Goal: Task Accomplishment & Management: Manage account settings

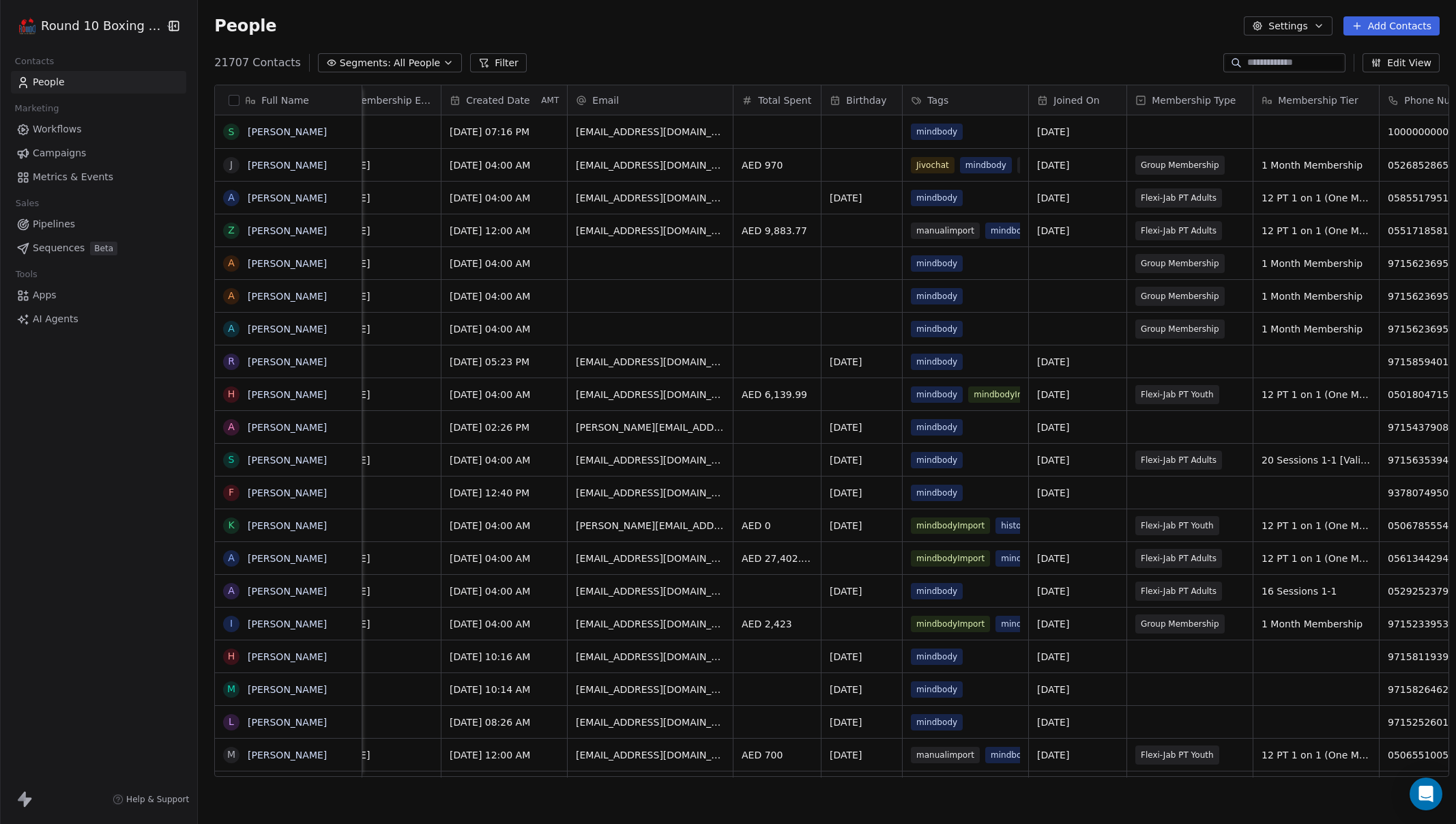
scroll to position [0, 345]
click at [271, 164] on link "[PERSON_NAME]" at bounding box center [287, 165] width 79 height 11
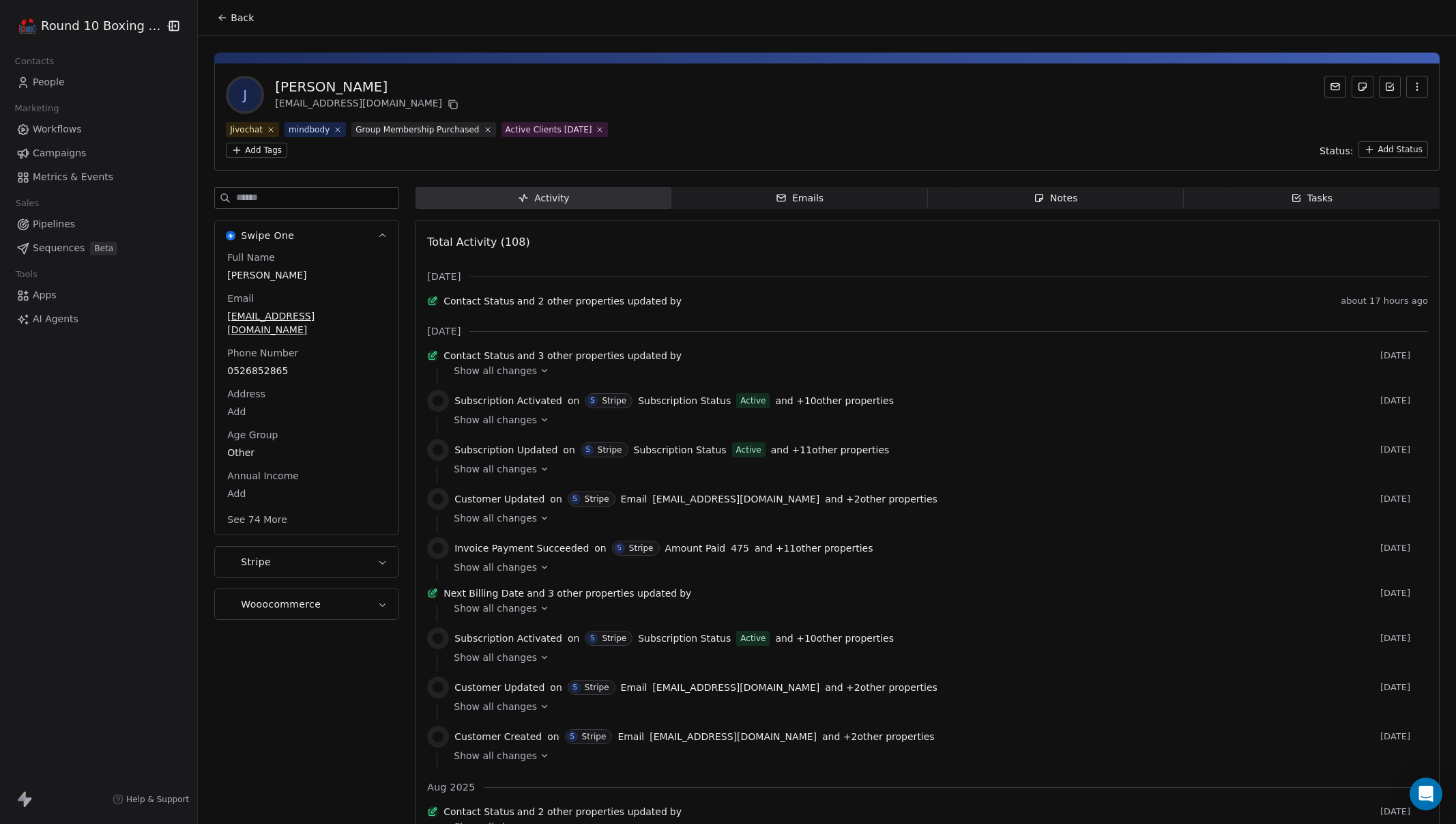
click at [621, 313] on div "Contact Status and 2 other properties updated by about 17 hours ago" at bounding box center [927, 303] width 1001 height 19
click at [493, 299] on span "Contact Status" at bounding box center [479, 300] width 71 height 14
click at [433, 305] on icon at bounding box center [432, 300] width 11 height 11
click at [517, 377] on span "Show all changes" at bounding box center [495, 370] width 84 height 14
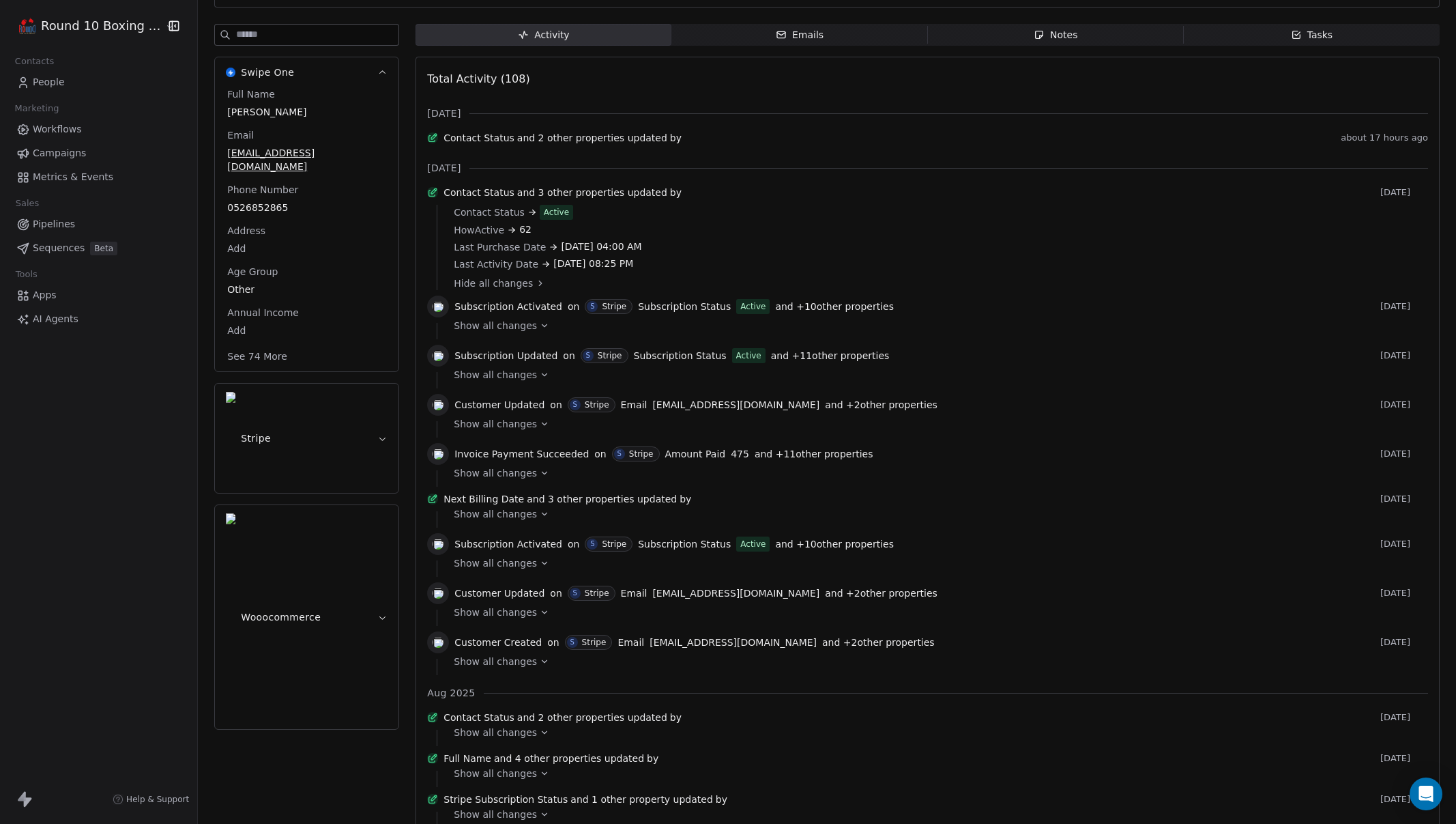
scroll to position [218, 0]
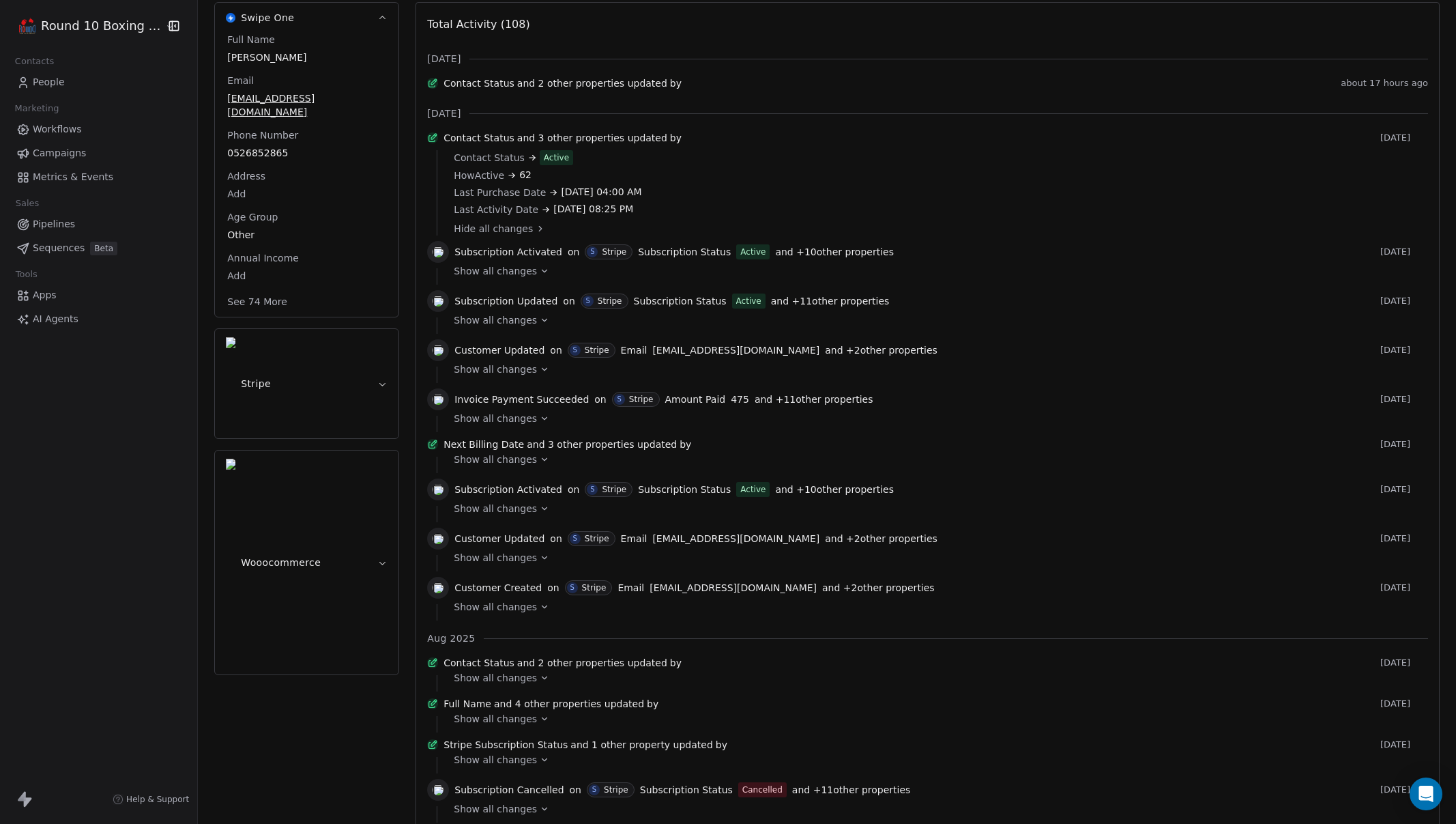
click at [255, 290] on button "See 74 More" at bounding box center [257, 302] width 76 height 24
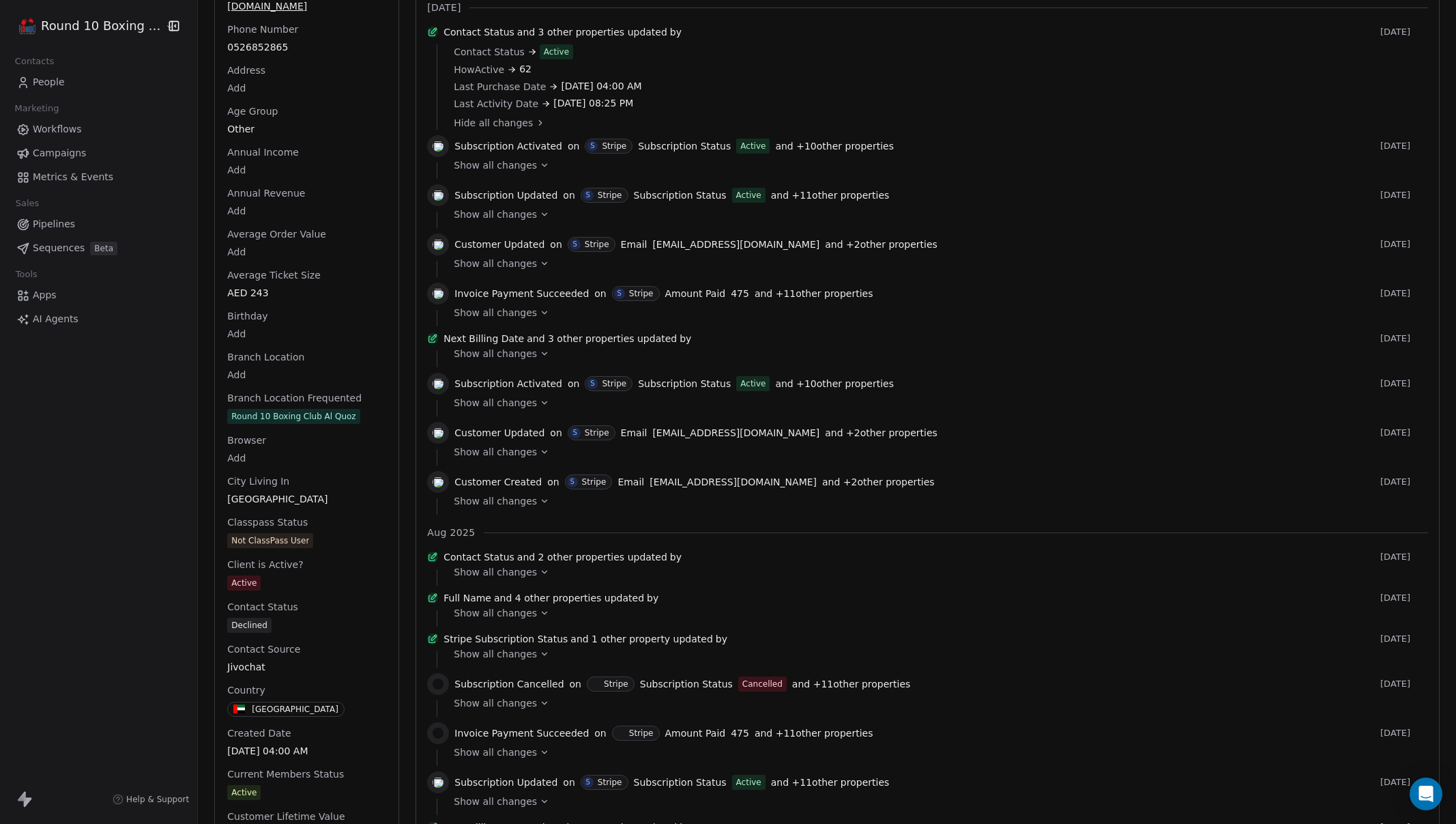
scroll to position [335, 0]
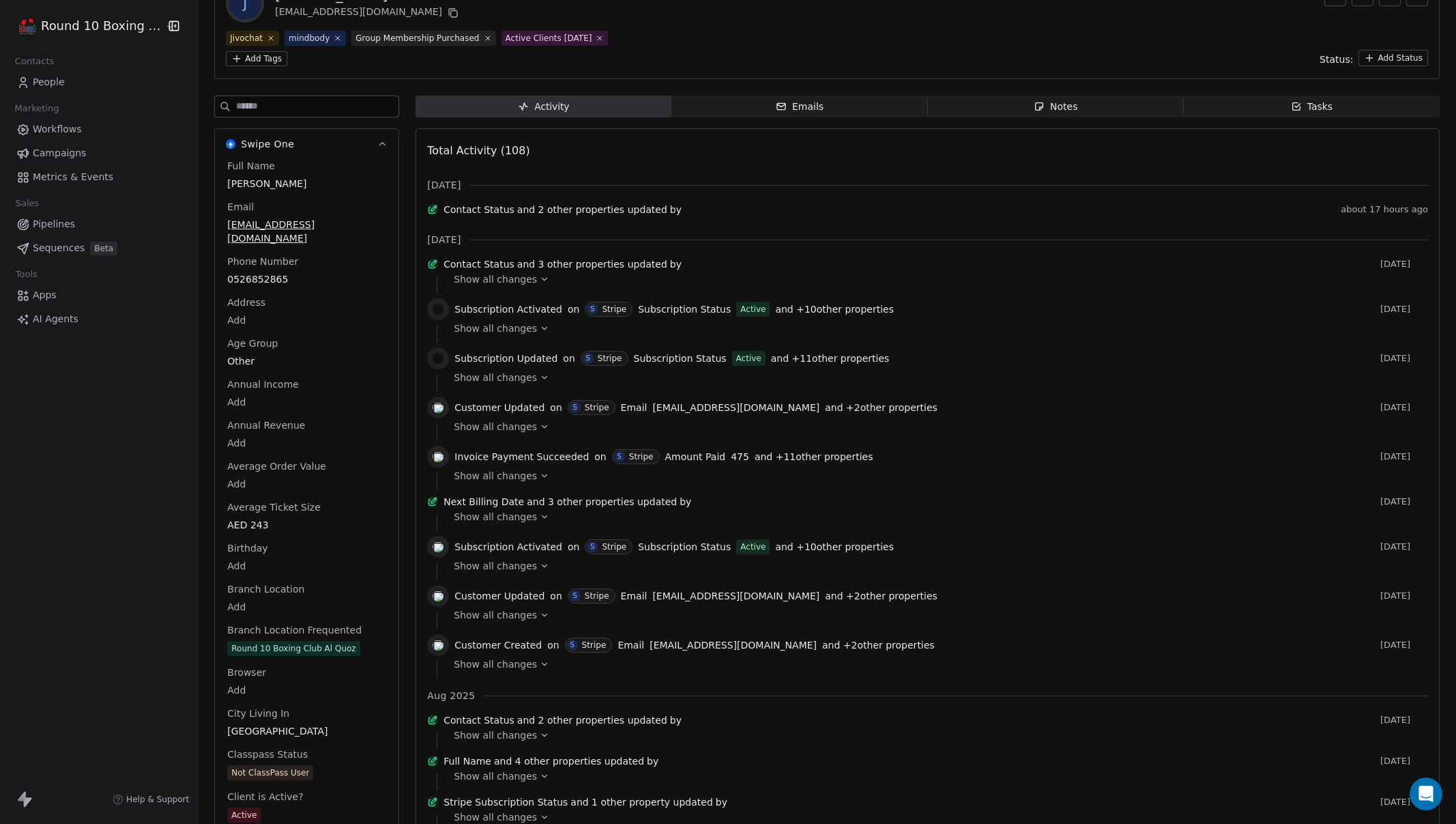
scroll to position [248, 0]
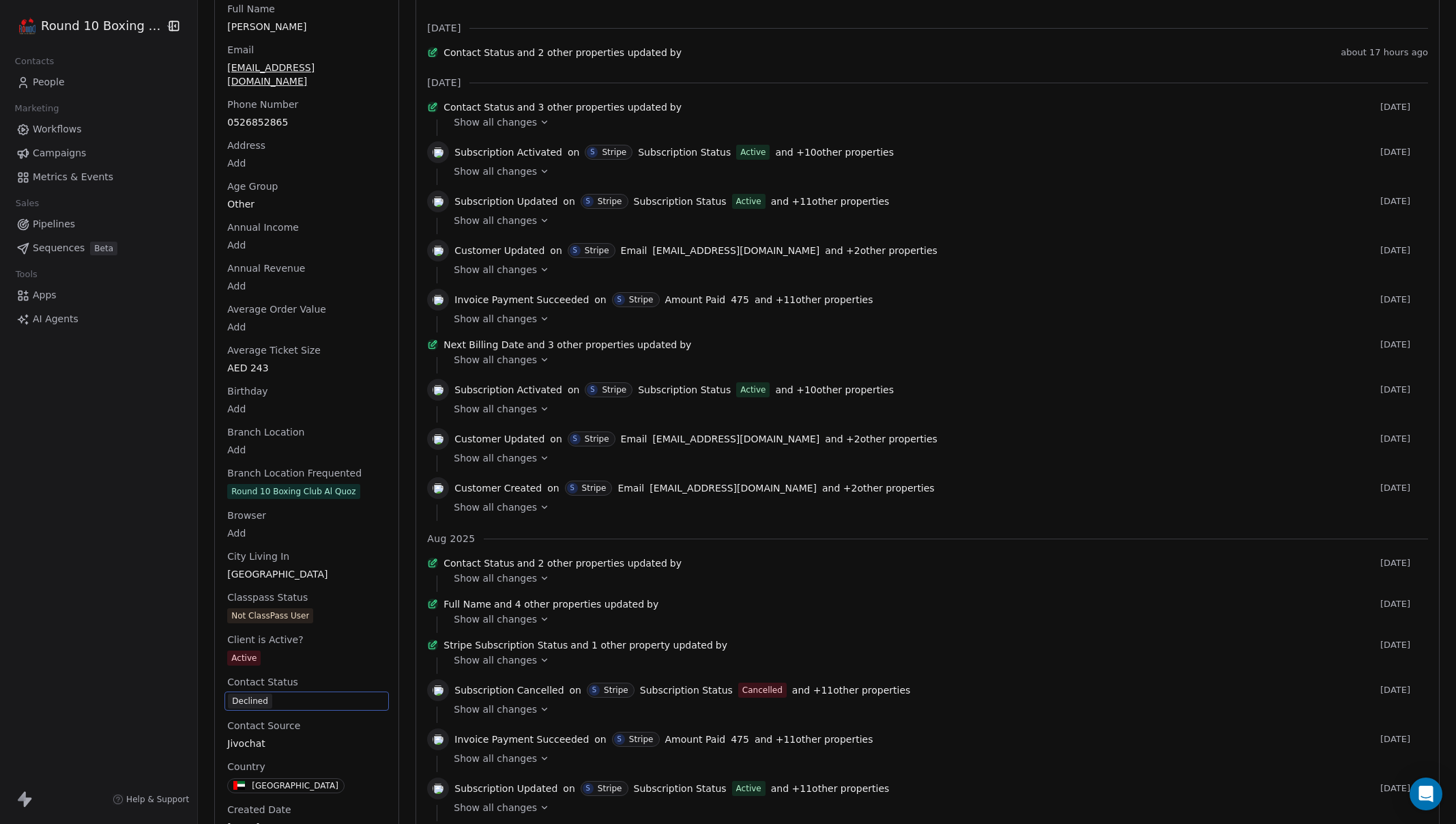
click at [150, 645] on div "Round 10 Boxing Club Contacts People Marketing Workflows Campaigns Metrics & Ev…" at bounding box center [99, 412] width 197 height 824
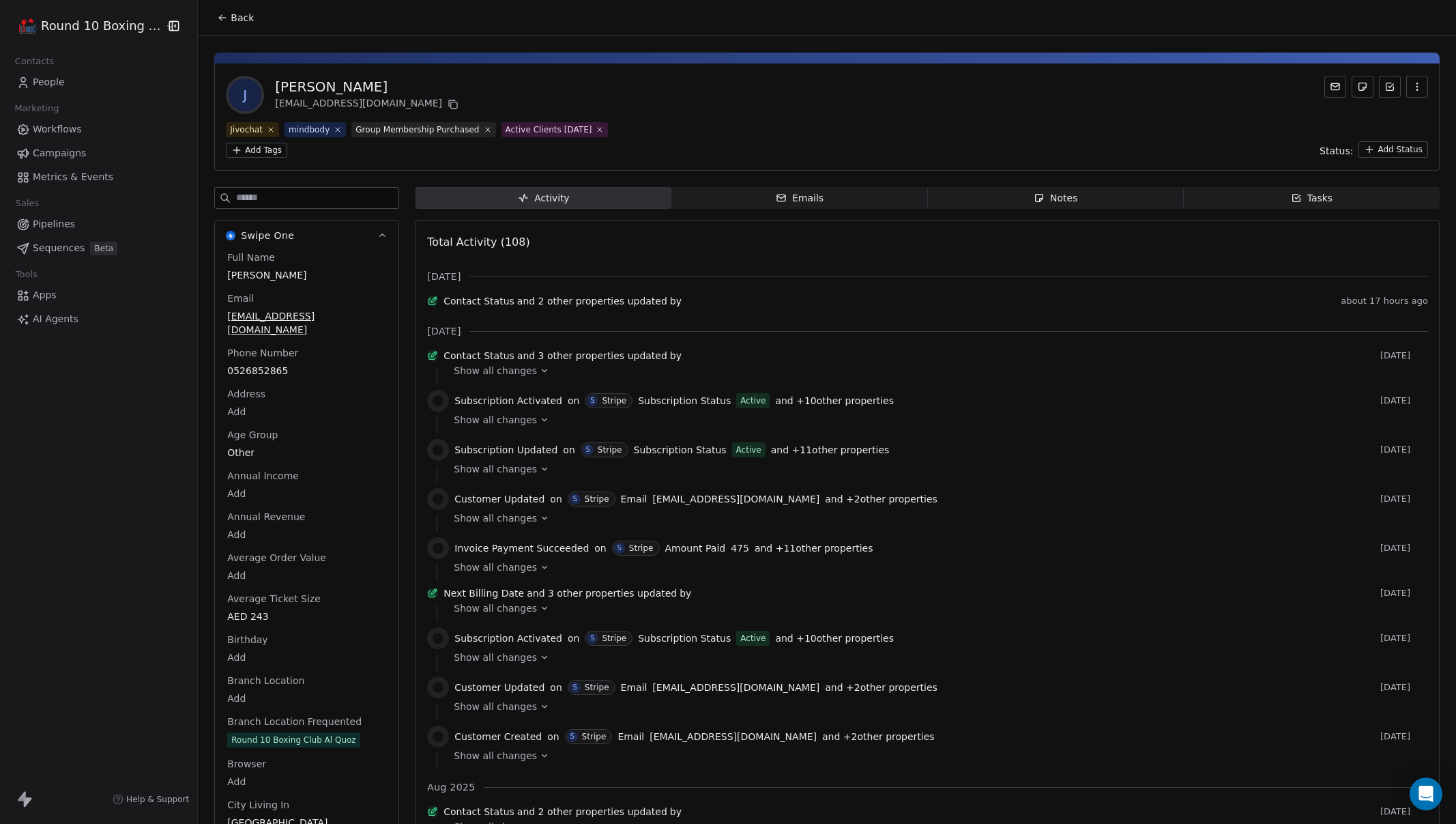
scroll to position [1, 0]
click at [57, 82] on span "People" at bounding box center [48, 82] width 32 height 14
click at [76, 177] on span "Metrics & Events" at bounding box center [73, 177] width 81 height 14
click at [217, 18] on icon at bounding box center [222, 16] width 11 height 11
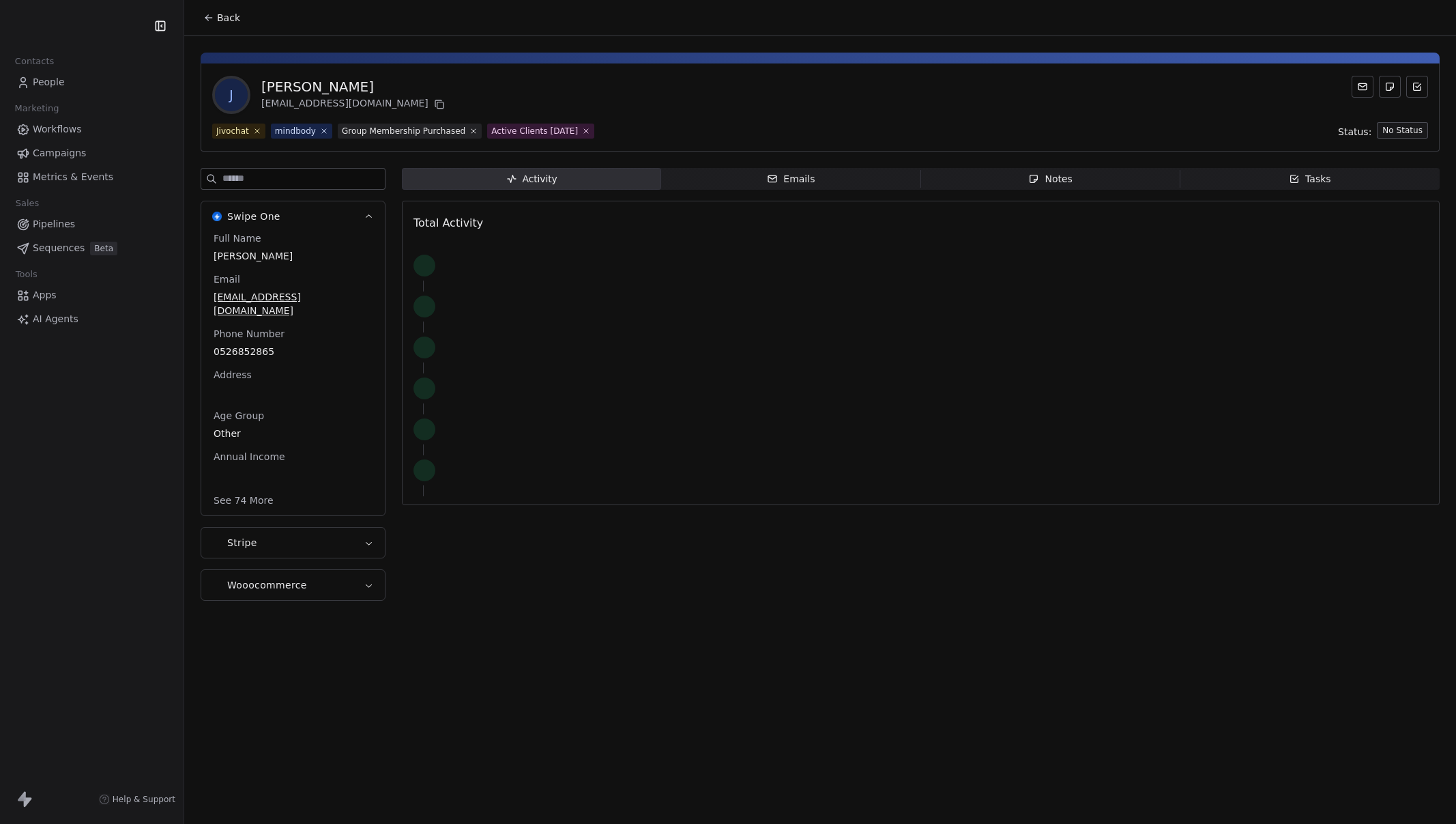
click at [93, 179] on span "Metrics & Events" at bounding box center [73, 177] width 81 height 14
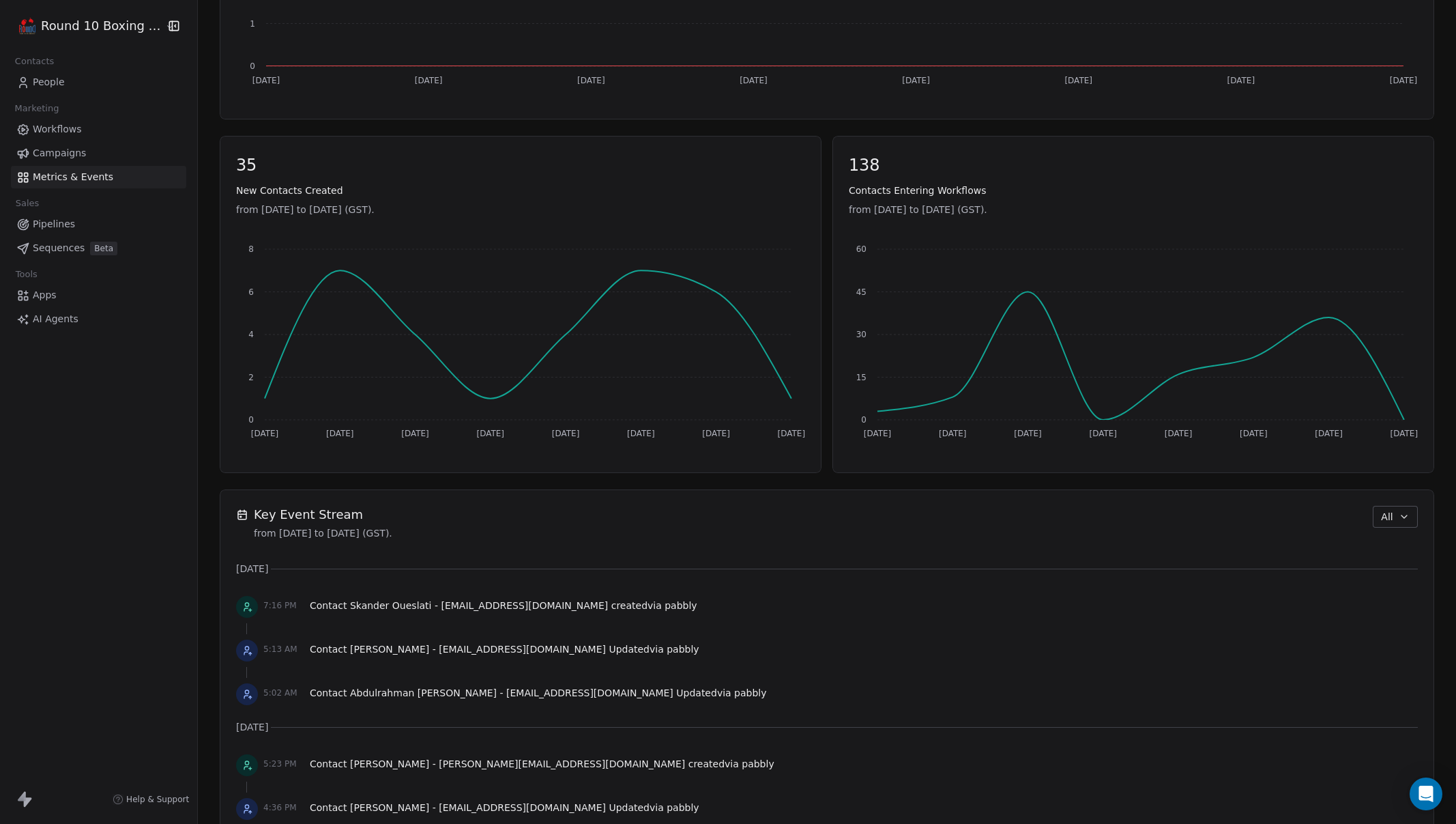
scroll to position [314, 0]
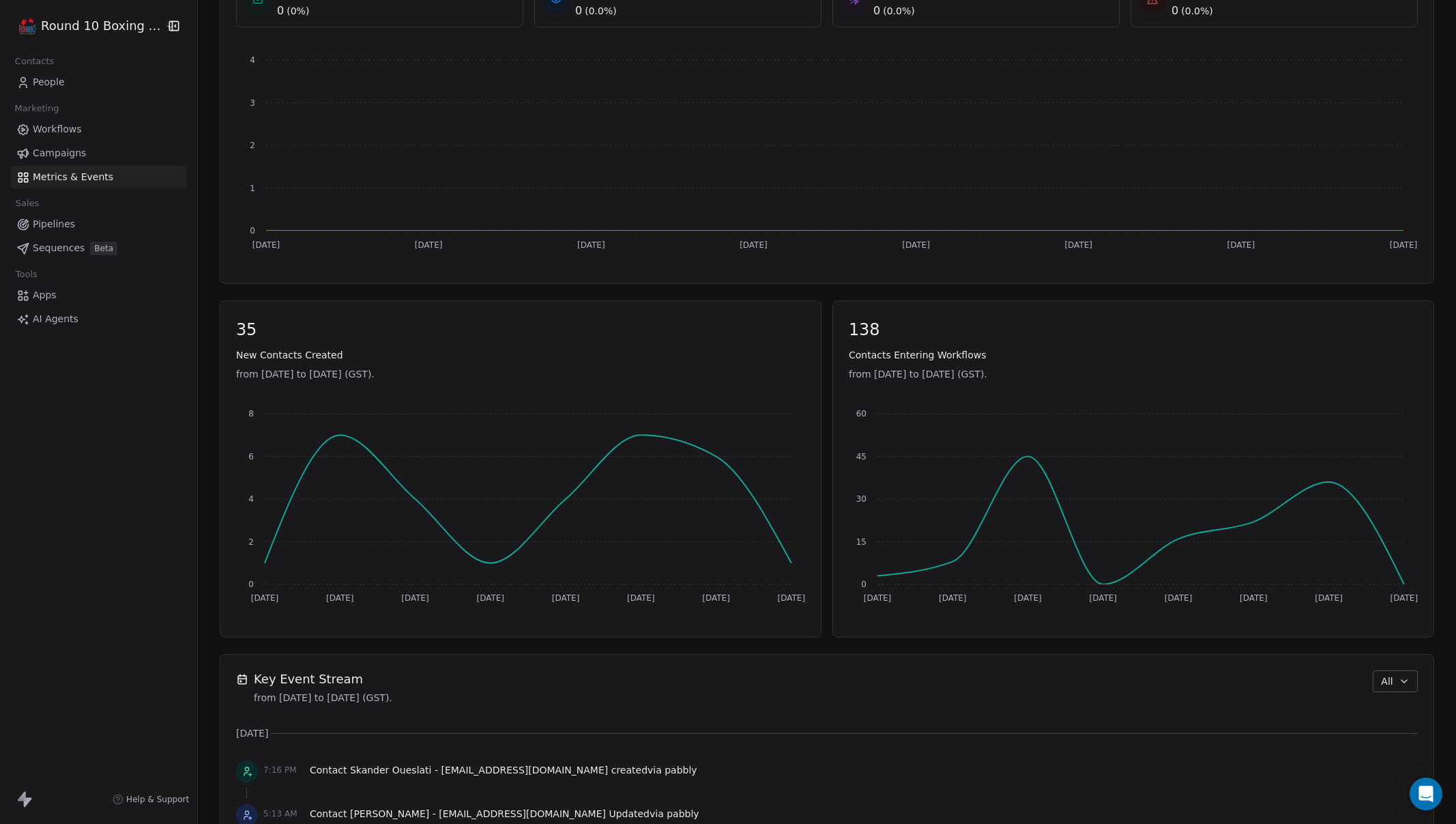
click at [80, 84] on link "People" at bounding box center [99, 82] width 176 height 22
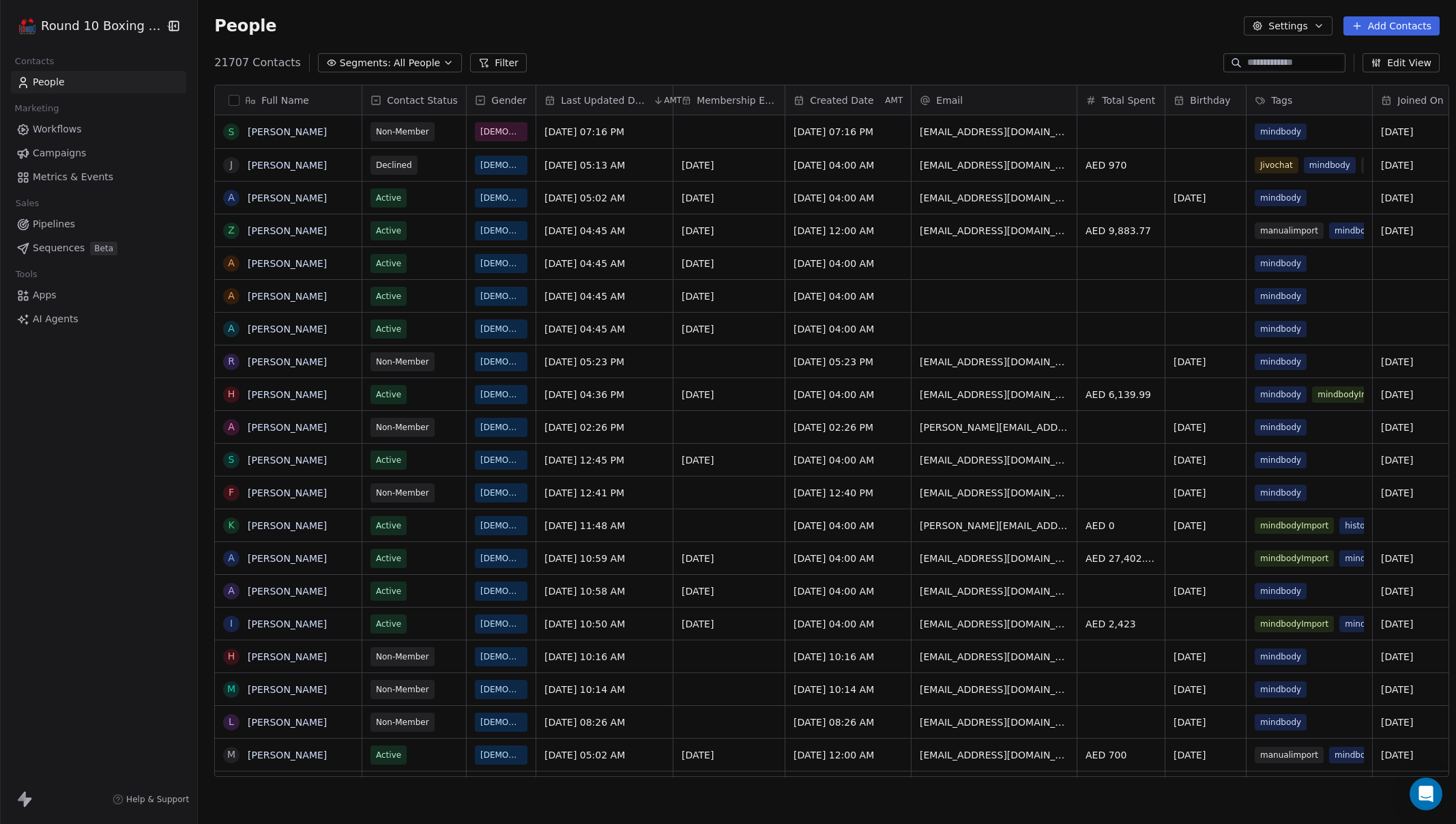
scroll to position [715, 1257]
click at [87, 27] on html "Round 10 Boxing Club Contacts People Marketing Workflows Campaigns Metrics & Ev…" at bounding box center [728, 412] width 1456 height 824
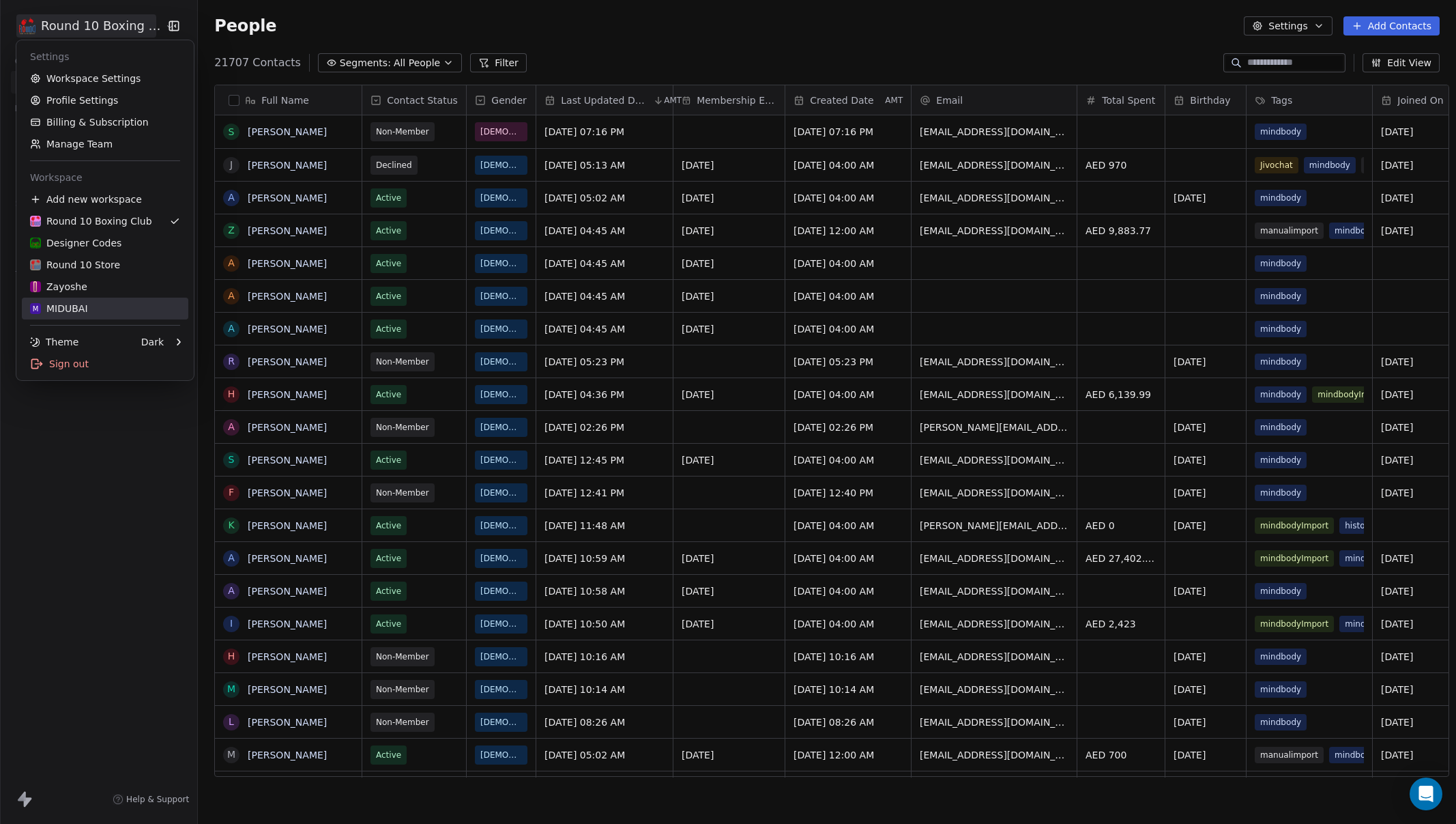
click at [114, 306] on div "M MIDUBAI" at bounding box center [105, 308] width 150 height 14
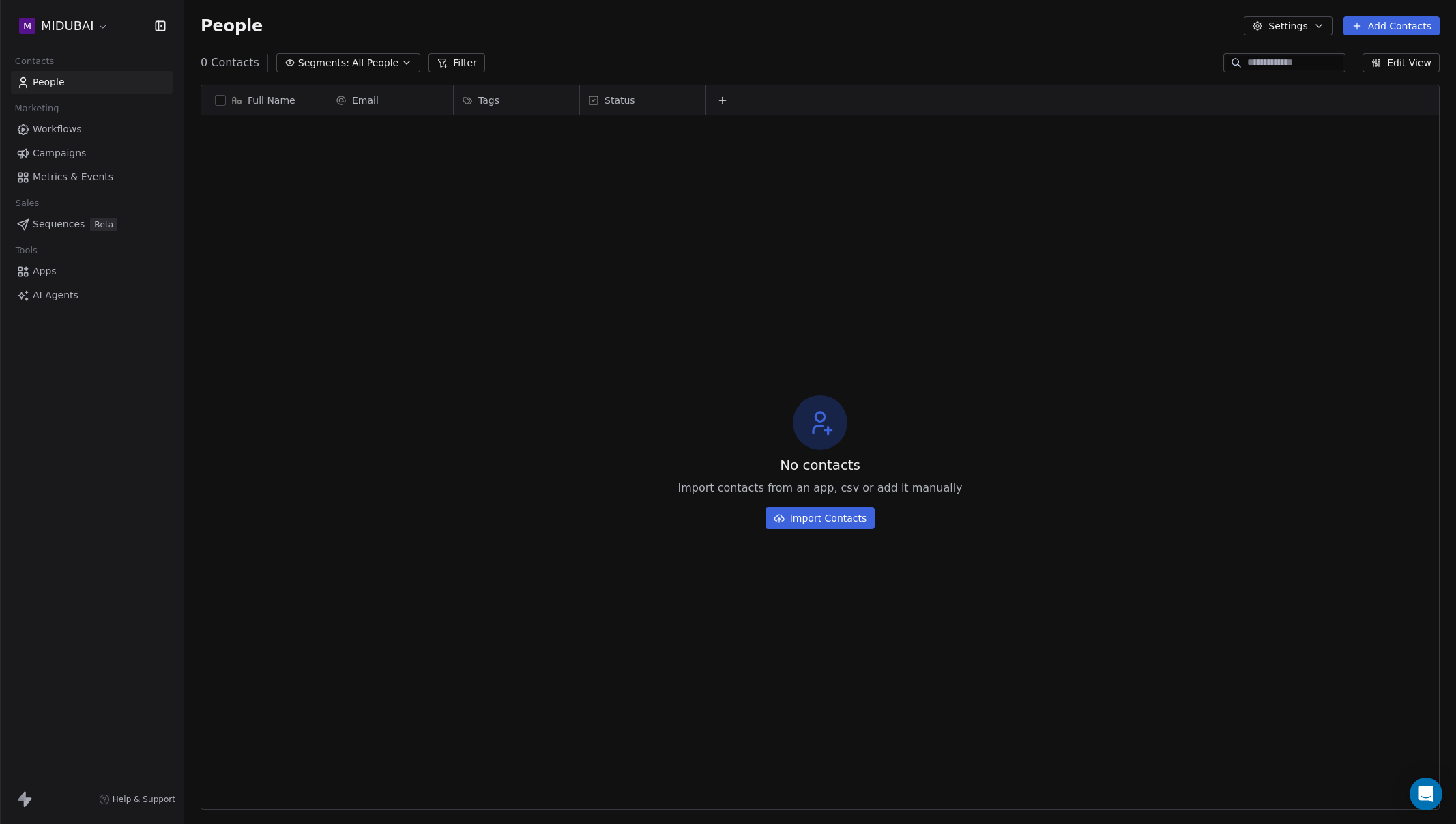
scroll to position [715, 1262]
click at [102, 28] on html "M MIDUBAI Contacts People Marketing Workflows Campaigns Metrics & Events Sales …" at bounding box center [728, 412] width 1456 height 824
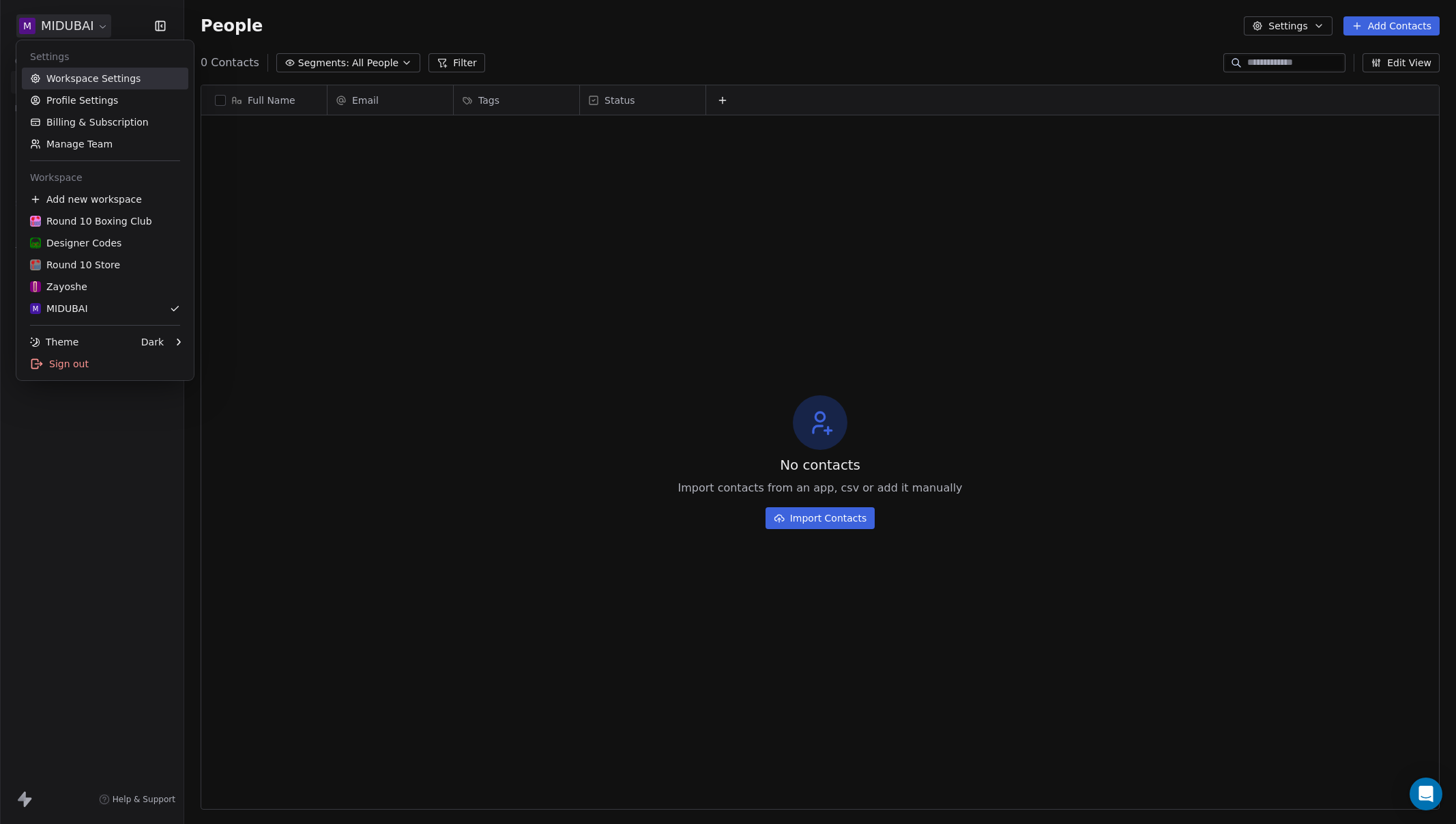
click at [108, 81] on link "Workspace Settings" at bounding box center [104, 79] width 166 height 22
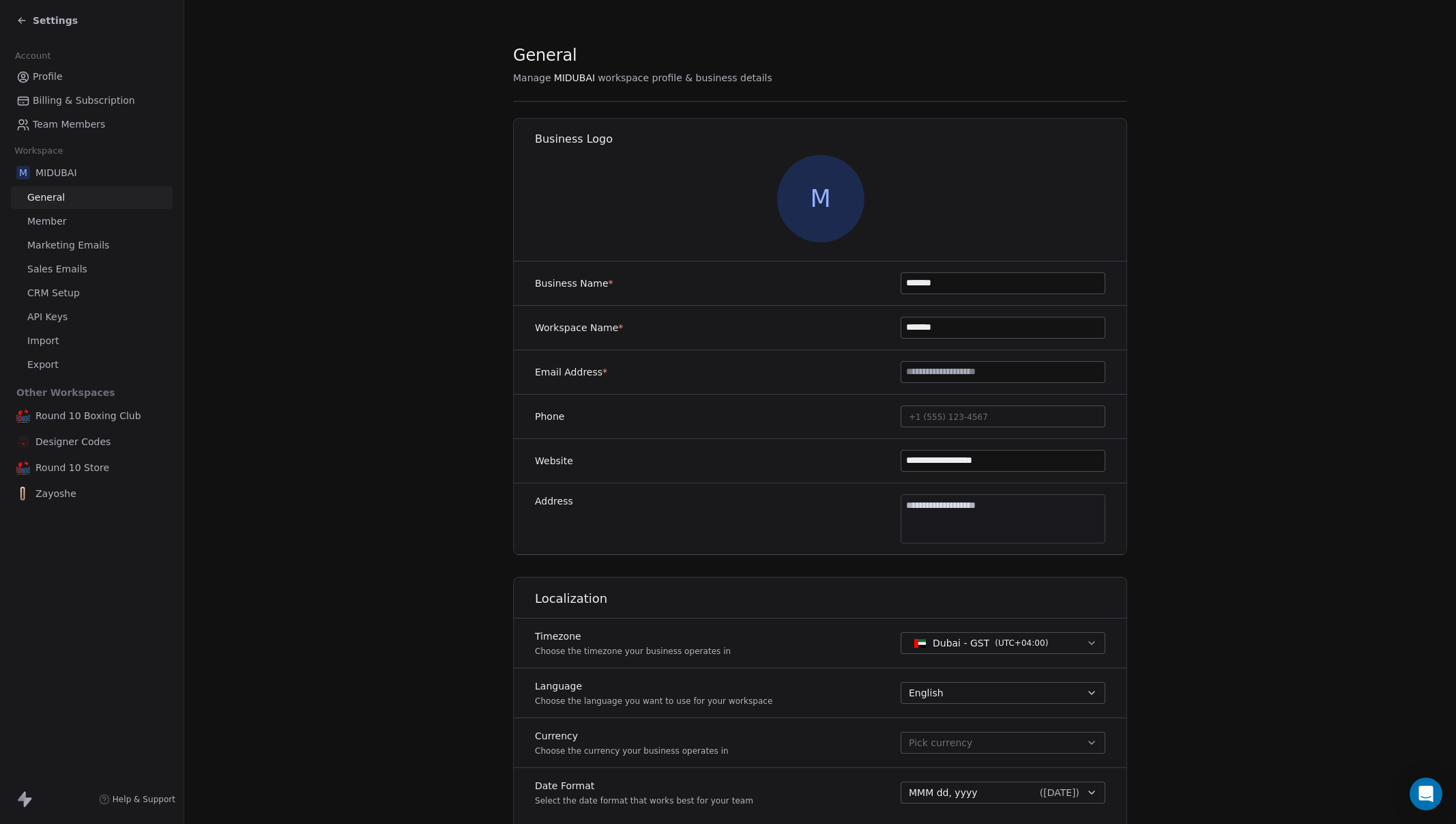
click at [960, 286] on input "*******" at bounding box center [1003, 283] width 203 height 20
type input "**********"
click at [964, 330] on input "*******" at bounding box center [1003, 328] width 203 height 20
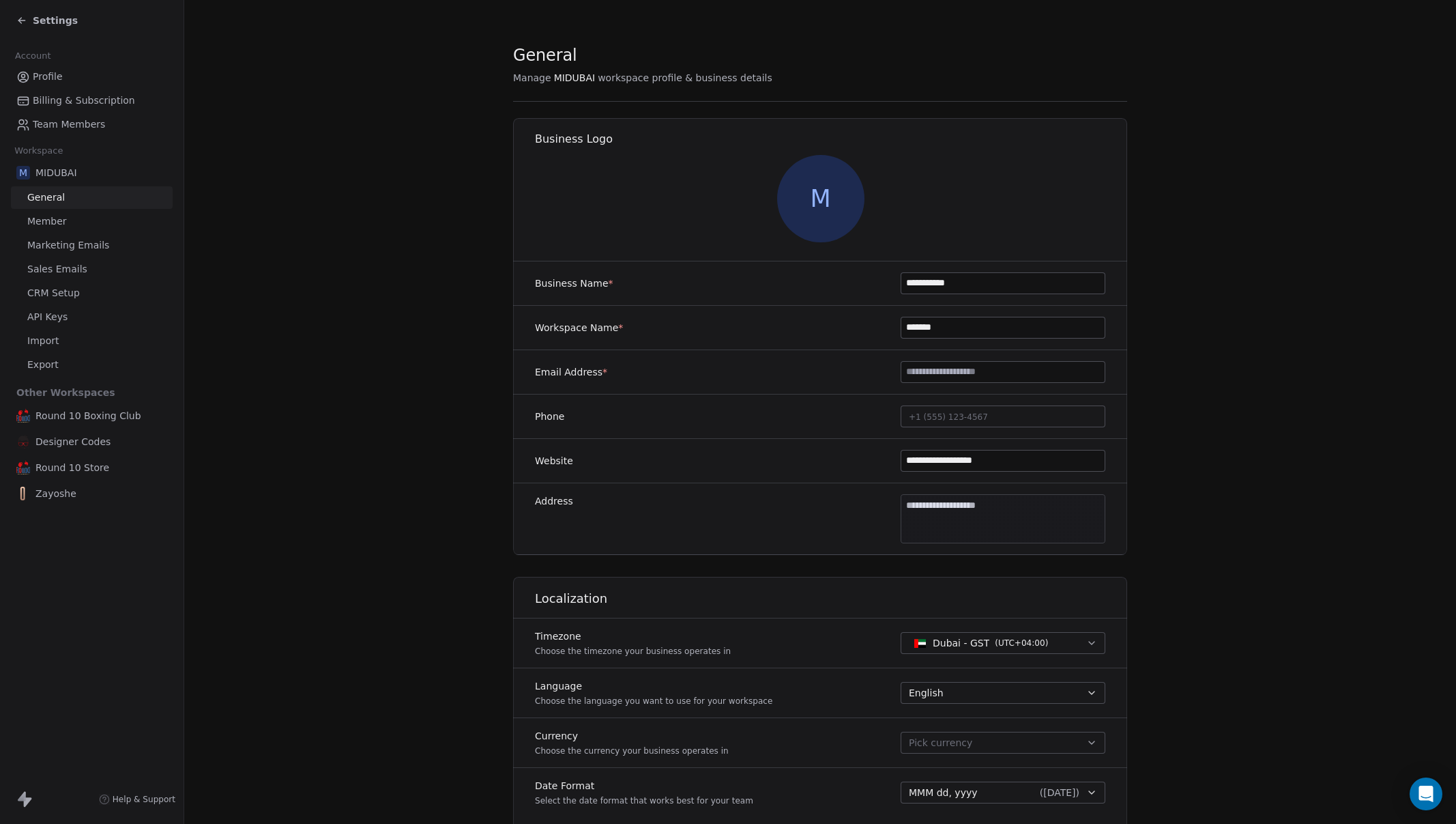
click at [964, 330] on input "*******" at bounding box center [1003, 328] width 203 height 20
paste input "****"
click at [970, 289] on input "**********" at bounding box center [1003, 283] width 203 height 20
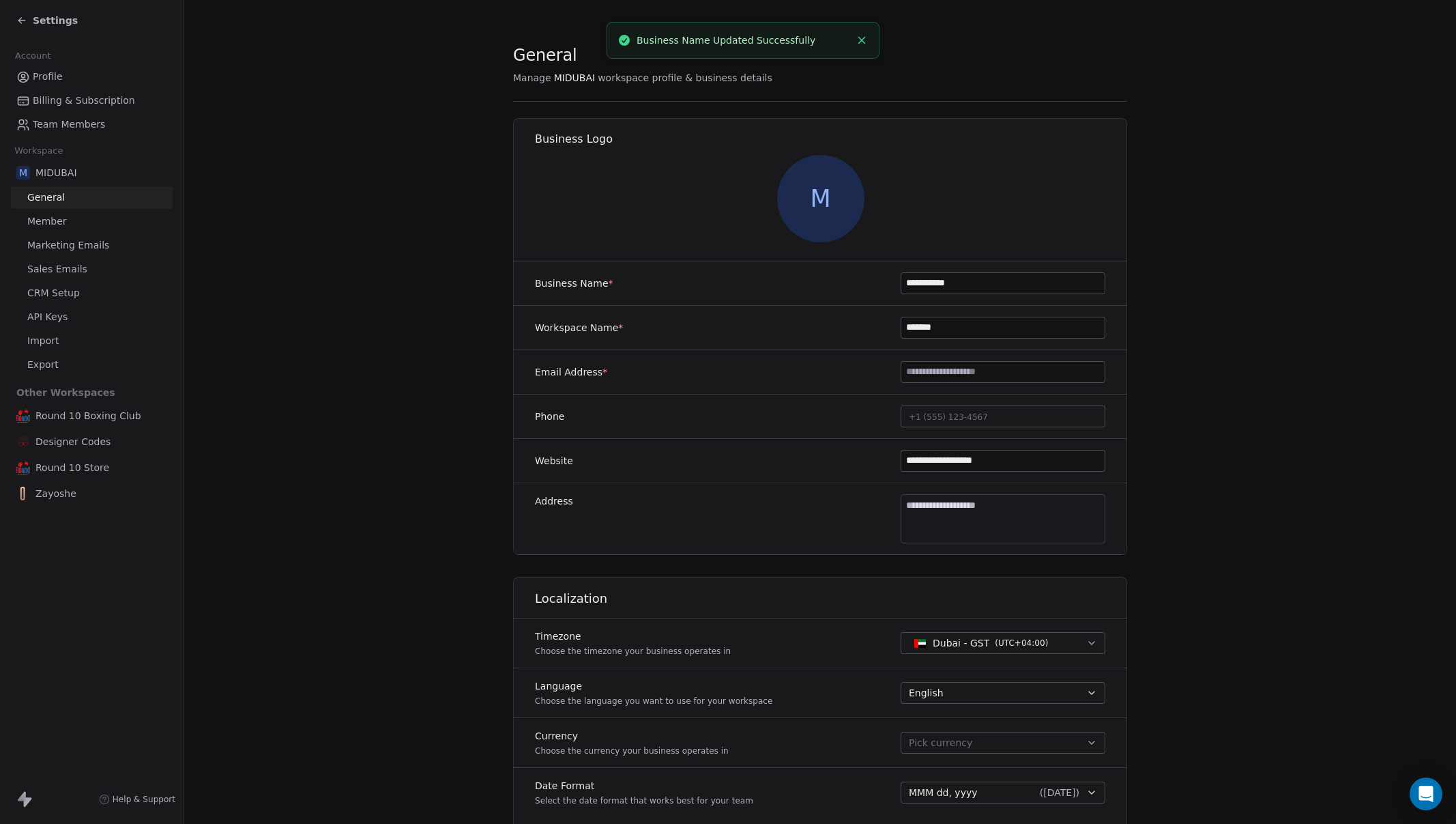
click at [956, 332] on input "*******" at bounding box center [1003, 328] width 203 height 20
paste input "****"
type input "**********"
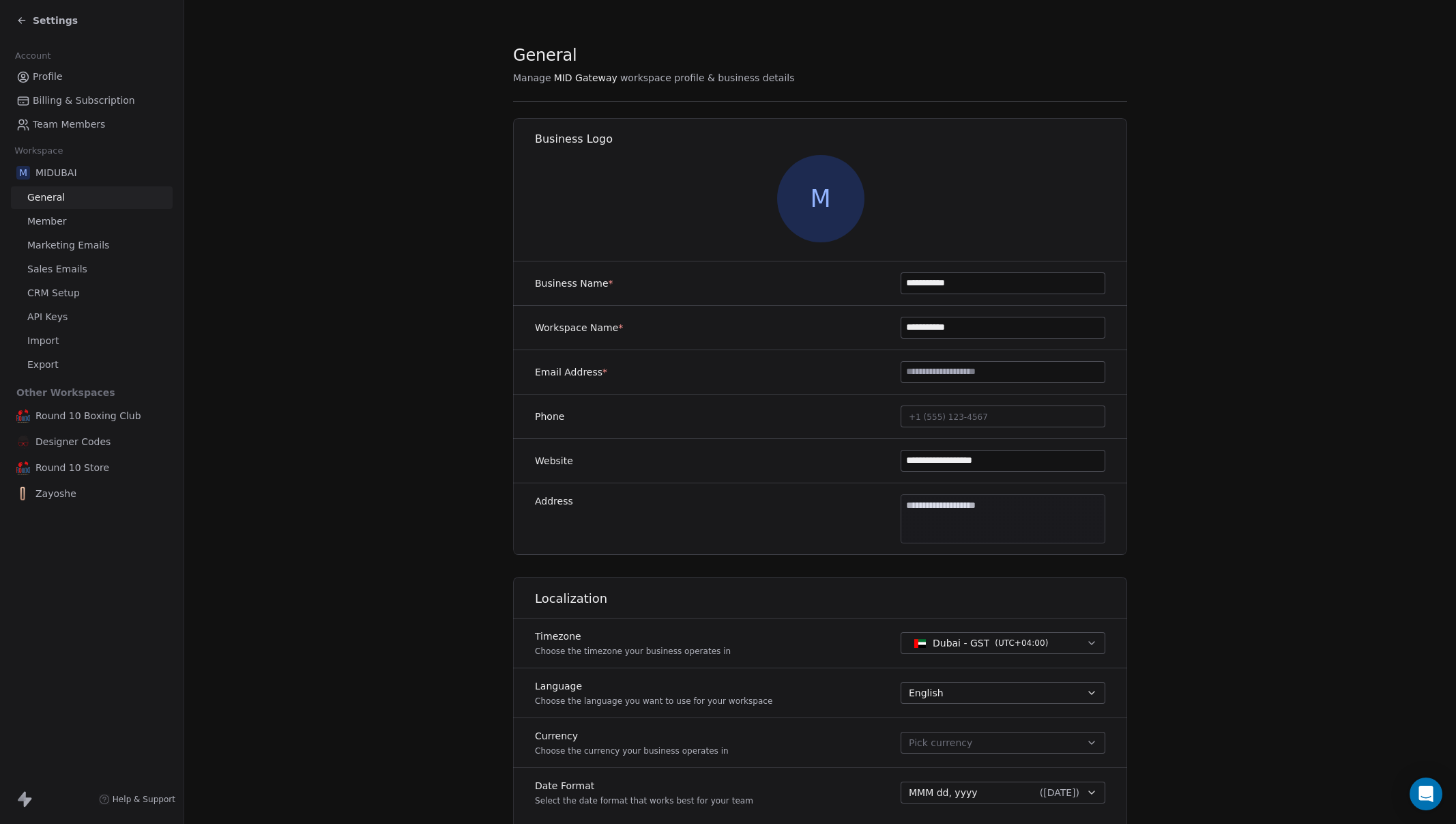
click at [1188, 345] on section "**********" at bounding box center [820, 639] width 1272 height 1278
click at [951, 462] on input "**********" at bounding box center [1003, 460] width 203 height 20
drag, startPoint x: 951, startPoint y: 462, endPoint x: 959, endPoint y: 481, distance: 20.6
click at [951, 462] on input "**********" at bounding box center [1003, 460] width 203 height 20
click at [992, 460] on input "**********" at bounding box center [1003, 460] width 203 height 20
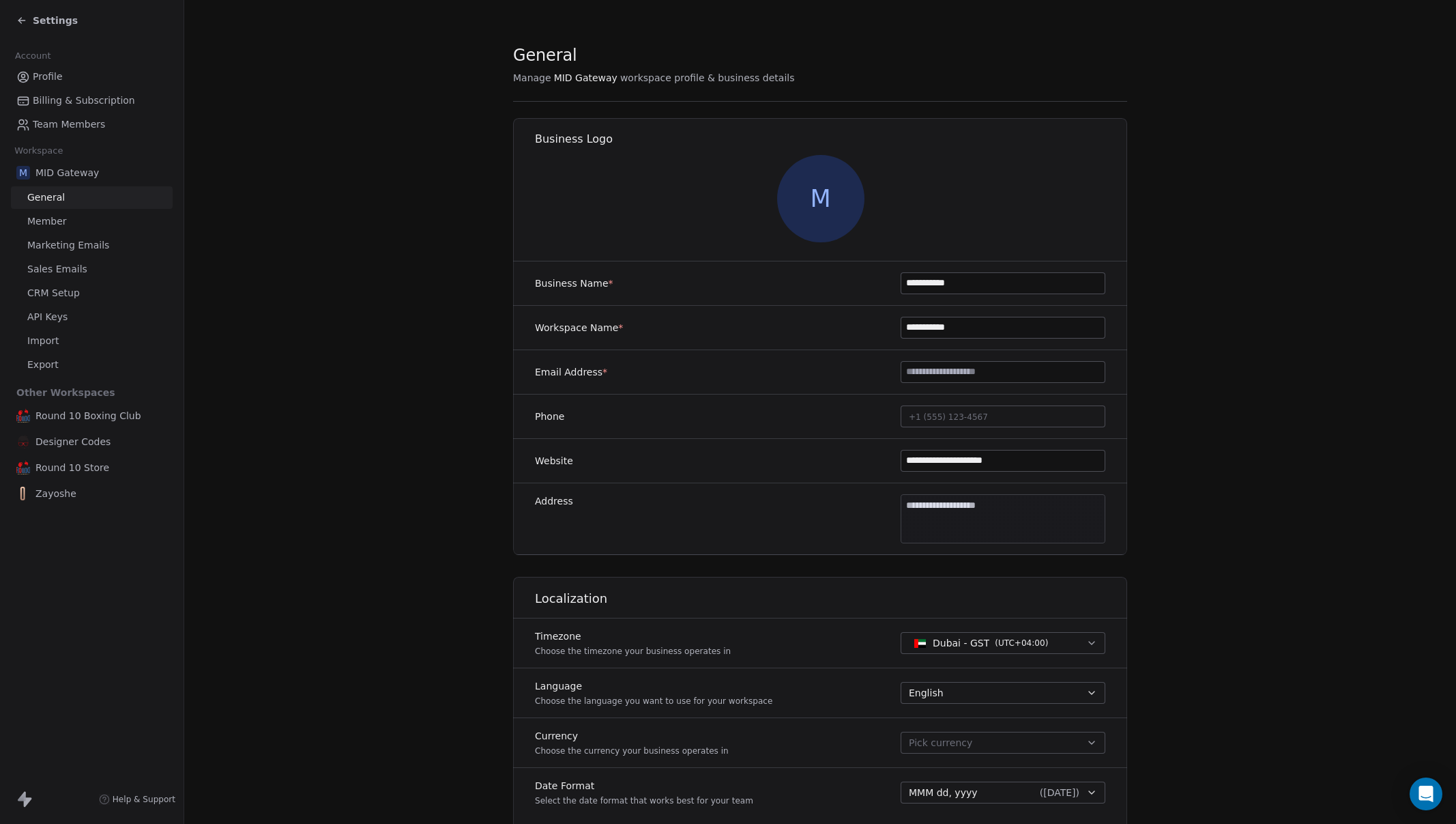
click at [992, 460] on input "**********" at bounding box center [1003, 460] width 203 height 20
type input "**********"
click at [1149, 470] on section "**********" at bounding box center [820, 639] width 1272 height 1278
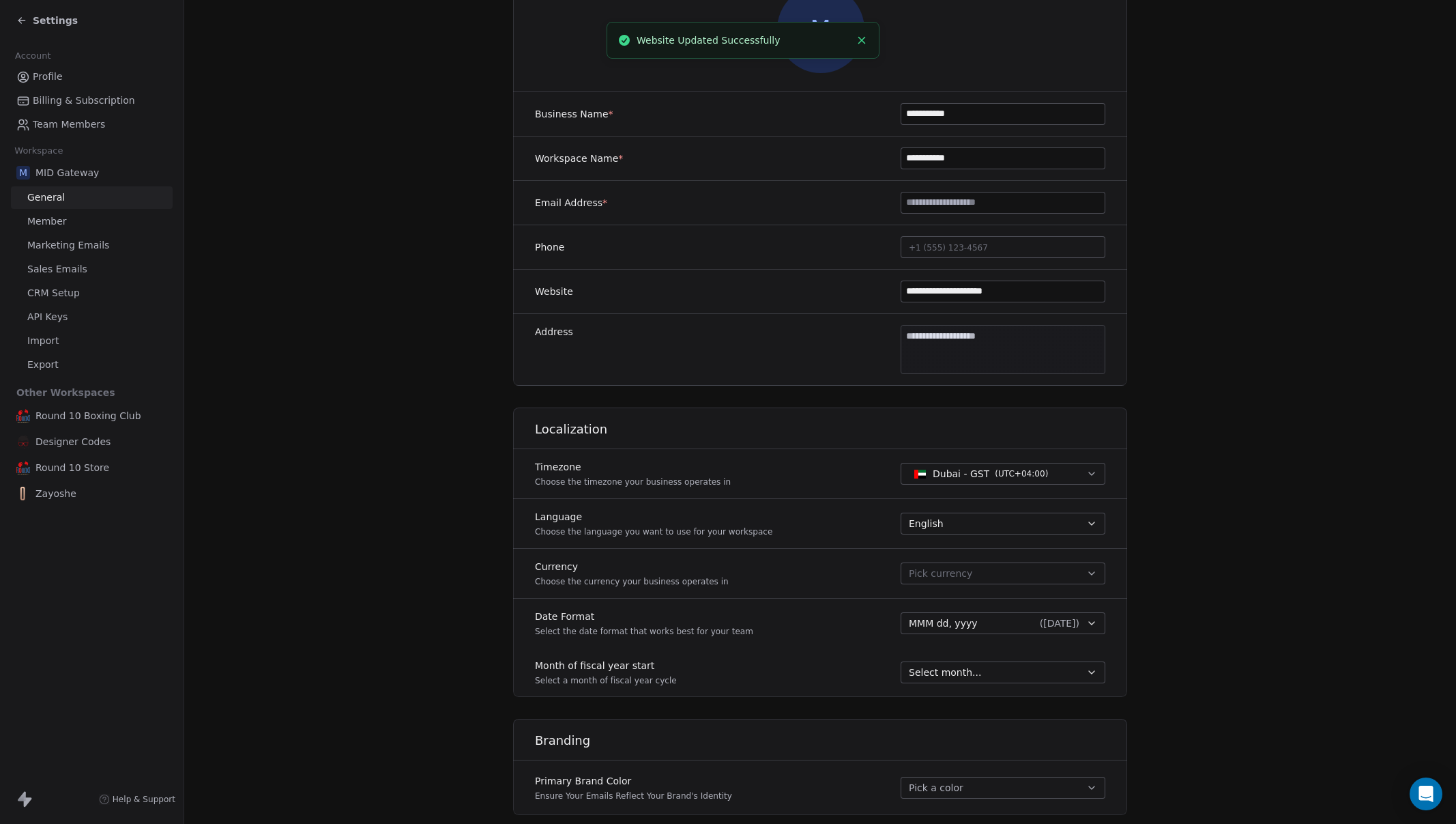
click at [1004, 566] on button "Pick currency" at bounding box center [1003, 573] width 205 height 22
type input "***"
click at [1016, 607] on span "[GEOGRAPHIC_DATA] Dirham" at bounding box center [993, 612] width 107 height 14
click at [1238, 562] on section "**********" at bounding box center [820, 470] width 1272 height 1278
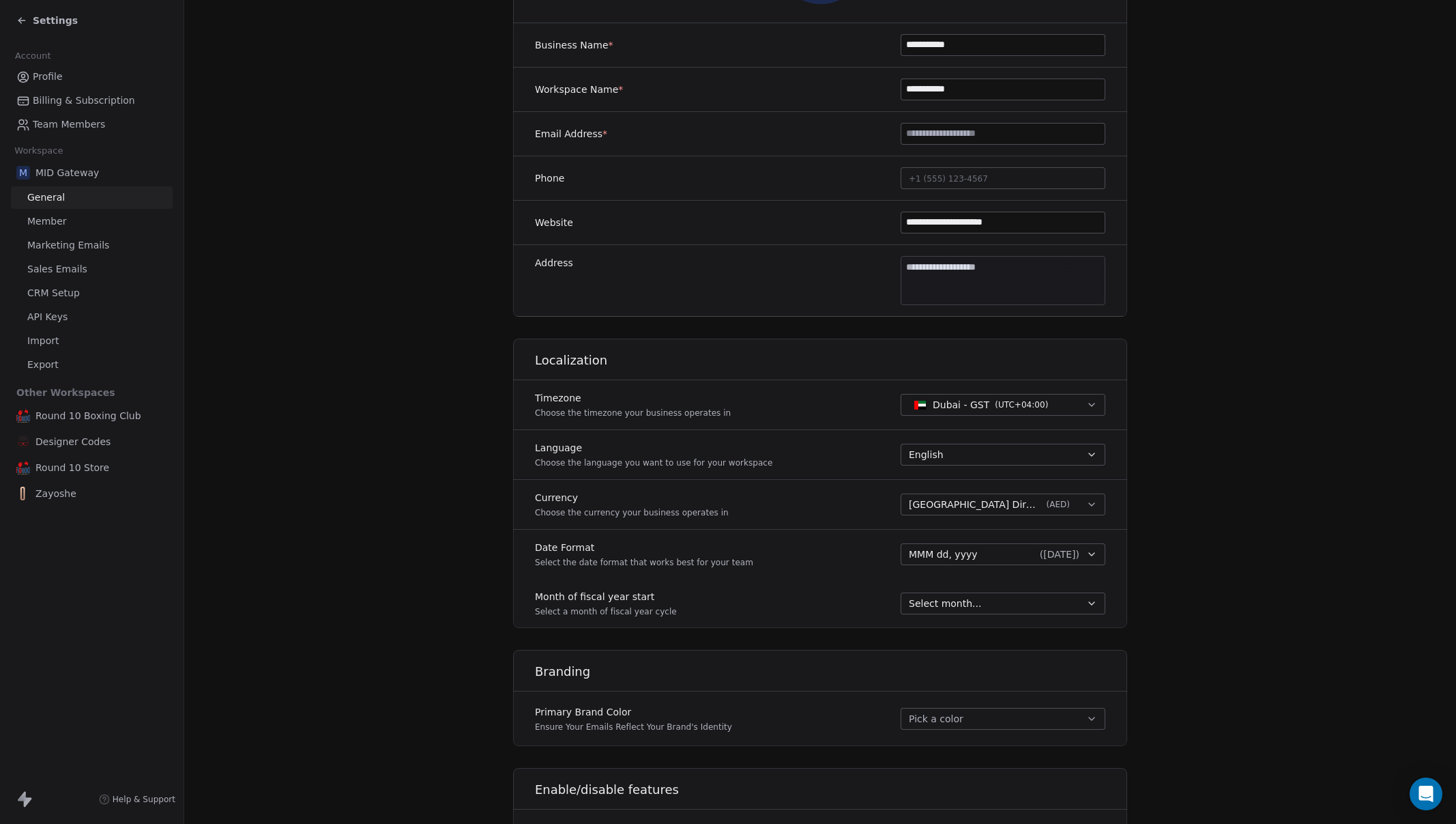
scroll to position [263, 0]
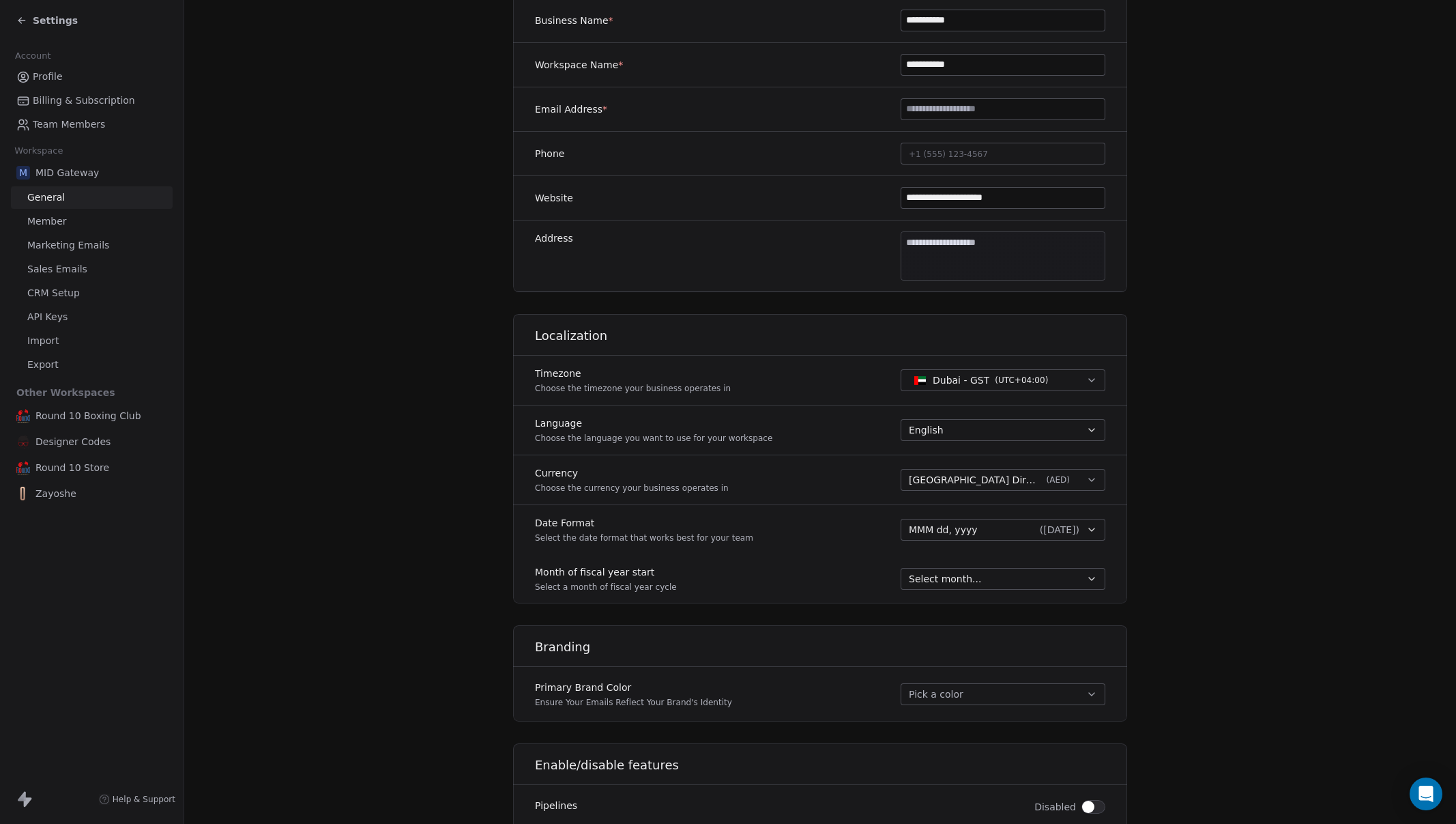
click at [1048, 582] on div "Select month..." at bounding box center [994, 578] width 172 height 14
click at [1252, 530] on html "**********" at bounding box center [728, 412] width 1456 height 824
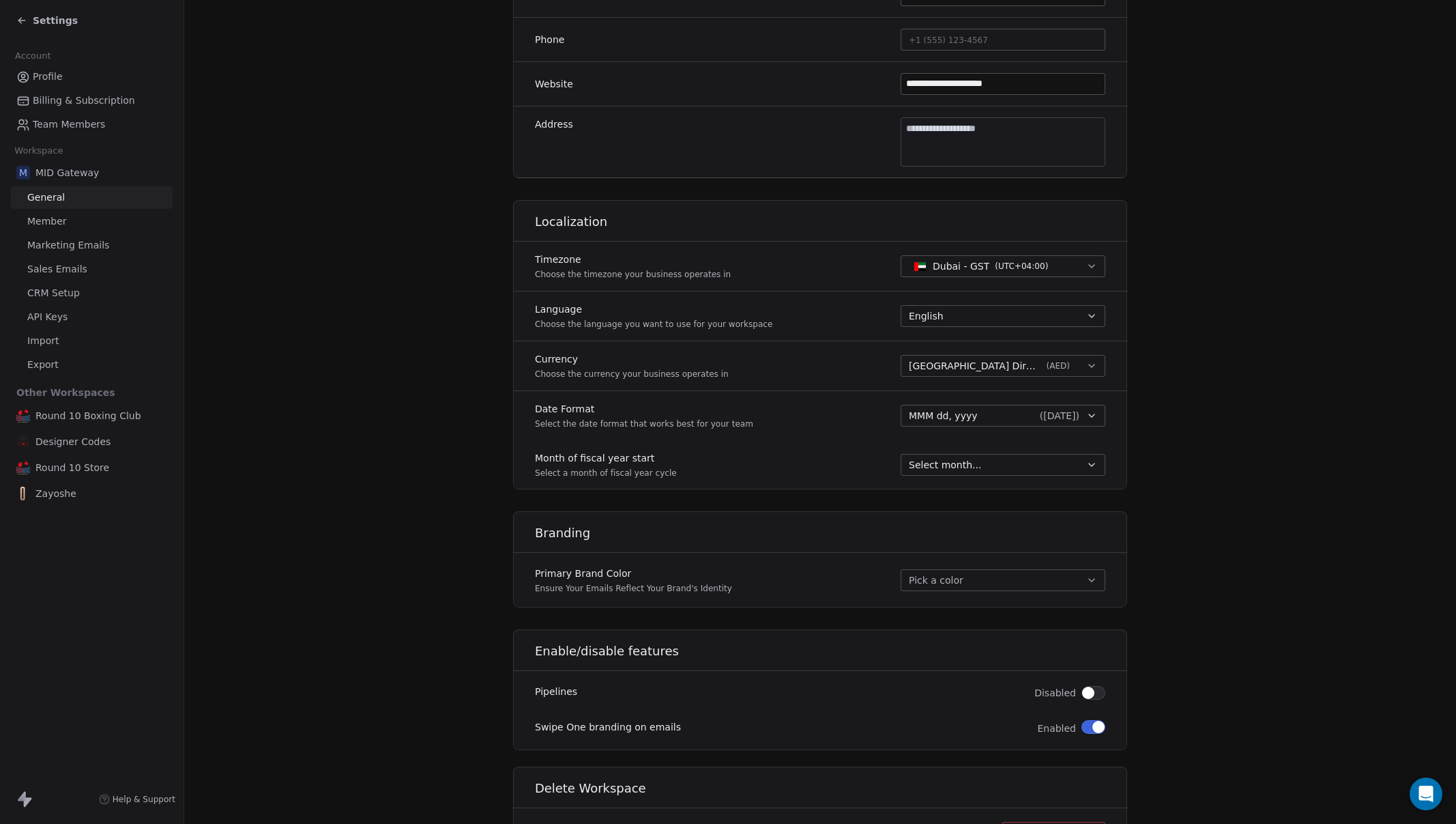
scroll to position [372, 0]
click at [991, 578] on button "Pick a color" at bounding box center [1003, 584] width 205 height 22
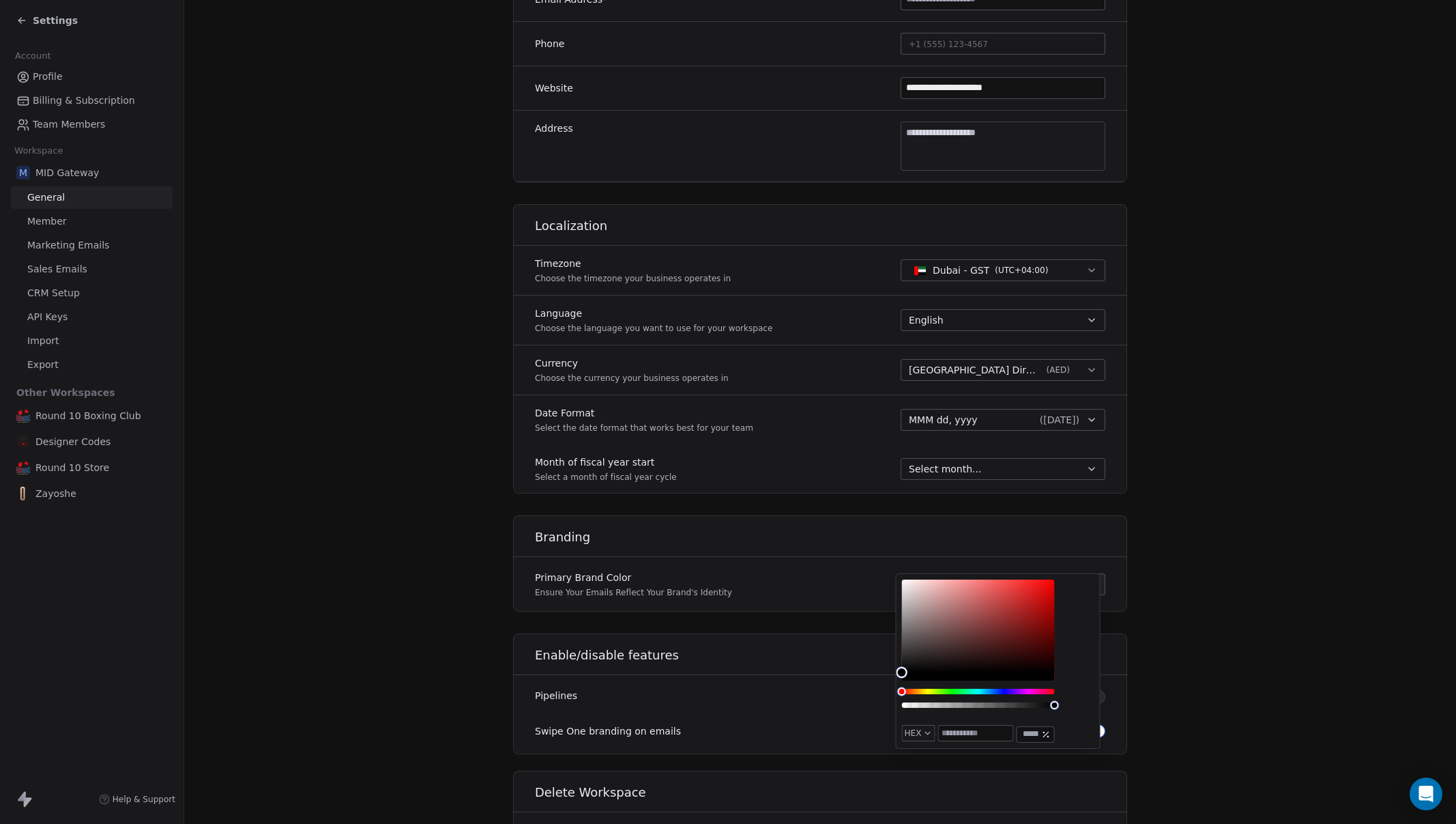
click at [1208, 613] on section "**********" at bounding box center [820, 267] width 1272 height 1278
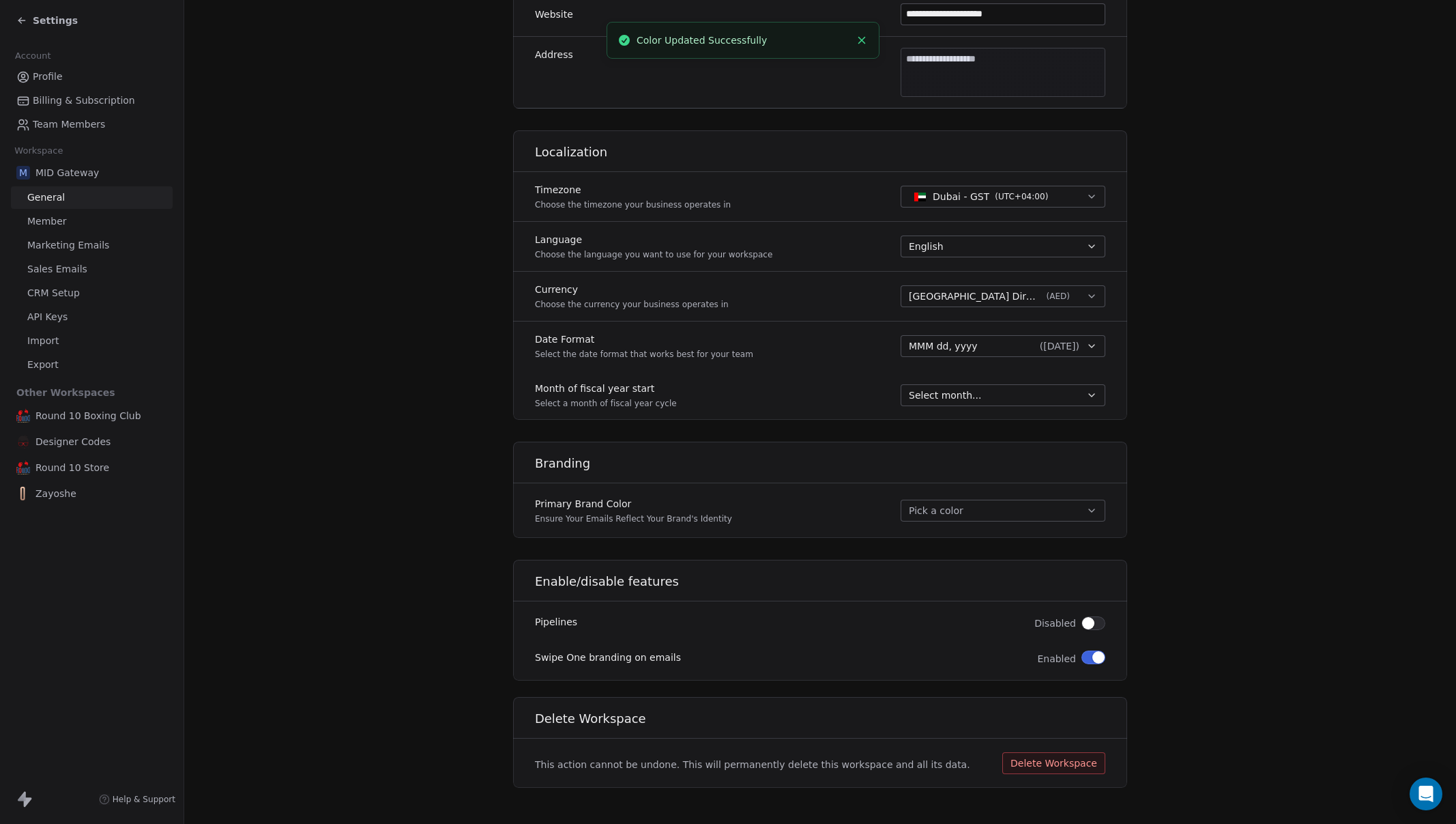
scroll to position [448, 0]
click at [1087, 626] on button "button" at bounding box center [1093, 622] width 24 height 14
click at [1226, 604] on section "**********" at bounding box center [820, 191] width 1272 height 1278
drag, startPoint x: 1092, startPoint y: 648, endPoint x: 1103, endPoint y: 655, distance: 13.0
click at [1092, 648] on div "Swipe One branding on emails Enabled" at bounding box center [820, 658] width 614 height 27
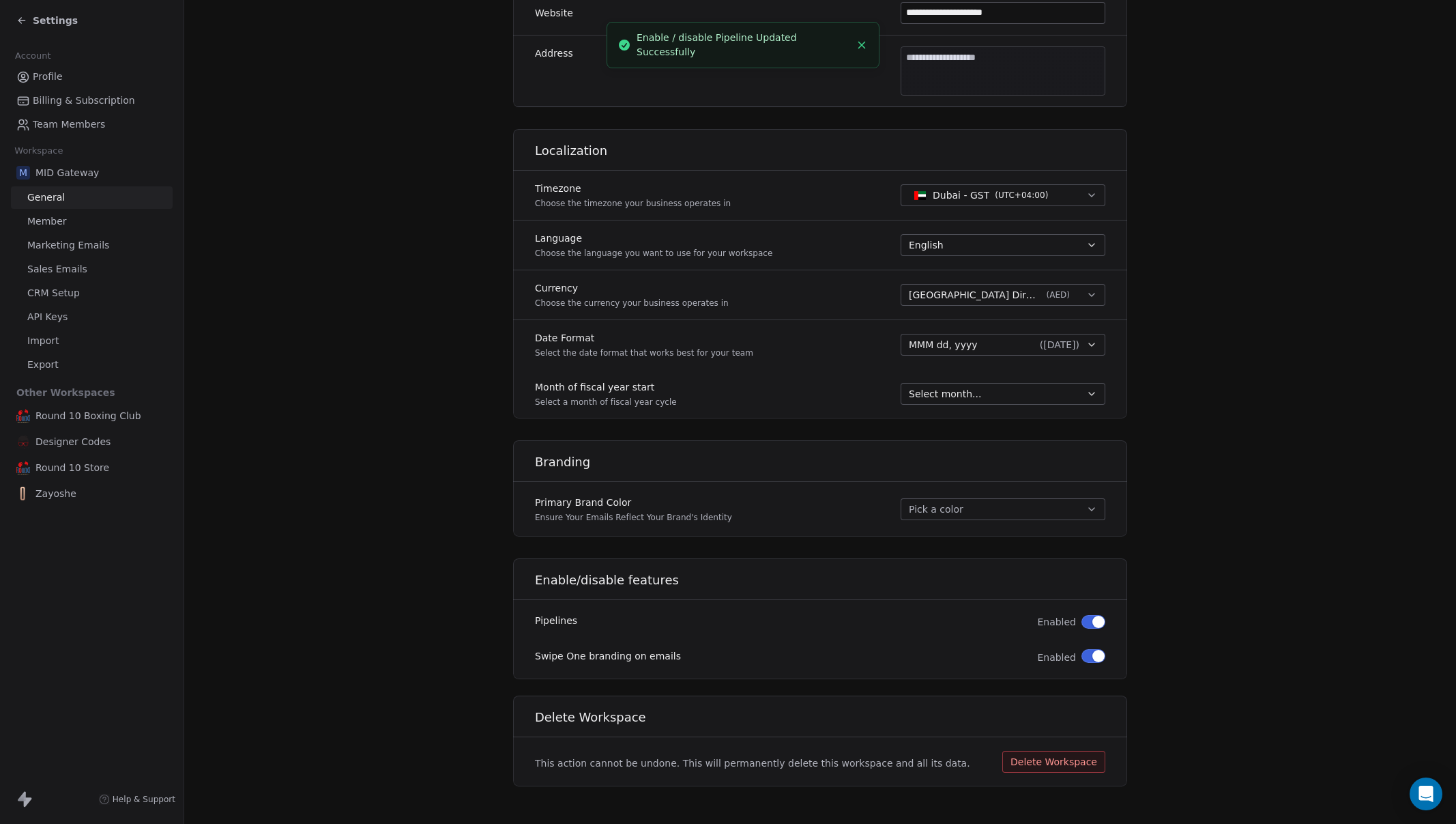
click at [1092, 655] on span "button" at bounding box center [1098, 655] width 12 height 12
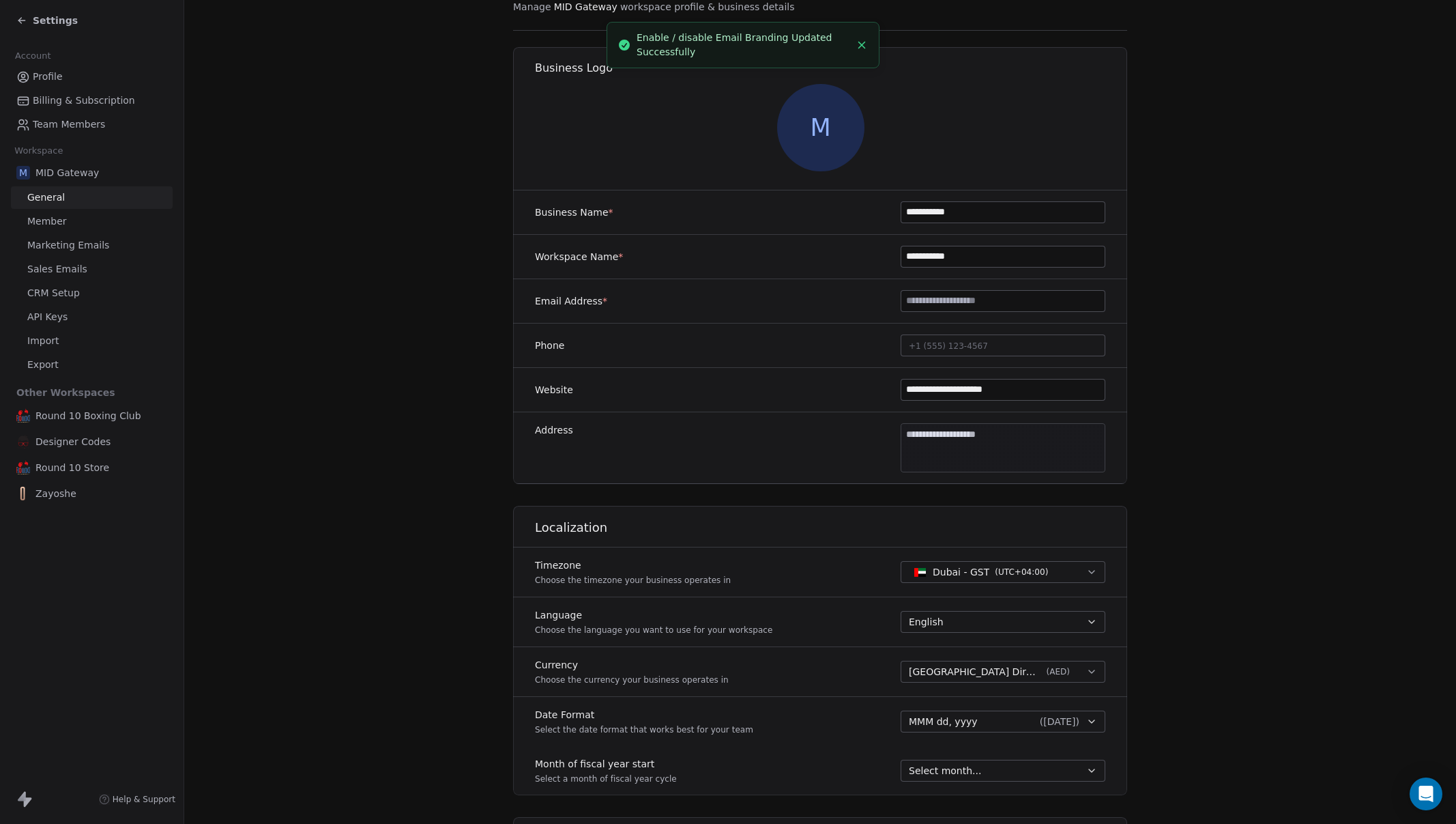
scroll to position [0, 0]
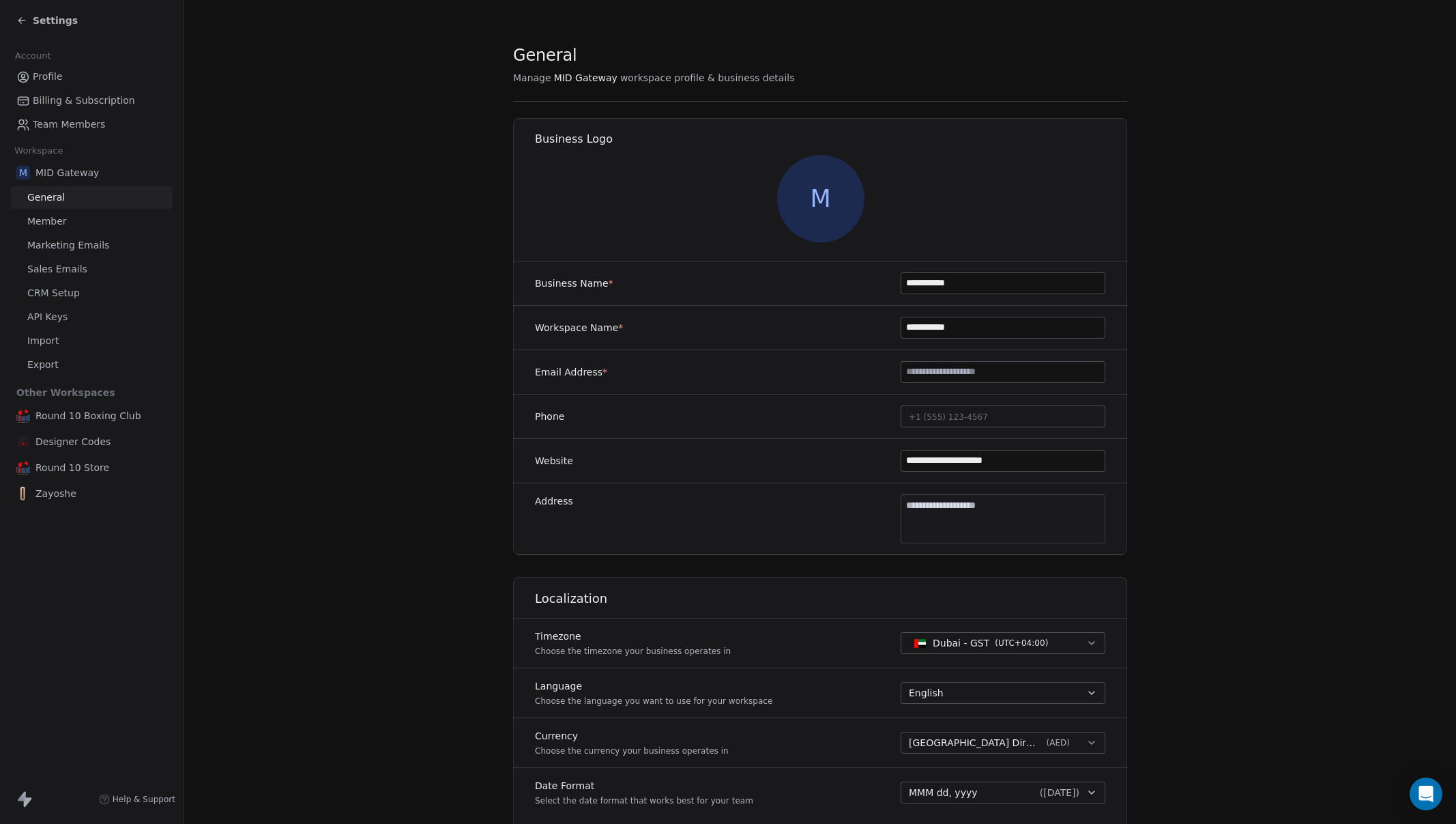
click at [1003, 373] on input at bounding box center [1003, 372] width 203 height 20
click at [1133, 431] on section "**********" at bounding box center [820, 639] width 1272 height 1278
click at [957, 375] on input at bounding box center [1003, 372] width 203 height 20
type input "********"
click at [1215, 429] on section "**********" at bounding box center [820, 639] width 1272 height 1278
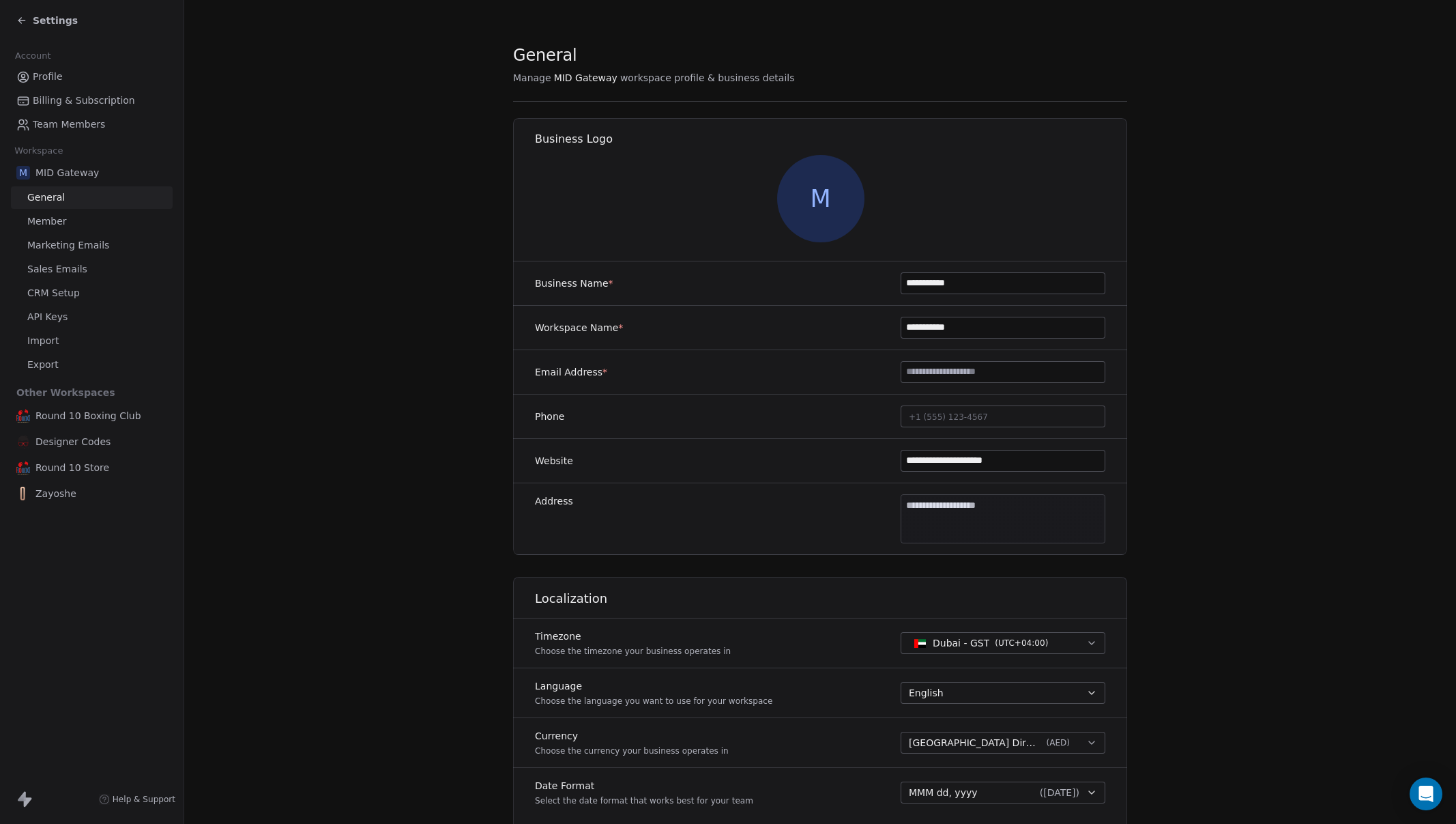
click at [309, 299] on section "**********" at bounding box center [820, 639] width 1272 height 1278
click at [71, 218] on link "Member" at bounding box center [91, 221] width 162 height 22
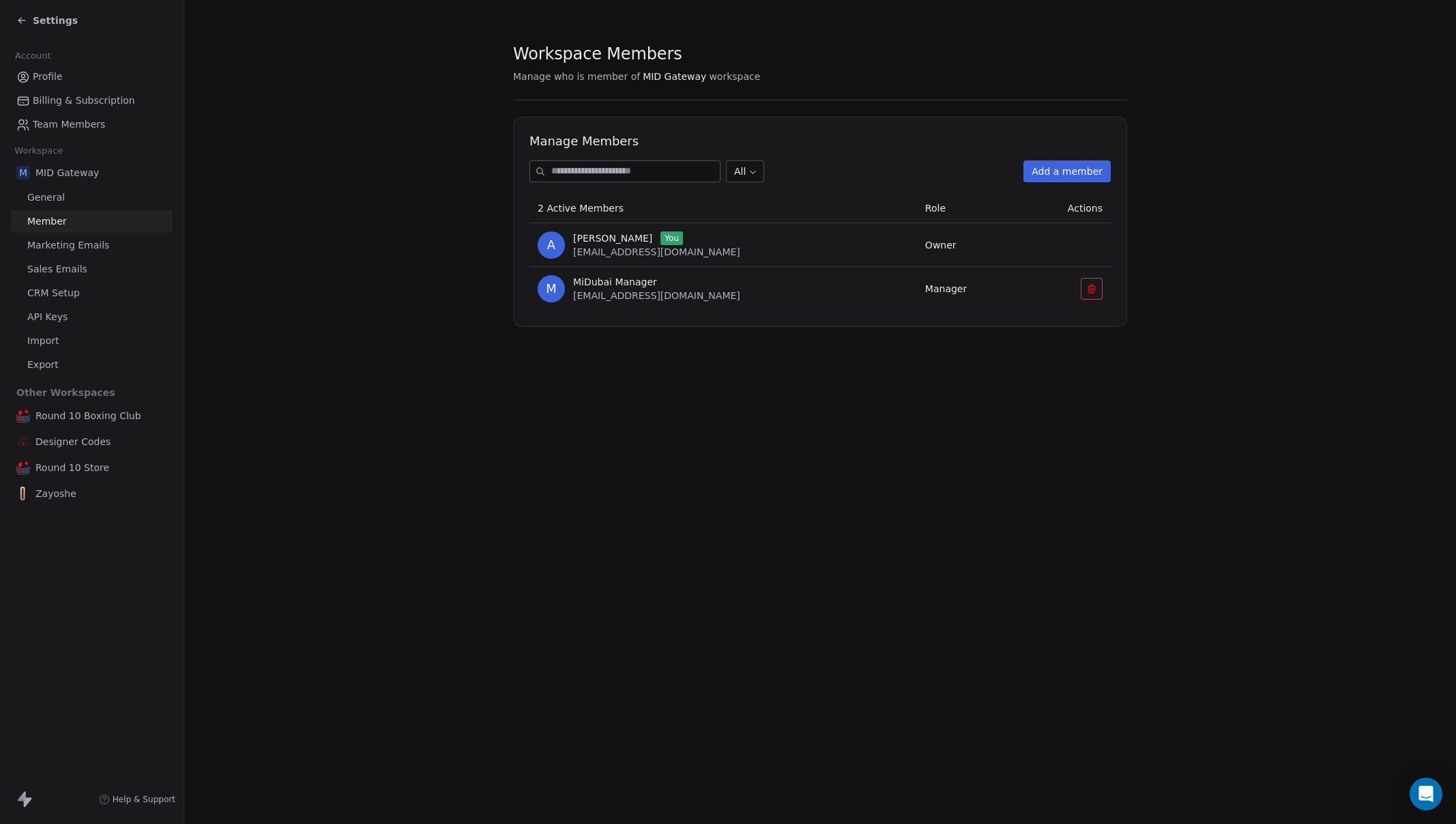
click at [62, 77] on link "Profile" at bounding box center [91, 76] width 162 height 22
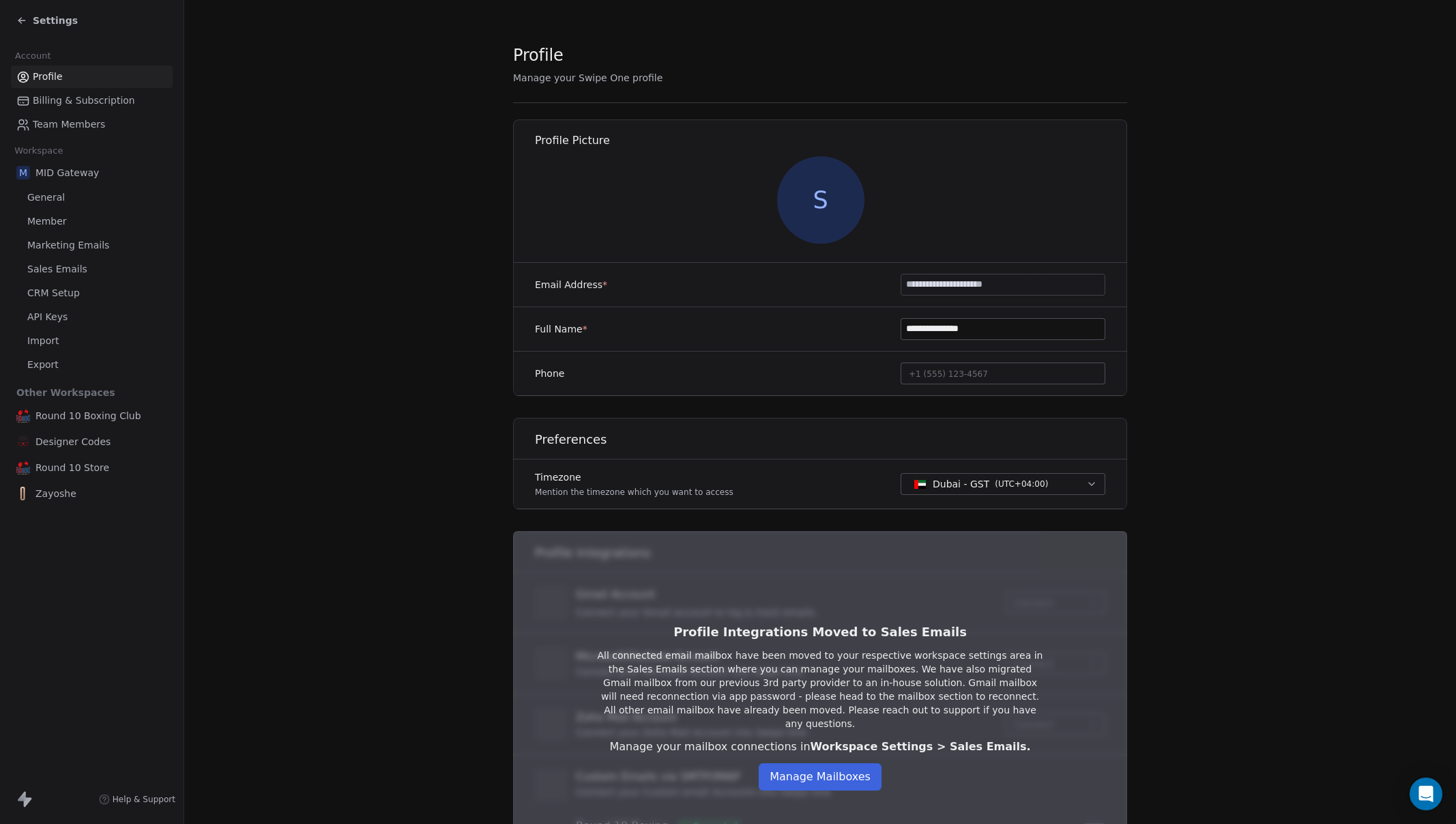
scroll to position [103, 0]
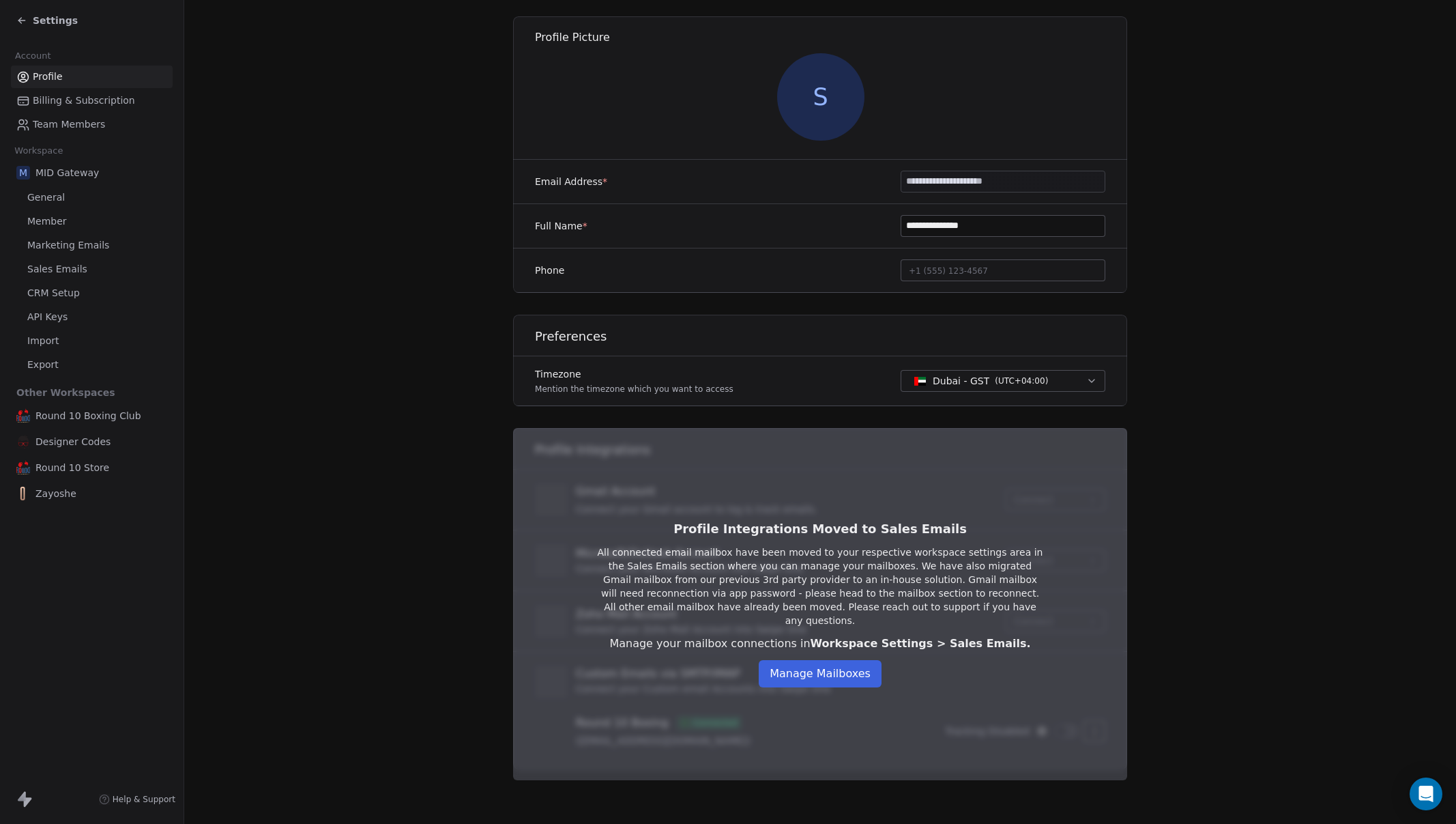
click at [73, 175] on span "MID Gateway" at bounding box center [67, 172] width 63 height 14
click at [63, 193] on link "General" at bounding box center [91, 197] width 162 height 22
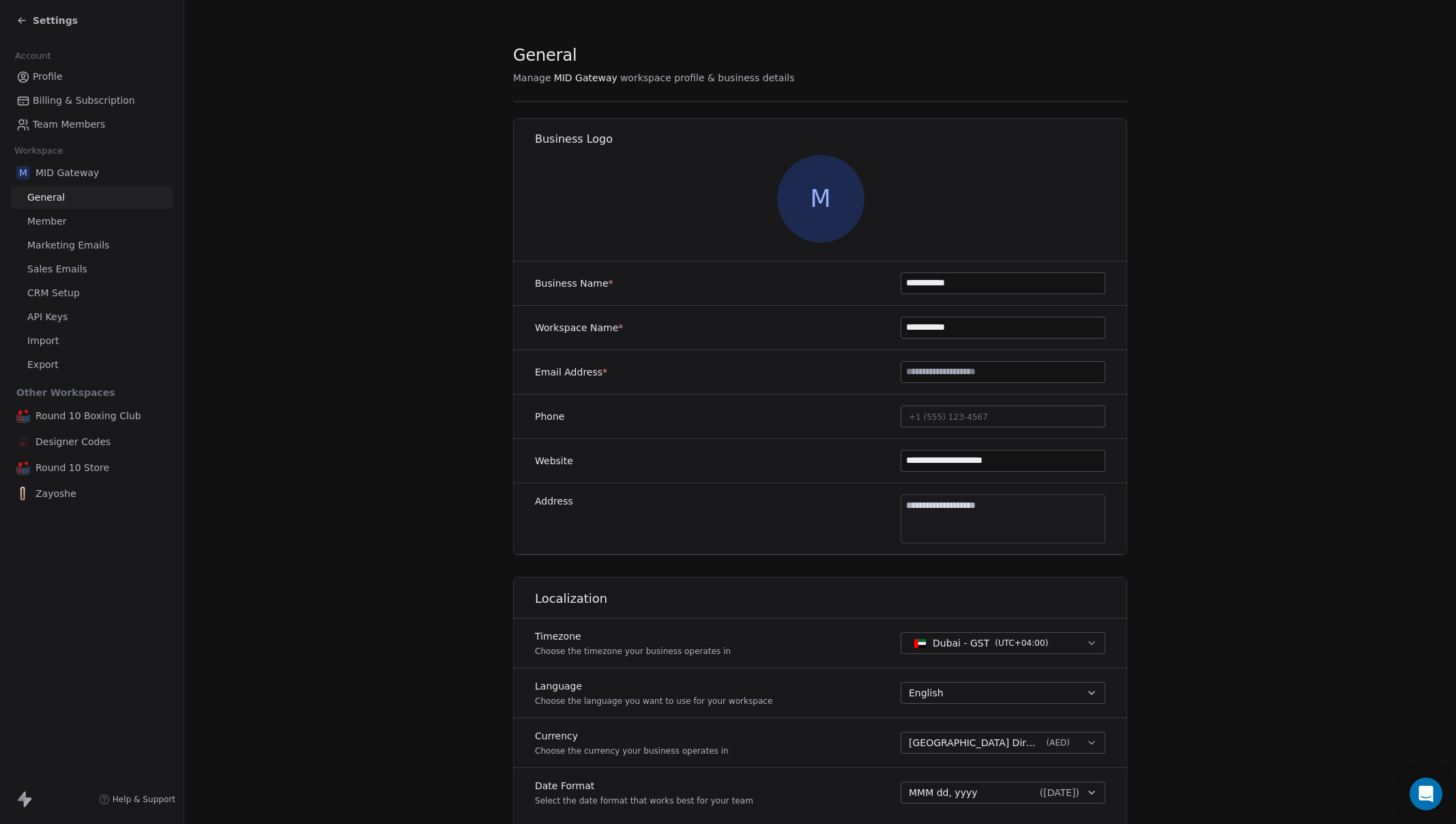
click at [26, 22] on icon at bounding box center [22, 20] width 11 height 11
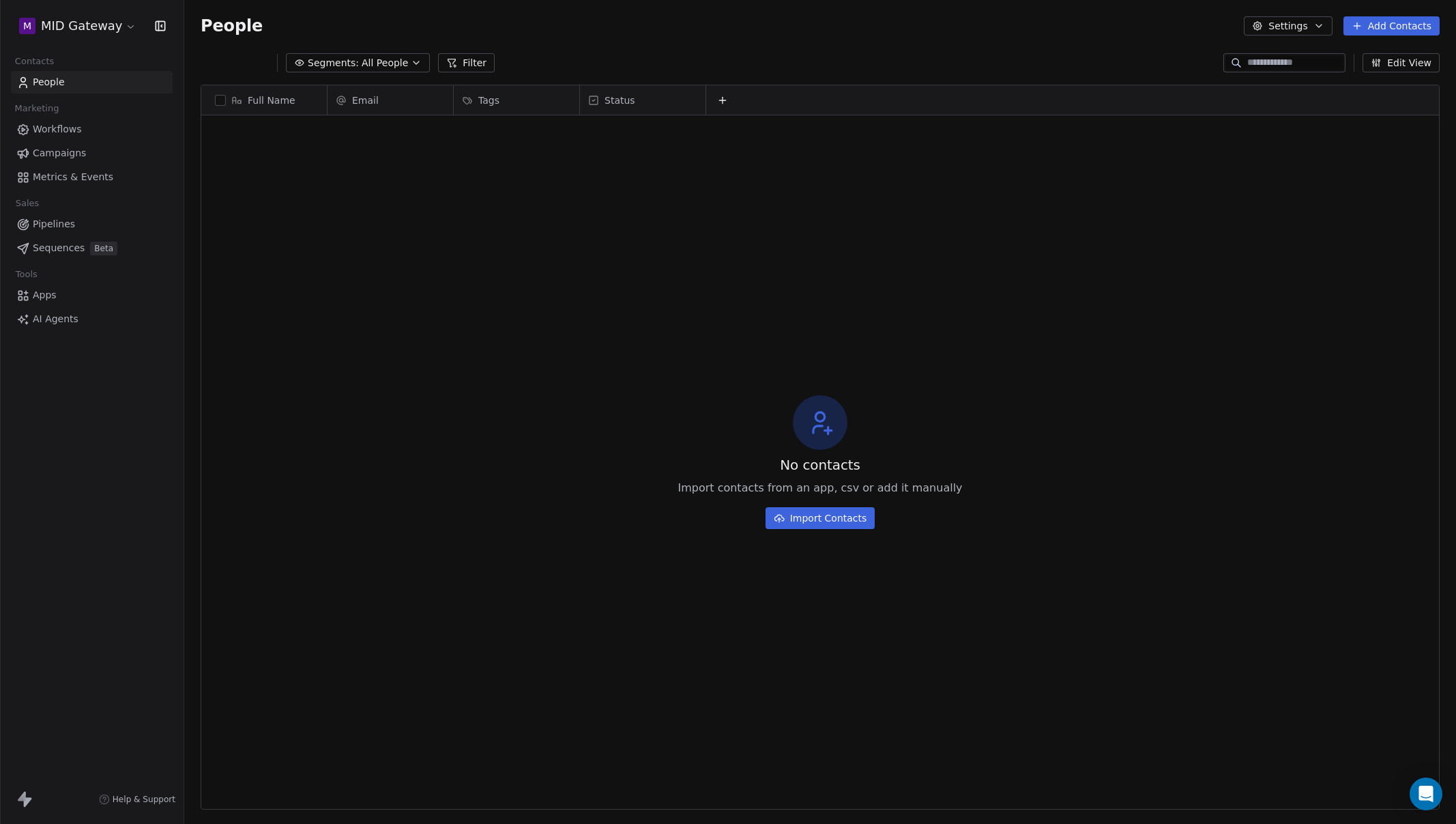
scroll to position [715, 1262]
click at [66, 295] on link "Apps" at bounding box center [91, 295] width 162 height 22
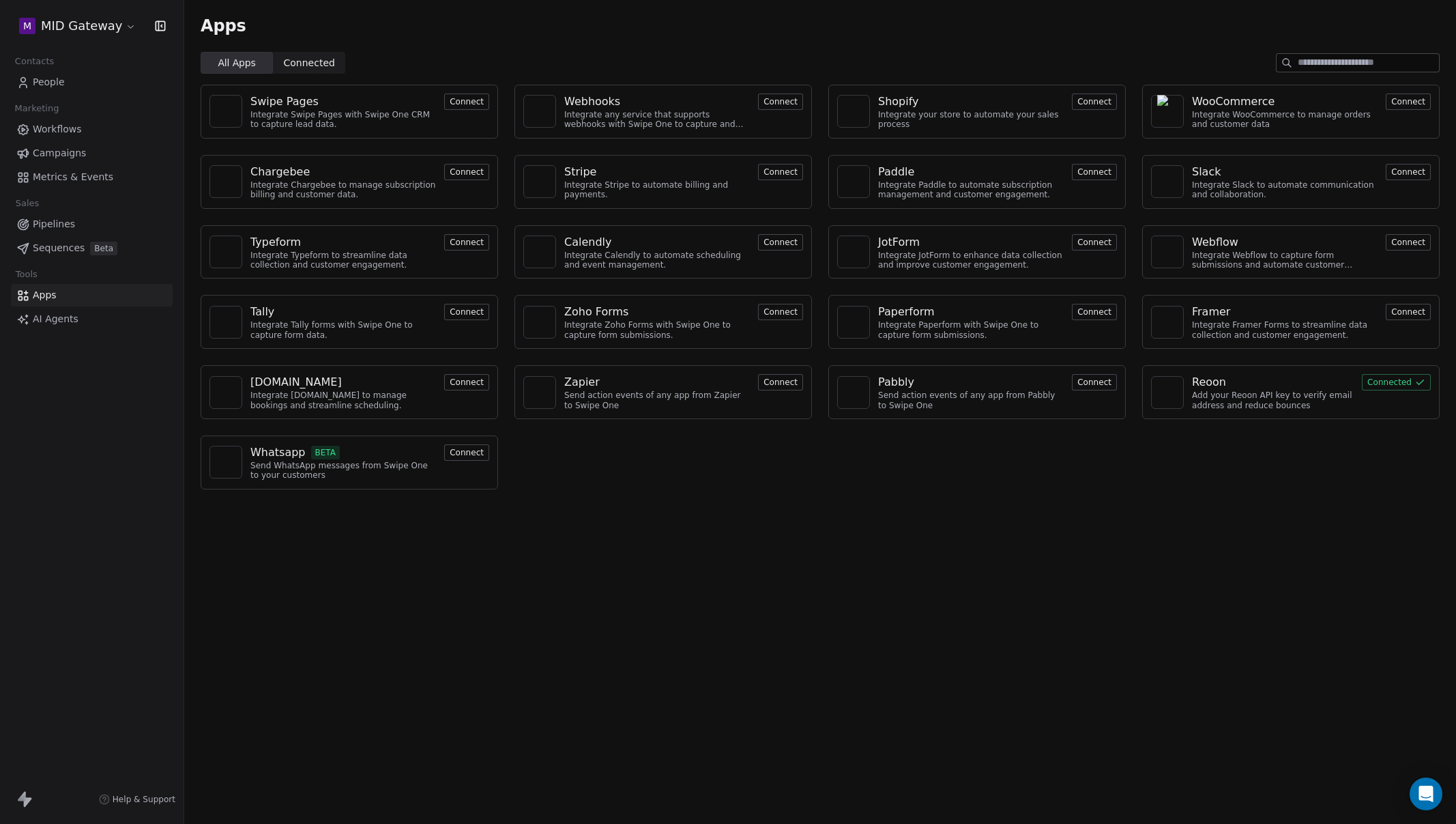
click at [775, 99] on button "Connect" at bounding box center [781, 102] width 45 height 17
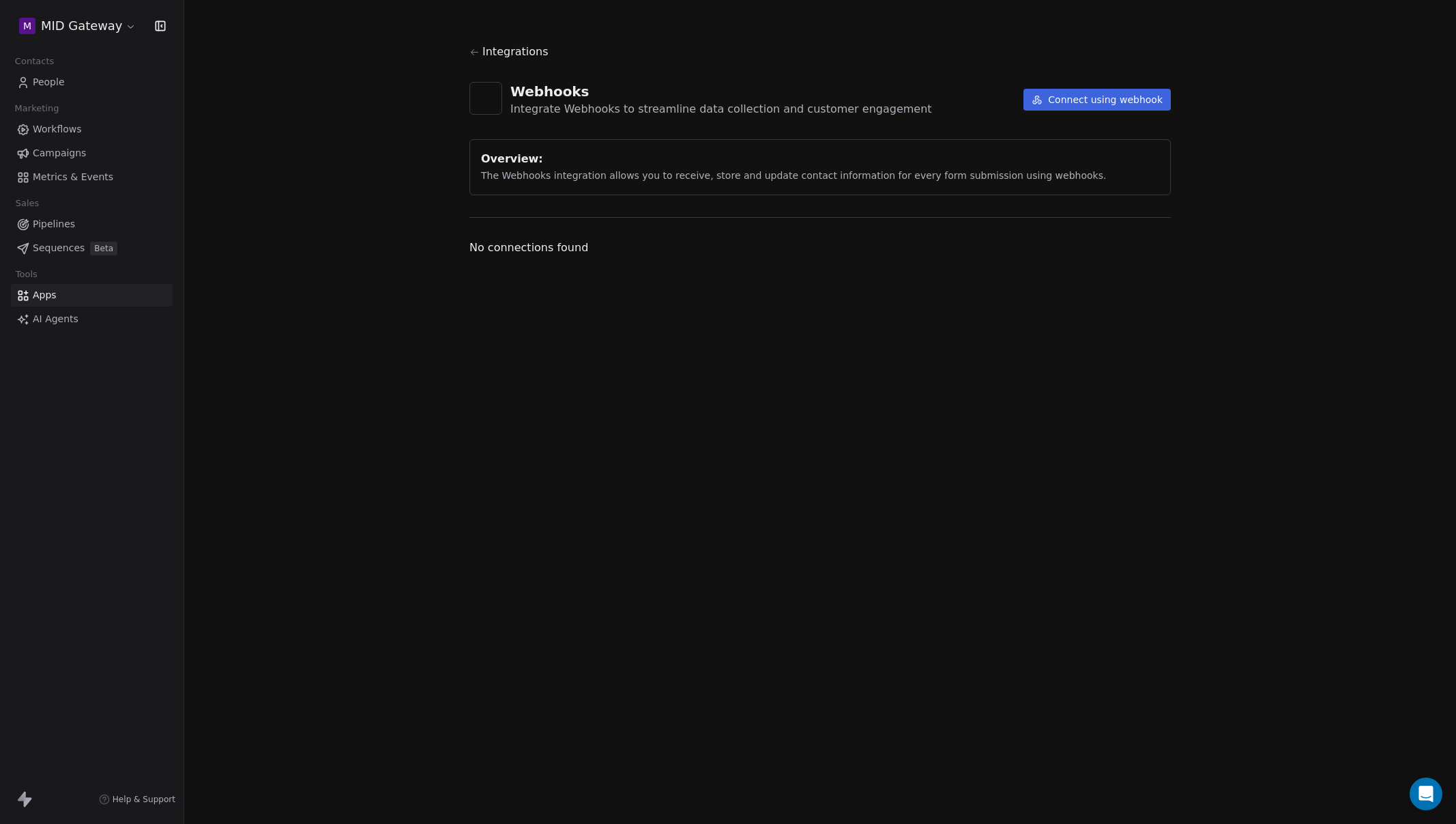
click at [1088, 103] on button "Connect using webhook" at bounding box center [1097, 99] width 148 height 22
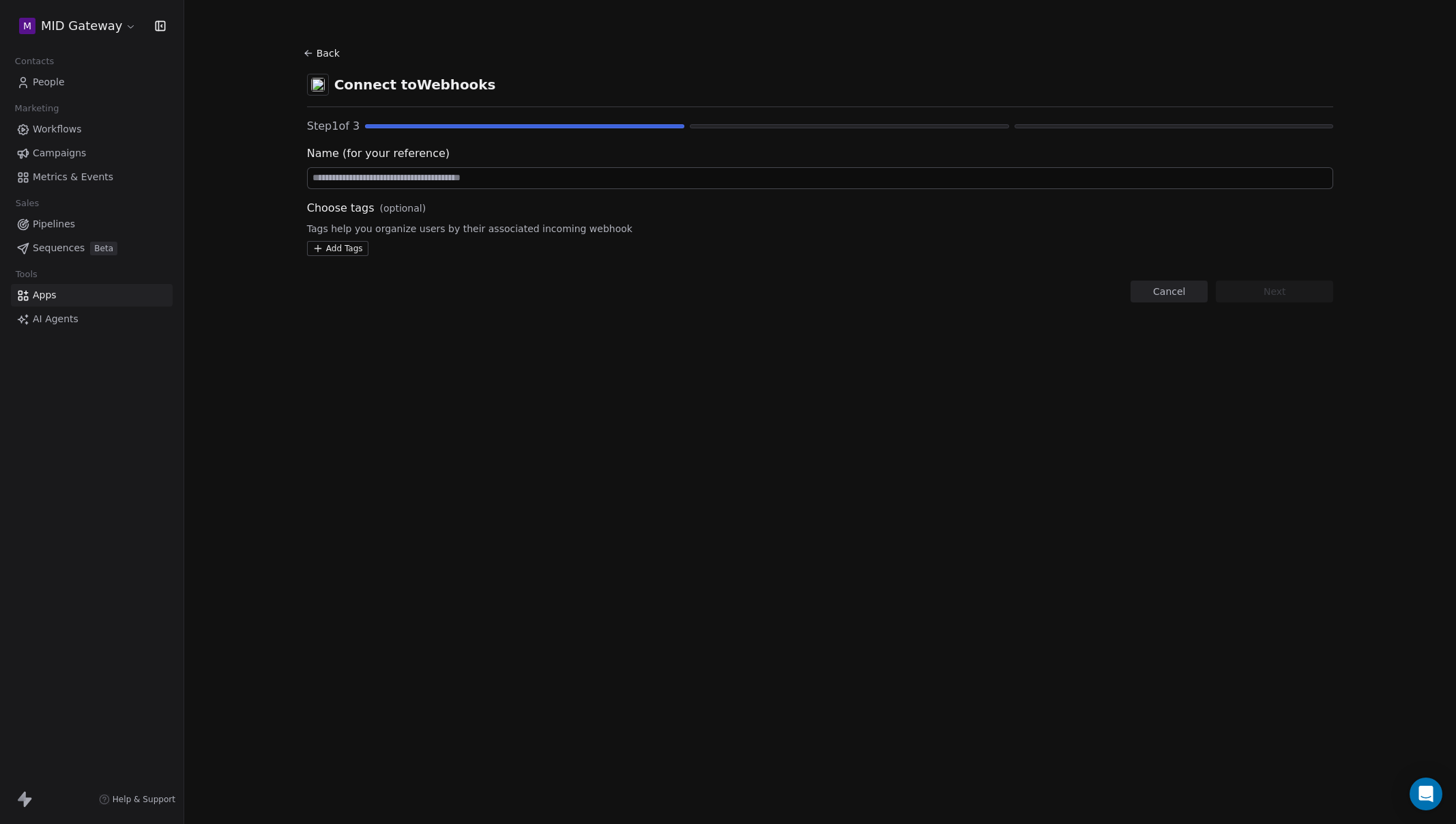
click at [416, 174] on input at bounding box center [820, 178] width 1025 height 20
type input "**********"
click at [349, 246] on html "**********" at bounding box center [728, 412] width 1456 height 824
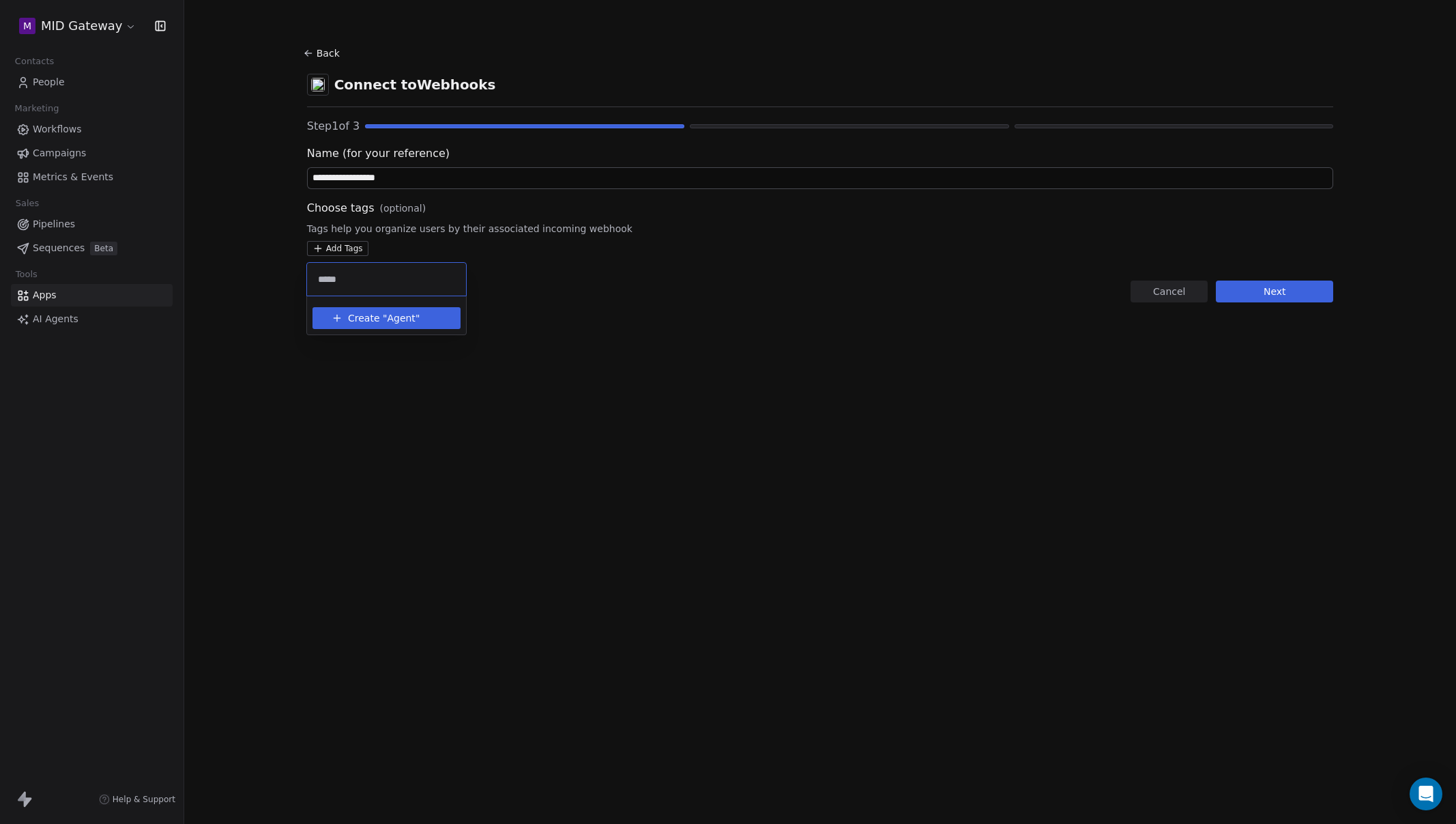
type input "*****"
click at [421, 319] on button "Create " Agent "" at bounding box center [386, 318] width 132 height 22
click at [584, 388] on html "**********" at bounding box center [728, 412] width 1456 height 824
click at [1277, 290] on button "Next" at bounding box center [1275, 291] width 117 height 22
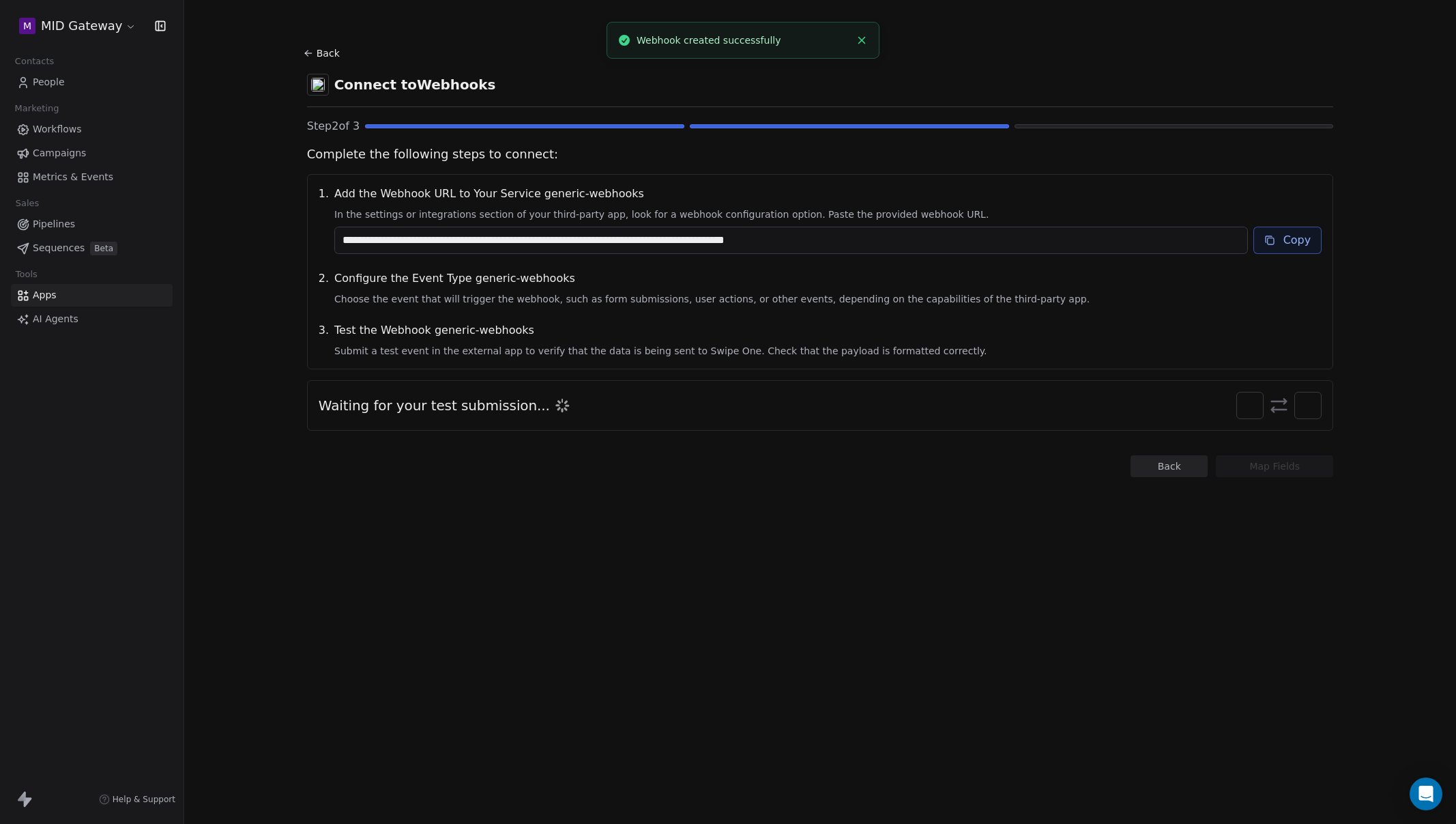
click at [1285, 241] on button "Copy" at bounding box center [1288, 241] width 69 height 27
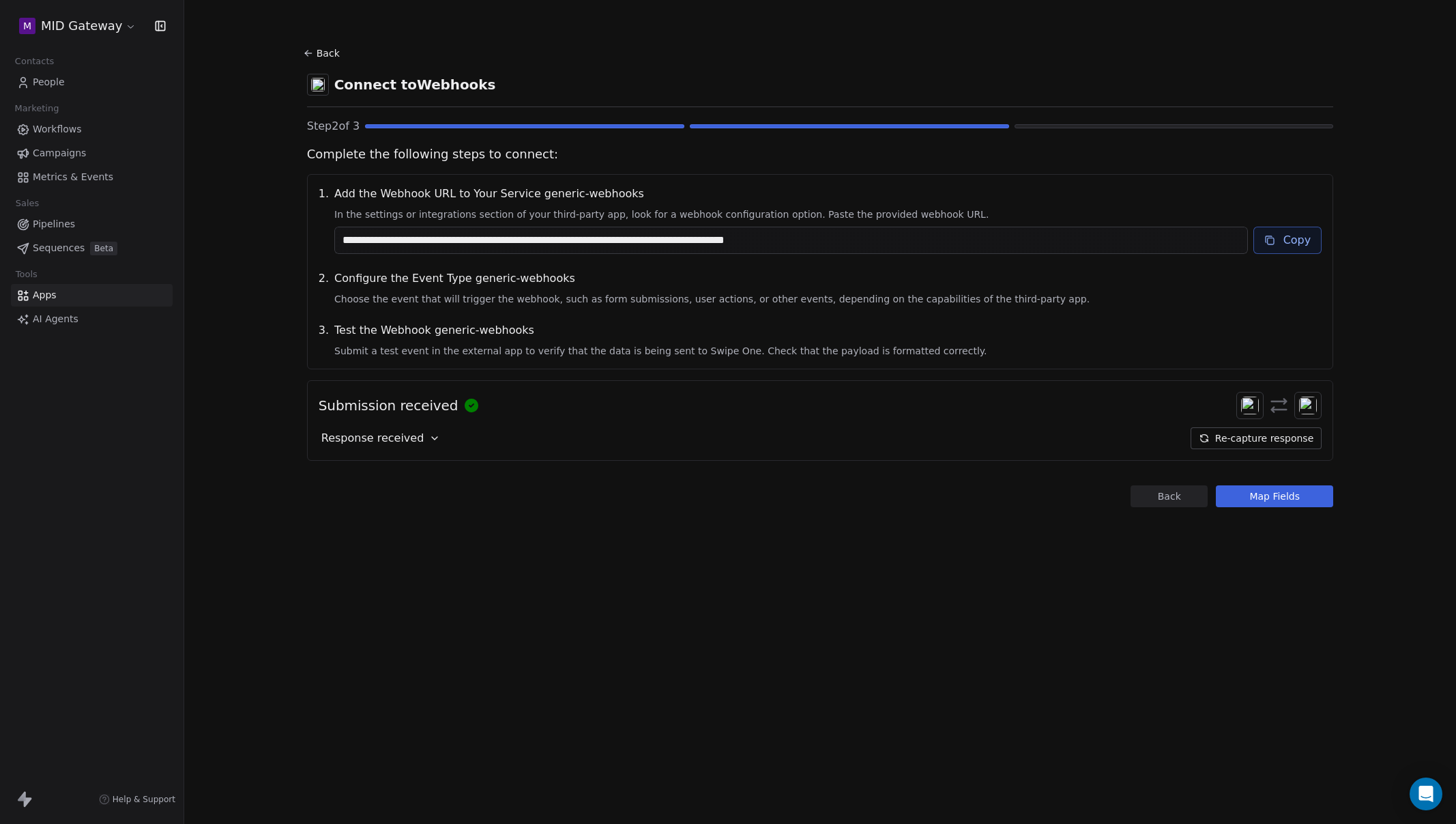
click at [429, 443] on icon at bounding box center [434, 438] width 11 height 11
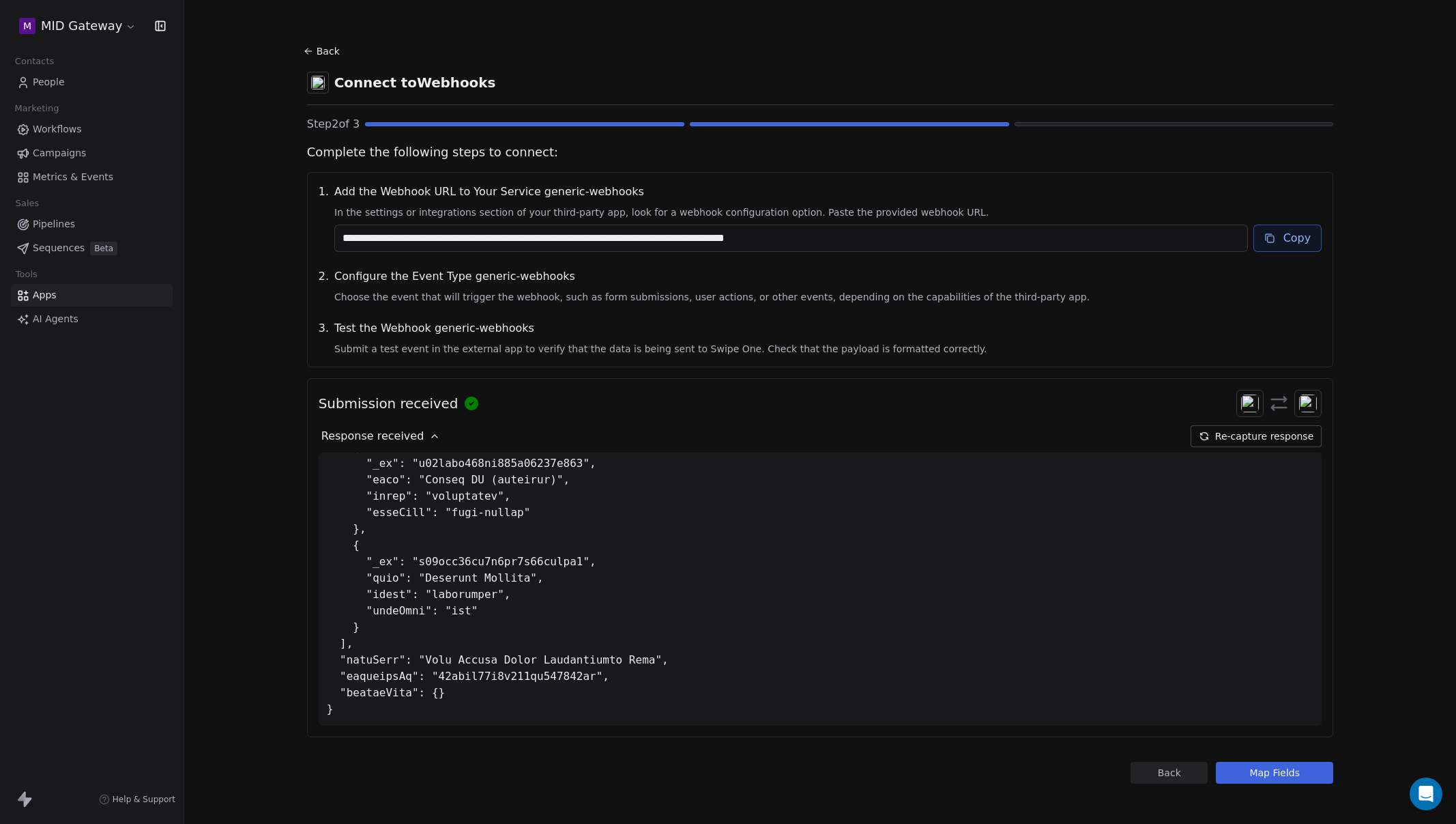
scroll to position [6, 0]
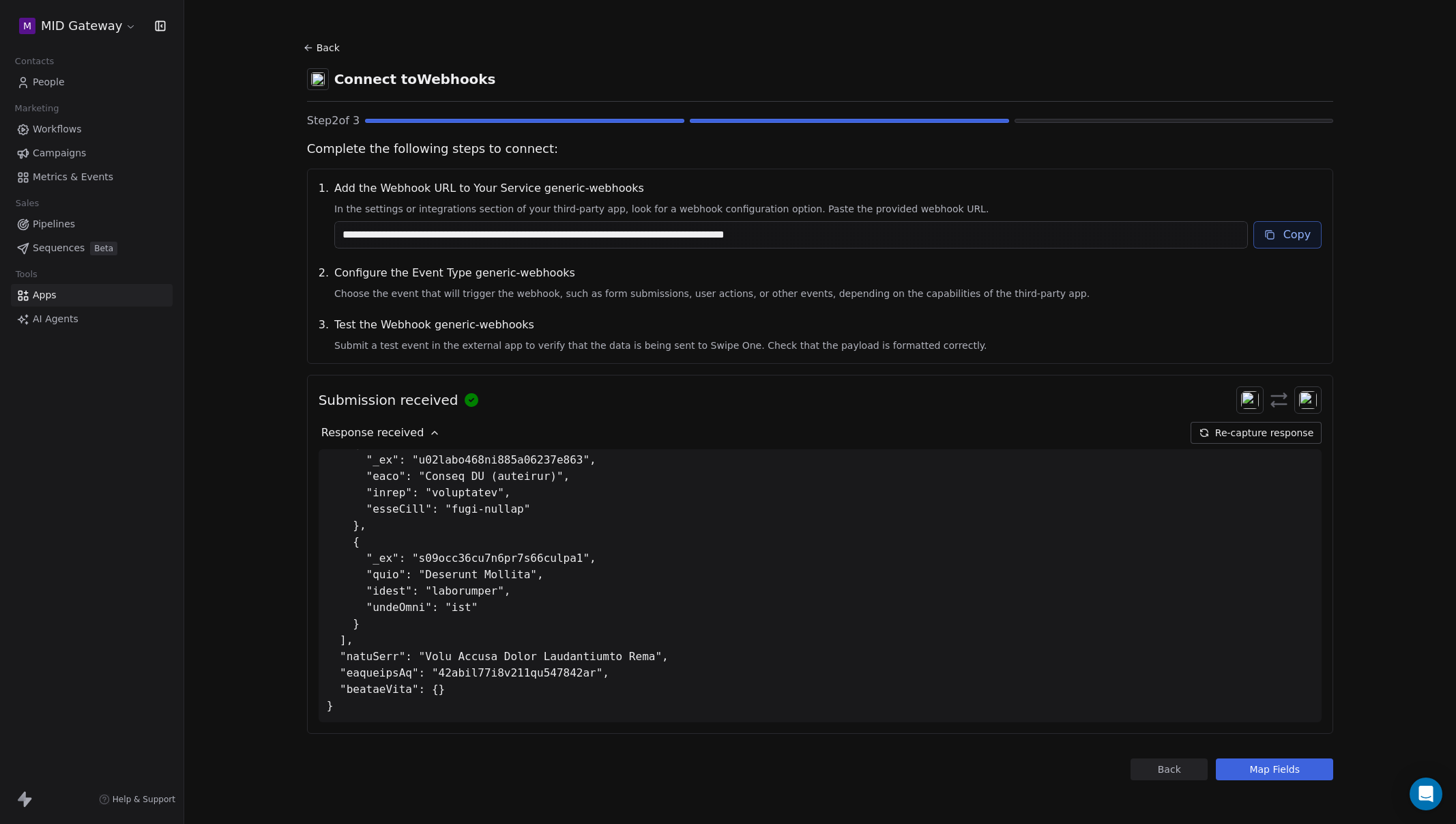
click at [1283, 772] on button "Map Fields" at bounding box center [1275, 769] width 117 height 22
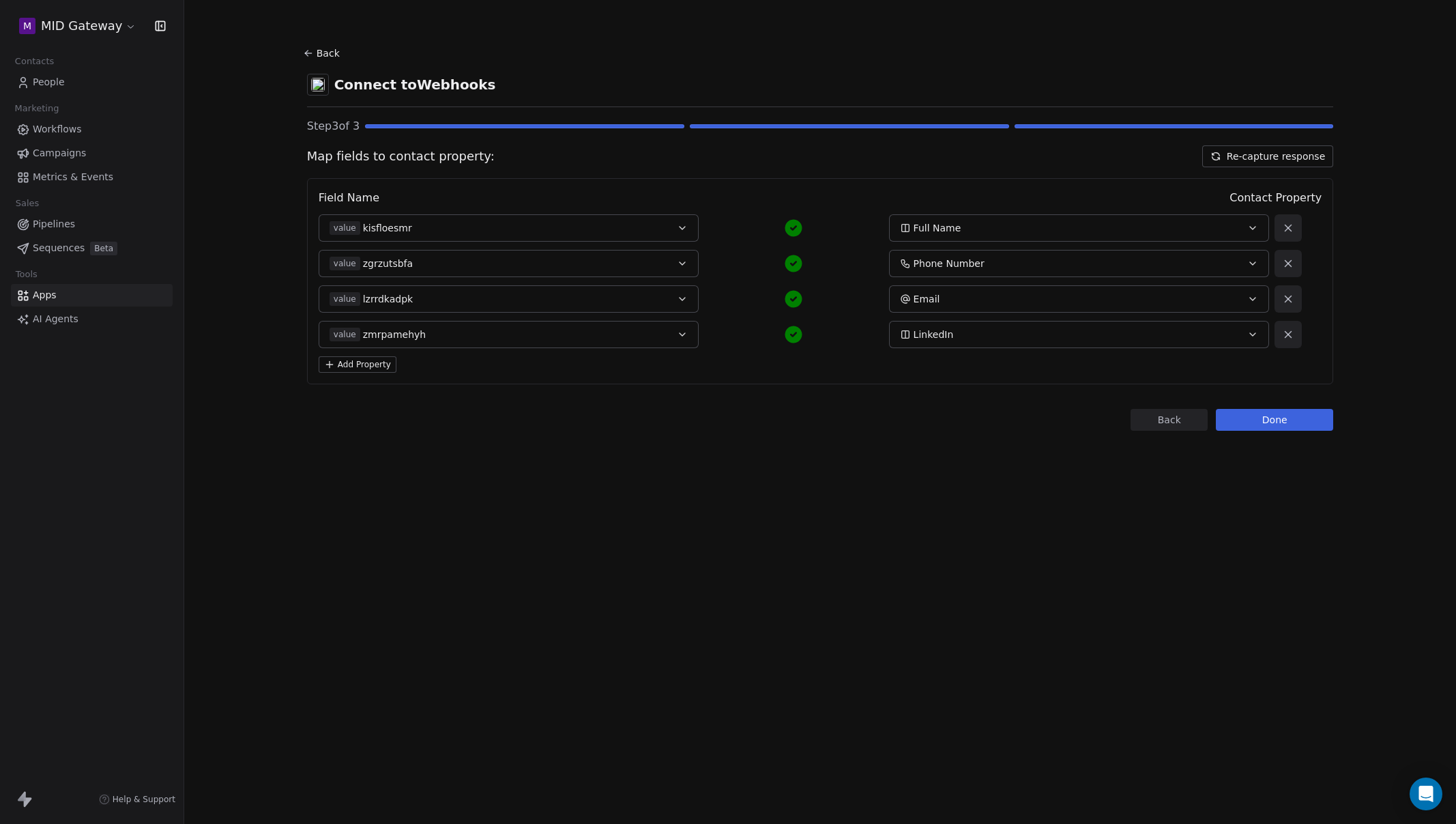
scroll to position [0, 0]
click at [661, 230] on button "value kisfloesmr" at bounding box center [509, 228] width 380 height 27
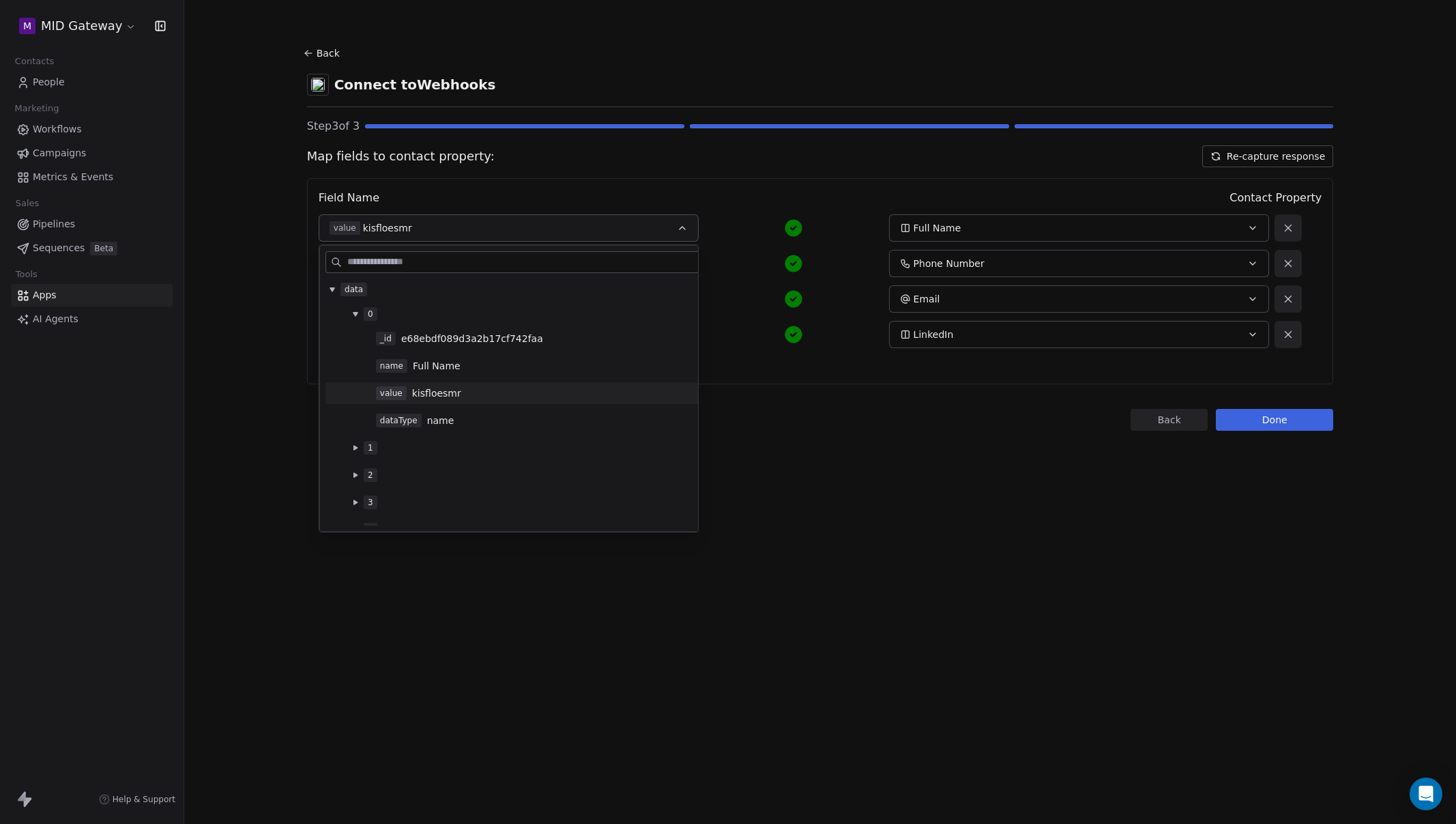
click at [661, 230] on button "value kisfloesmr" at bounding box center [509, 228] width 380 height 27
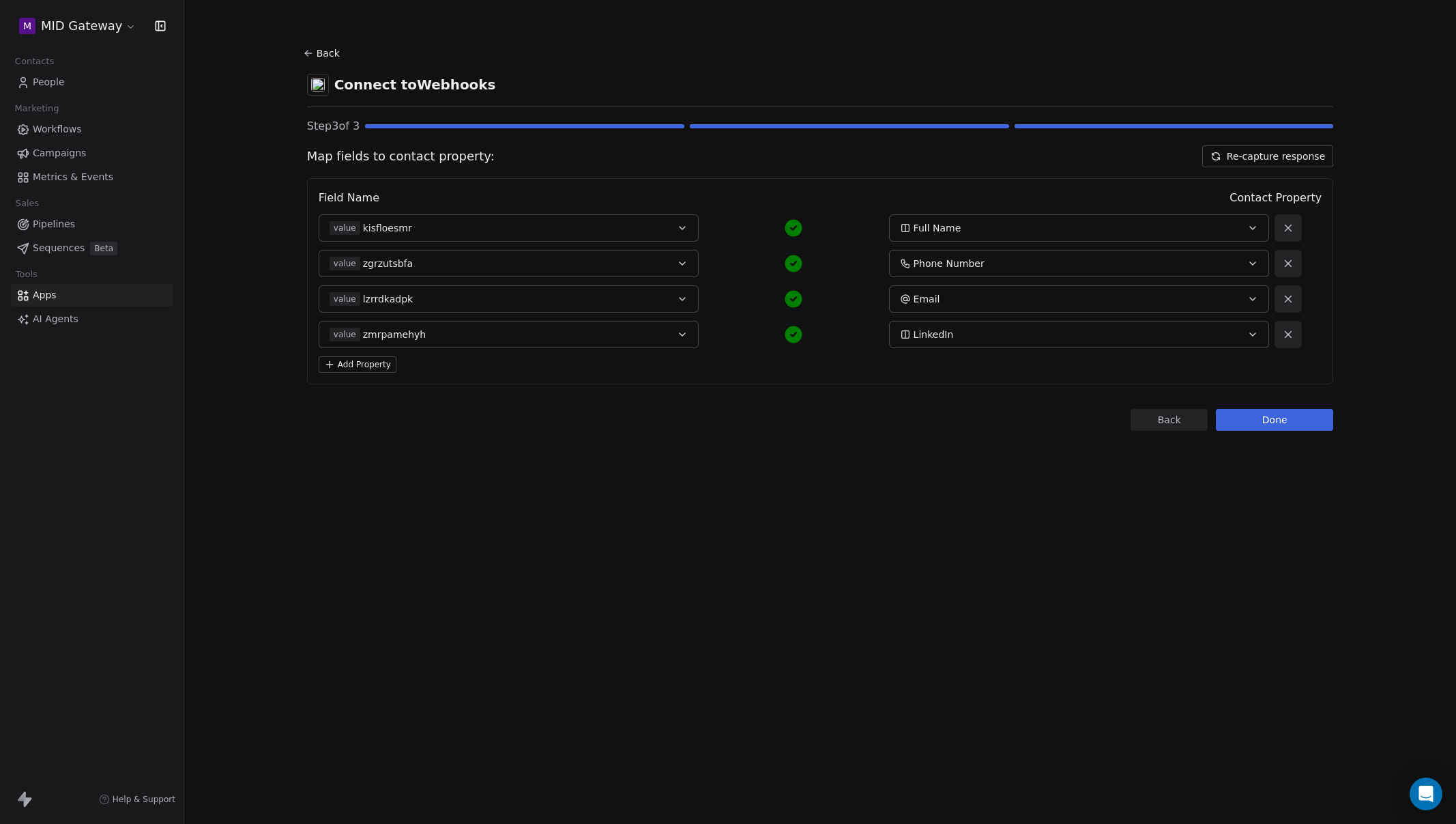
click at [628, 269] on div "value zgrzutsbfa" at bounding box center [491, 263] width 323 height 14
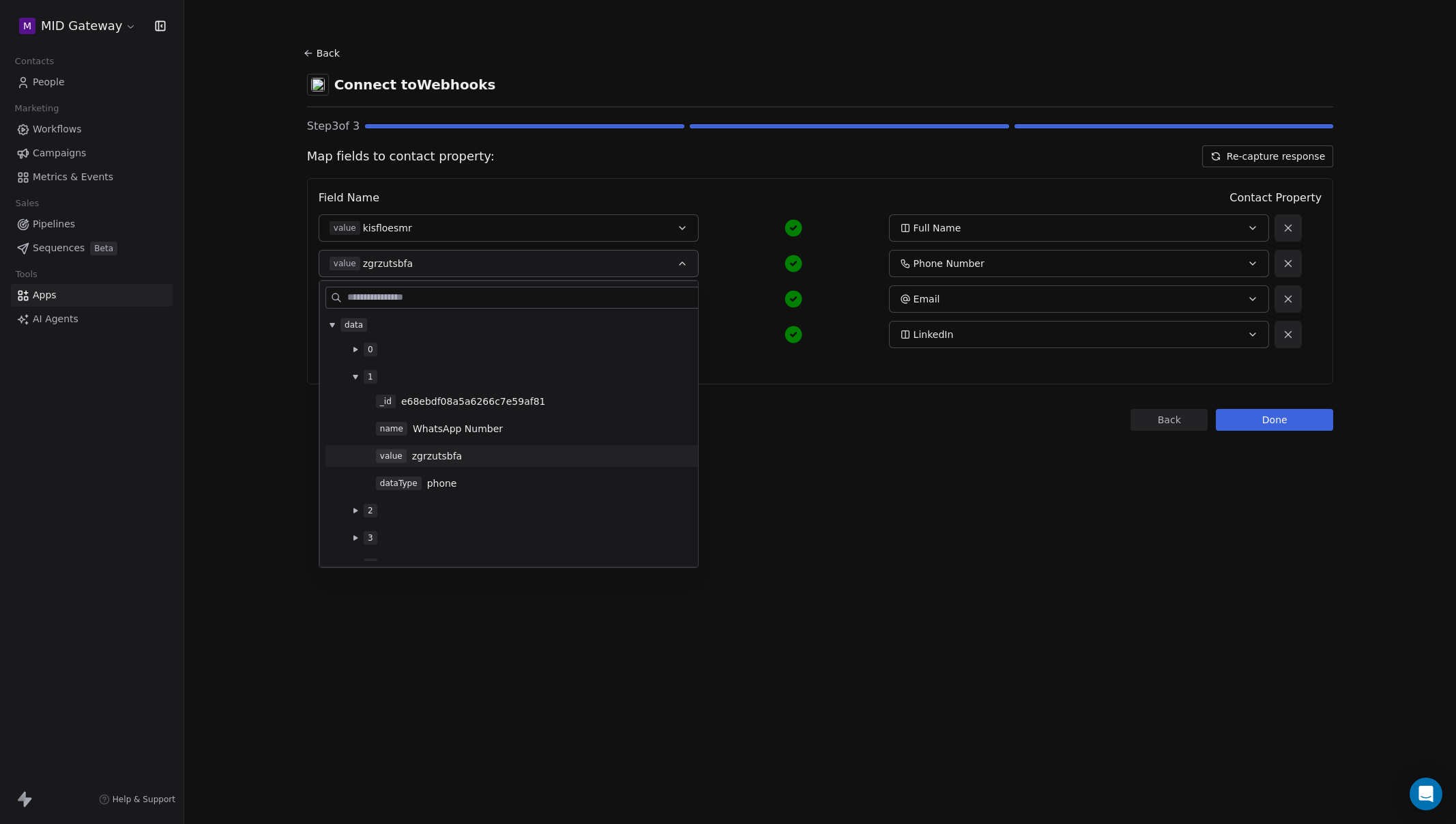
click at [505, 452] on div "value zgrzutsbfa" at bounding box center [561, 456] width 370 height 14
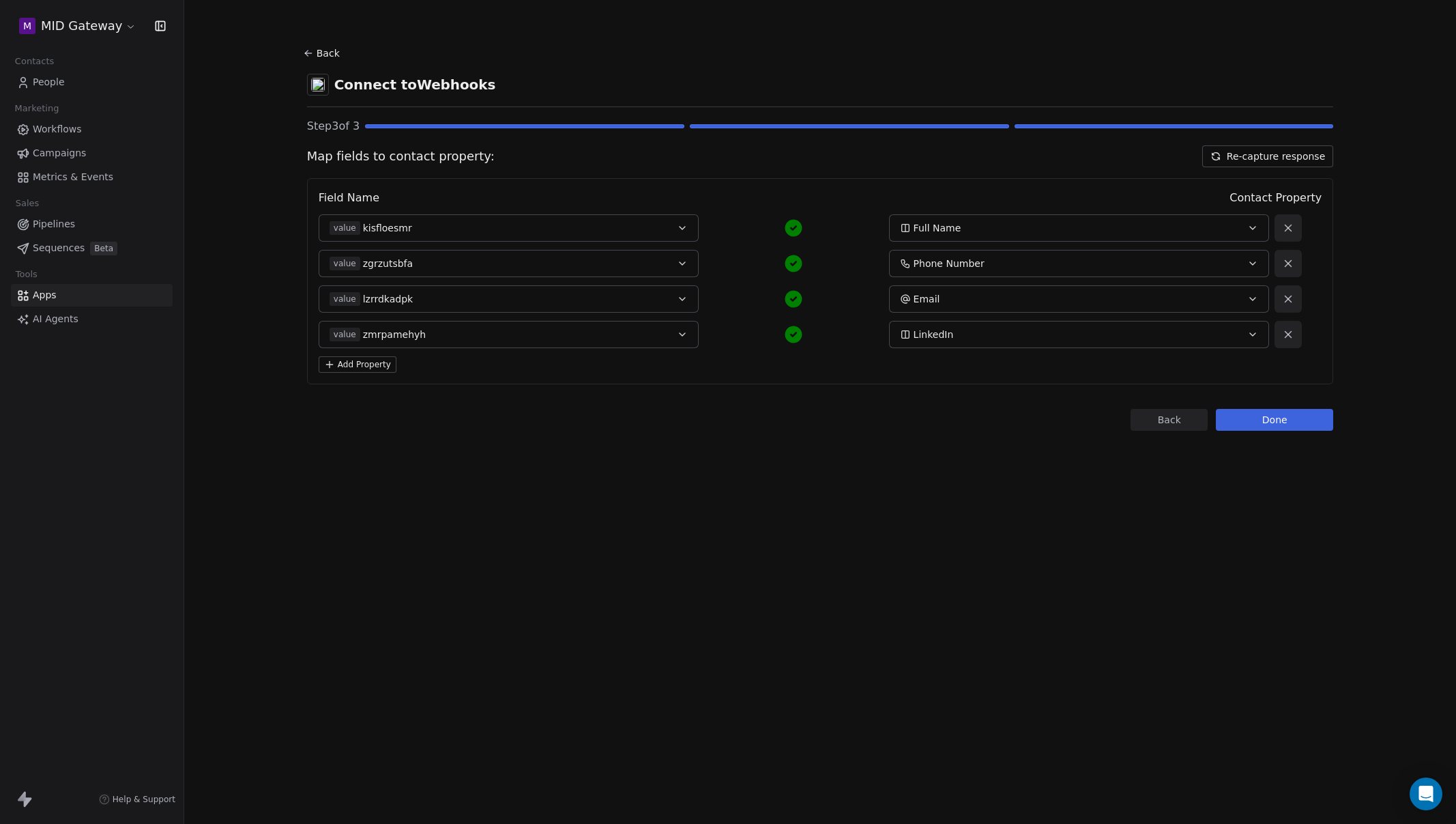
click at [583, 303] on div "value lzrrdkadpk" at bounding box center [491, 299] width 323 height 14
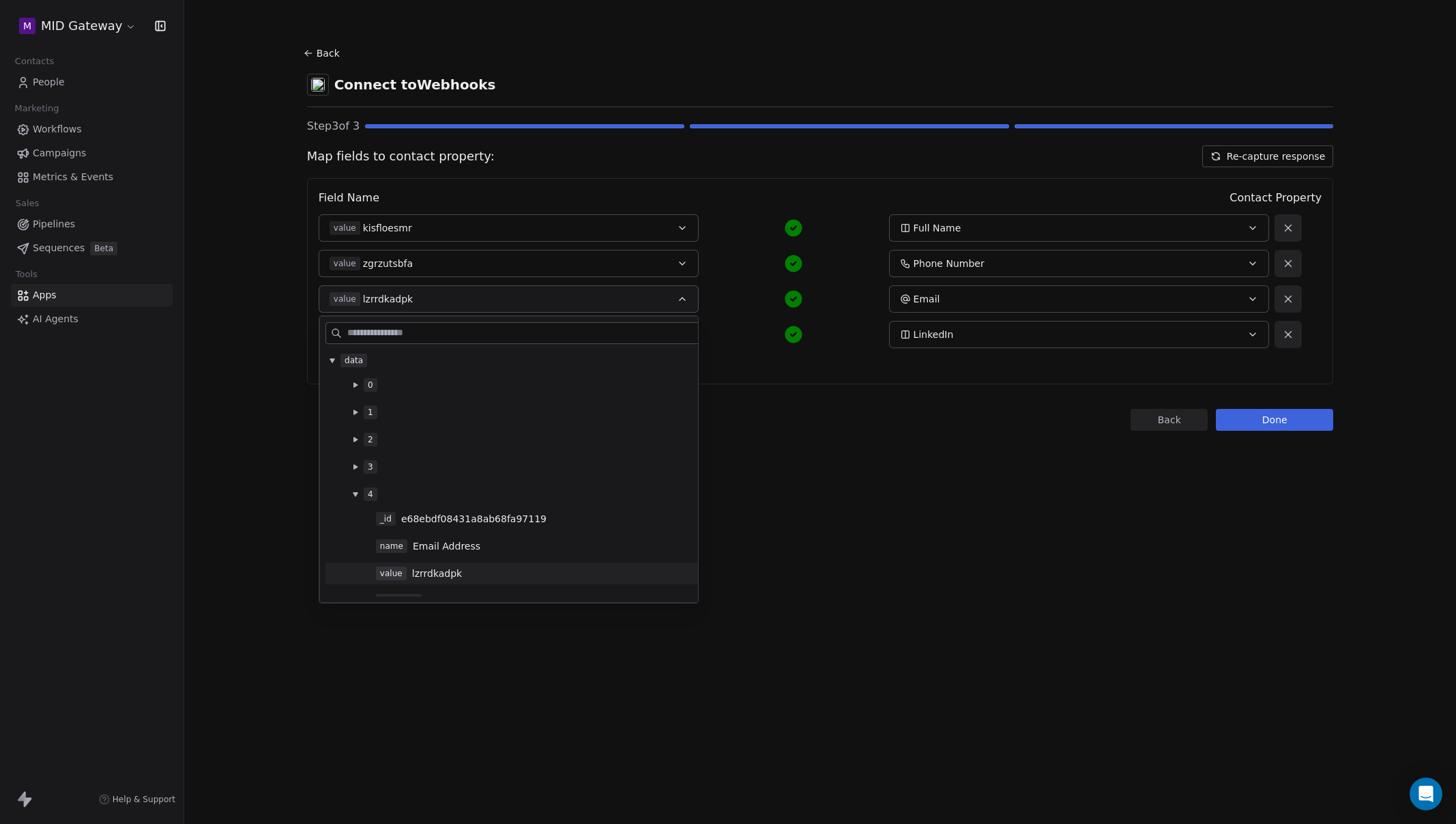
click at [531, 571] on div "value lzrrdkadpk" at bounding box center [561, 573] width 370 height 14
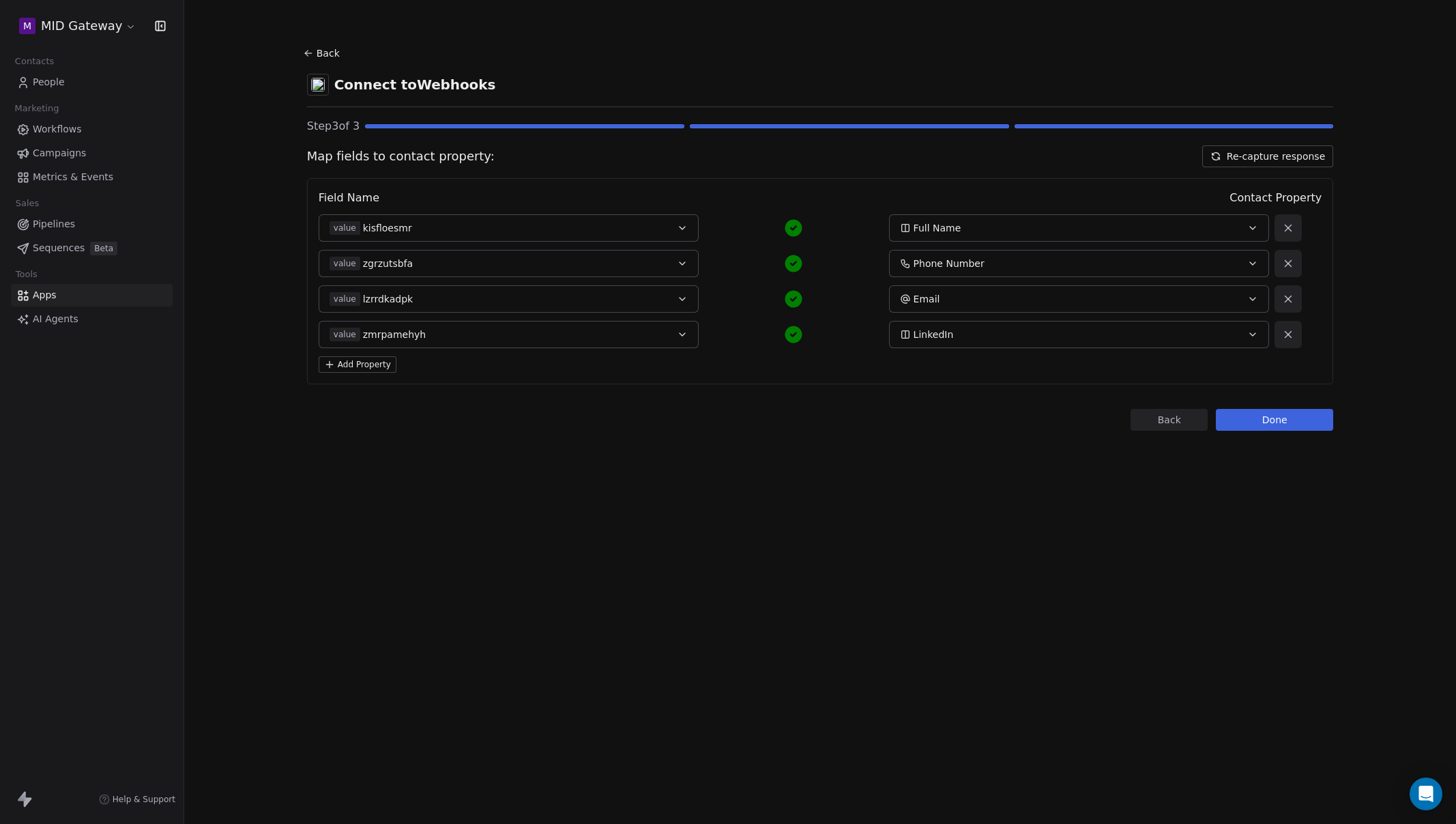
click at [547, 334] on div "value zmrpamehyh" at bounding box center [491, 334] width 323 height 14
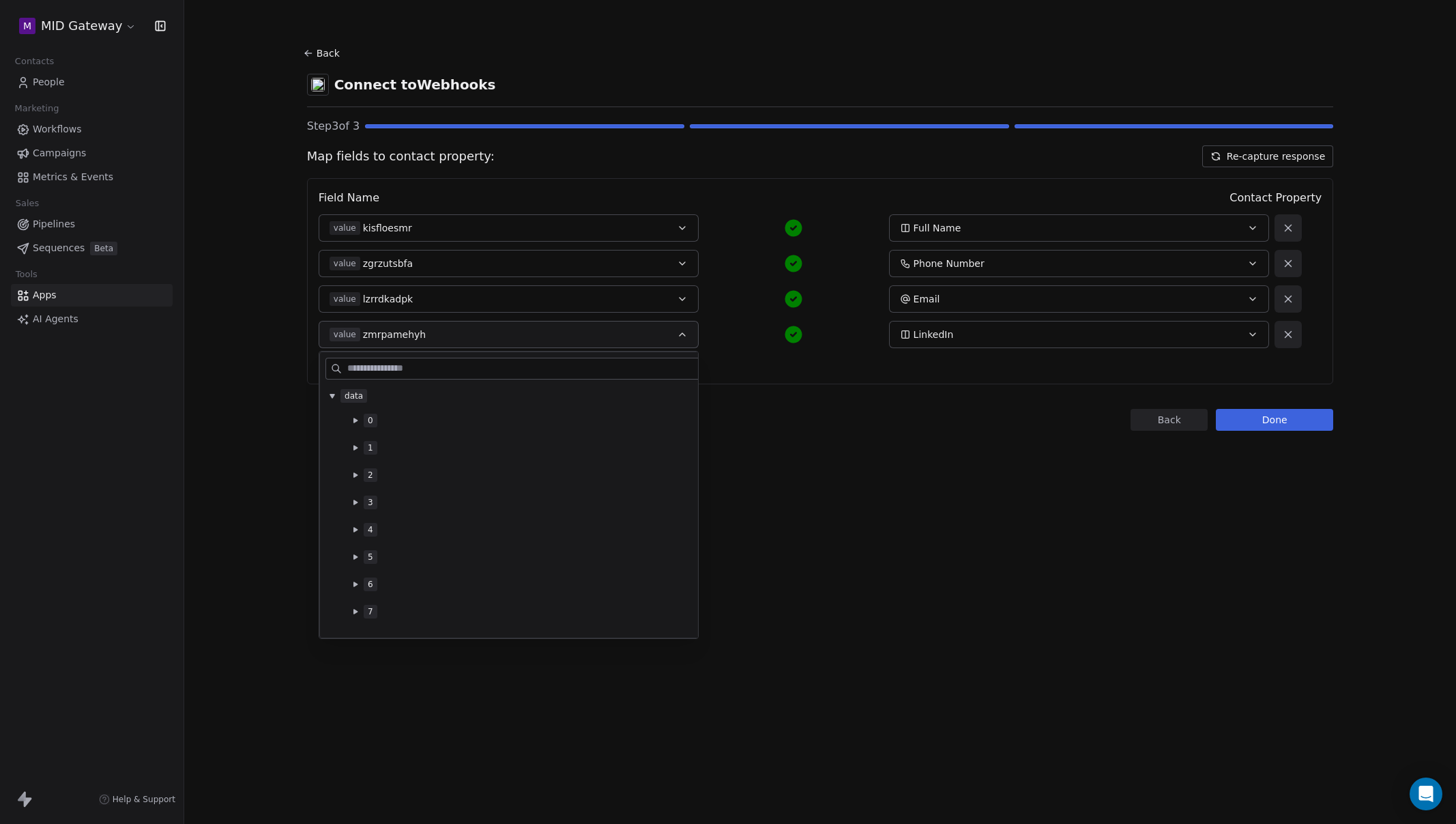
click at [356, 420] on icon at bounding box center [356, 420] width 4 height 5
click at [356, 420] on icon at bounding box center [355, 421] width 5 height 4
click at [354, 446] on icon at bounding box center [356, 447] width 4 height 5
click at [354, 447] on icon at bounding box center [355, 448] width 5 height 4
click at [355, 473] on icon at bounding box center [356, 475] width 6 height 6
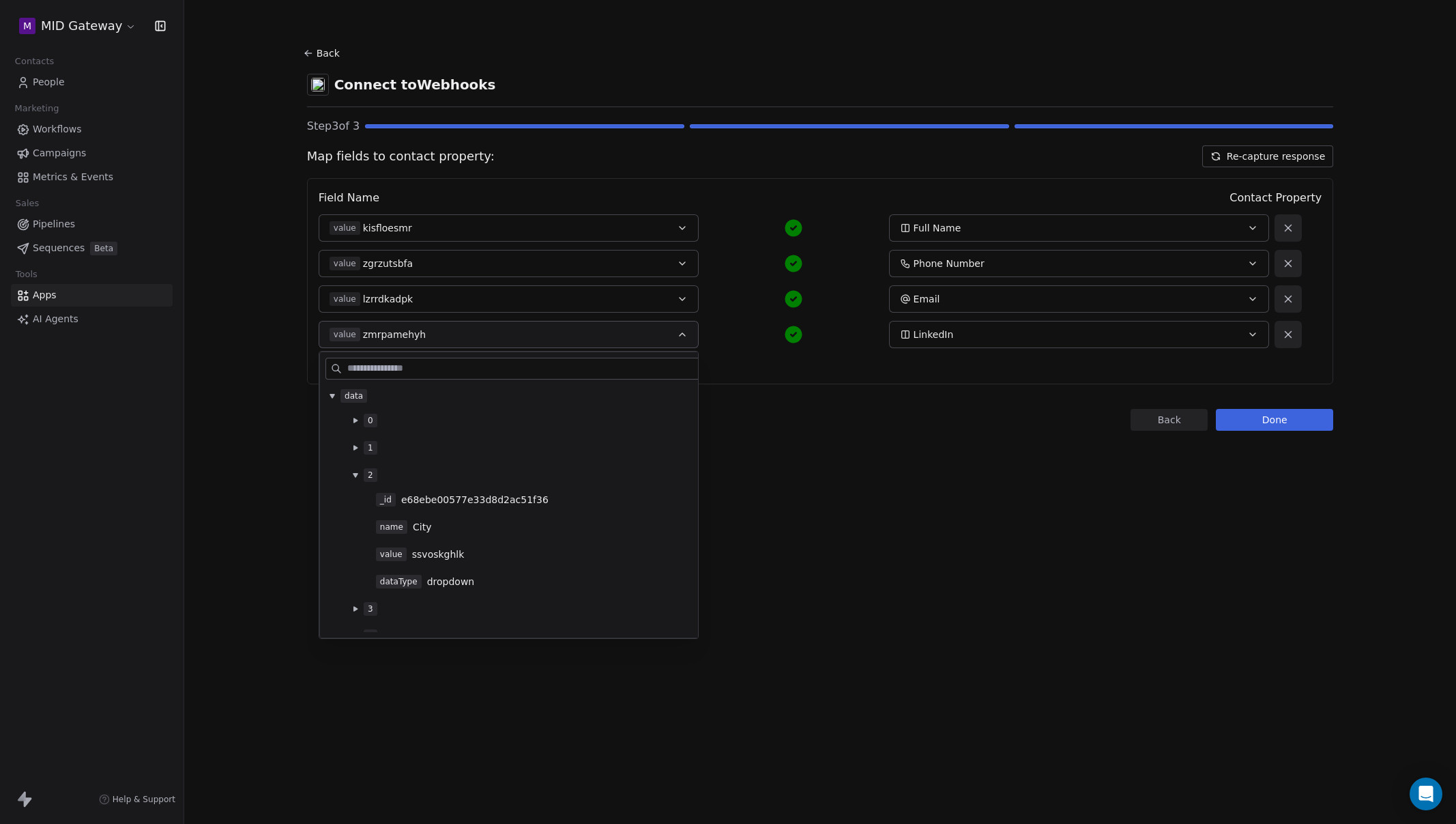
click at [355, 473] on icon at bounding box center [356, 475] width 6 height 6
click at [354, 504] on icon at bounding box center [356, 503] width 6 height 6
click at [354, 530] on icon at bounding box center [356, 529] width 4 height 5
click at [354, 530] on icon at bounding box center [356, 530] width 6 height 6
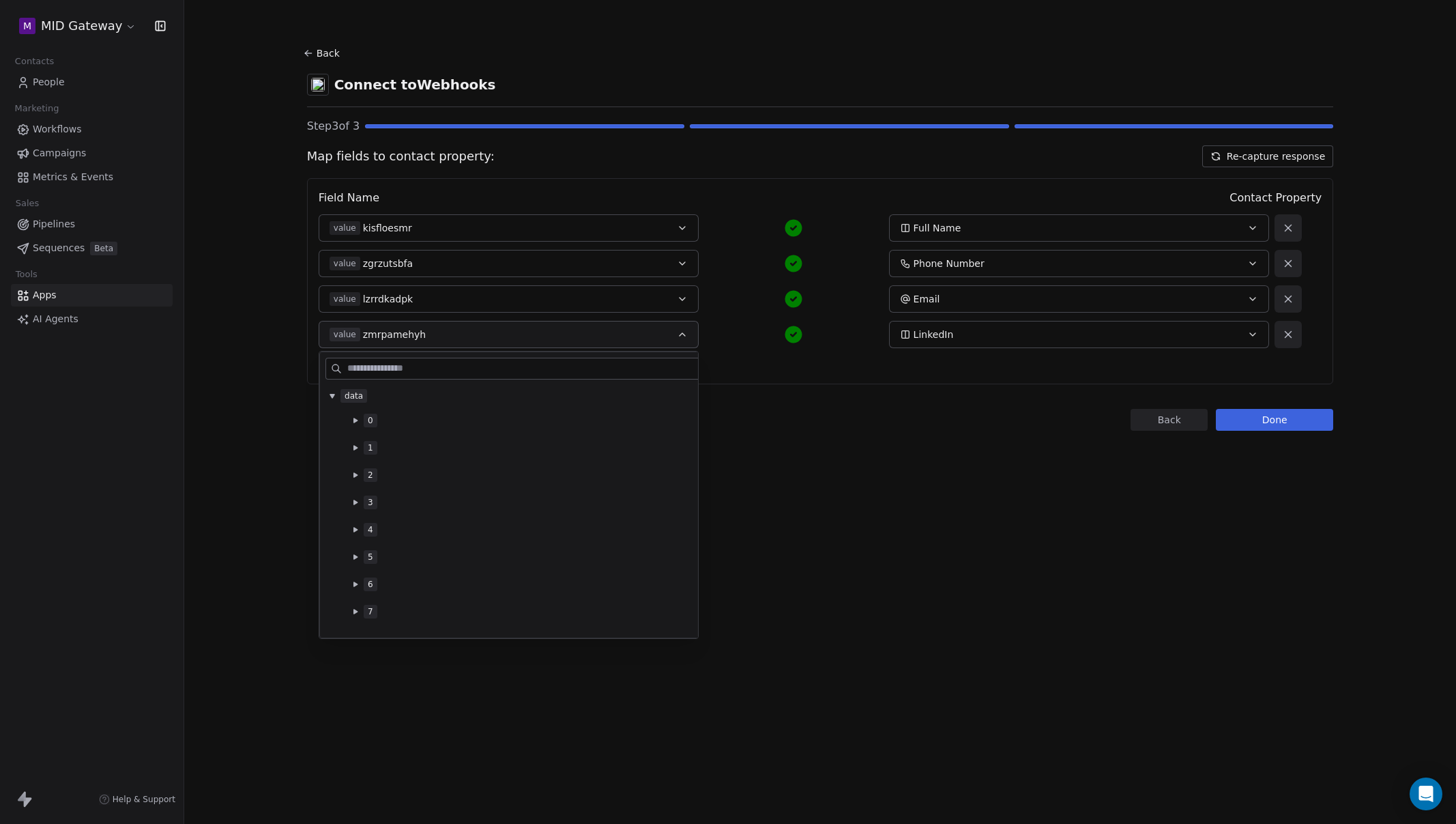
click at [353, 550] on div "5" at bounding box center [549, 557] width 393 height 14
click at [353, 551] on div "5" at bounding box center [549, 557] width 393 height 14
click at [355, 582] on icon at bounding box center [356, 583] width 4 height 5
click at [353, 462] on icon at bounding box center [356, 462] width 6 height 6
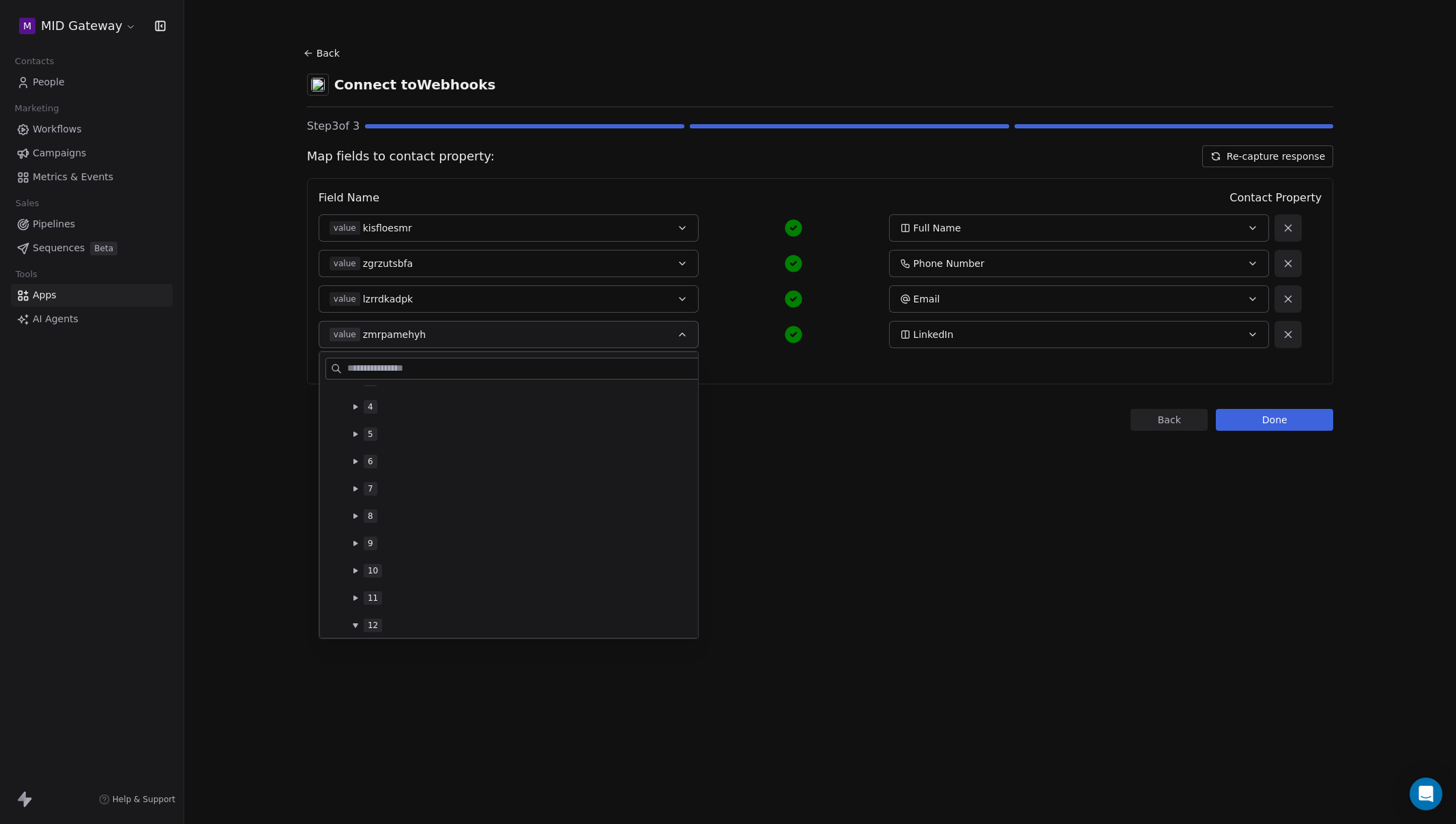
scroll to position [307, 0]
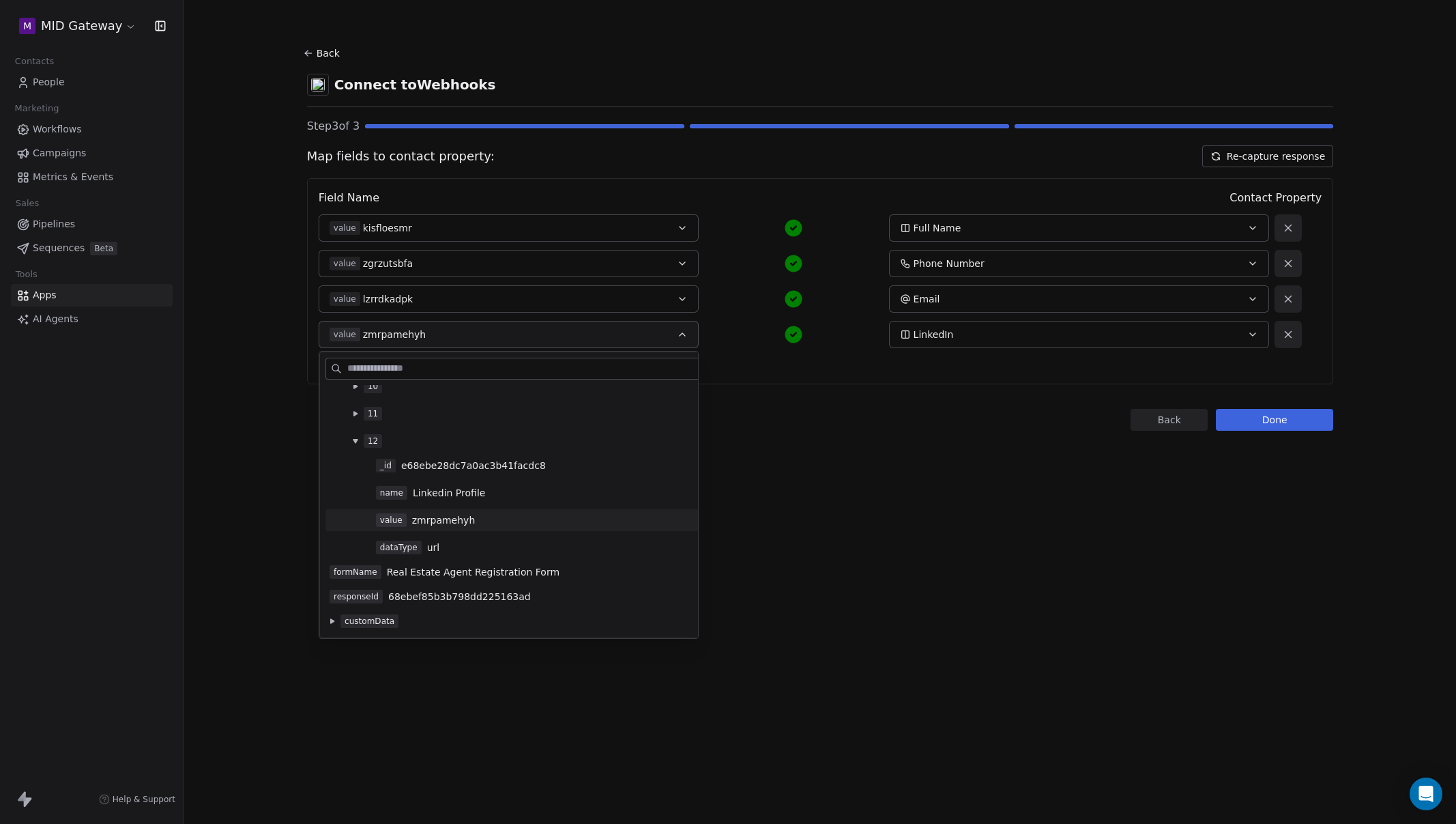
click at [356, 440] on icon at bounding box center [355, 441] width 5 height 4
click at [356, 516] on button at bounding box center [355, 519] width 11 height 11
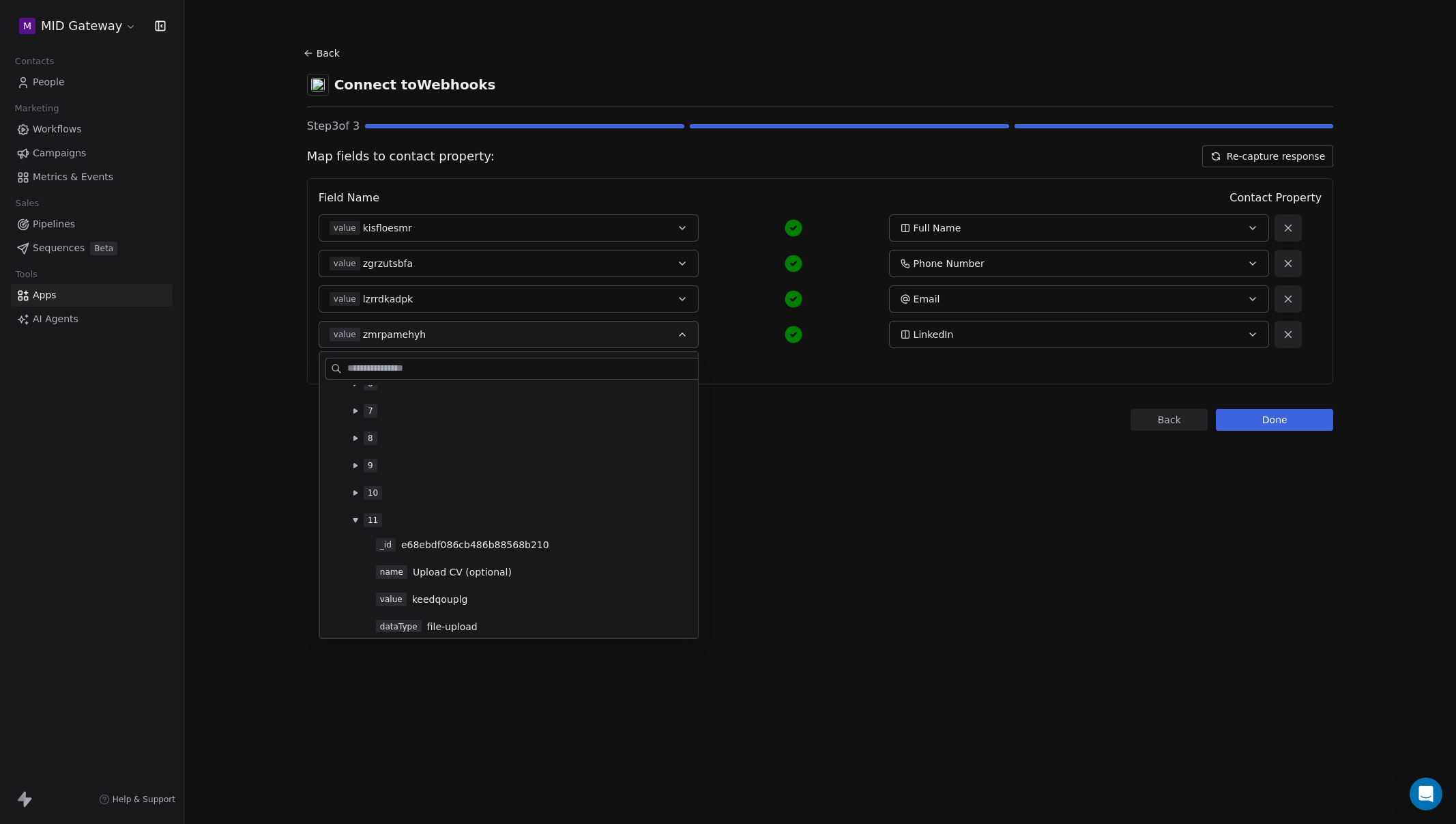
click at [356, 516] on button at bounding box center [355, 519] width 11 height 11
click at [352, 494] on button at bounding box center [355, 493] width 11 height 11
click at [353, 494] on icon at bounding box center [356, 493] width 6 height 6
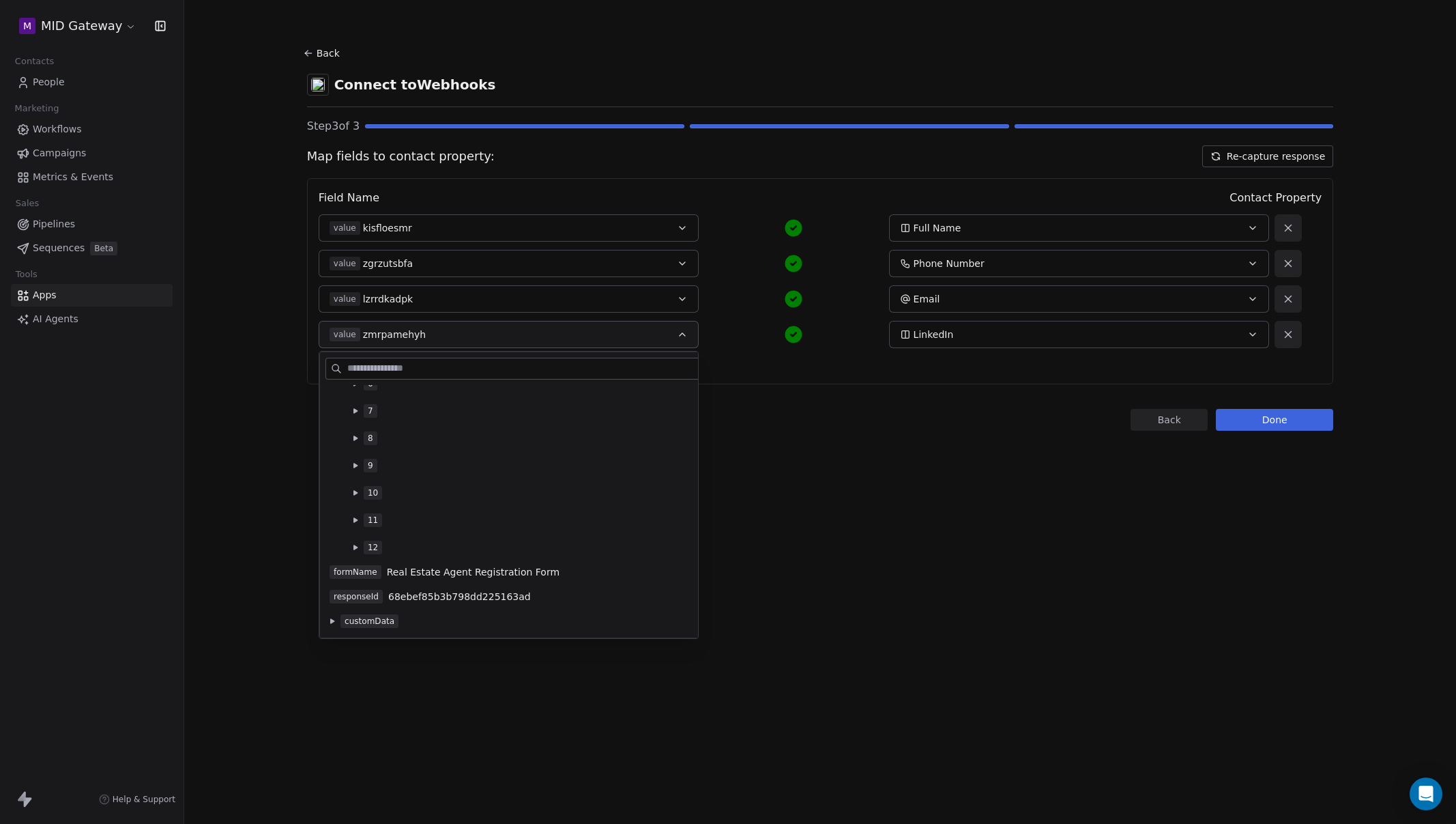
click at [354, 468] on button at bounding box center [355, 465] width 11 height 11
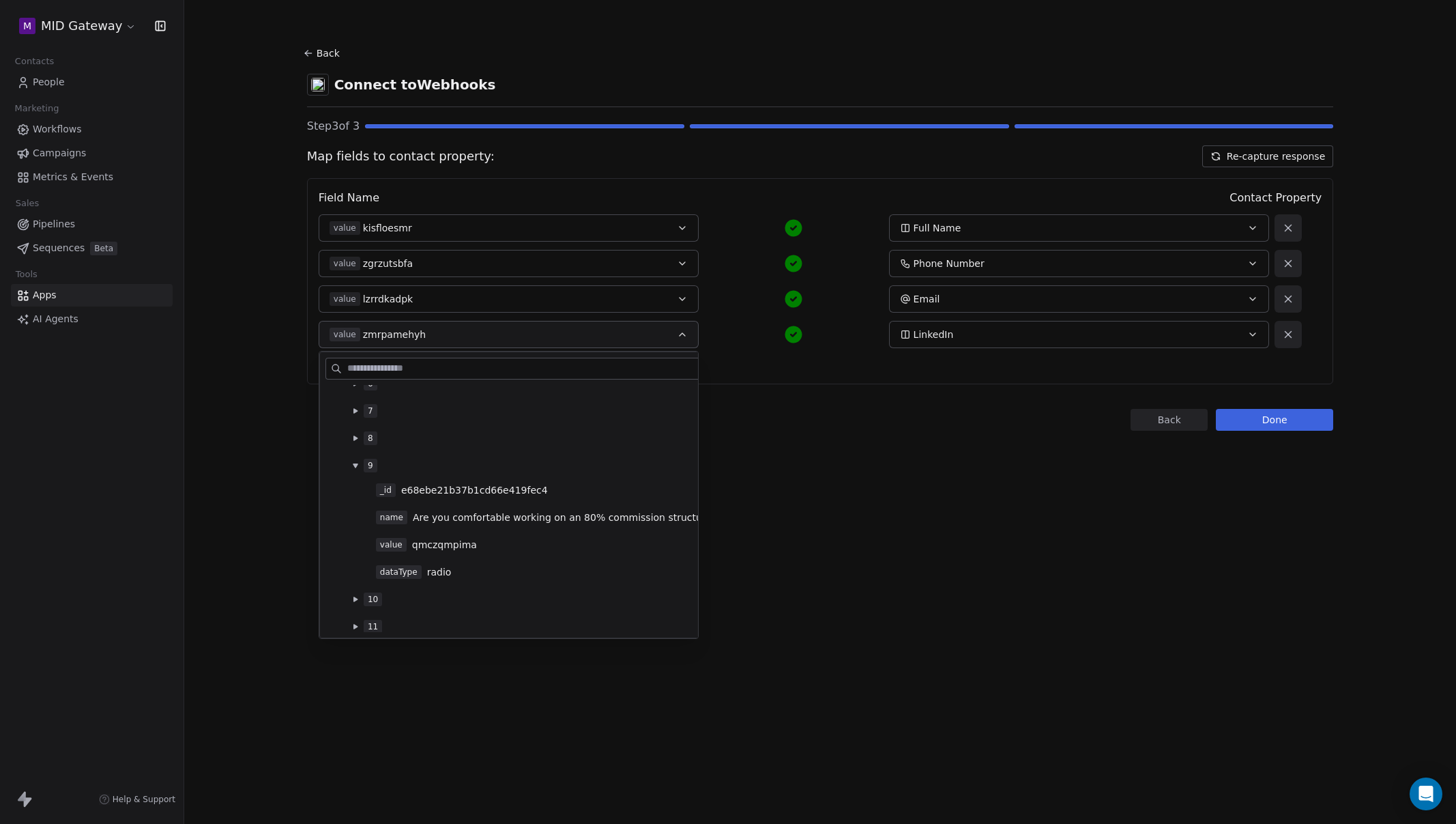
click at [354, 468] on button at bounding box center [355, 465] width 11 height 11
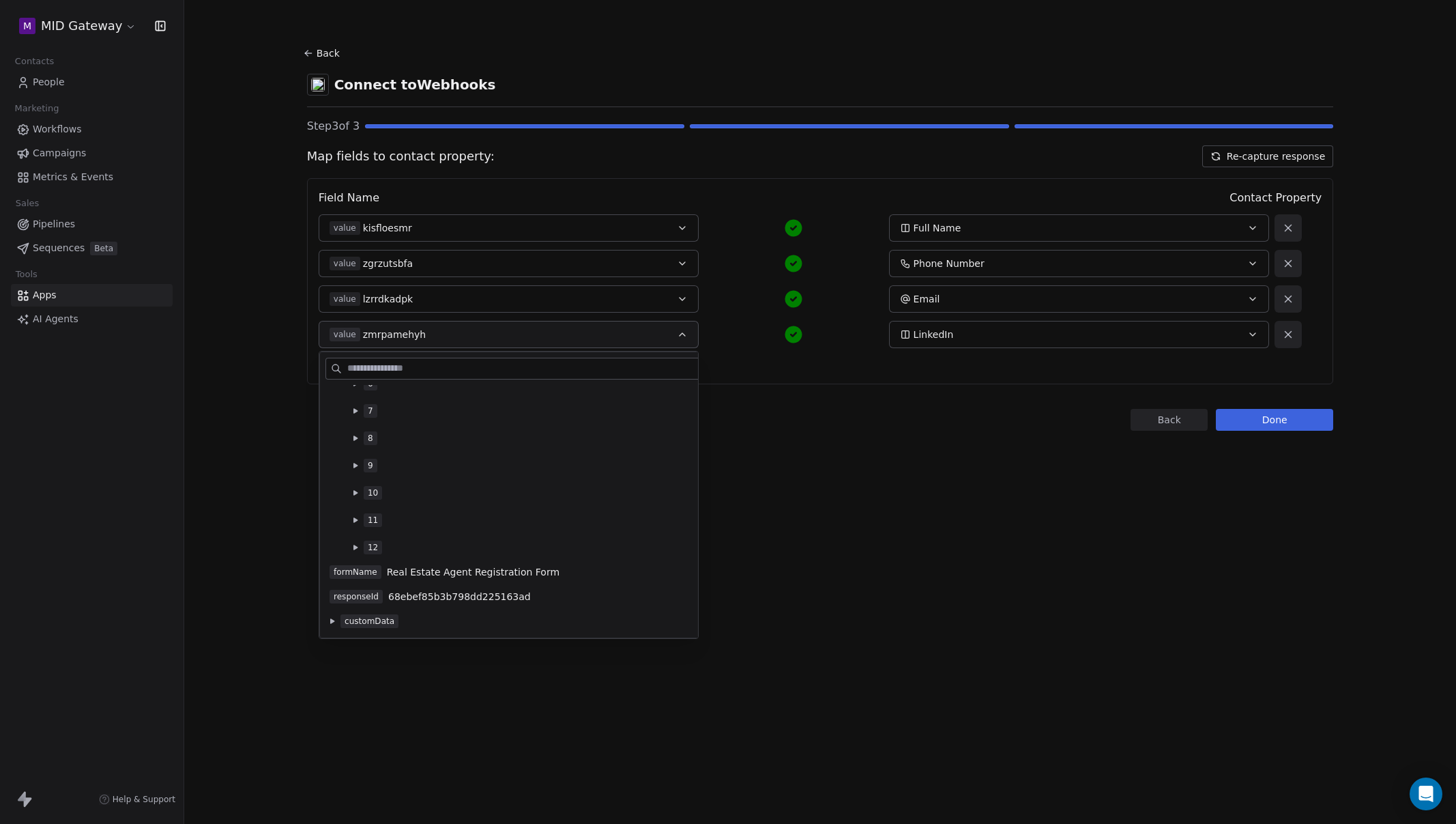
click at [356, 439] on icon at bounding box center [356, 439] width 6 height 6
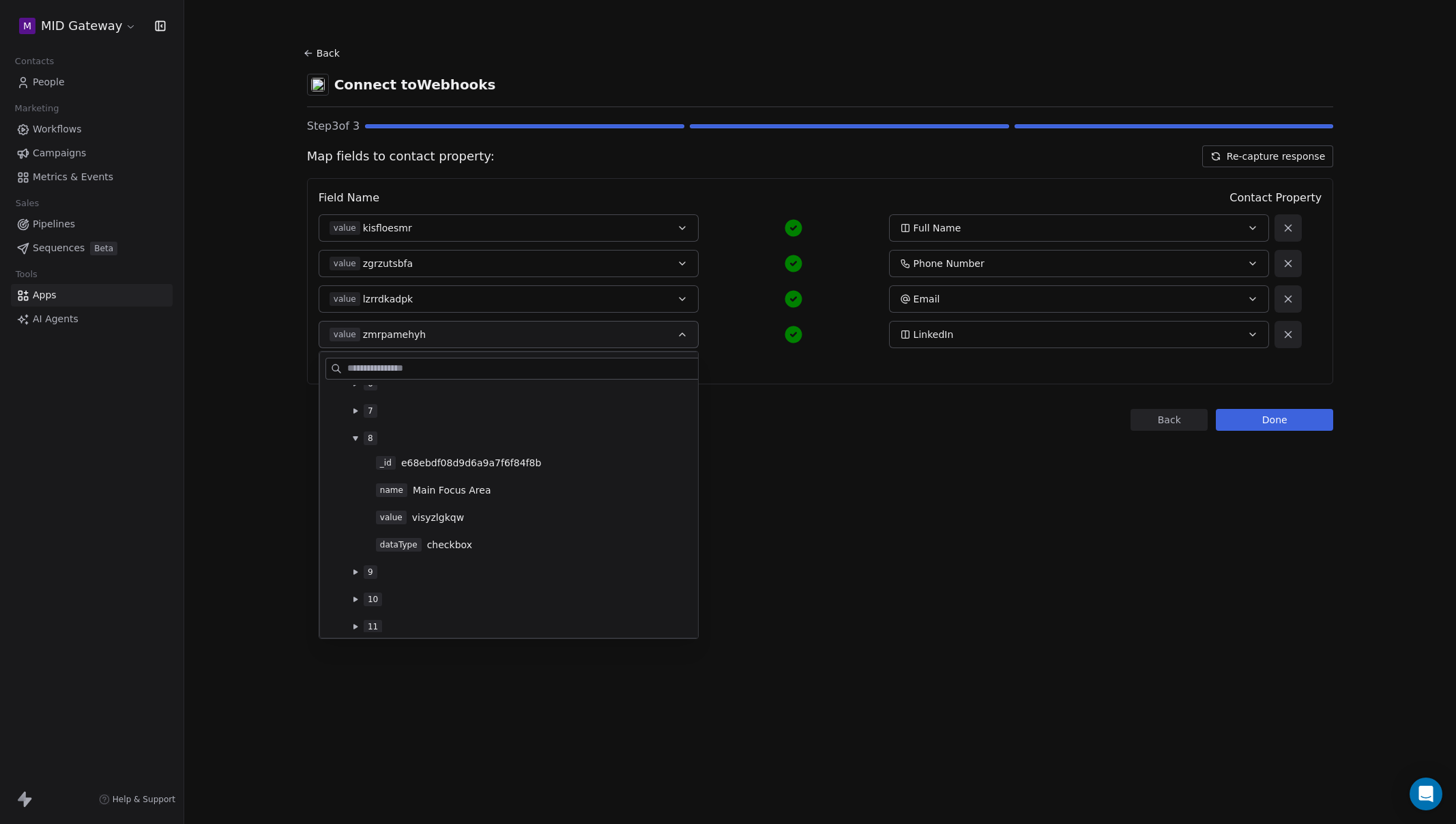
click at [356, 439] on icon at bounding box center [355, 439] width 5 height 4
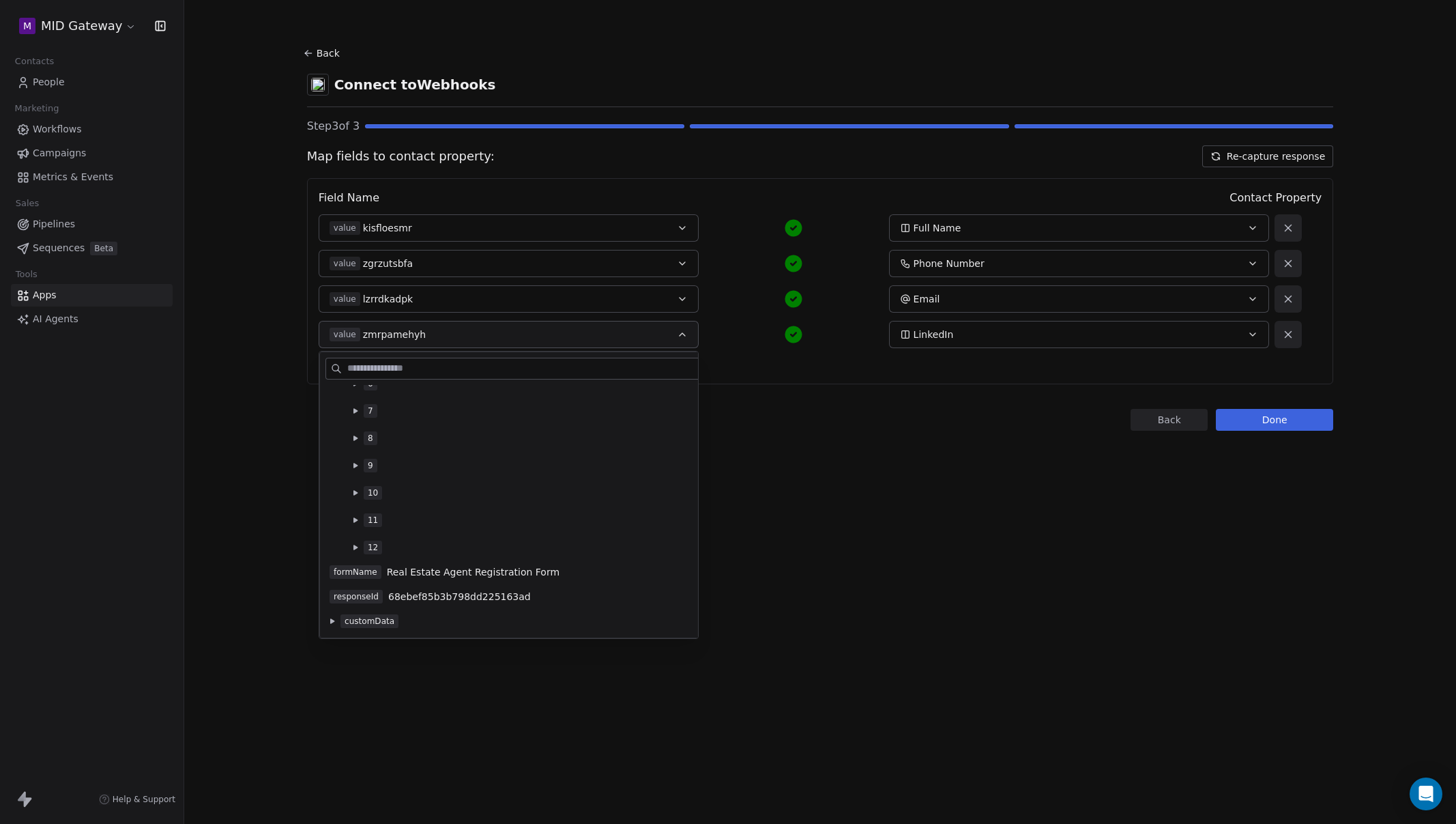
click at [354, 411] on icon at bounding box center [356, 411] width 4 height 5
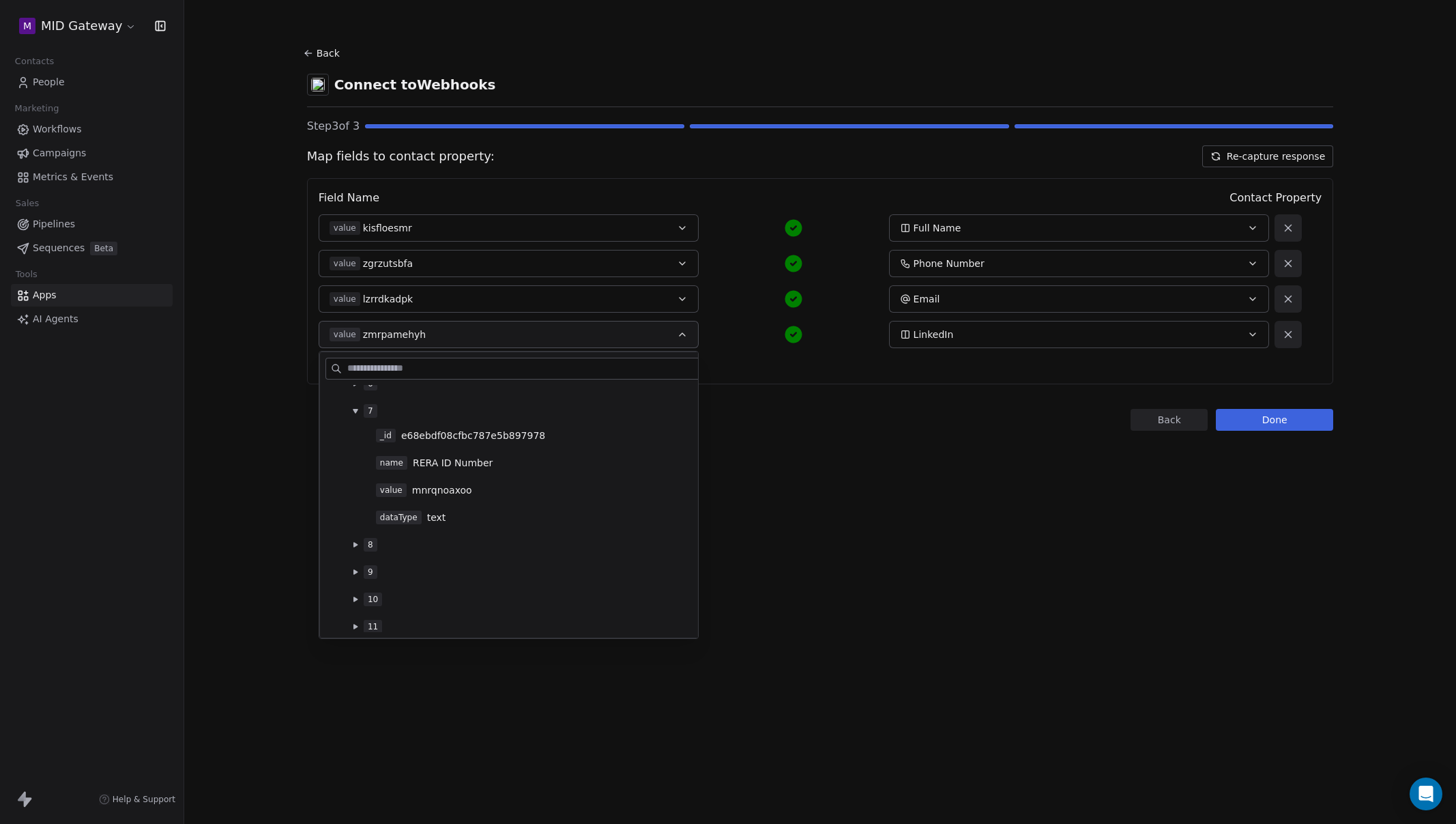
click at [354, 411] on icon at bounding box center [356, 411] width 6 height 6
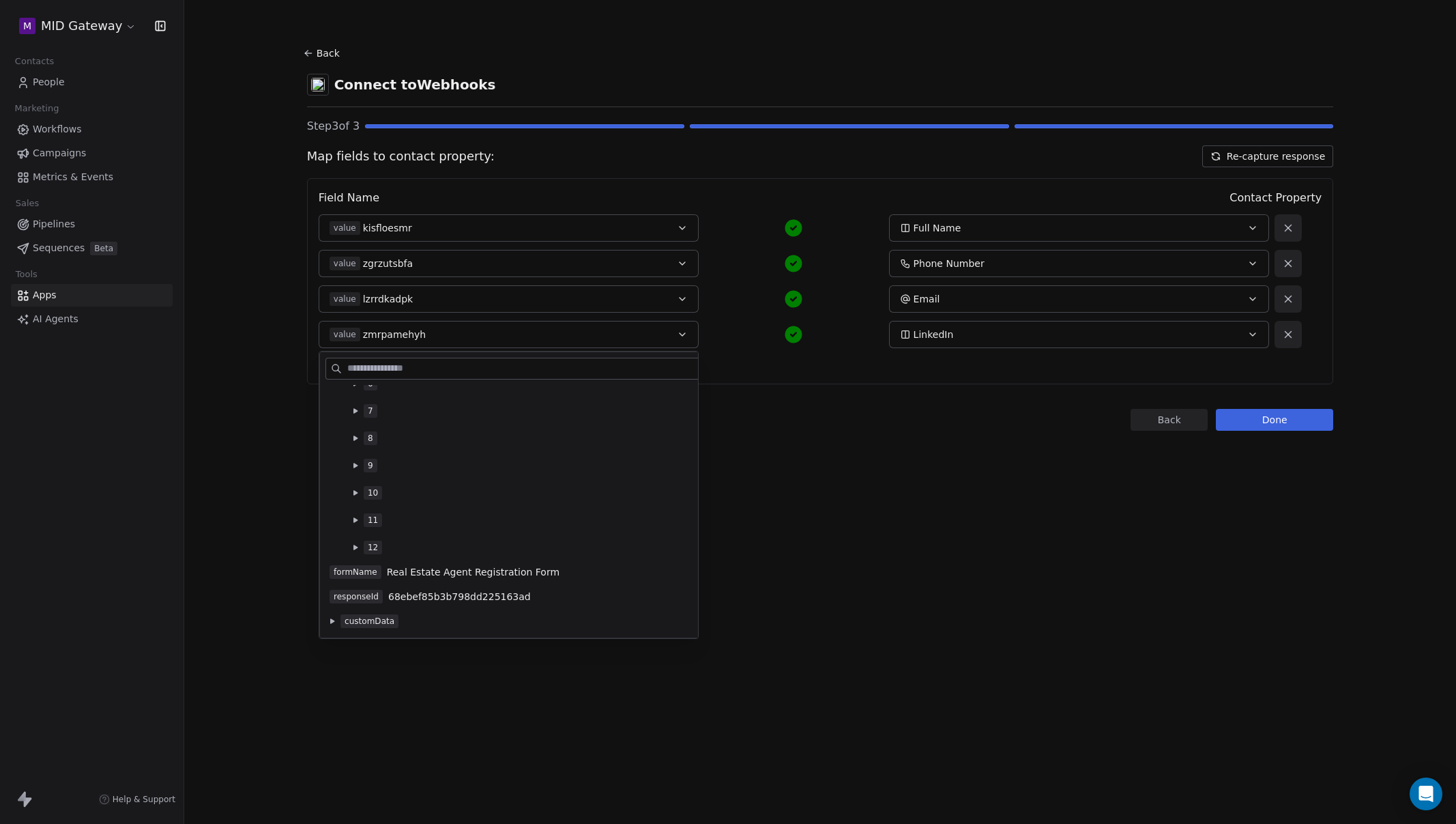
click at [854, 496] on div "Back Connect to Webhooks Step 3 of 3 Map fields to contact property: Re-capture…" at bounding box center [820, 412] width 1272 height 824
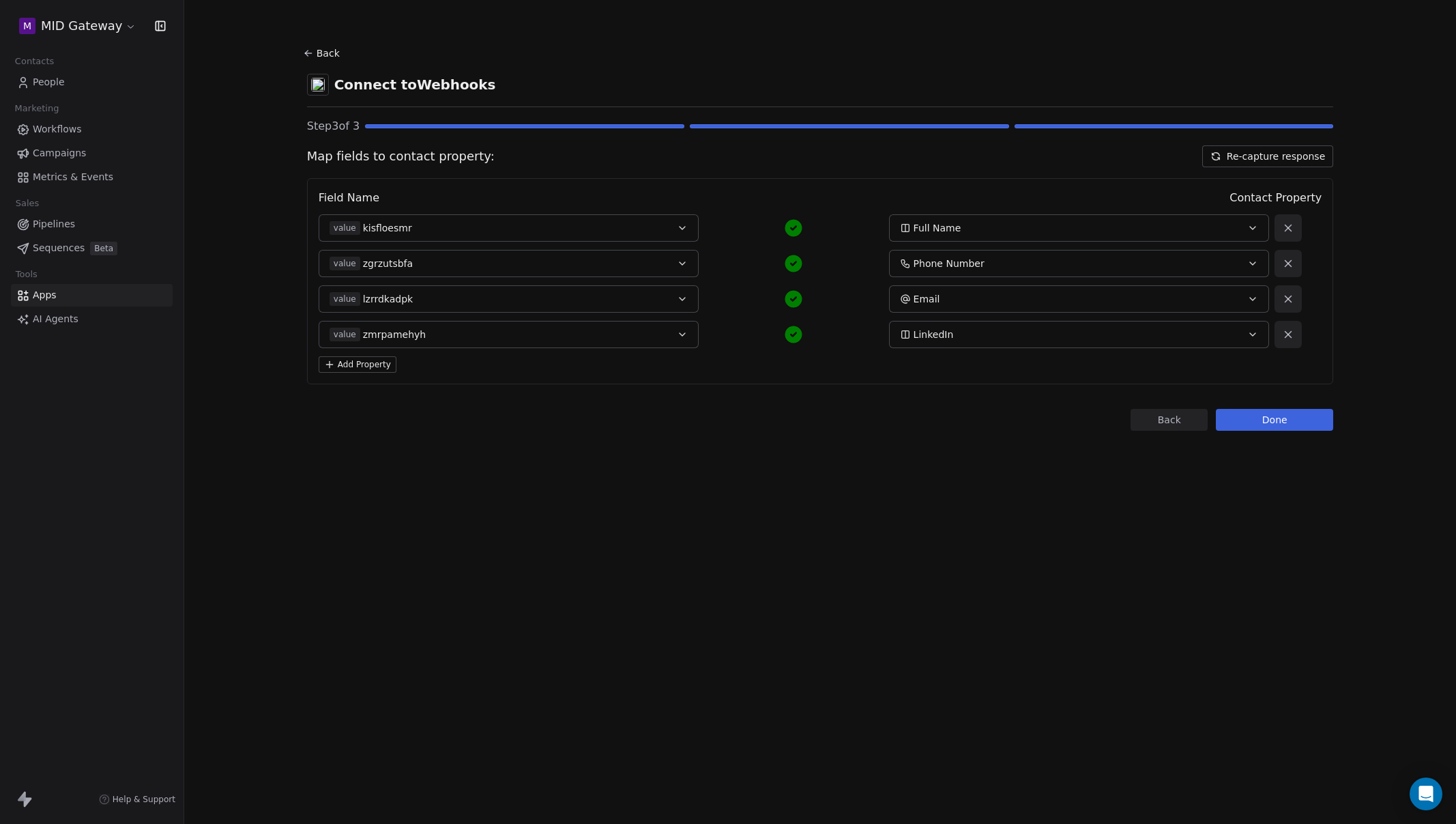
click at [626, 483] on div "Back Connect to Webhooks Step 3 of 3 Map fields to contact property: Re-capture…" at bounding box center [820, 412] width 1272 height 824
click at [373, 368] on button "Add Property" at bounding box center [358, 364] width 78 height 17
click at [478, 376] on button "Select a Field" at bounding box center [509, 370] width 380 height 27
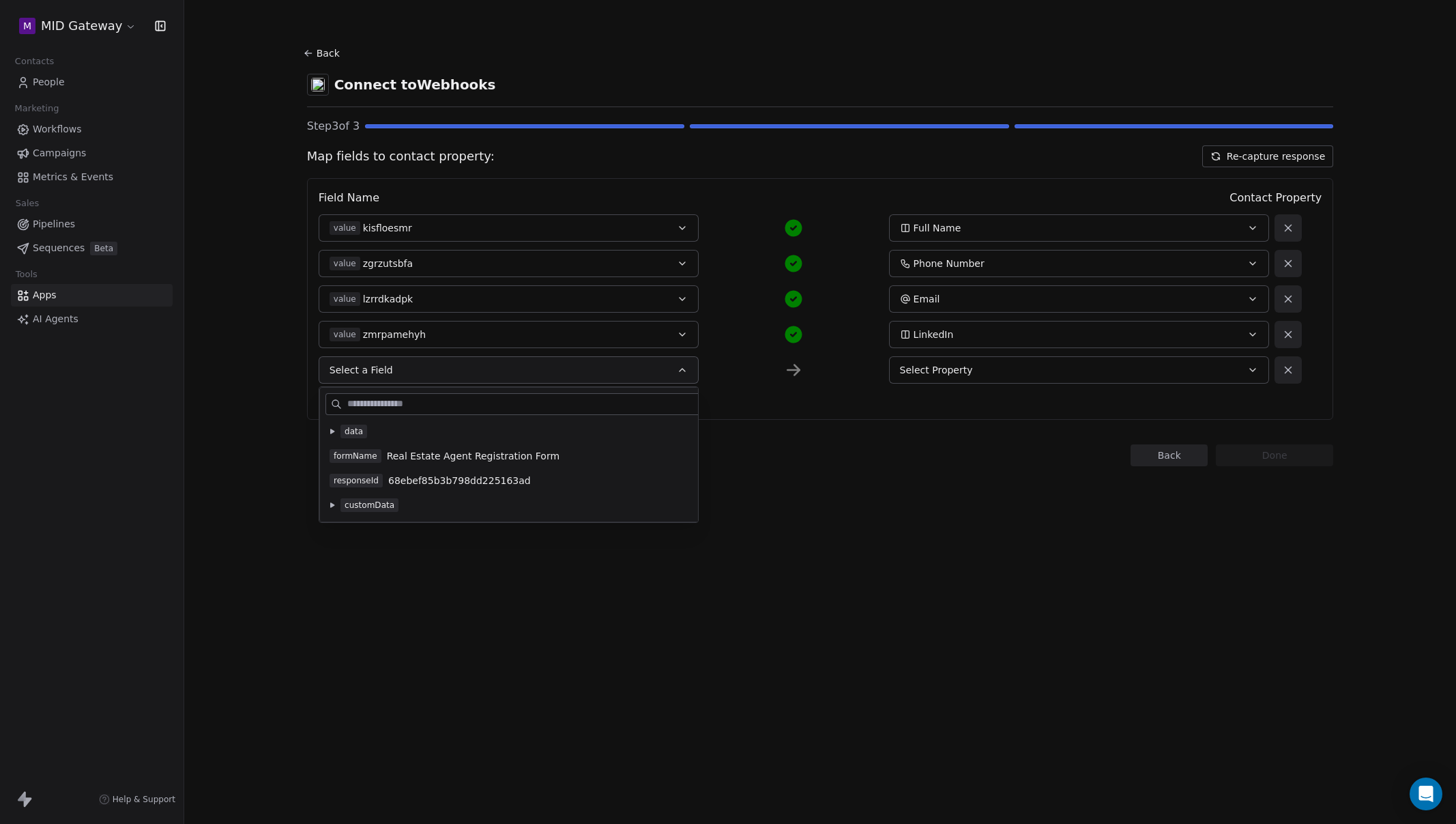
click at [333, 432] on icon at bounding box center [333, 431] width 4 height 5
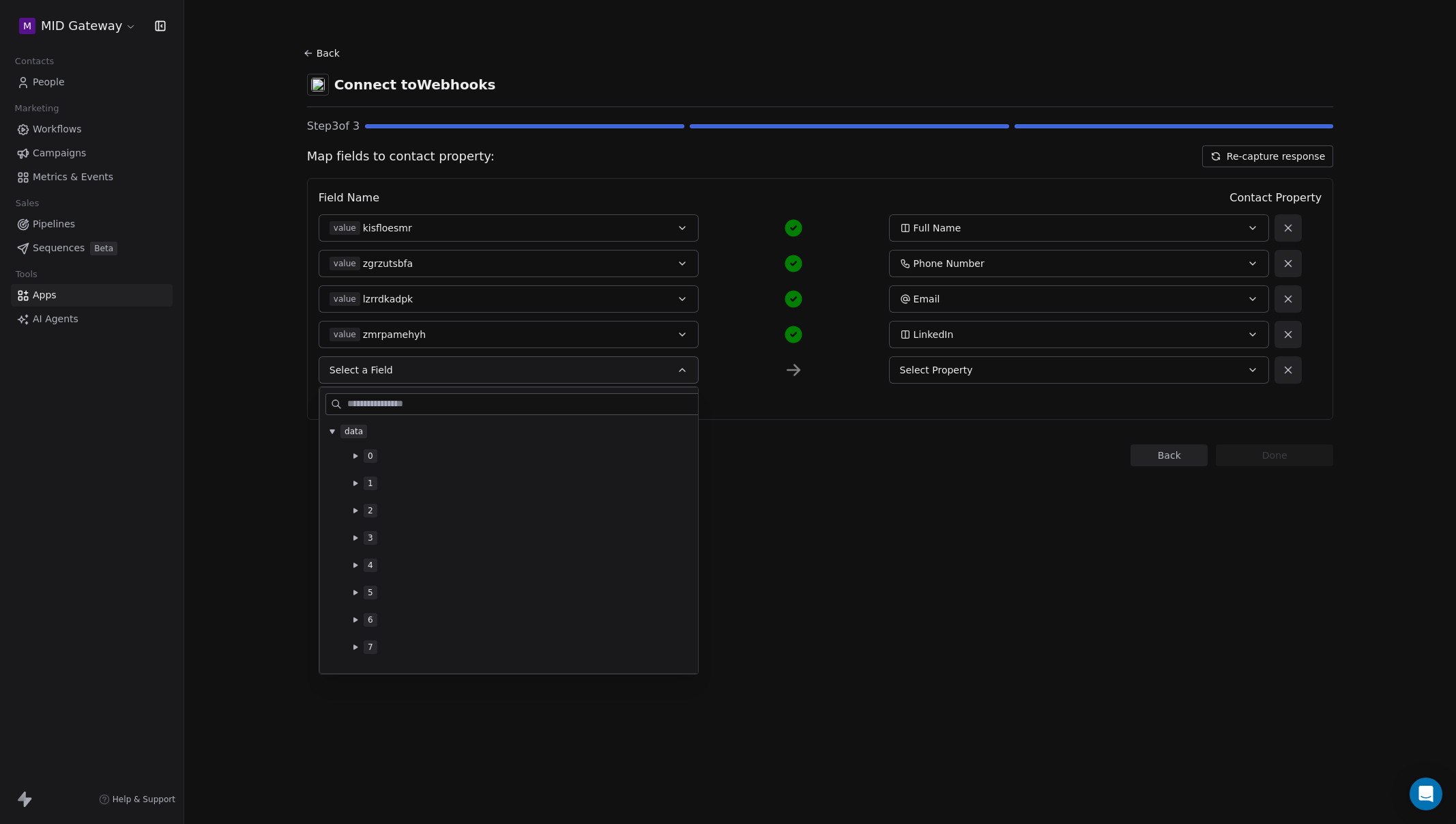
click at [356, 537] on icon at bounding box center [356, 537] width 4 height 5
click at [1032, 377] on button "Select Property" at bounding box center [1079, 370] width 380 height 27
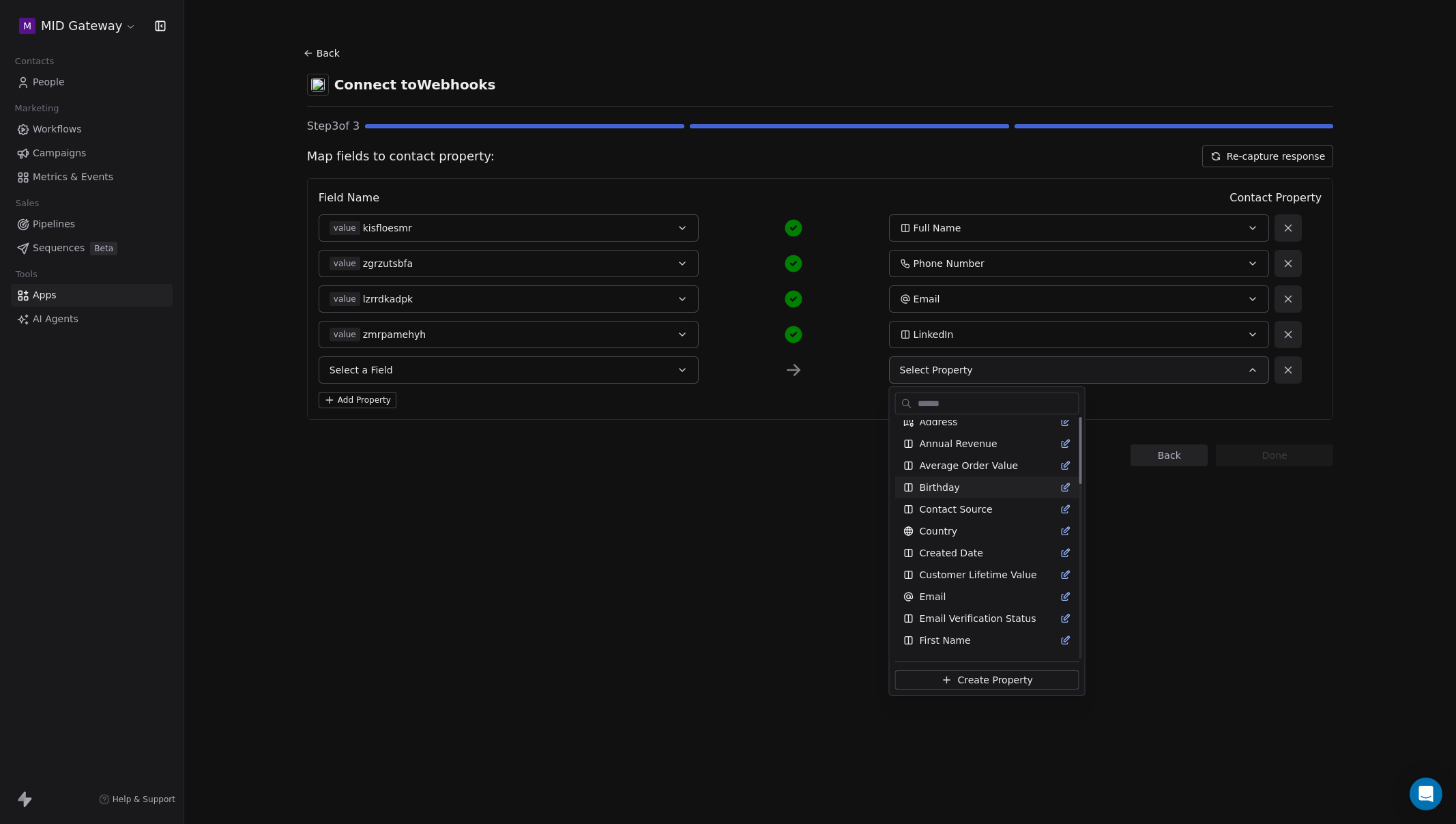
scroll to position [0, 0]
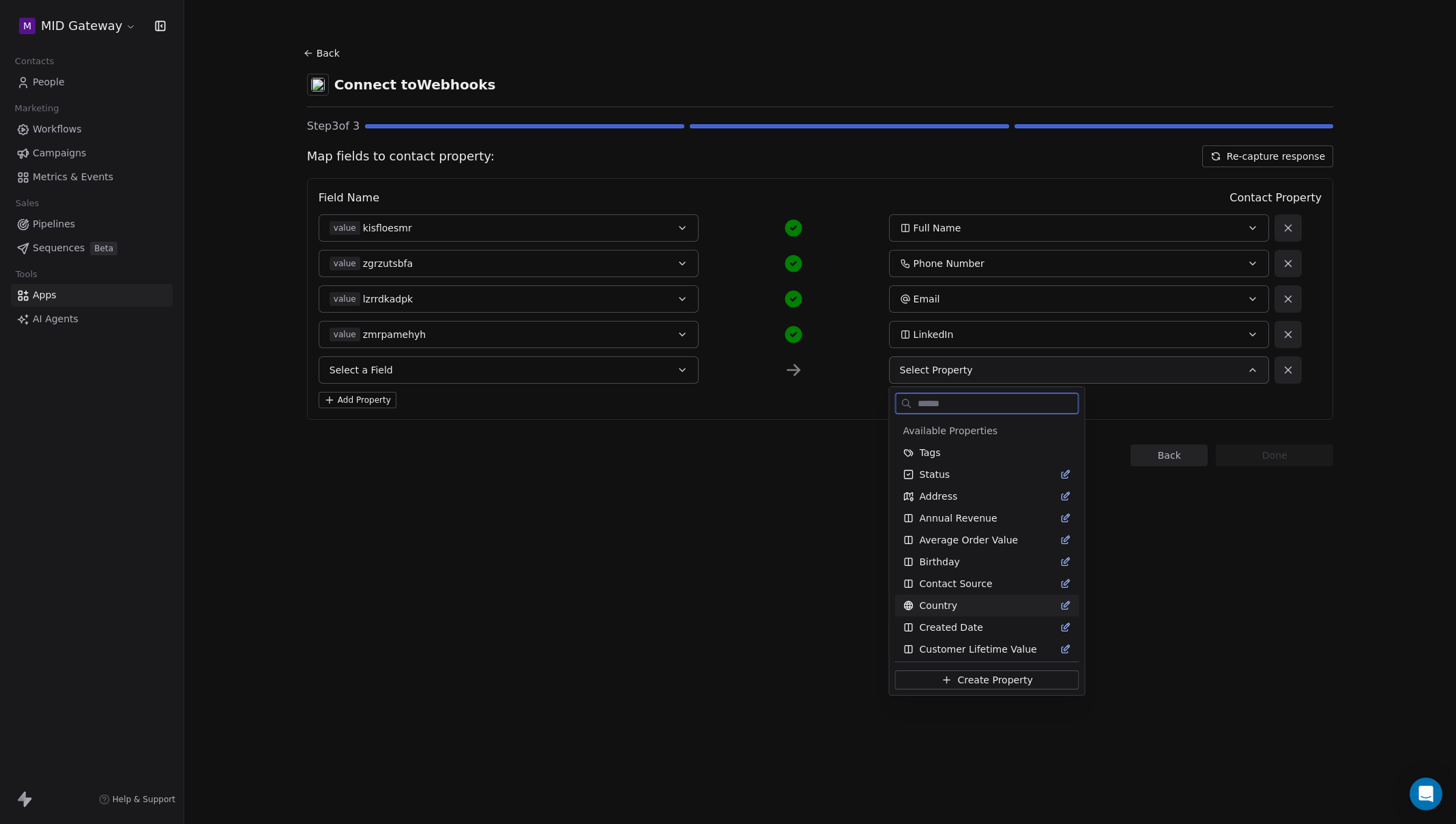
click at [1061, 606] on icon "Suggestions" at bounding box center [1066, 605] width 11 height 11
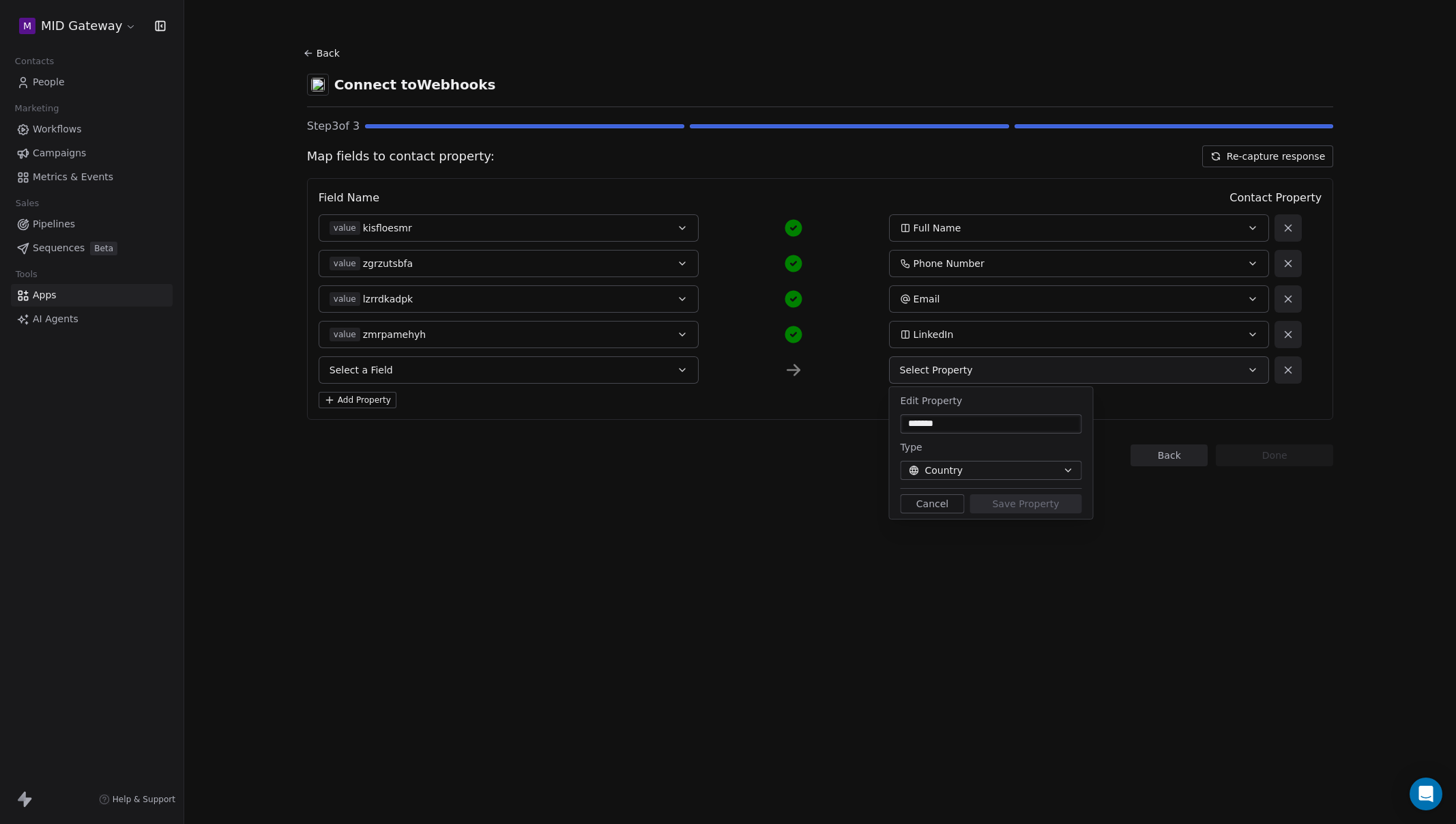
click at [930, 500] on button "Cancel" at bounding box center [933, 503] width 64 height 19
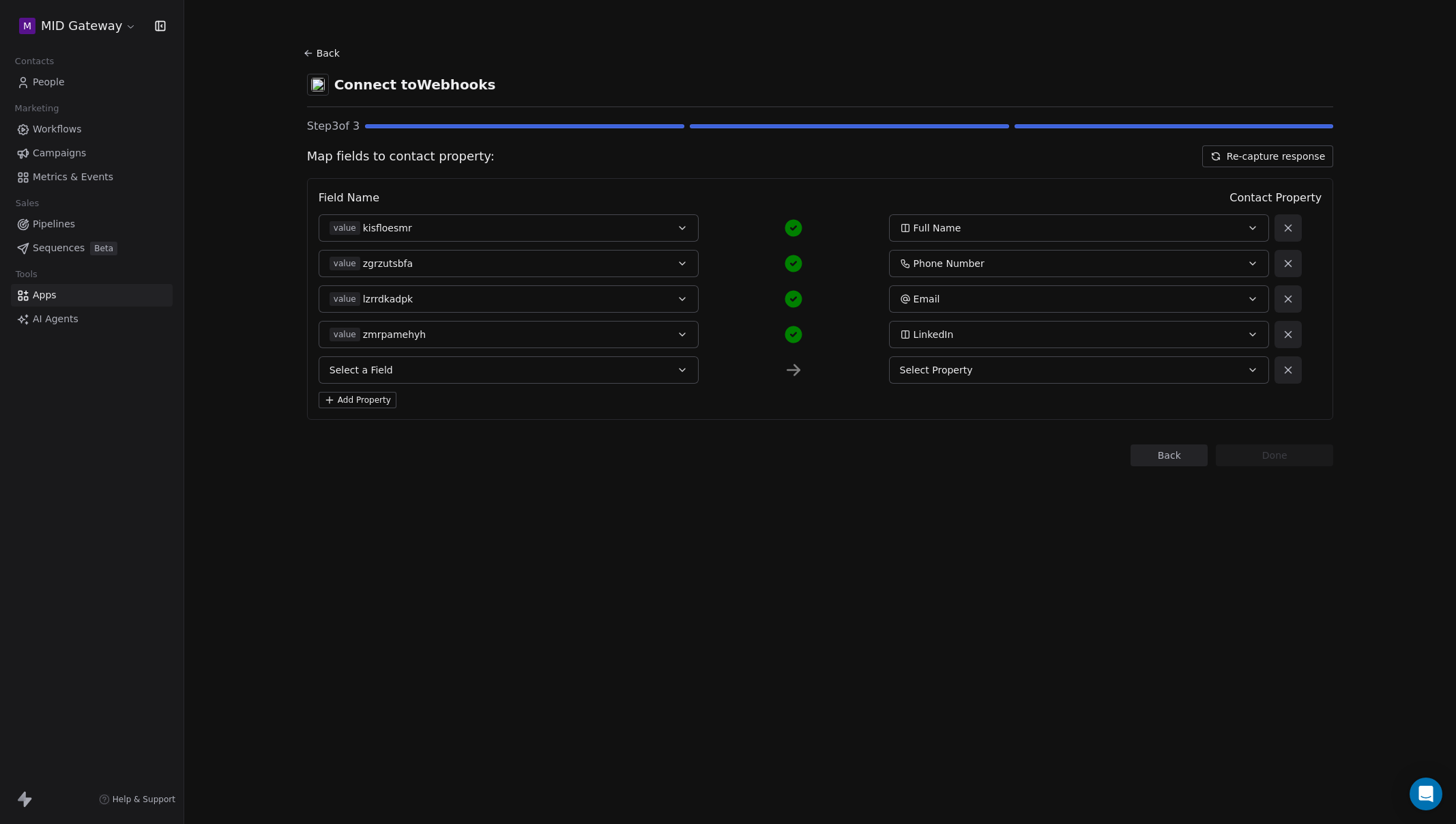
click at [1160, 362] on button "Select Property" at bounding box center [1079, 370] width 380 height 27
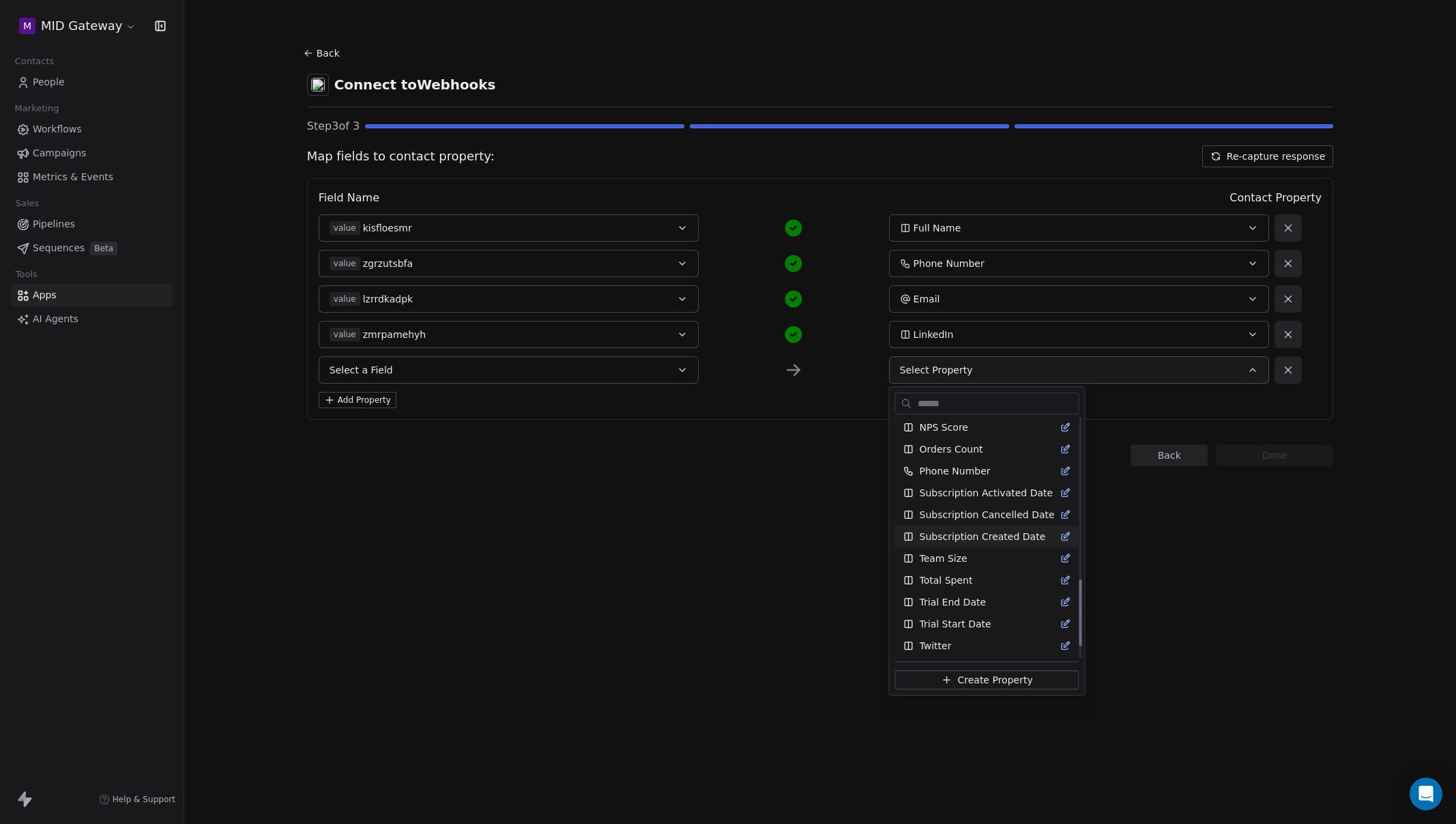
scroll to position [616, 0]
click at [977, 681] on span "Create Property" at bounding box center [994, 679] width 75 height 14
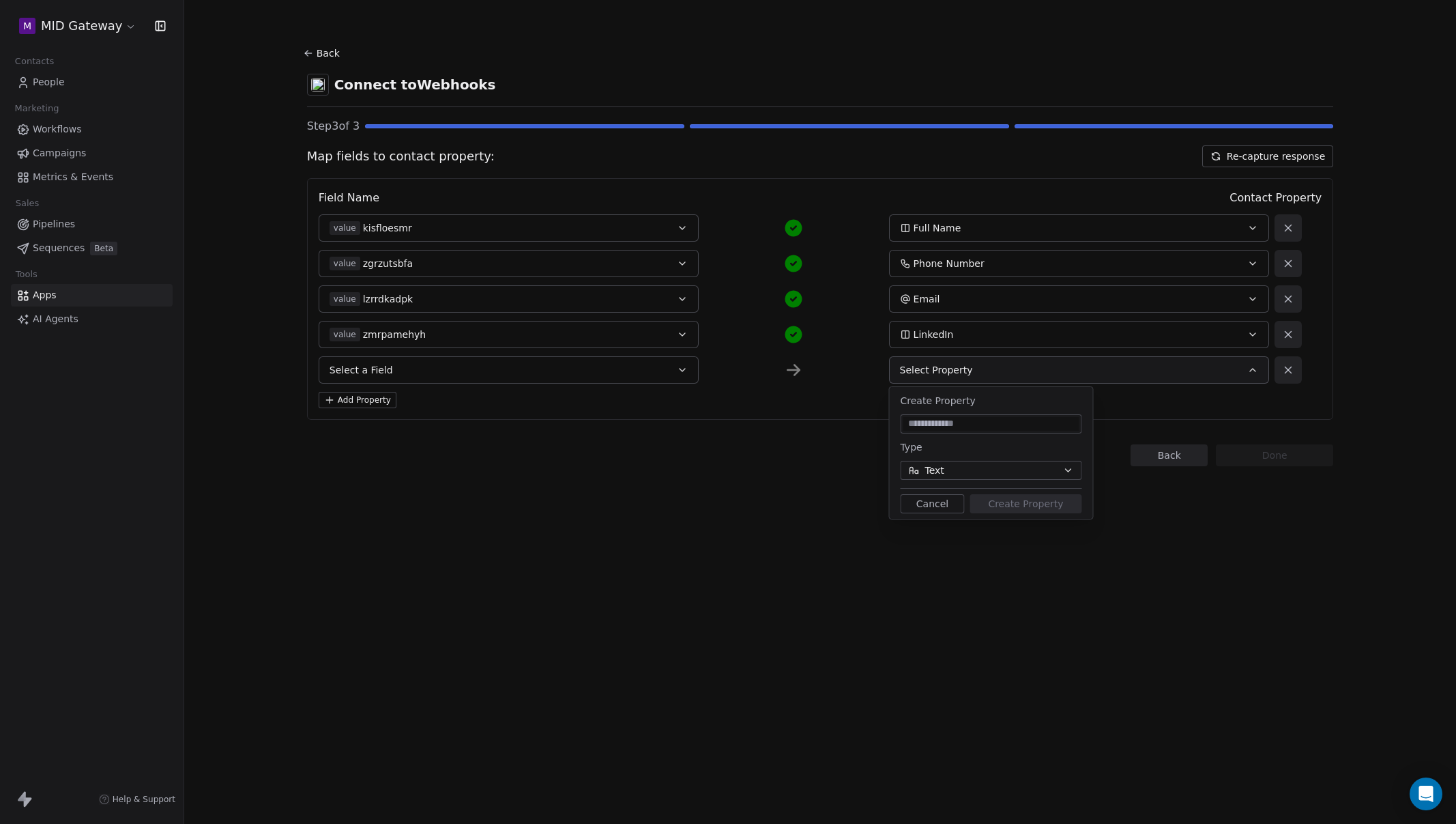
click at [973, 424] on input at bounding box center [992, 424] width 176 height 14
type input "**********"
click at [972, 466] on button "Text" at bounding box center [992, 470] width 181 height 19
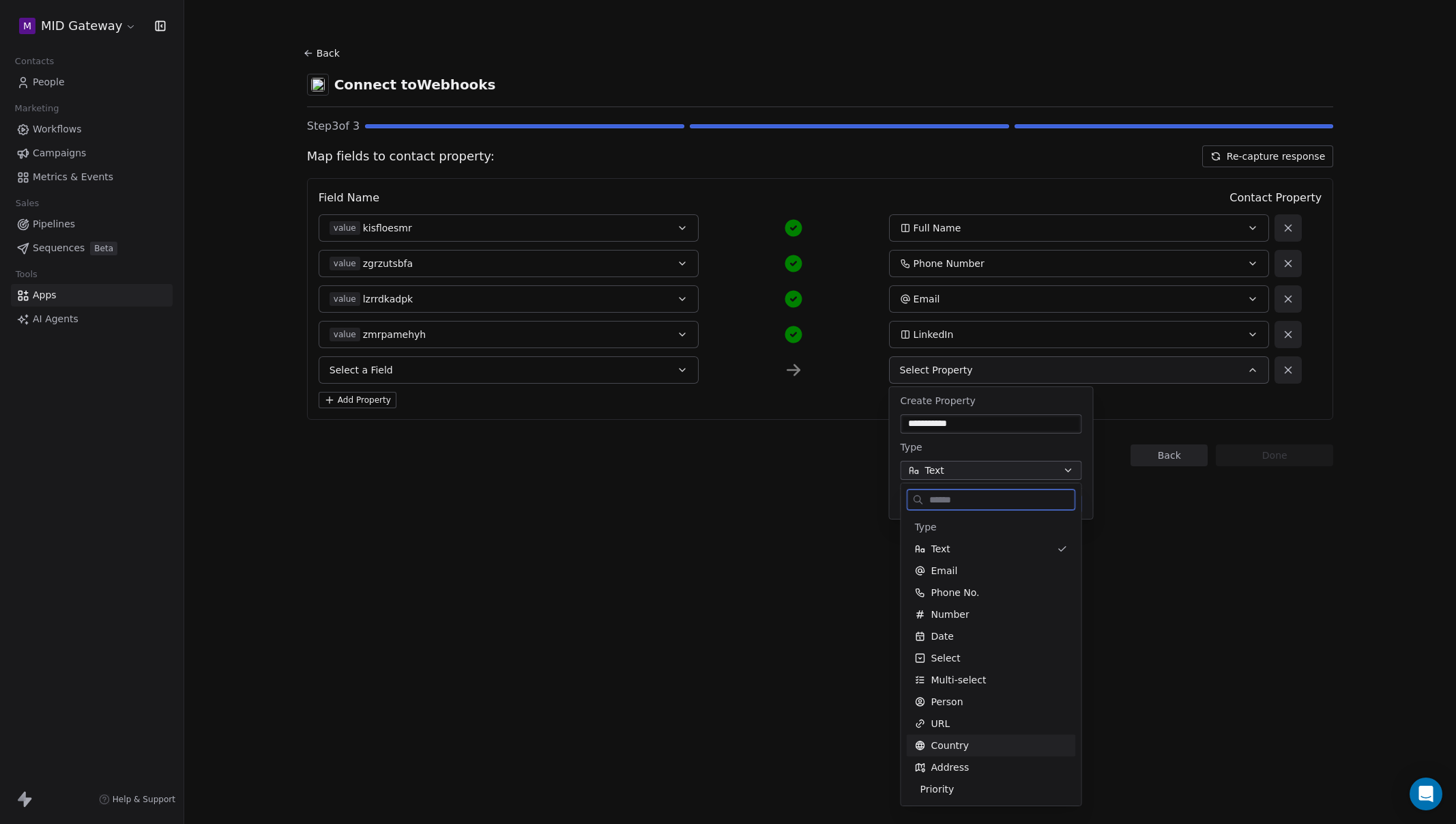
click at [983, 744] on div "Country" at bounding box center [992, 745] width 153 height 14
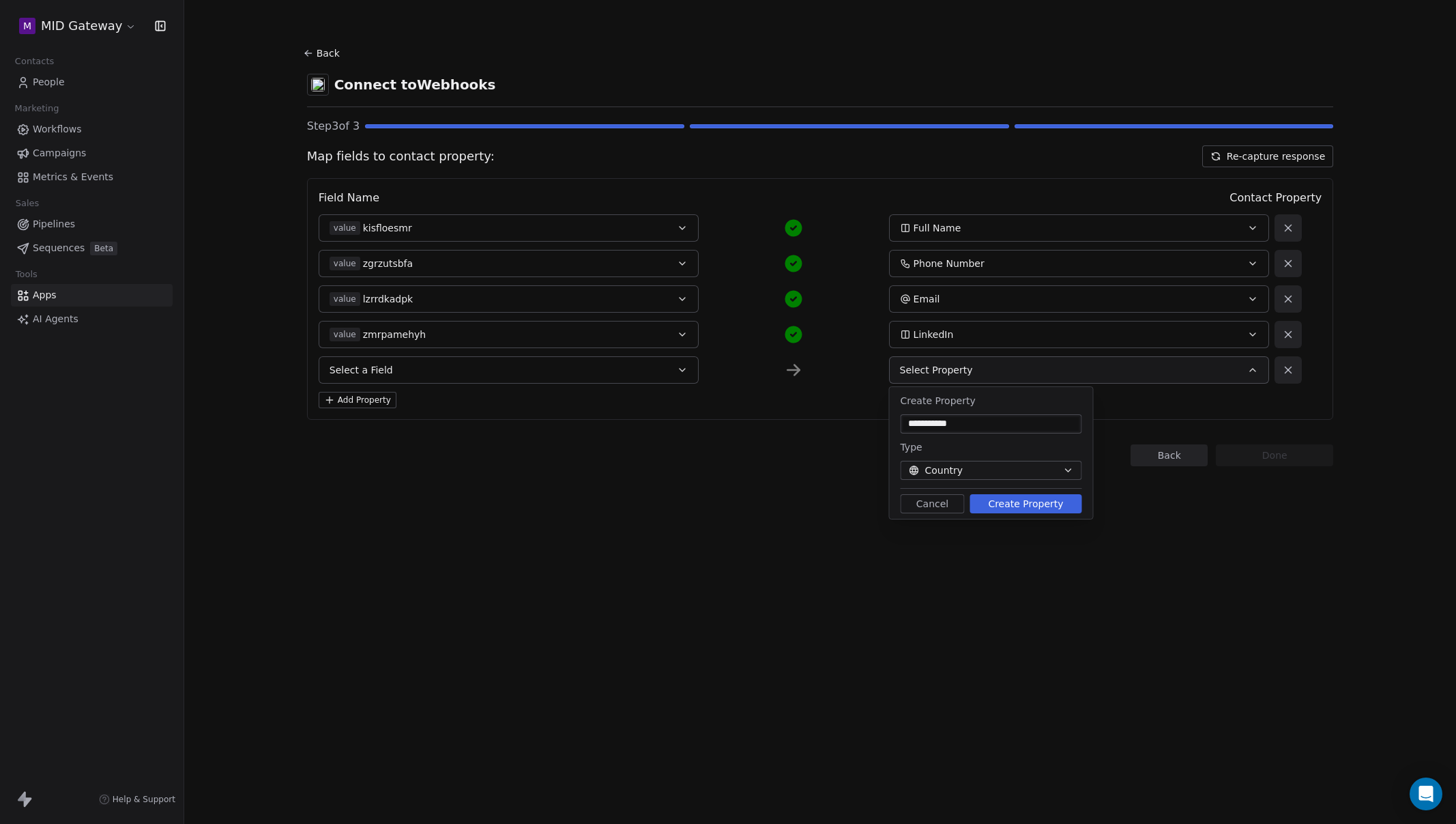
click at [1022, 504] on button "Create Property" at bounding box center [1025, 503] width 112 height 19
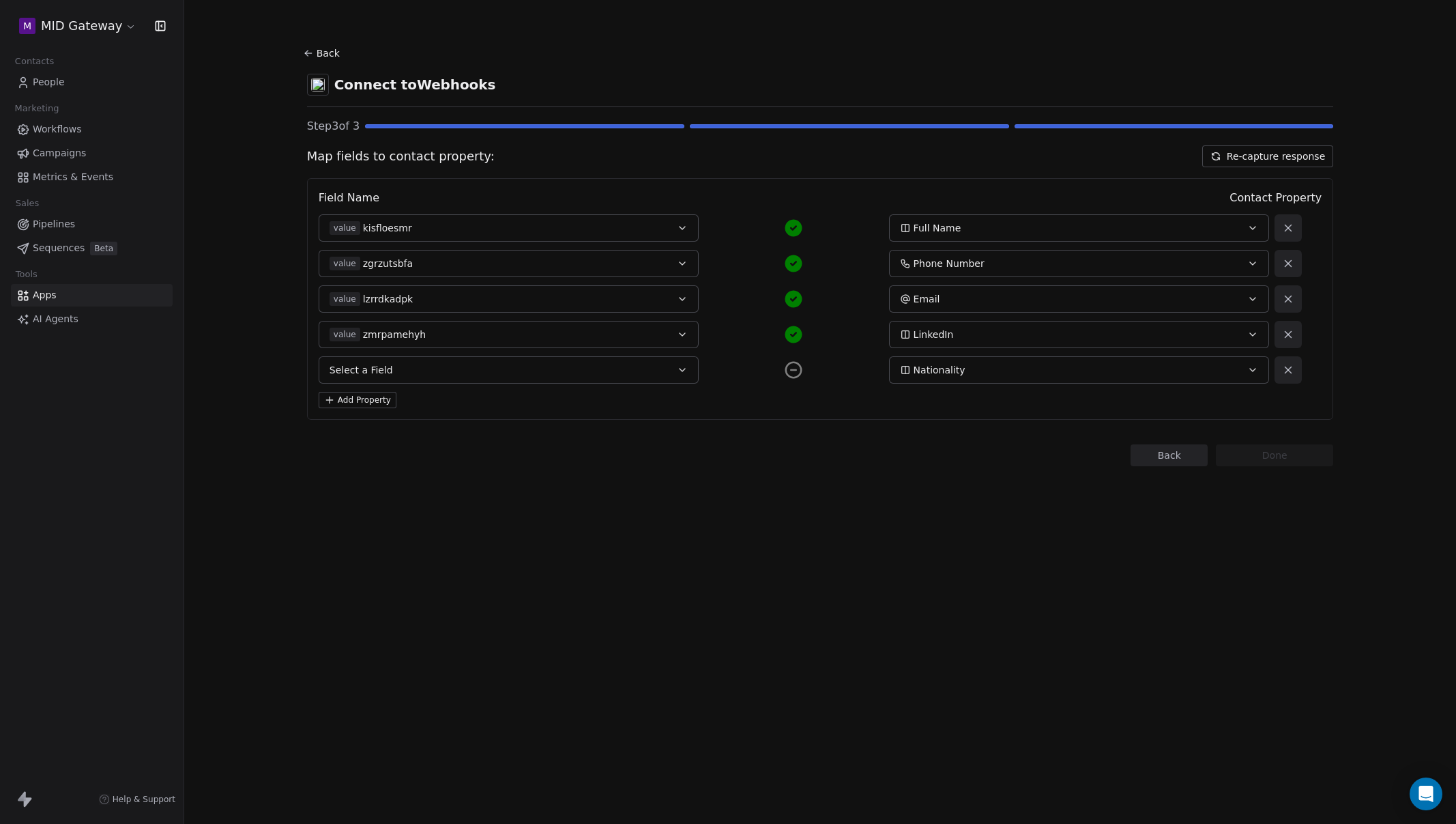
click at [476, 372] on button "Select a Field" at bounding box center [509, 370] width 380 height 27
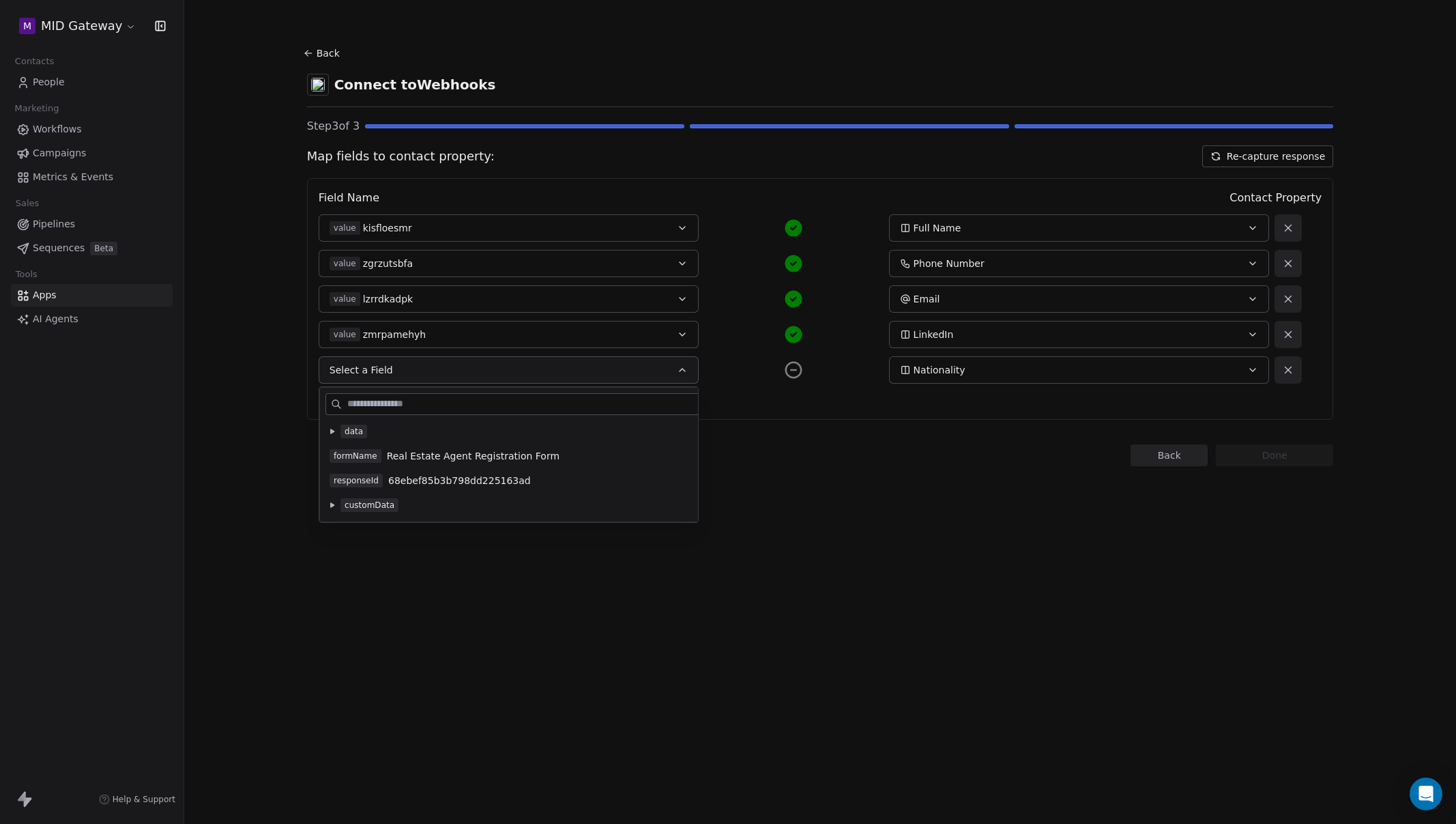
click at [331, 433] on icon at bounding box center [333, 431] width 4 height 5
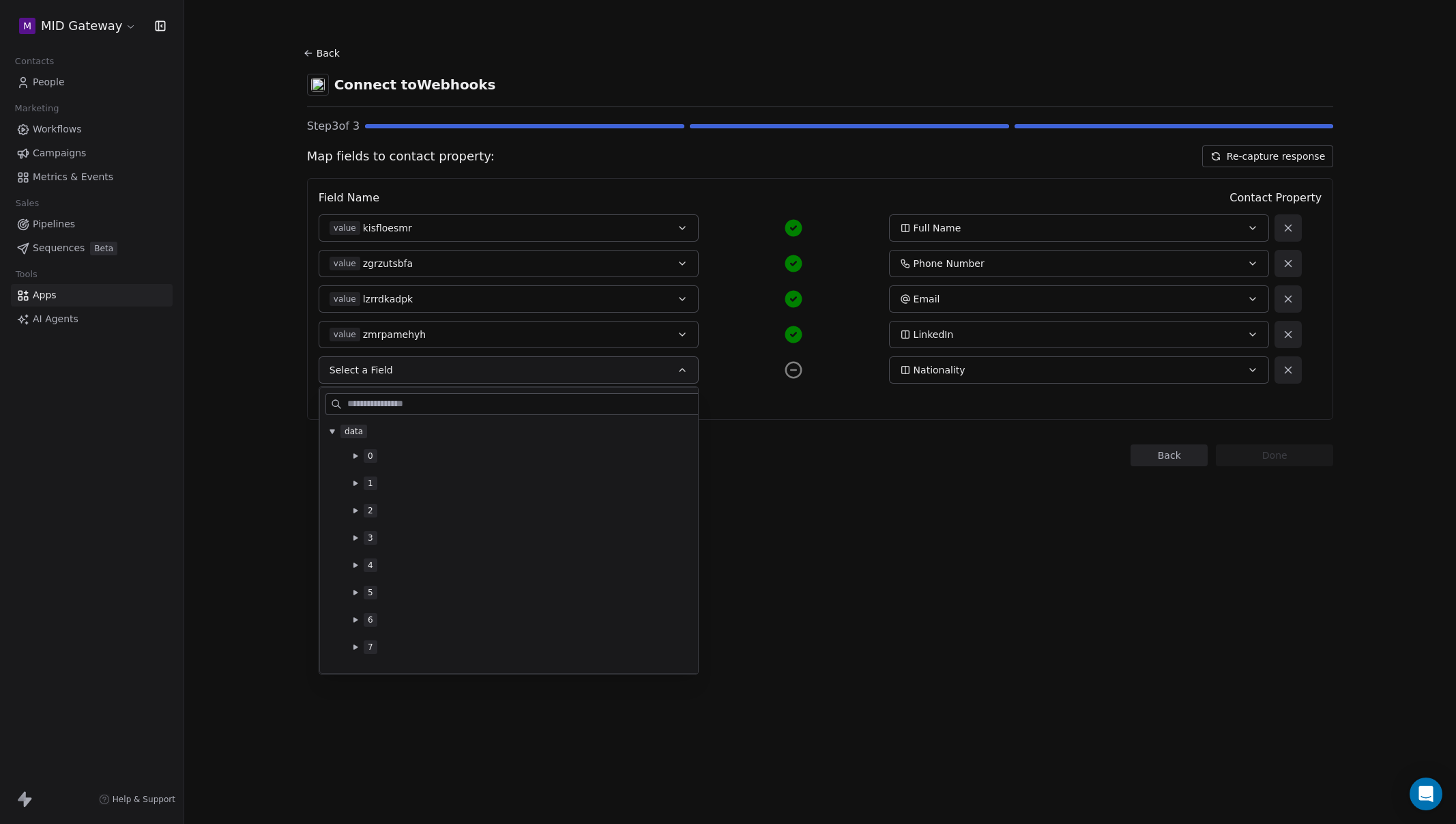
click at [356, 594] on icon at bounding box center [356, 592] width 4 height 5
click at [354, 565] on icon at bounding box center [356, 565] width 4 height 5
click at [356, 494] on button at bounding box center [355, 499] width 11 height 11
click at [438, 577] on span "byyhcbeukw" at bounding box center [441, 578] width 60 height 14
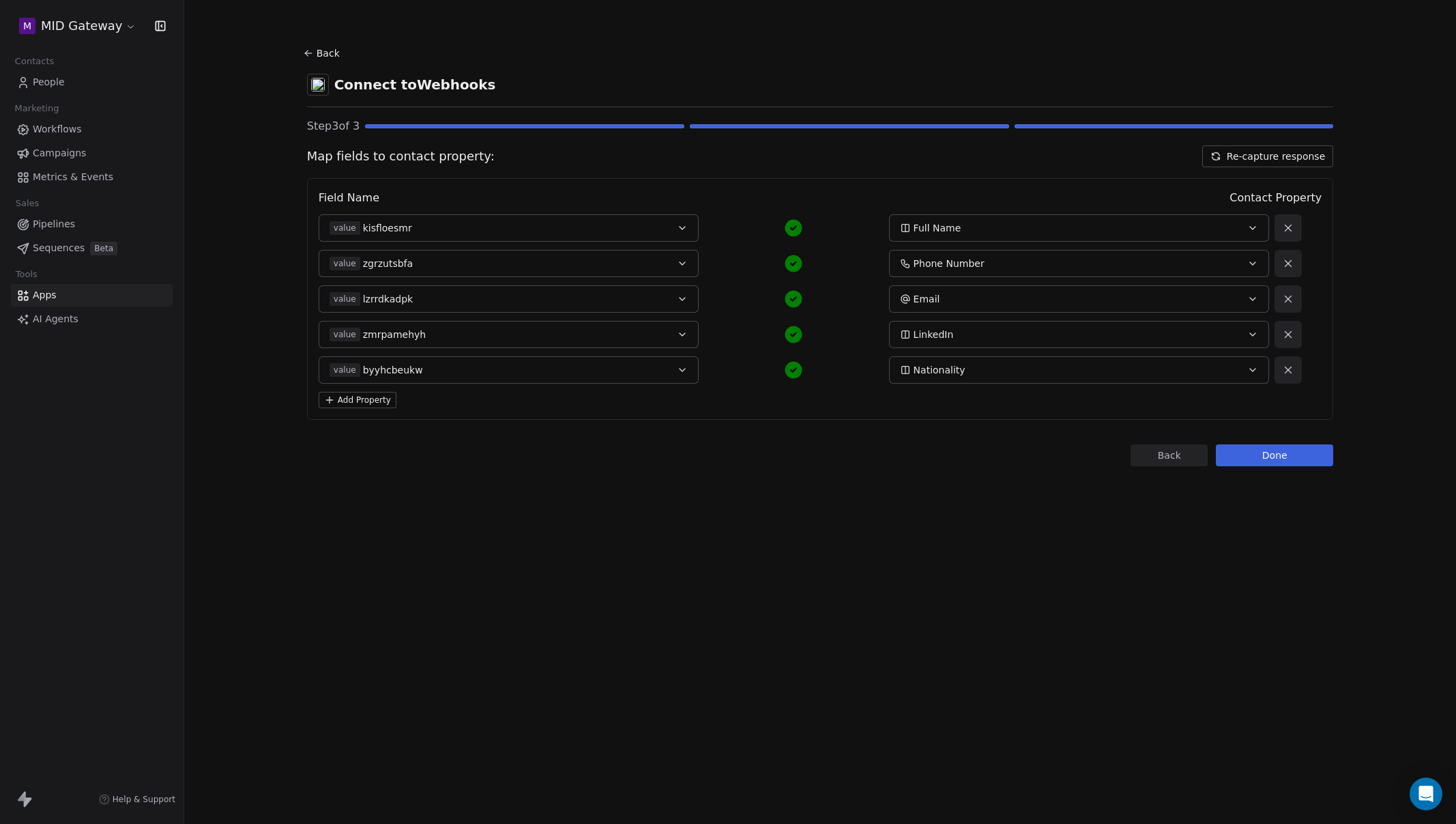
click at [519, 525] on div "Back Connect to Webhooks Step 3 of 3 Map fields to contact property: Re-capture…" at bounding box center [820, 412] width 1272 height 824
click at [377, 402] on button "Add Property" at bounding box center [358, 400] width 78 height 17
click at [453, 408] on button "Select a Field" at bounding box center [509, 406] width 380 height 27
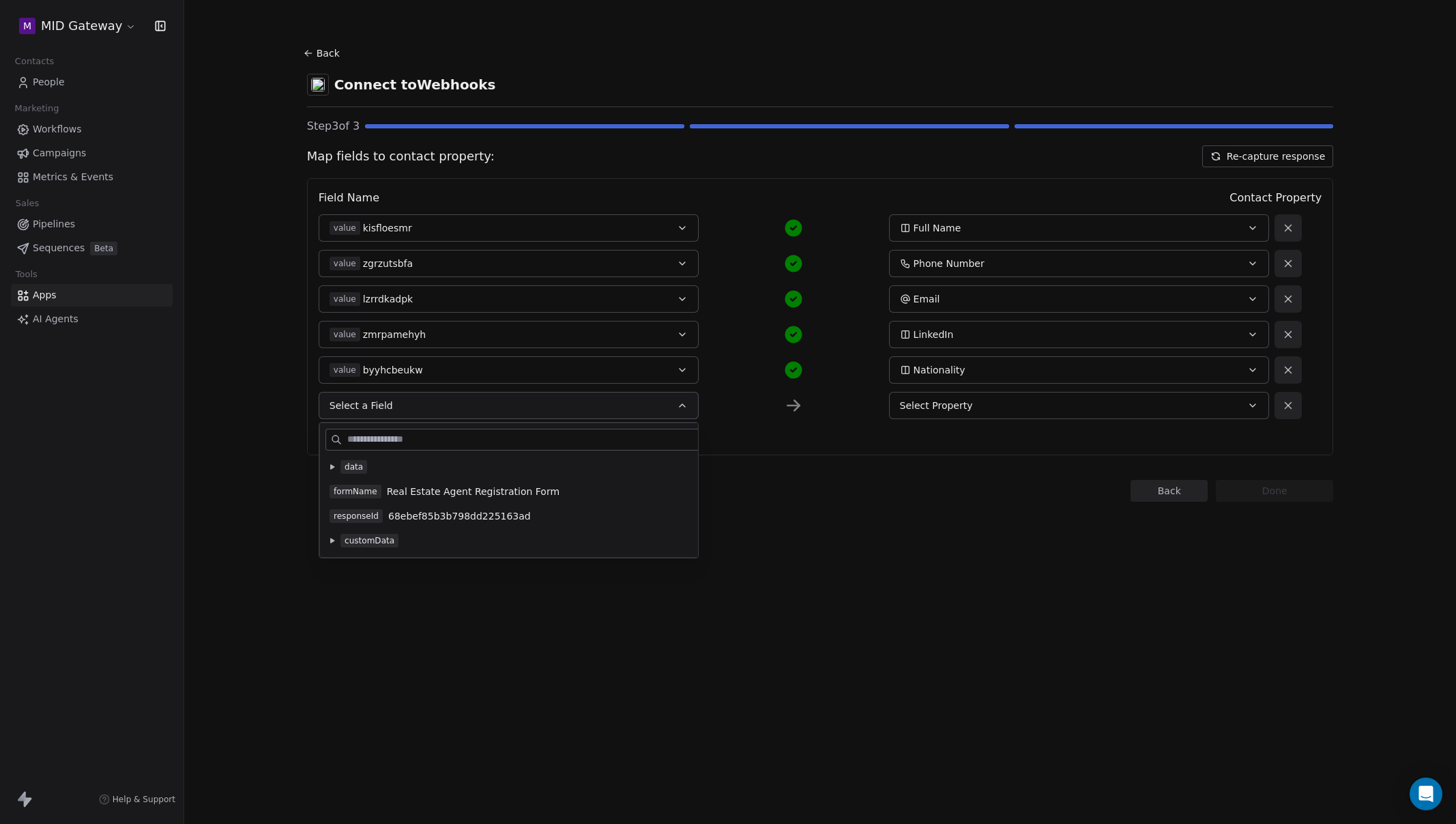
click at [331, 468] on icon at bounding box center [333, 466] width 4 height 5
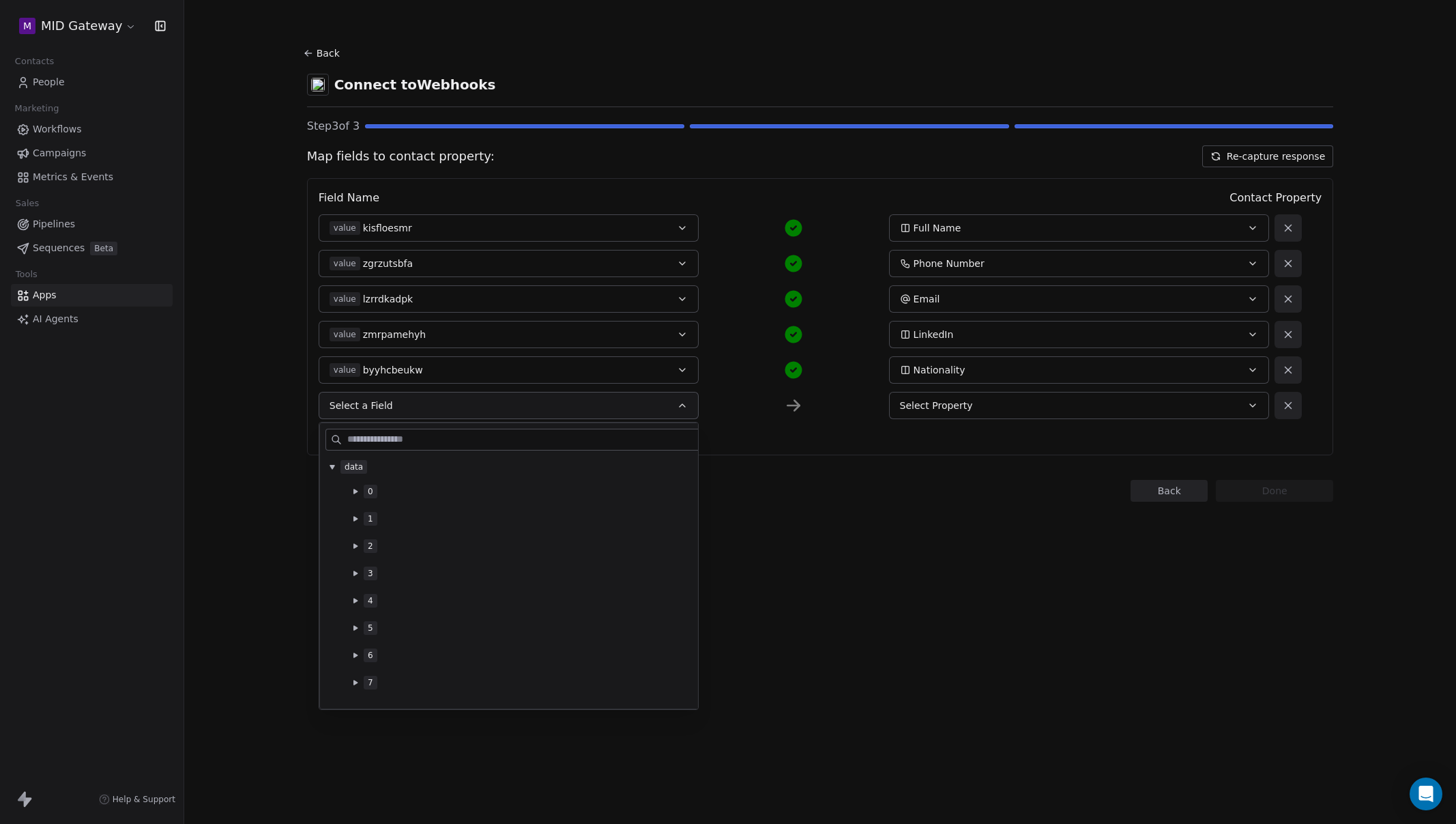
click at [358, 547] on icon at bounding box center [356, 546] width 6 height 6
click at [449, 627] on span "ssvoskghlk" at bounding box center [438, 625] width 53 height 14
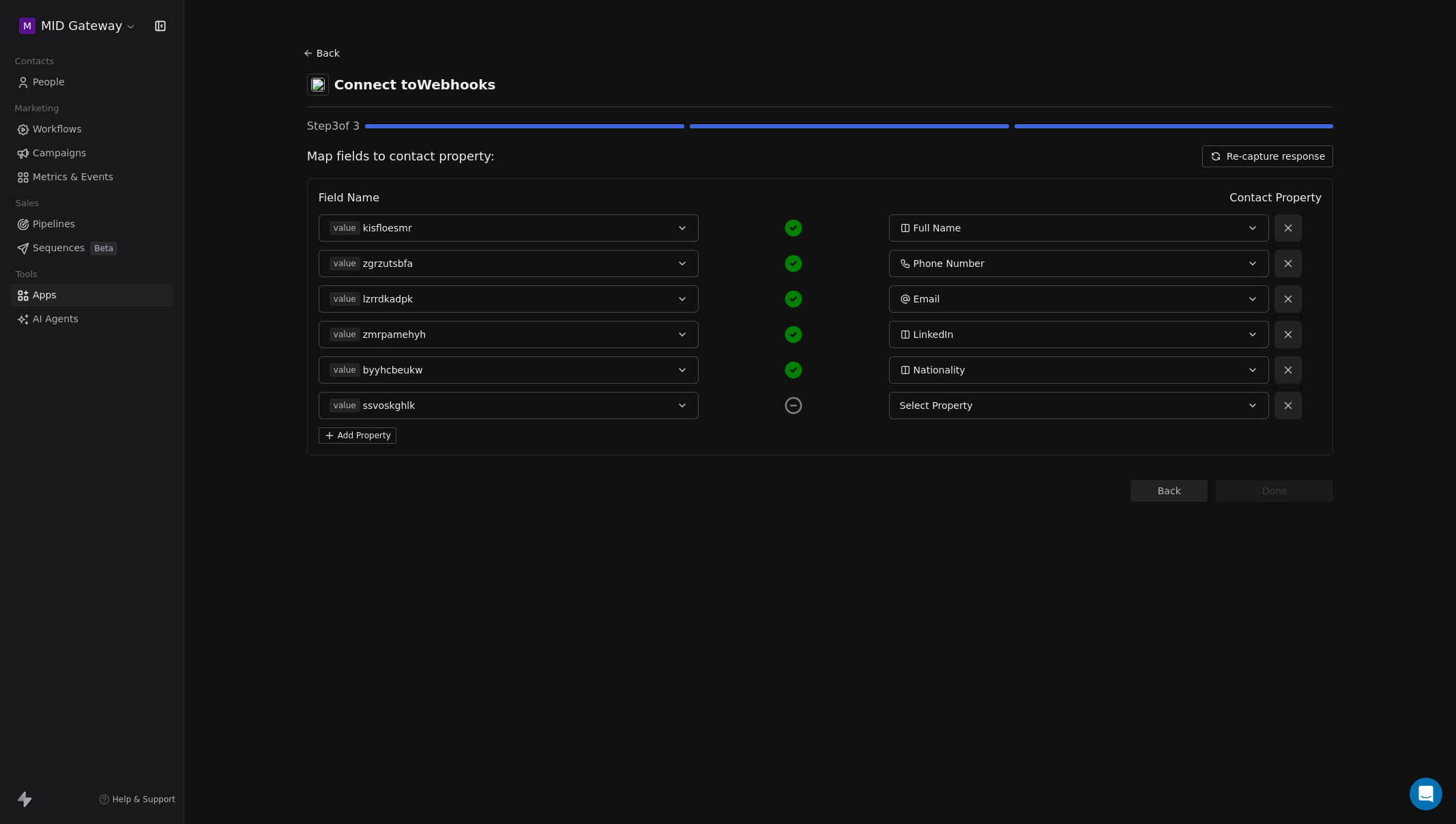
click at [1094, 410] on div "Select Property" at bounding box center [1061, 405] width 323 height 14
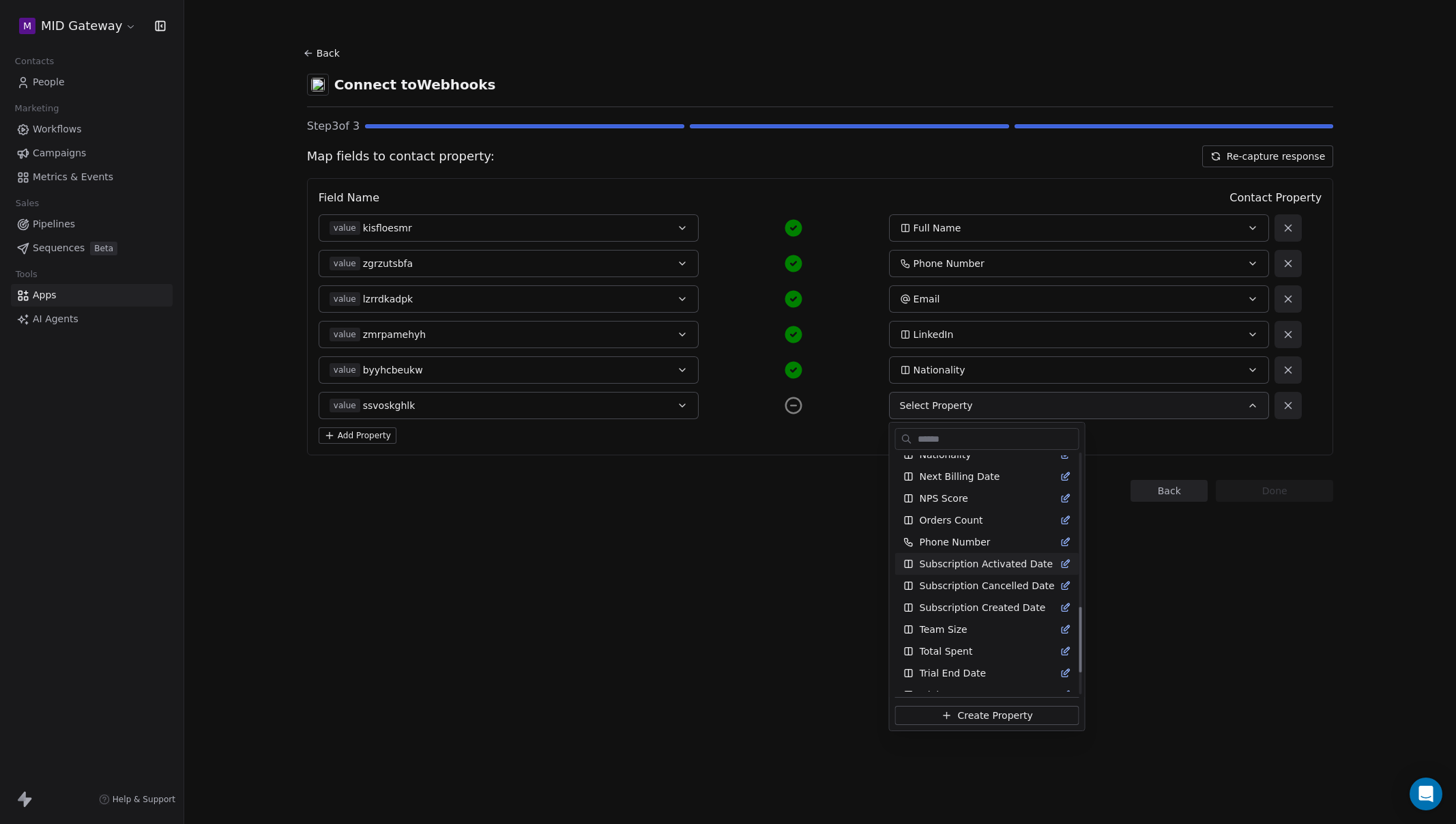
scroll to position [637, 0]
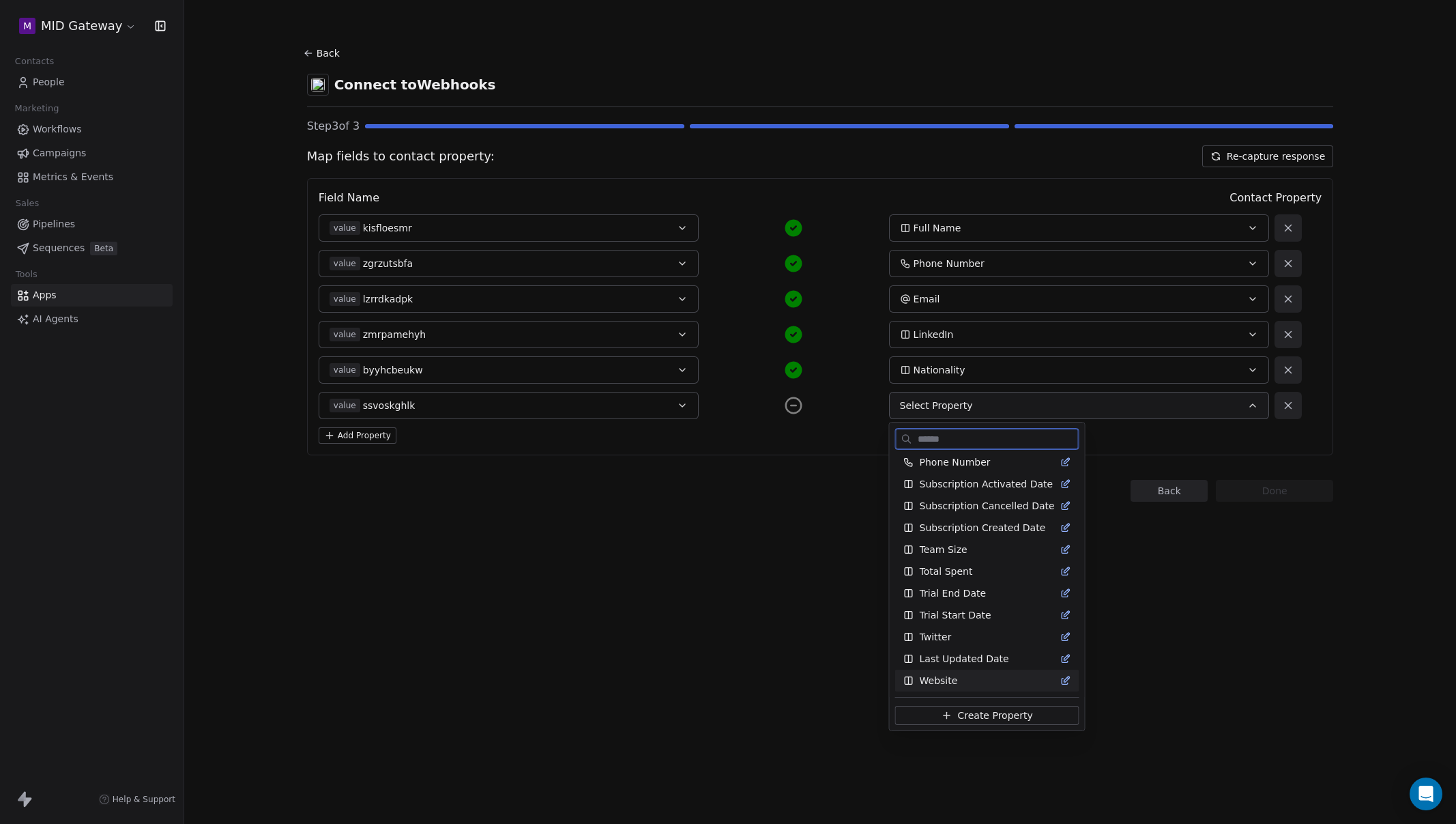
click at [984, 719] on span "Create Property" at bounding box center [994, 715] width 75 height 14
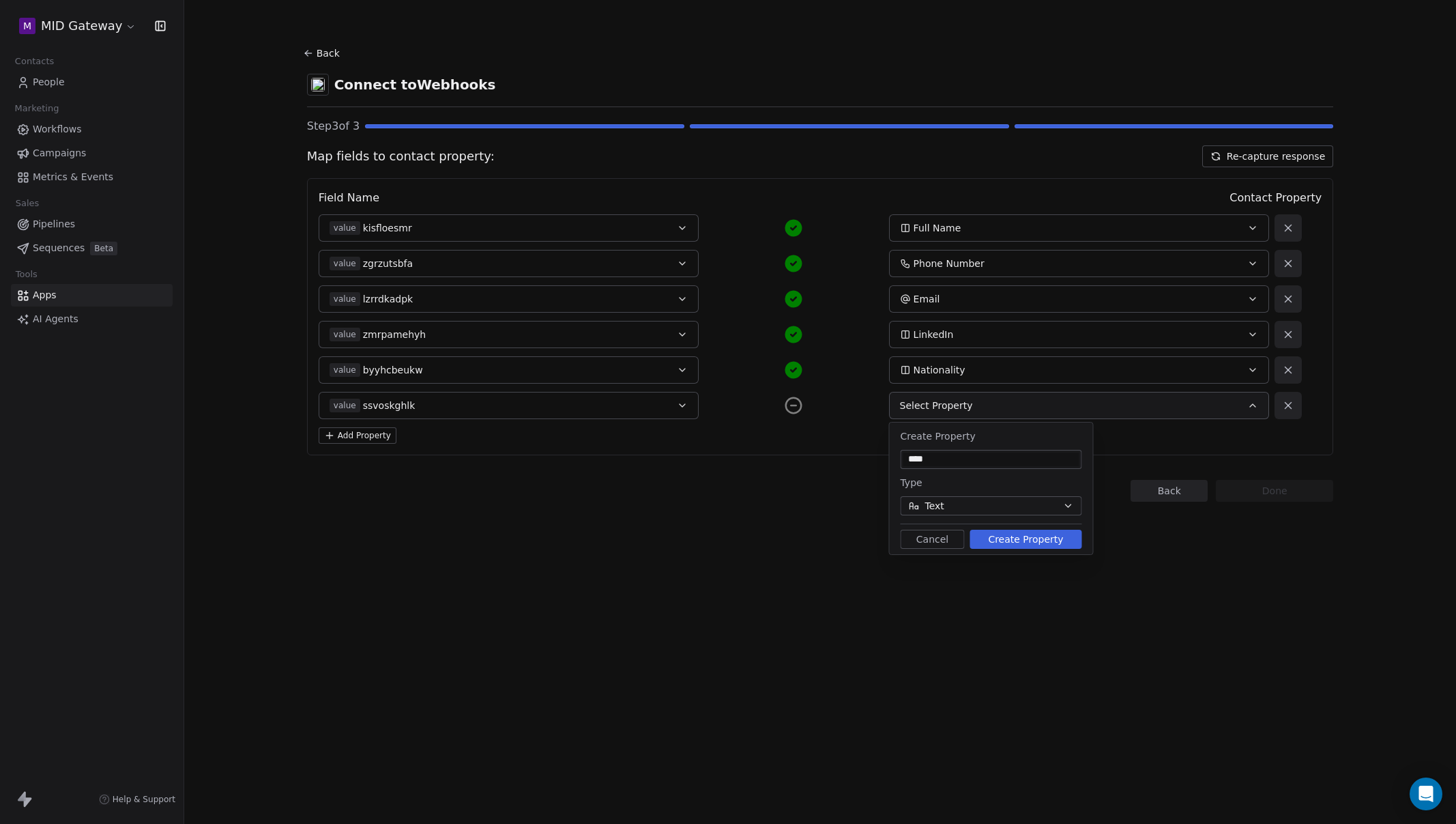
type input "****"
click at [1040, 501] on button "Text" at bounding box center [992, 506] width 181 height 19
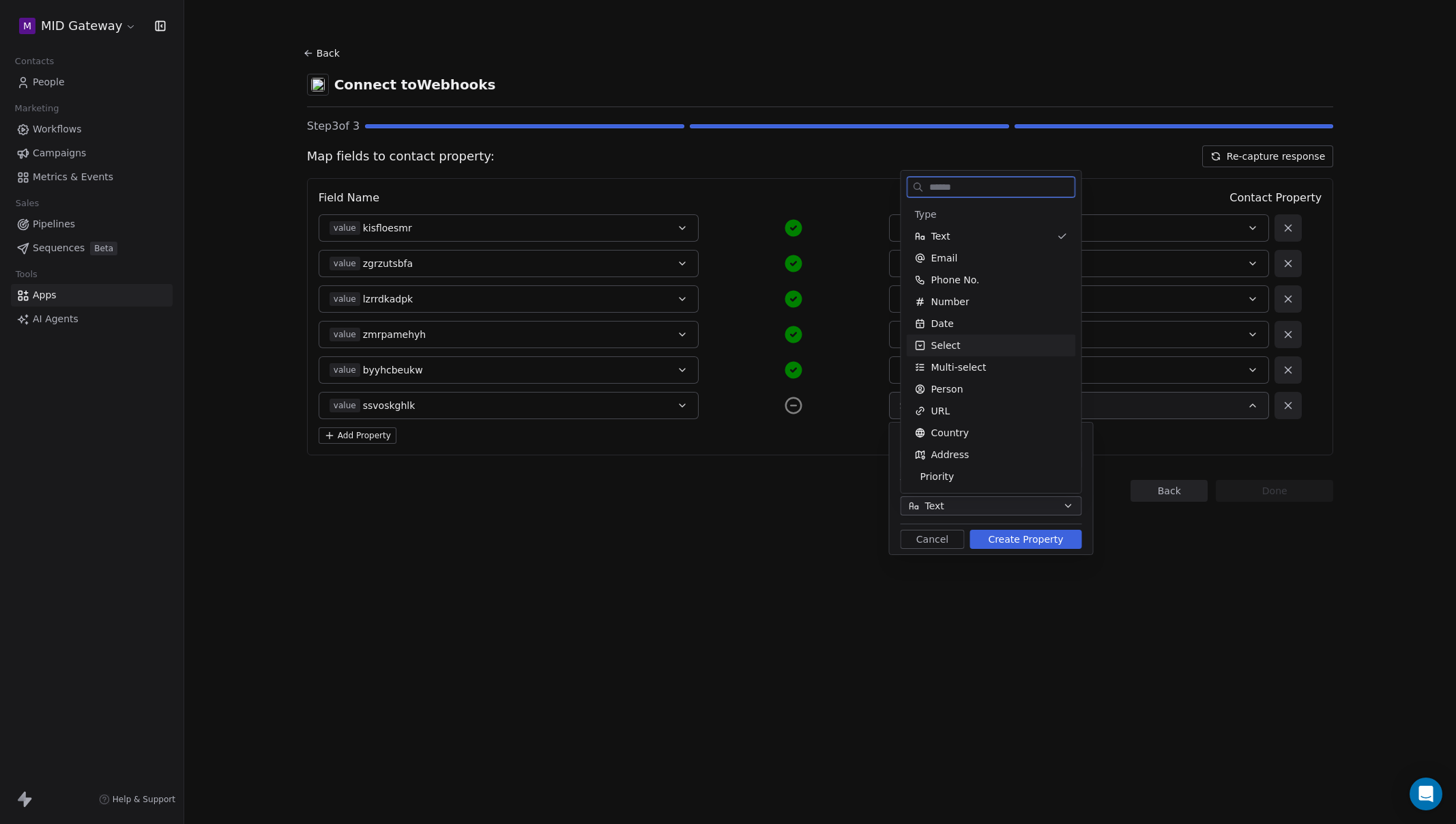
click at [1015, 351] on div "Select" at bounding box center [992, 345] width 153 height 14
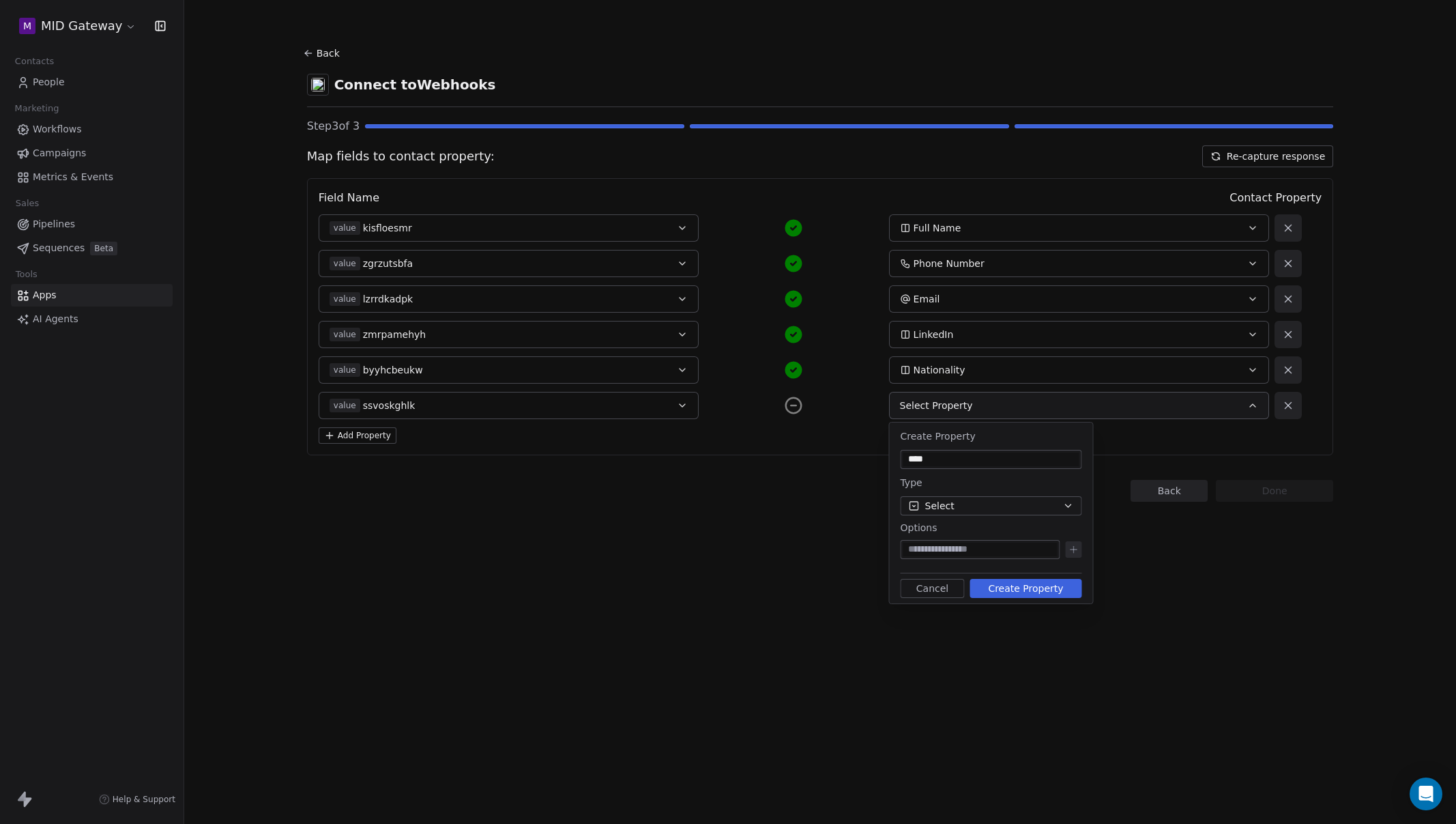
click at [1033, 586] on button "Create Property" at bounding box center [1025, 588] width 112 height 19
click at [994, 553] on input at bounding box center [981, 549] width 154 height 14
type input "*****"
click at [1016, 607] on button "Create Property" at bounding box center [1025, 610] width 112 height 19
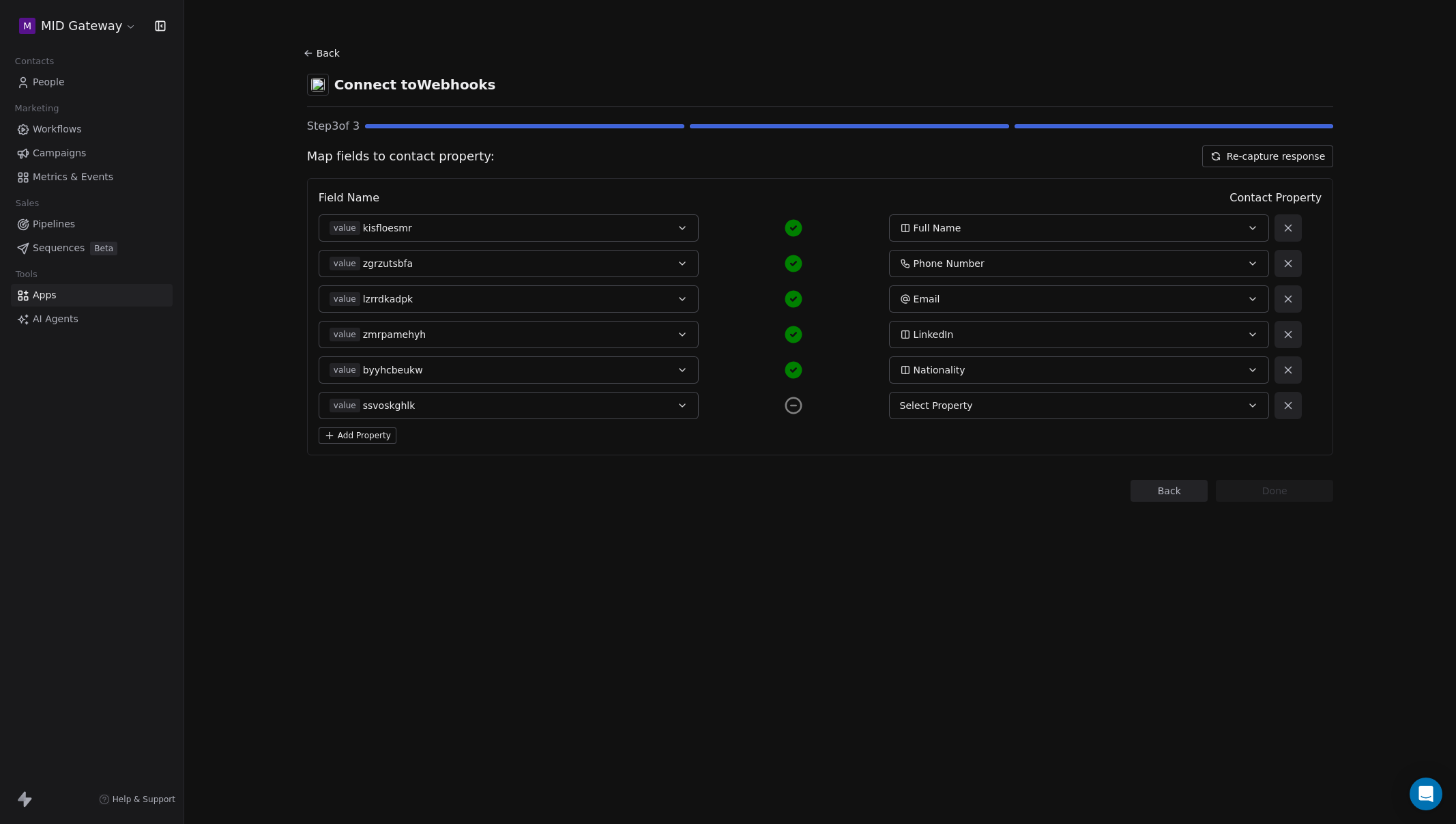
click at [996, 401] on div "Select Property" at bounding box center [1061, 405] width 323 height 14
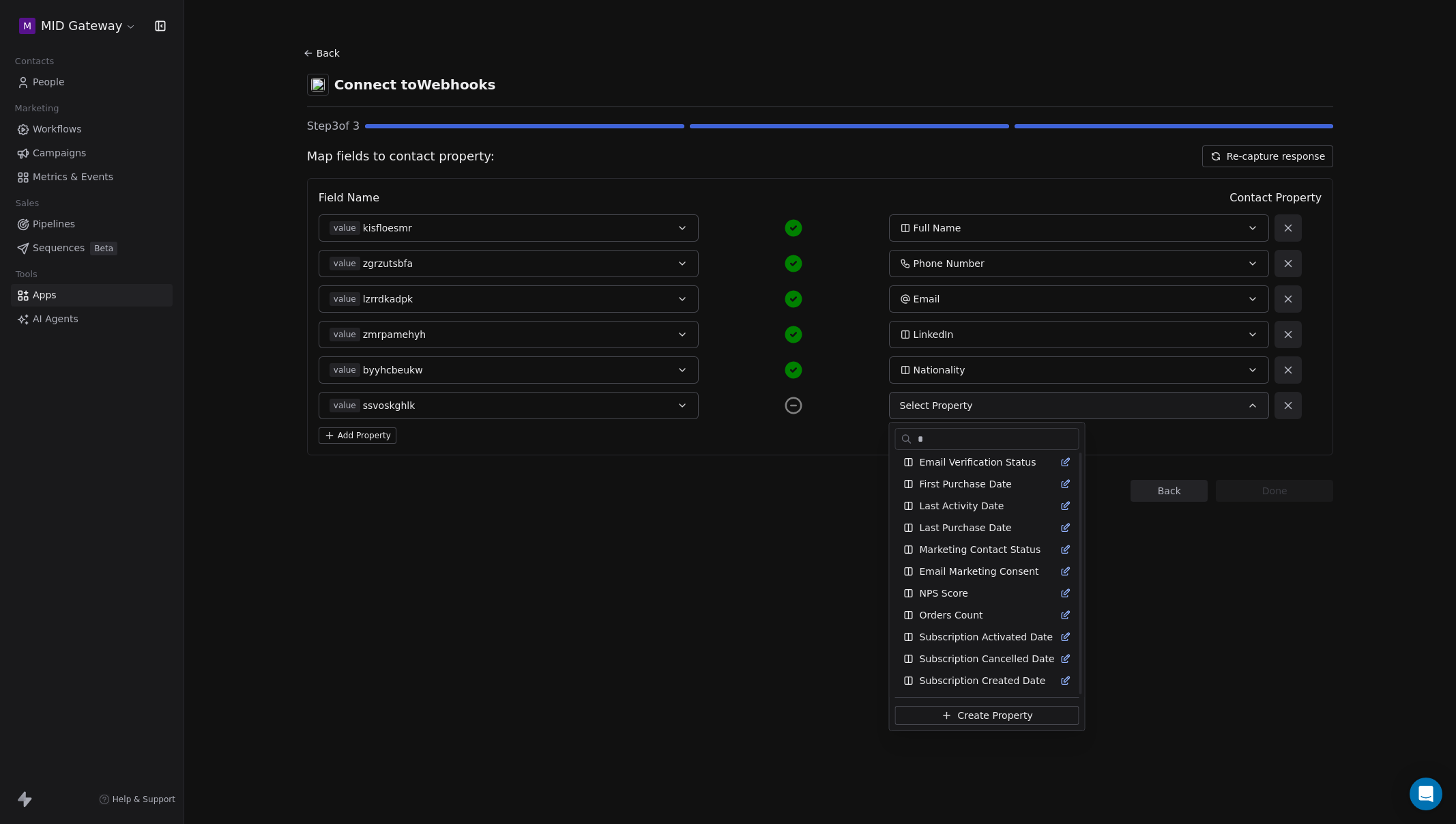
scroll to position [0, 0]
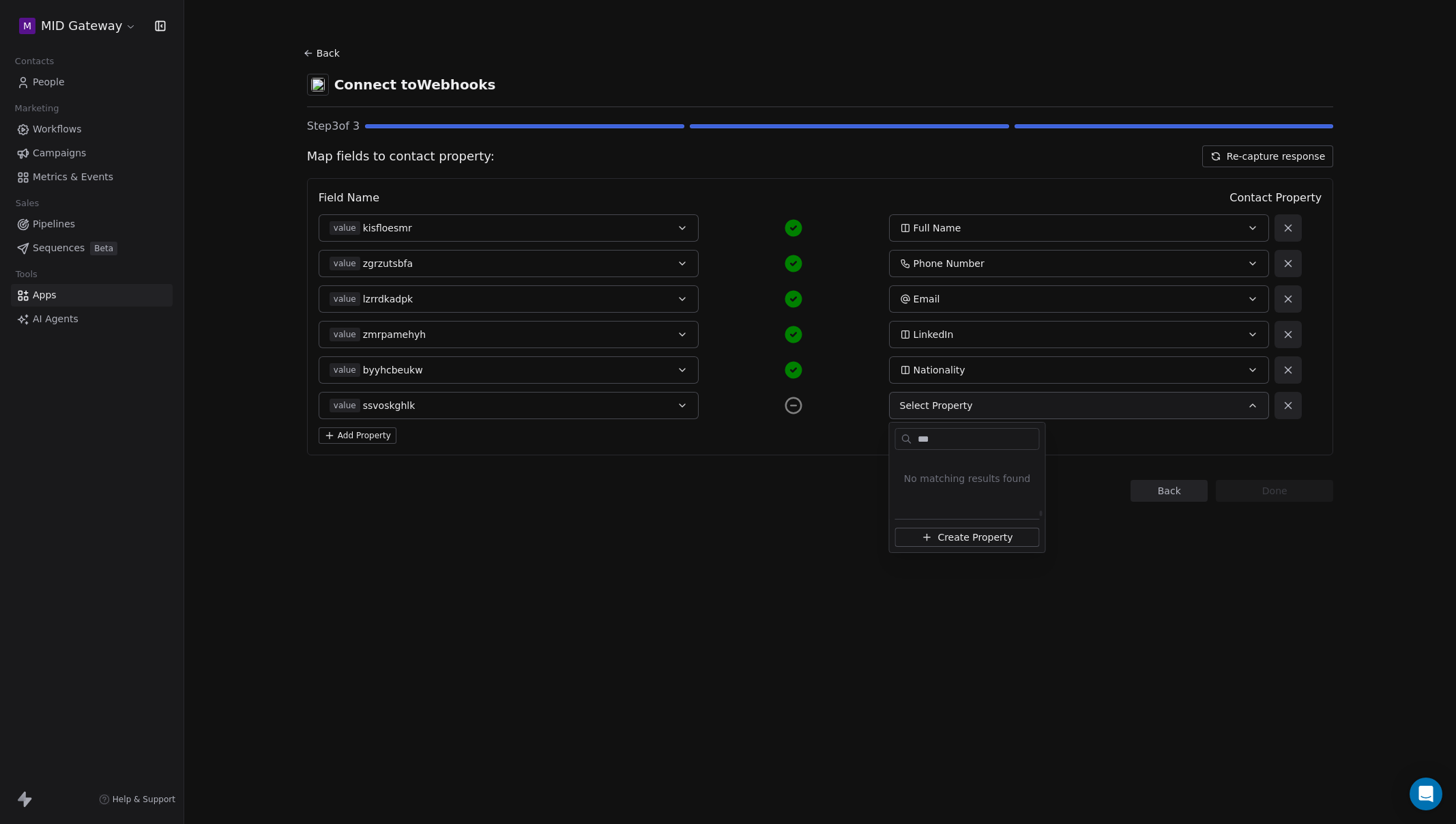
type input "****"
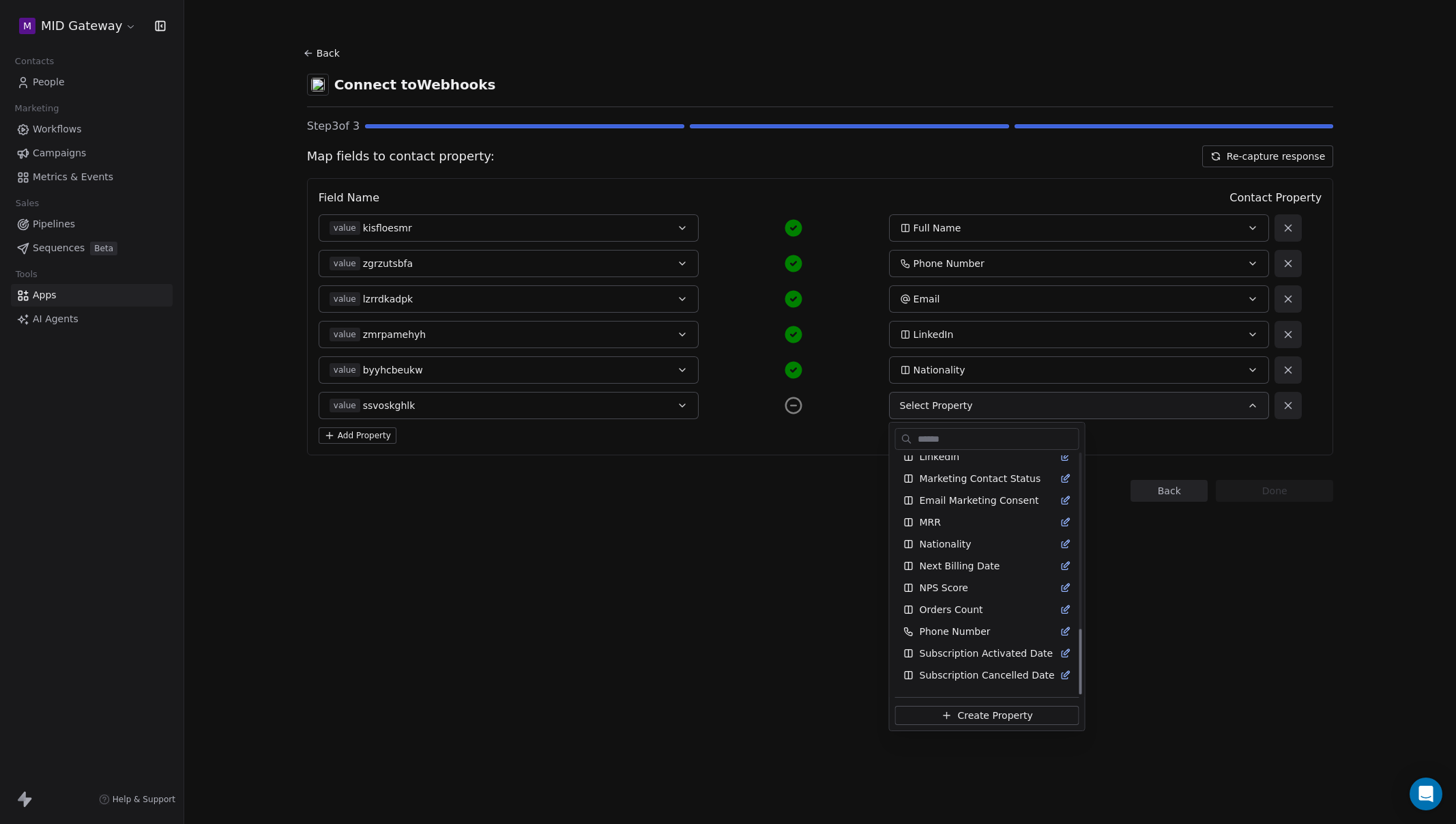
scroll to position [637, 0]
click at [969, 713] on span "Create Property" at bounding box center [994, 715] width 75 height 14
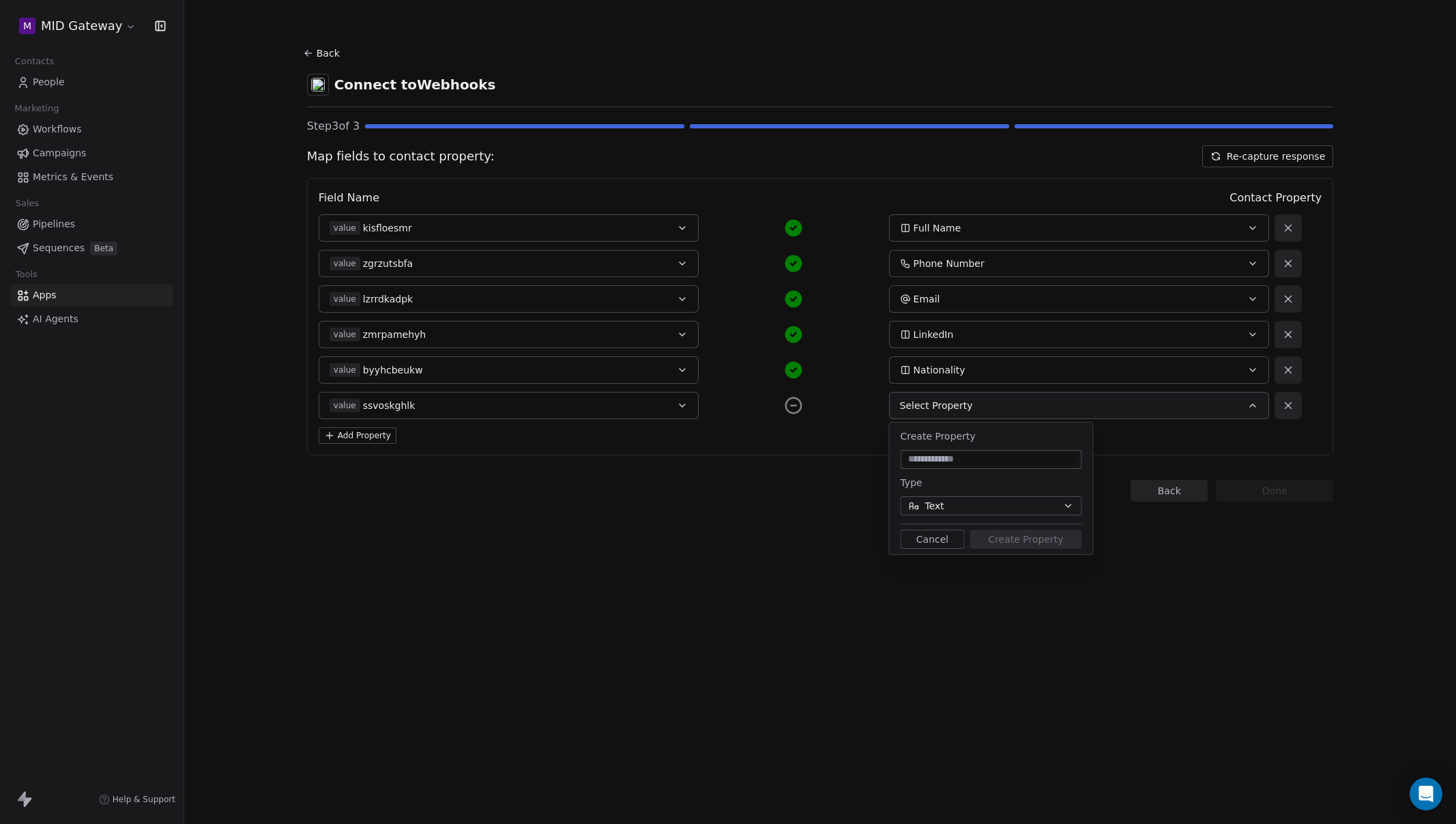
click at [965, 464] on input at bounding box center [992, 459] width 176 height 14
type input "****"
click at [958, 502] on button "Text" at bounding box center [992, 506] width 181 height 19
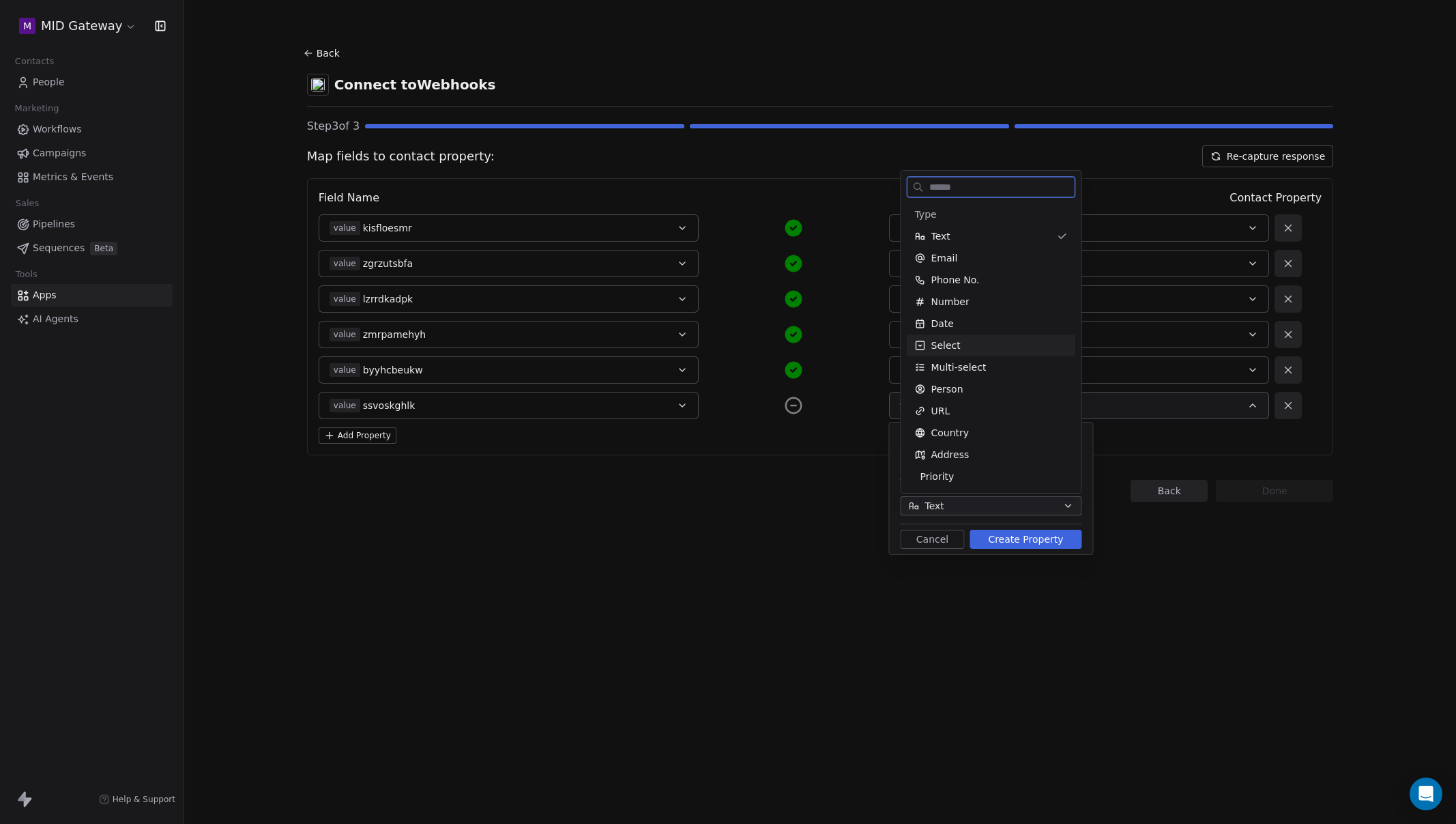
click at [979, 342] on div "Select" at bounding box center [992, 345] width 153 height 14
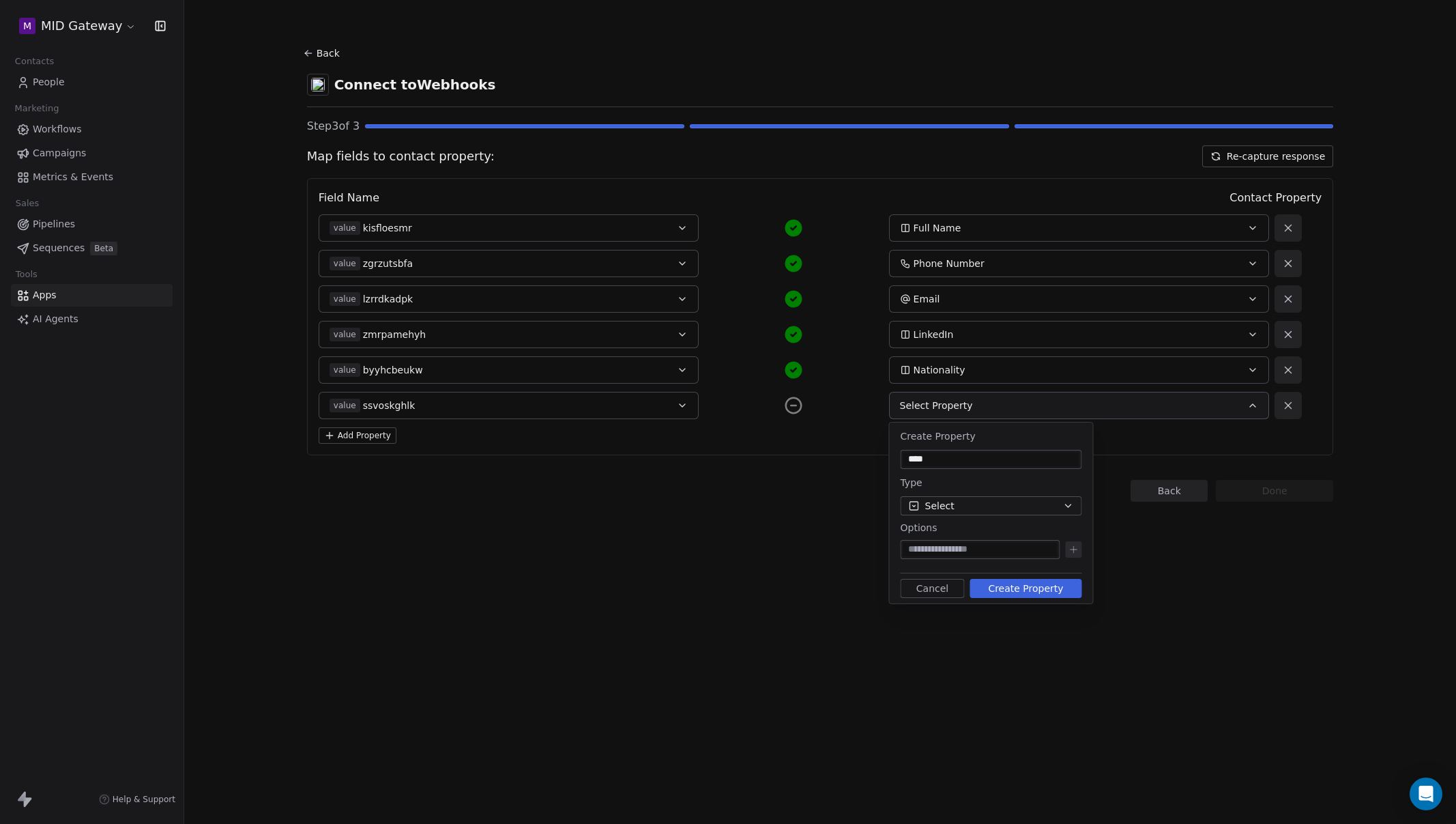
click at [993, 552] on input at bounding box center [981, 549] width 154 height 14
type input "*****"
click at [1073, 549] on icon at bounding box center [1074, 549] width 11 height 11
type input "********"
click at [1074, 550] on icon at bounding box center [1074, 550] width 6 height 0
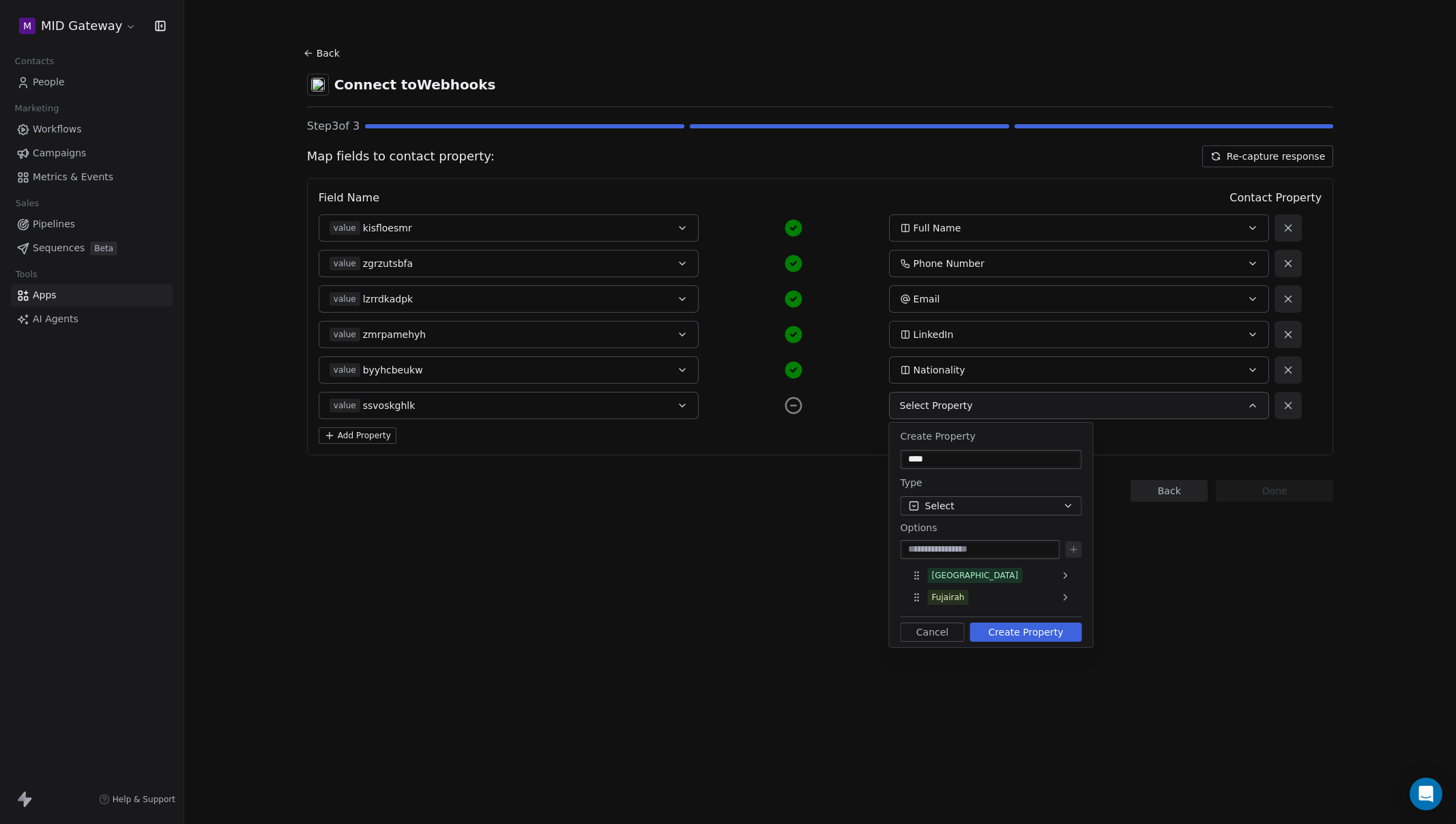
click at [1031, 633] on button "Create Property" at bounding box center [1025, 632] width 112 height 19
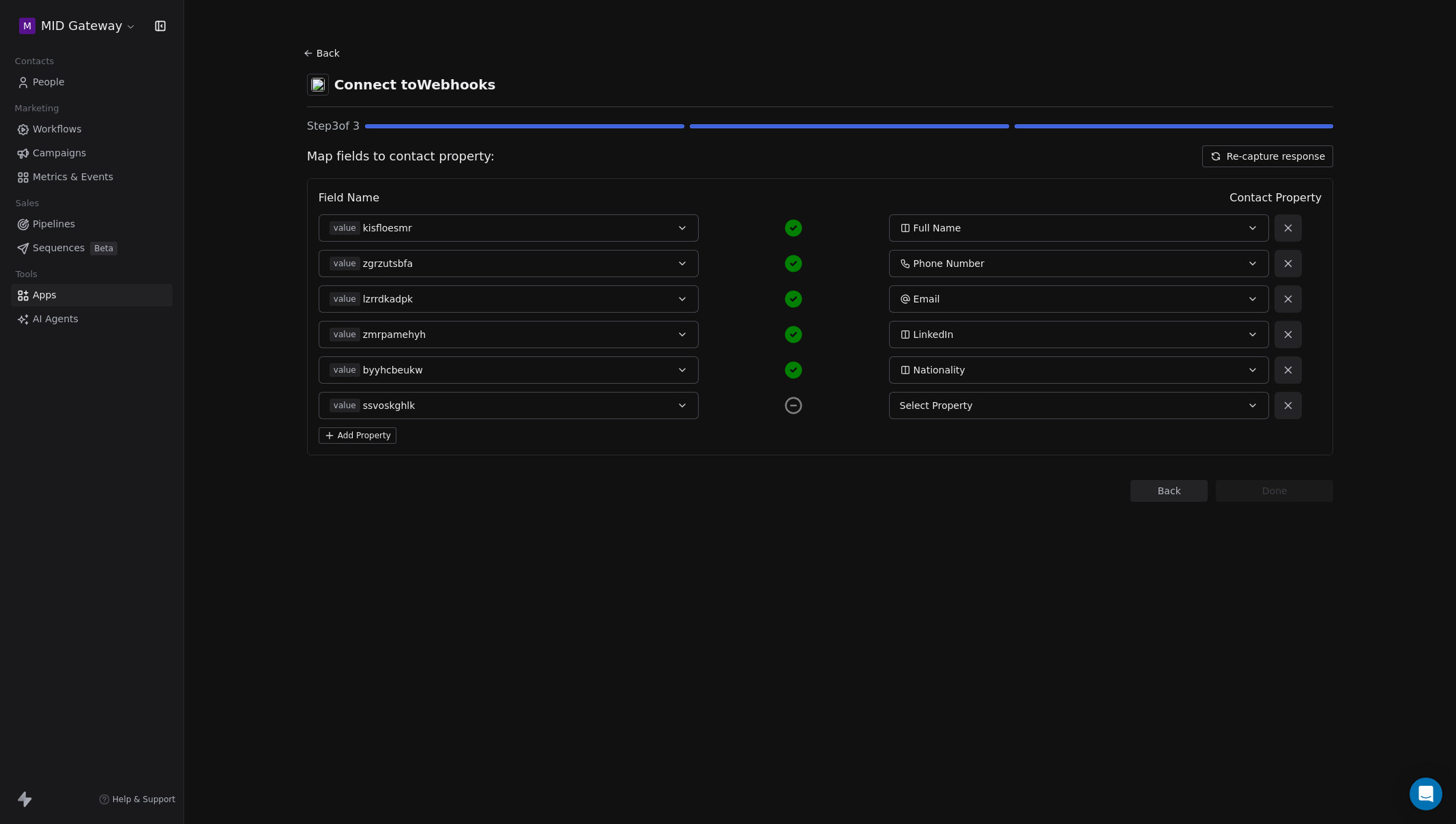
click at [1232, 410] on button "Select Property" at bounding box center [1079, 406] width 380 height 27
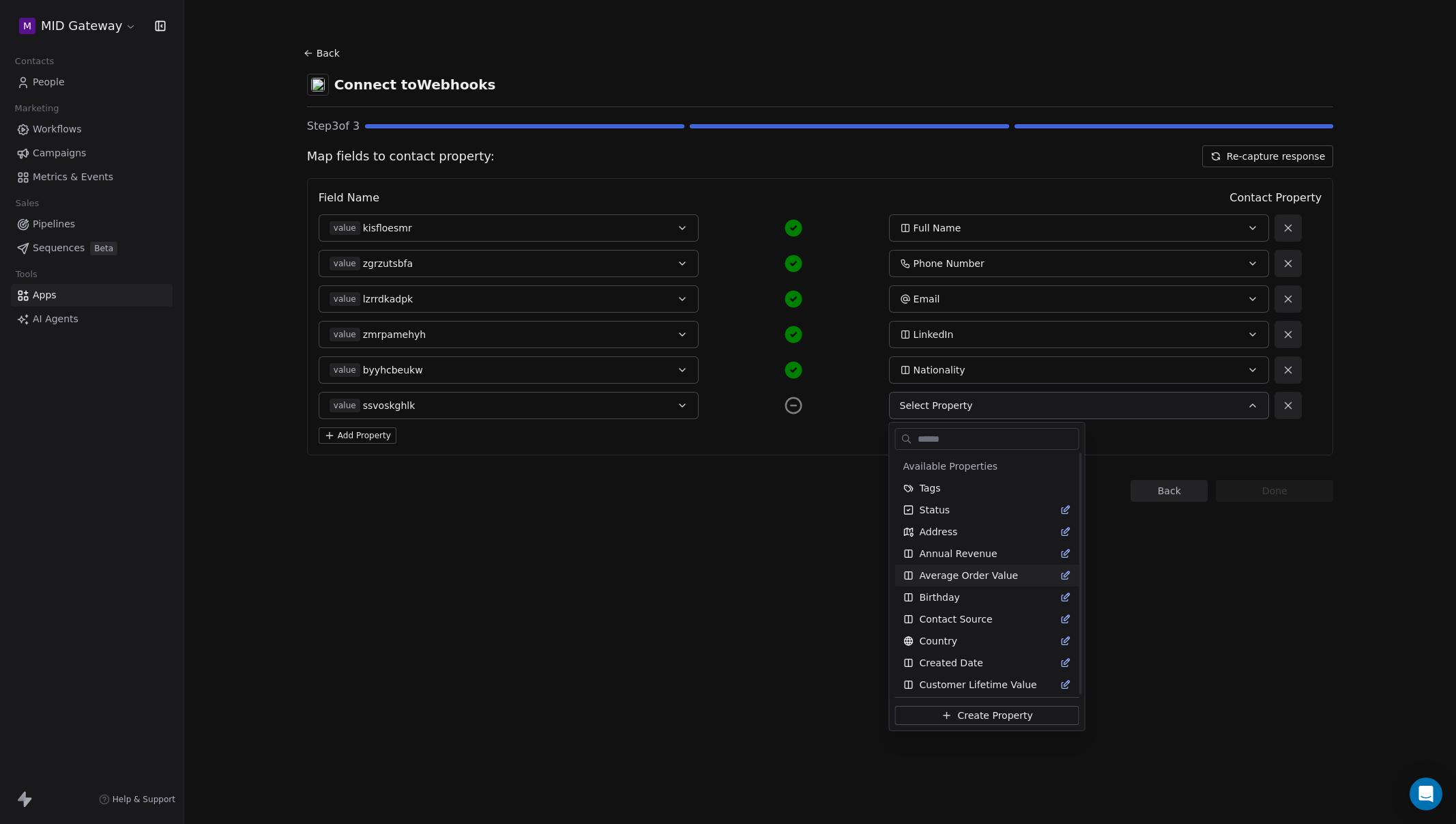
scroll to position [9, 0]
click at [1185, 582] on html "M MID Gateway Contacts People Marketing Workflows Campaigns Metrics & Events Sa…" at bounding box center [728, 412] width 1456 height 824
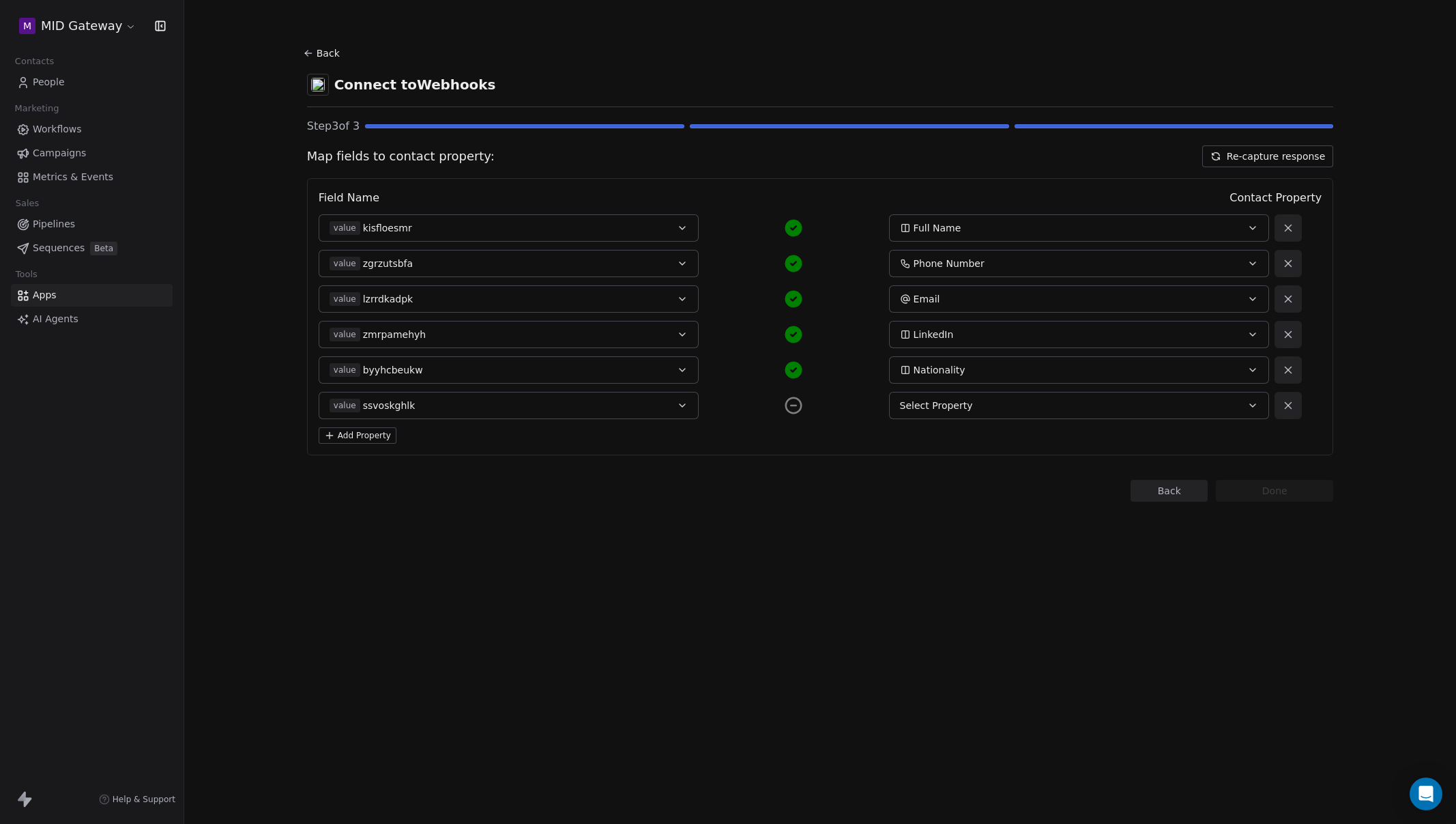
click at [1086, 573] on div "Back Connect to Webhooks Step 3 of 3 Map fields to contact property: Re-capture…" at bounding box center [820, 412] width 1272 height 824
click at [1022, 410] on div "Select Property" at bounding box center [1061, 405] width 323 height 14
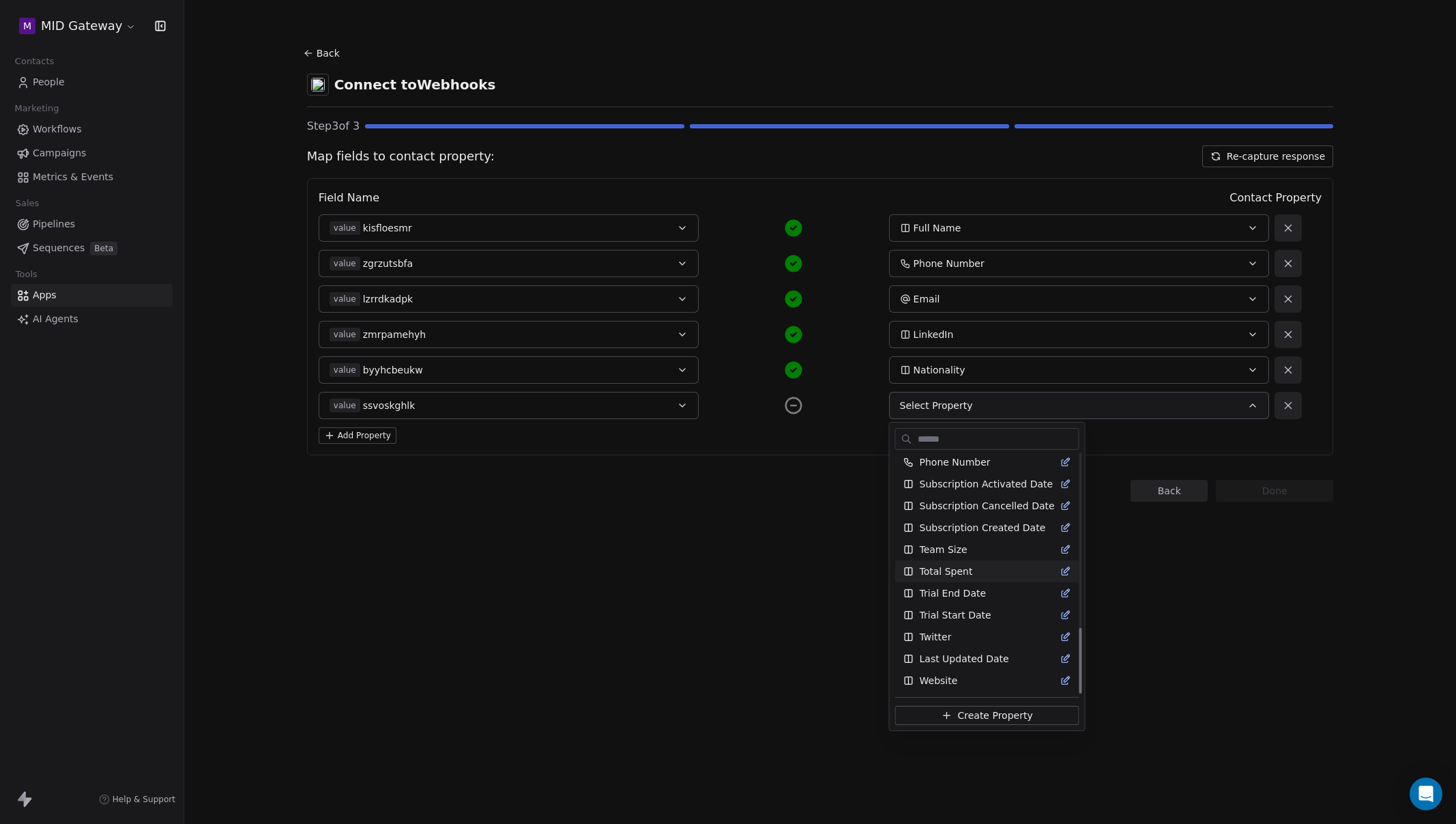
scroll to position [633, 0]
click at [1174, 601] on html "M MID Gateway Contacts People Marketing Workflows Campaigns Metrics & Events Sa…" at bounding box center [728, 412] width 1456 height 824
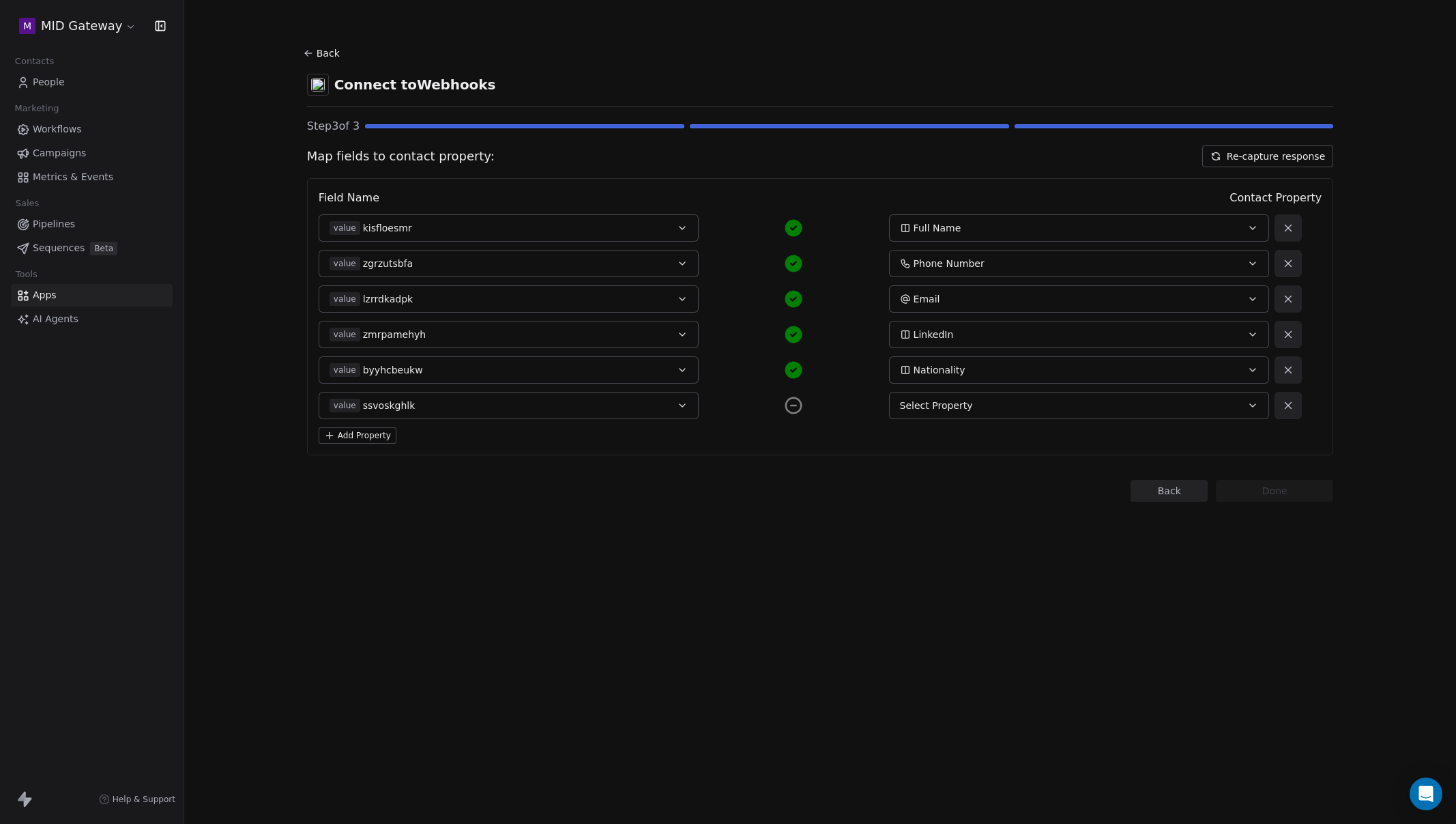
click at [1004, 414] on button "Select Property" at bounding box center [1079, 406] width 380 height 27
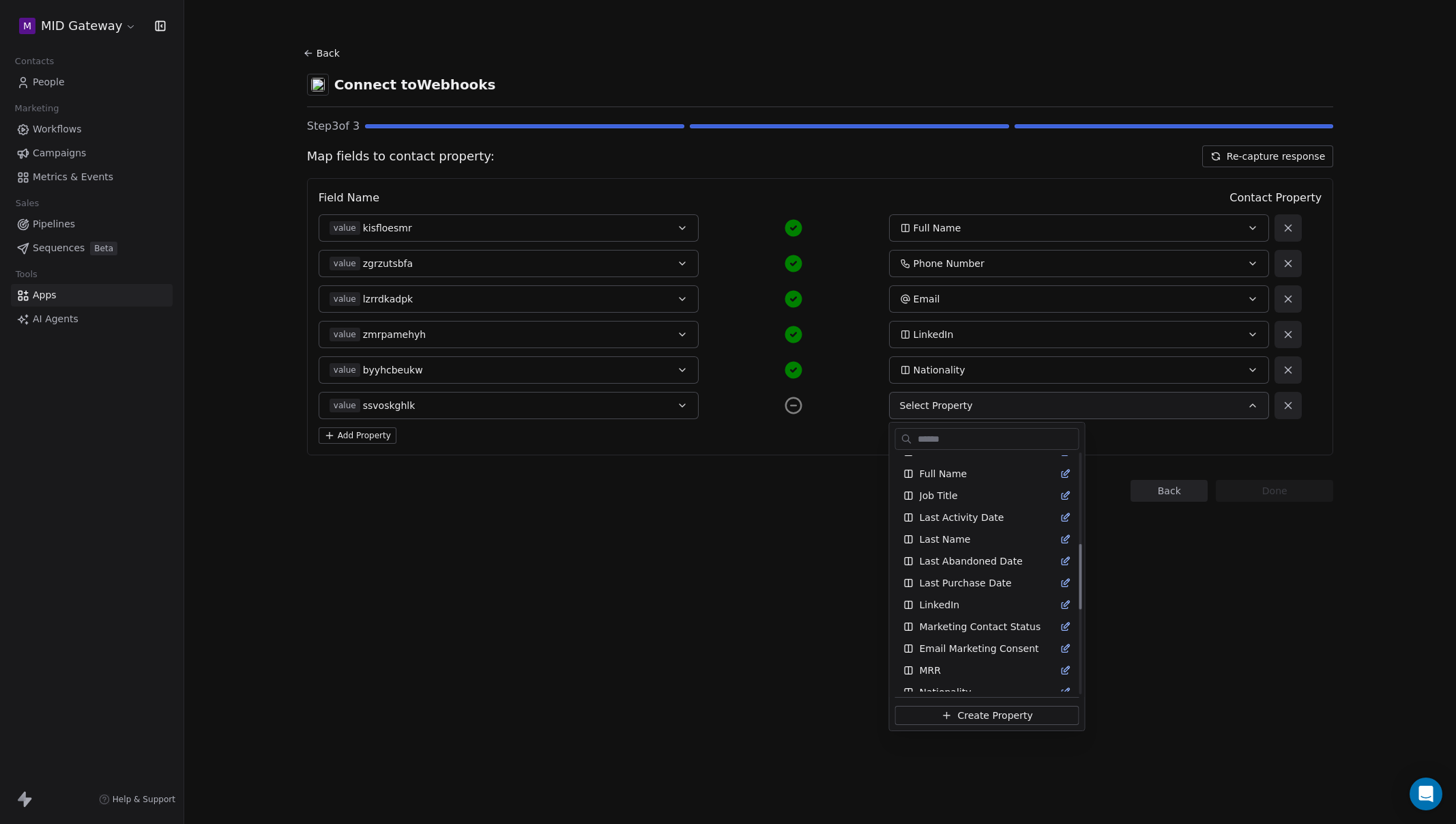
scroll to position [331, 0]
click at [616, 619] on html "M MID Gateway Contacts People Marketing Workflows Campaigns Metrics & Events Sa…" at bounding box center [728, 412] width 1456 height 824
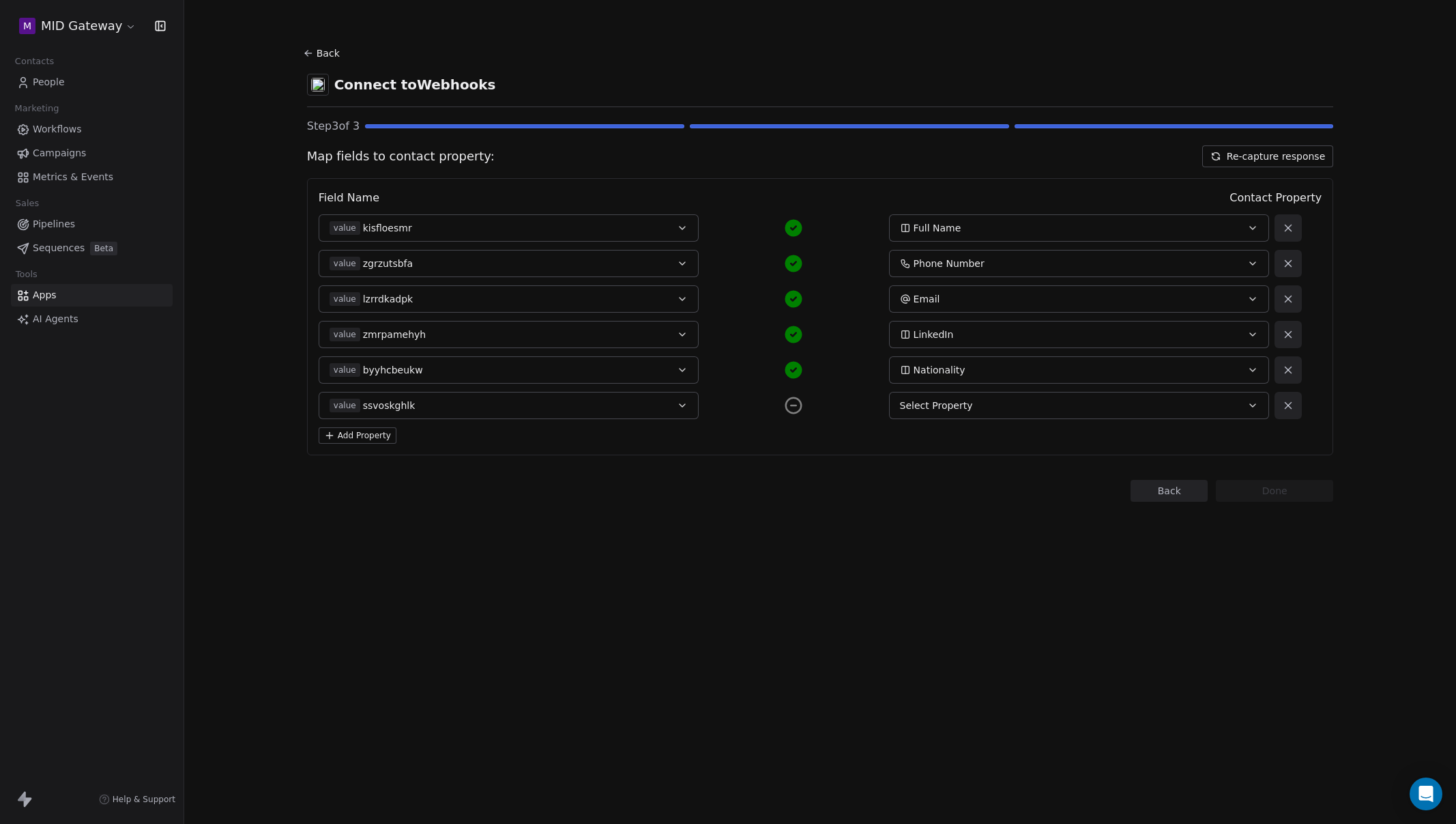
click at [374, 440] on button "Add Property" at bounding box center [358, 435] width 78 height 17
click at [387, 444] on span "Select a Field" at bounding box center [361, 441] width 63 height 14
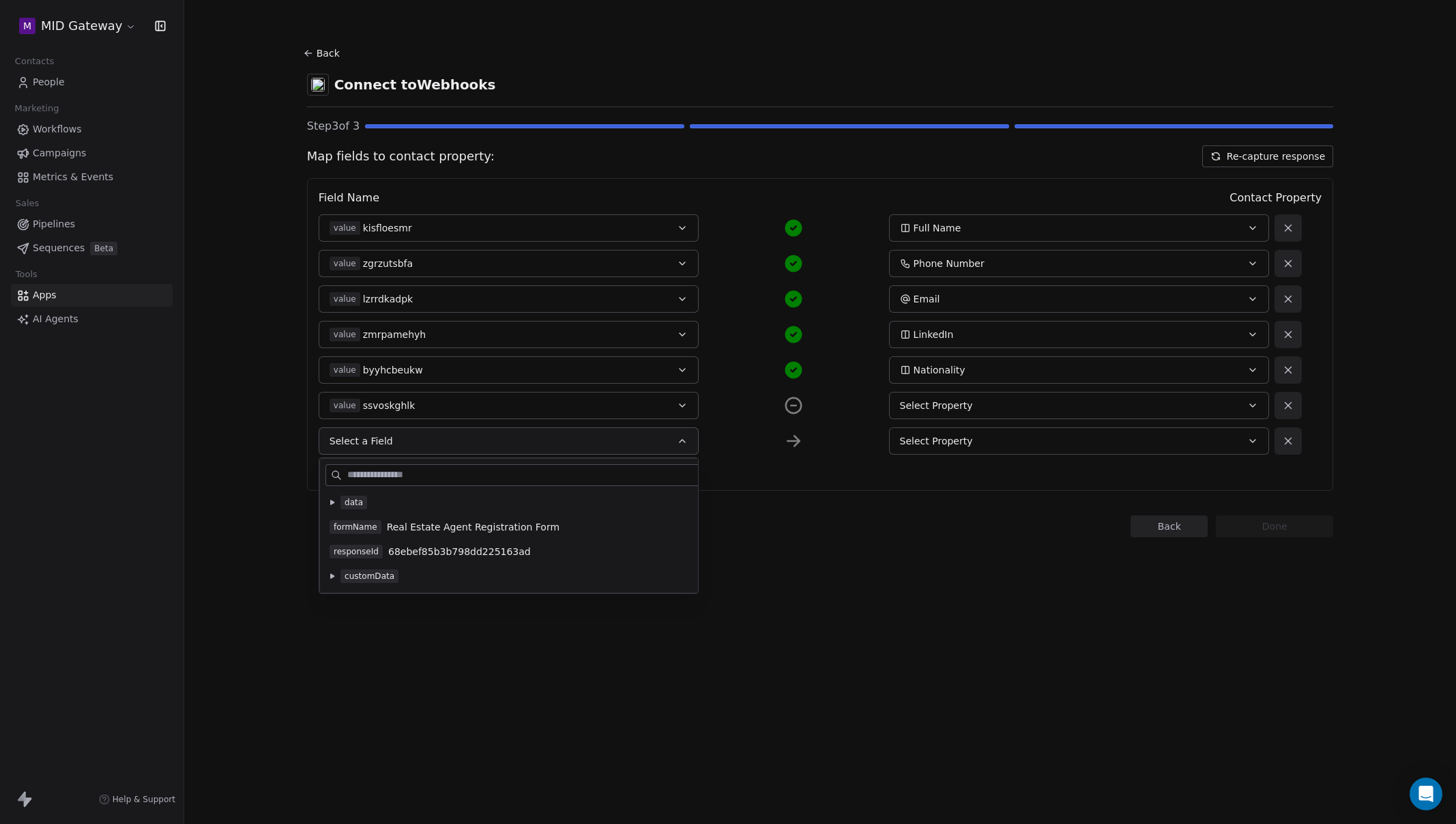
click at [337, 501] on button at bounding box center [332, 502] width 11 height 11
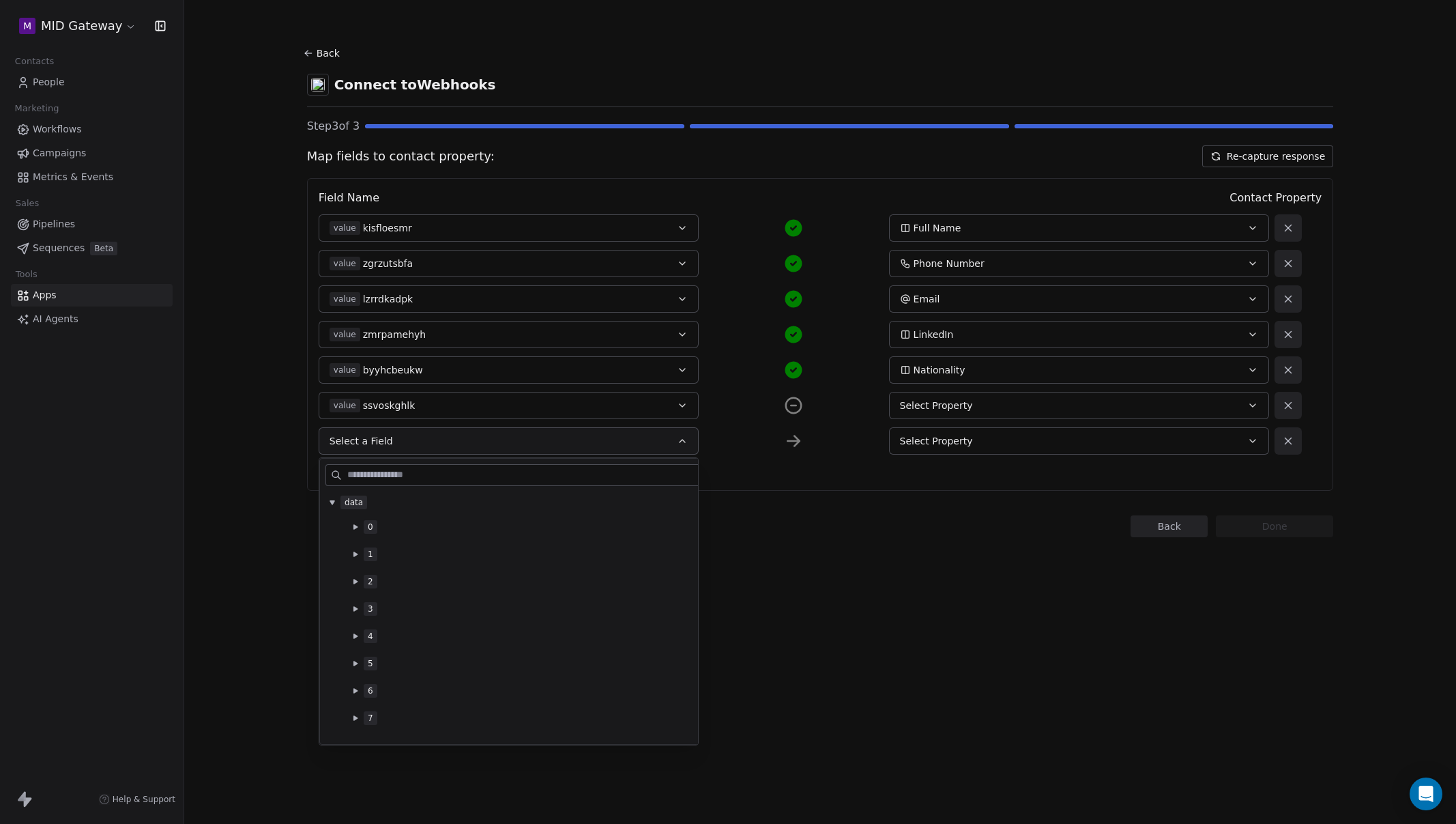
click at [357, 665] on icon at bounding box center [356, 663] width 6 height 6
click at [352, 699] on button at bounding box center [355, 704] width 11 height 11
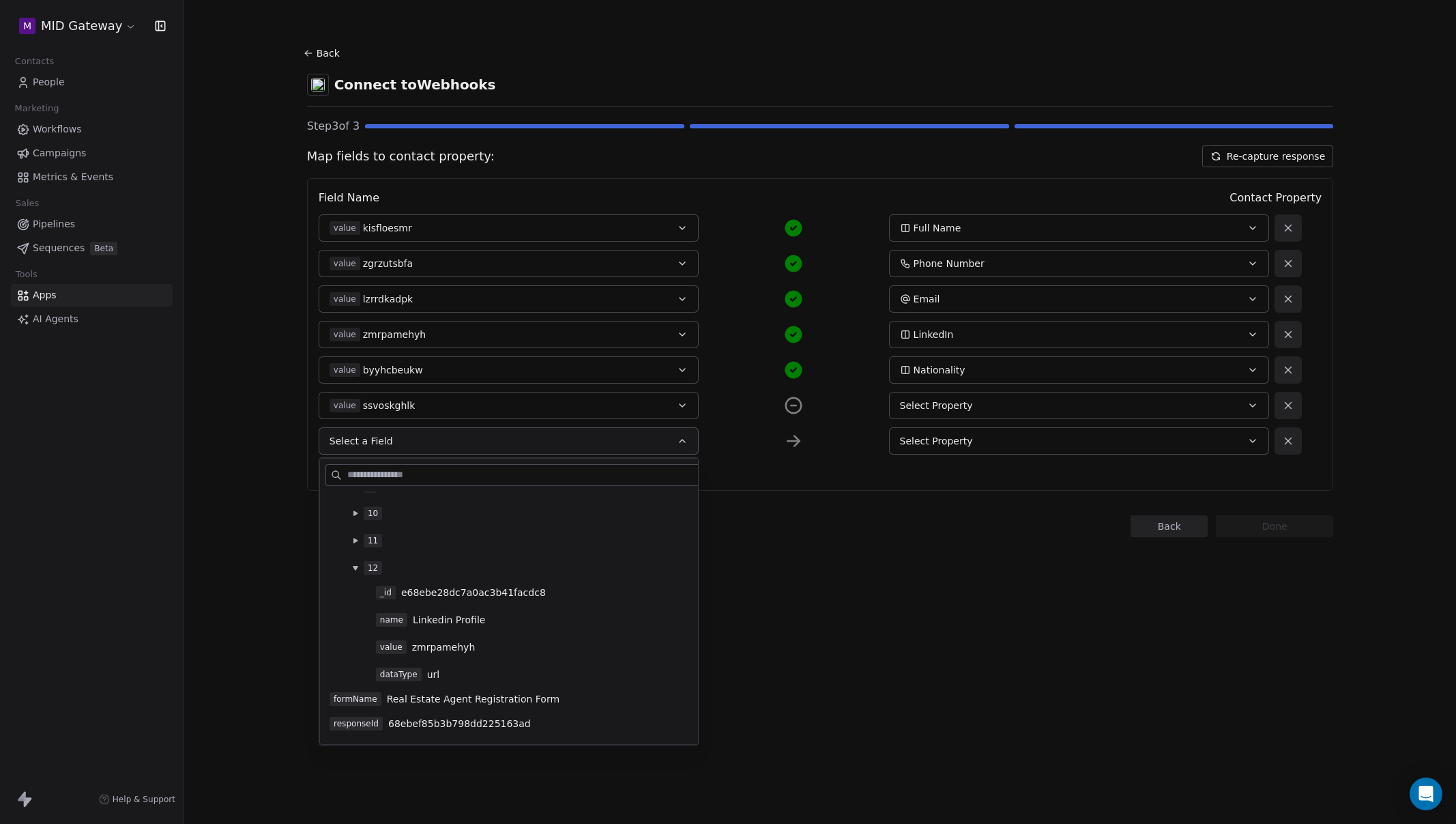
scroll to position [413, 0]
click at [459, 632] on span "zmrpamehyh" at bounding box center [444, 626] width 63 height 14
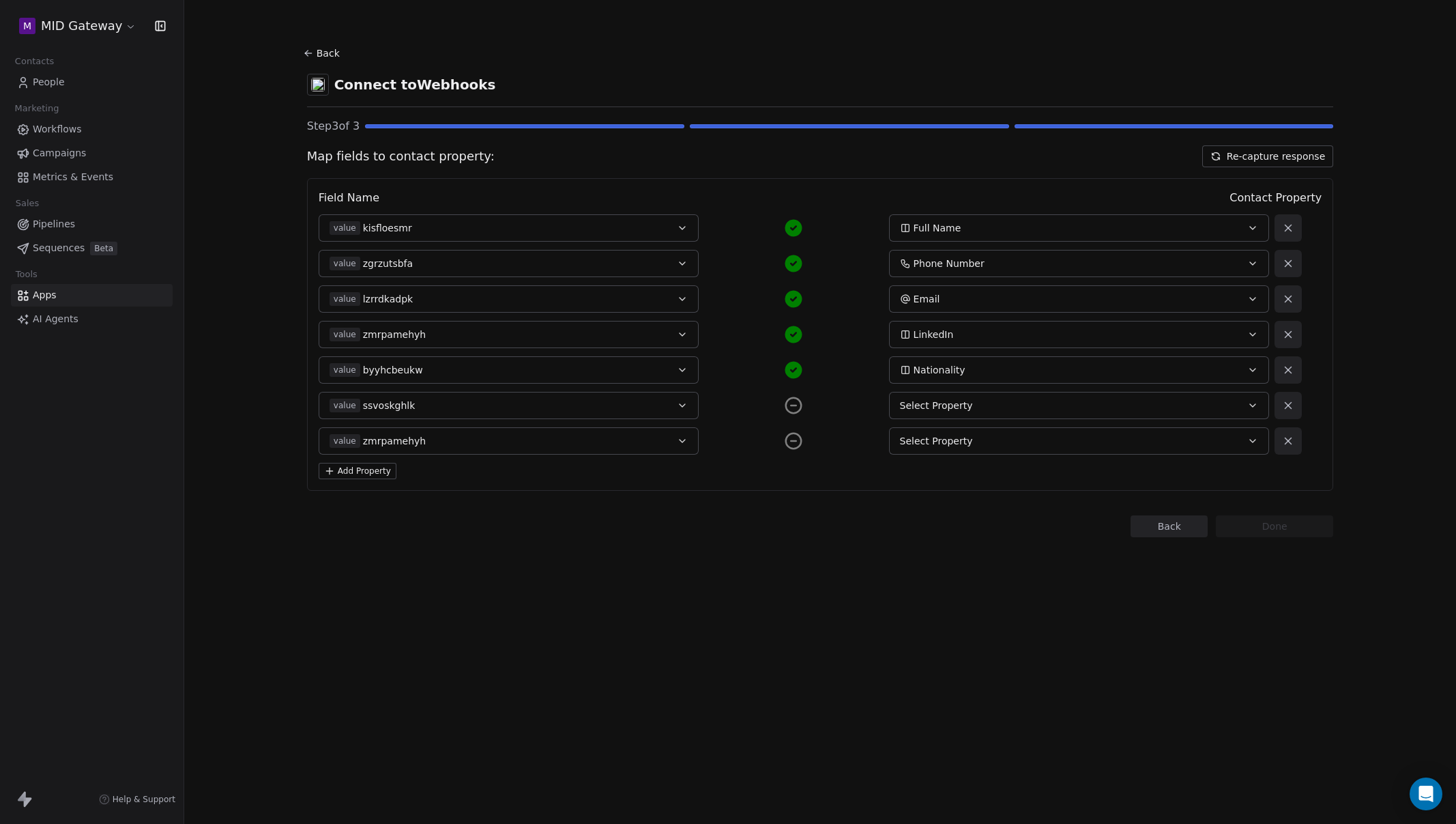
click at [981, 434] on div "Select Property" at bounding box center [1061, 441] width 323 height 14
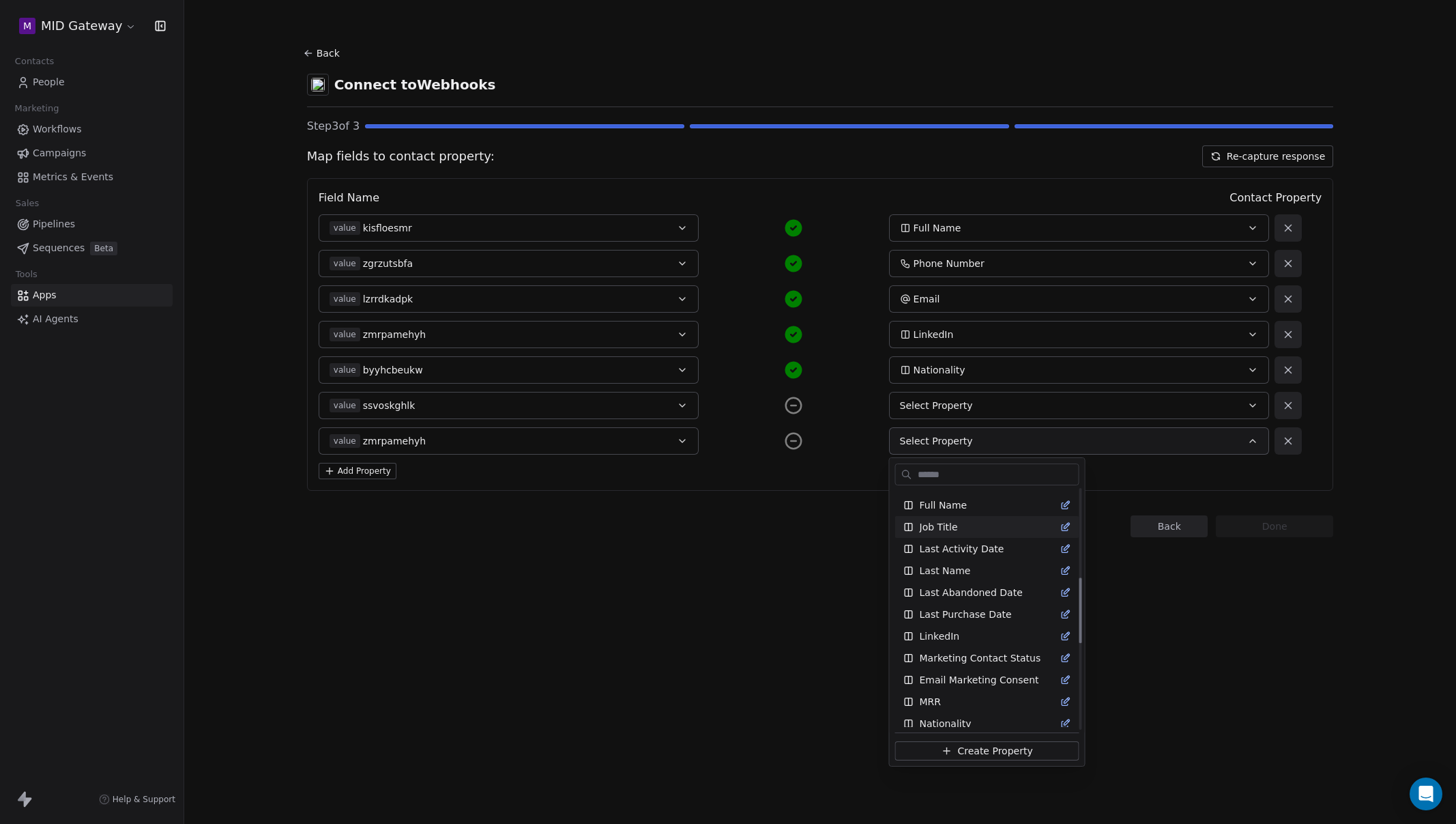
scroll to position [384, 0]
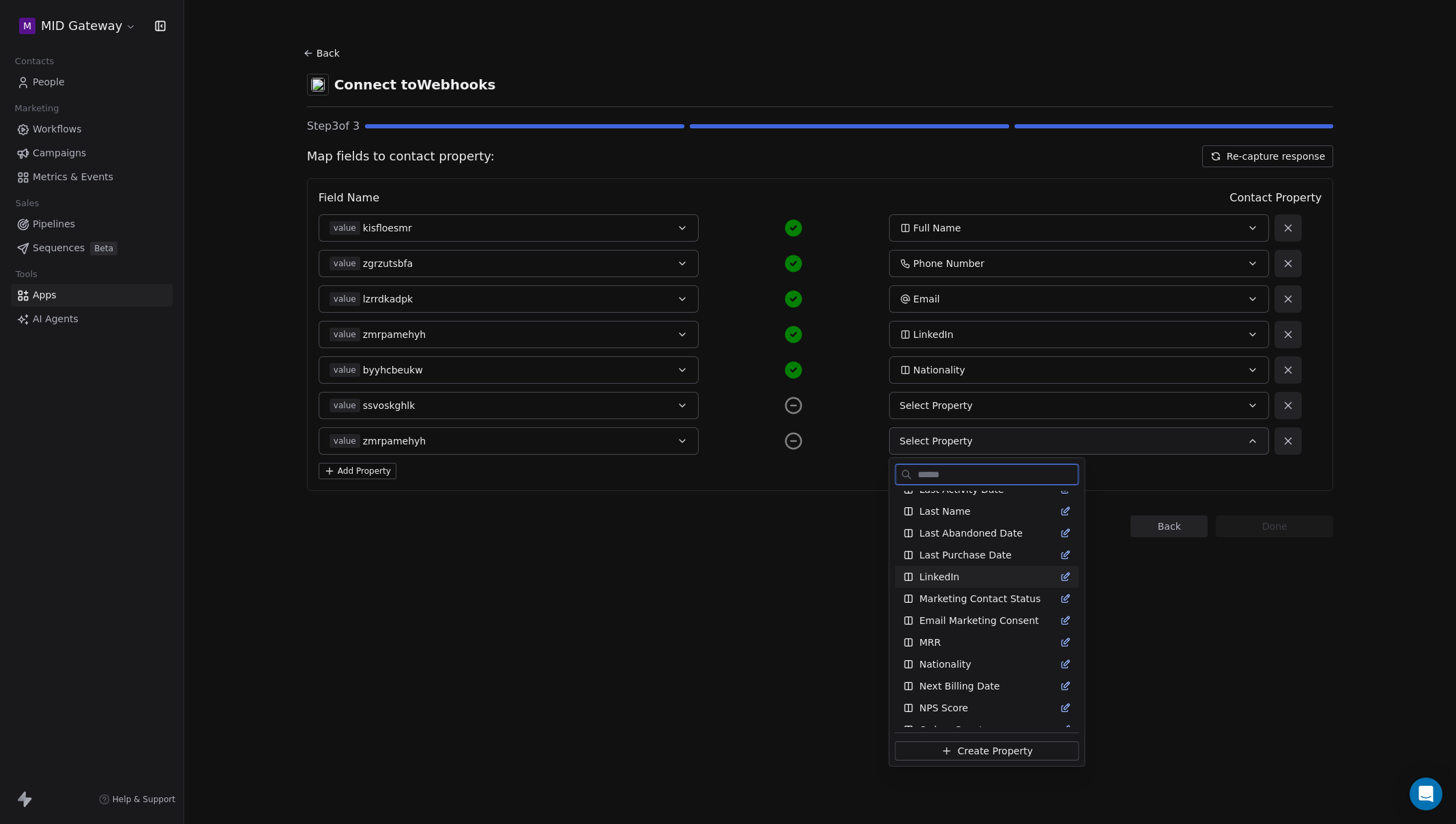
click at [960, 577] on div "LinkedIn" at bounding box center [987, 576] width 168 height 14
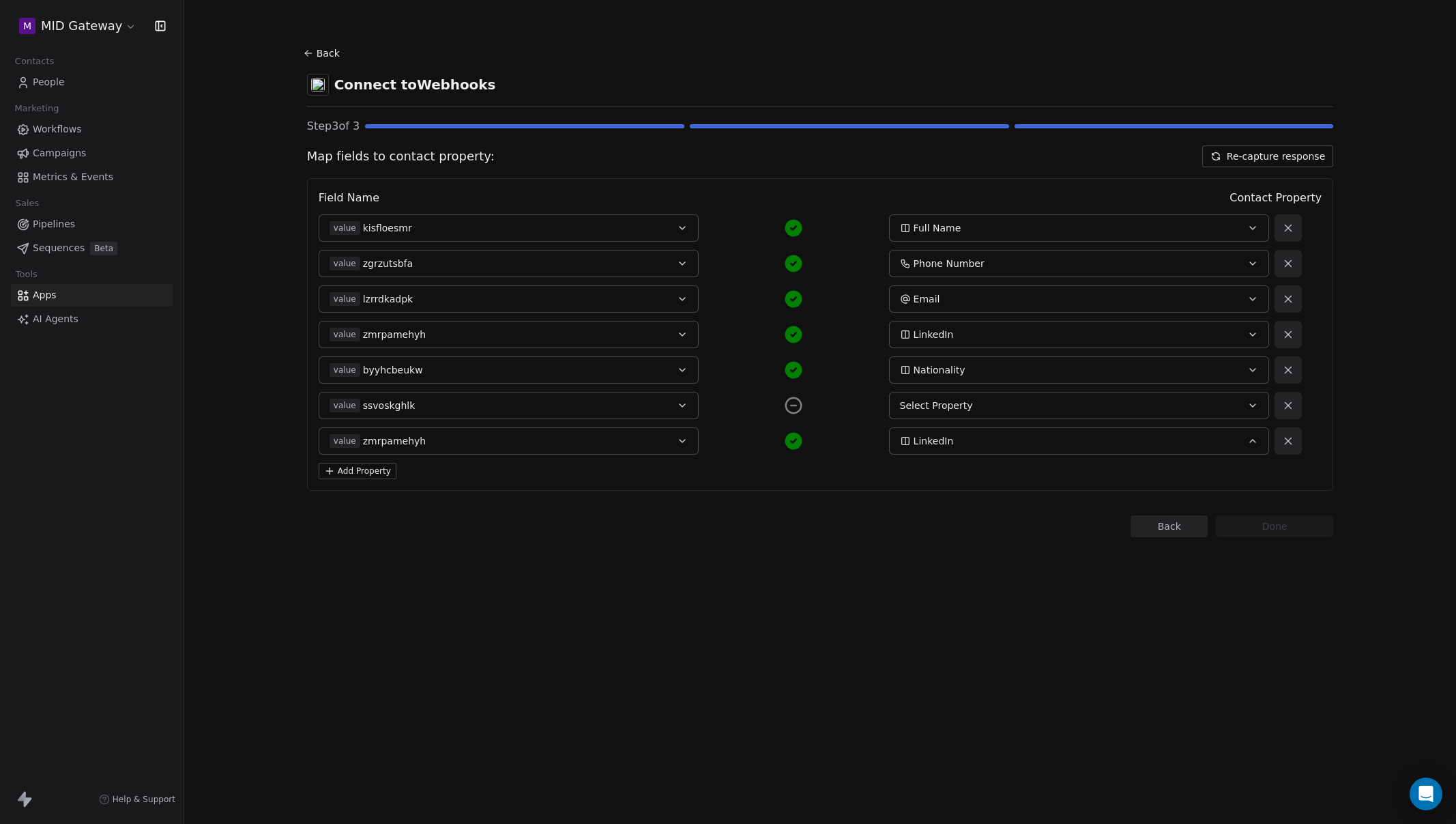
click at [388, 469] on button "Add Property" at bounding box center [358, 470] width 78 height 17
click at [372, 482] on span "Select a Field" at bounding box center [361, 476] width 63 height 14
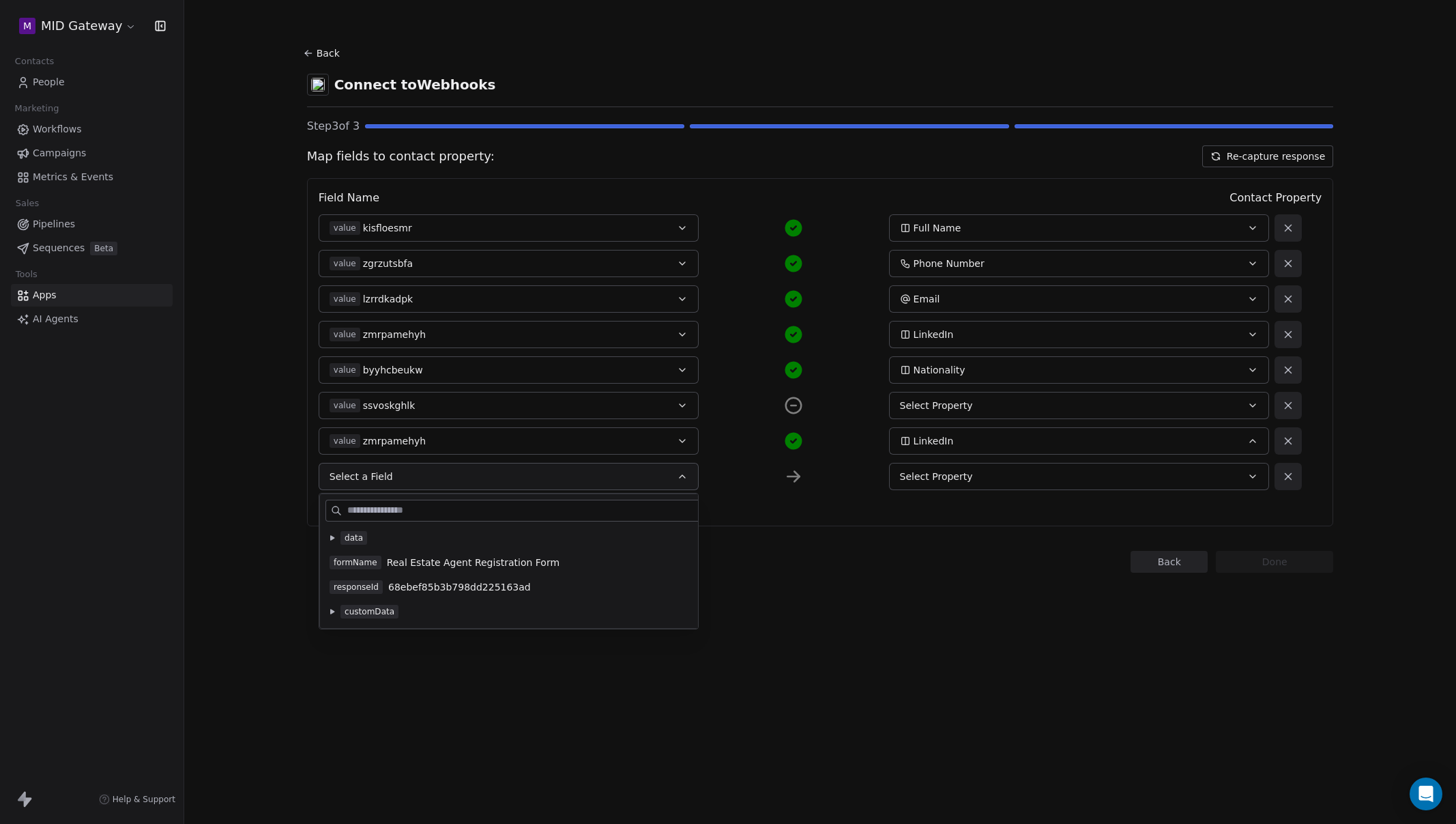
click at [333, 536] on icon at bounding box center [333, 538] width 6 height 6
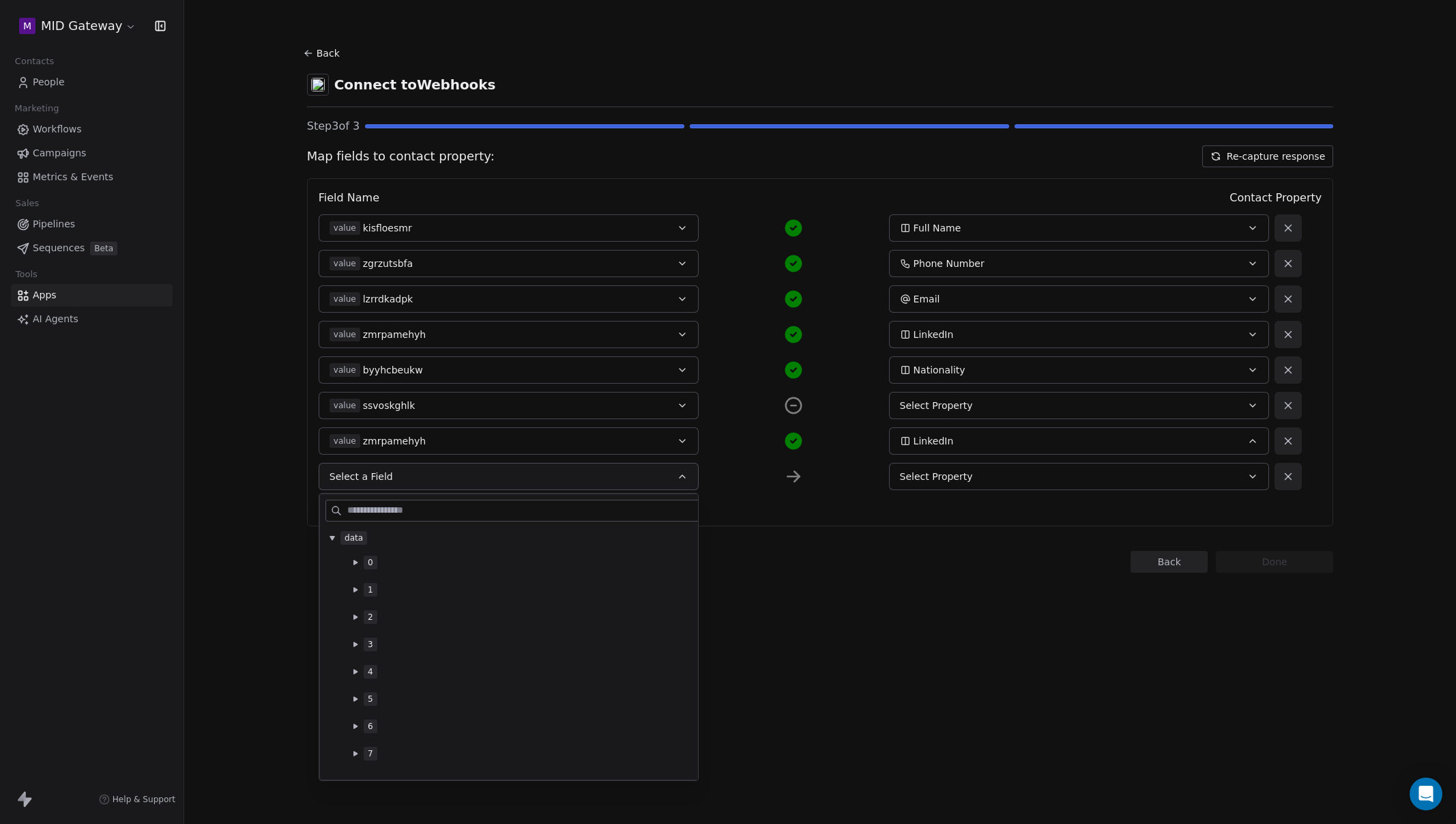
scroll to position [201, 0]
click at [357, 661] on icon at bounding box center [356, 661] width 4 height 5
click at [355, 633] on icon at bounding box center [356, 634] width 4 height 5
click at [353, 610] on button at bounding box center [355, 607] width 11 height 11
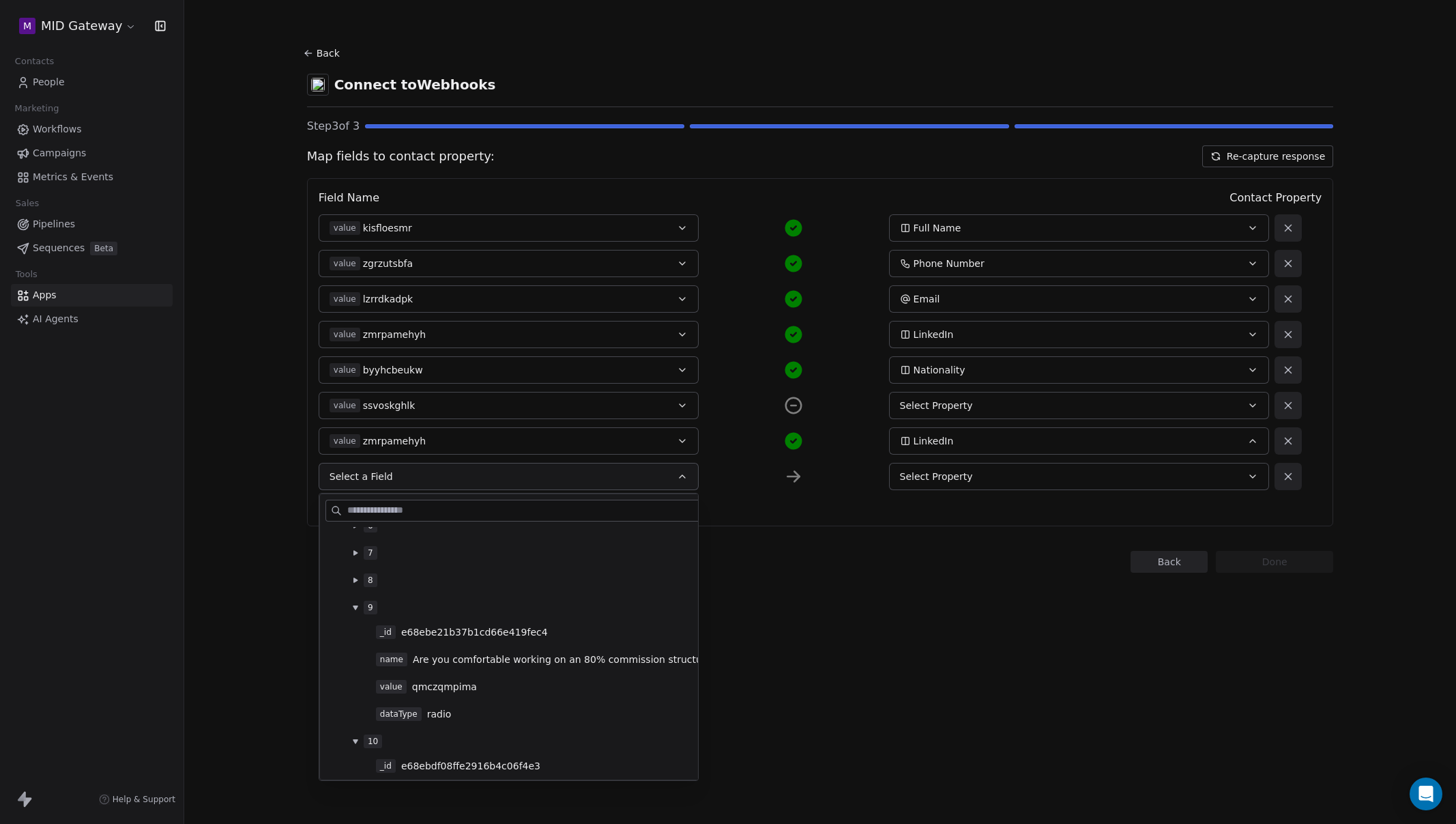
click at [488, 685] on div "value qmczqmpima" at bounding box center [561, 686] width 370 height 14
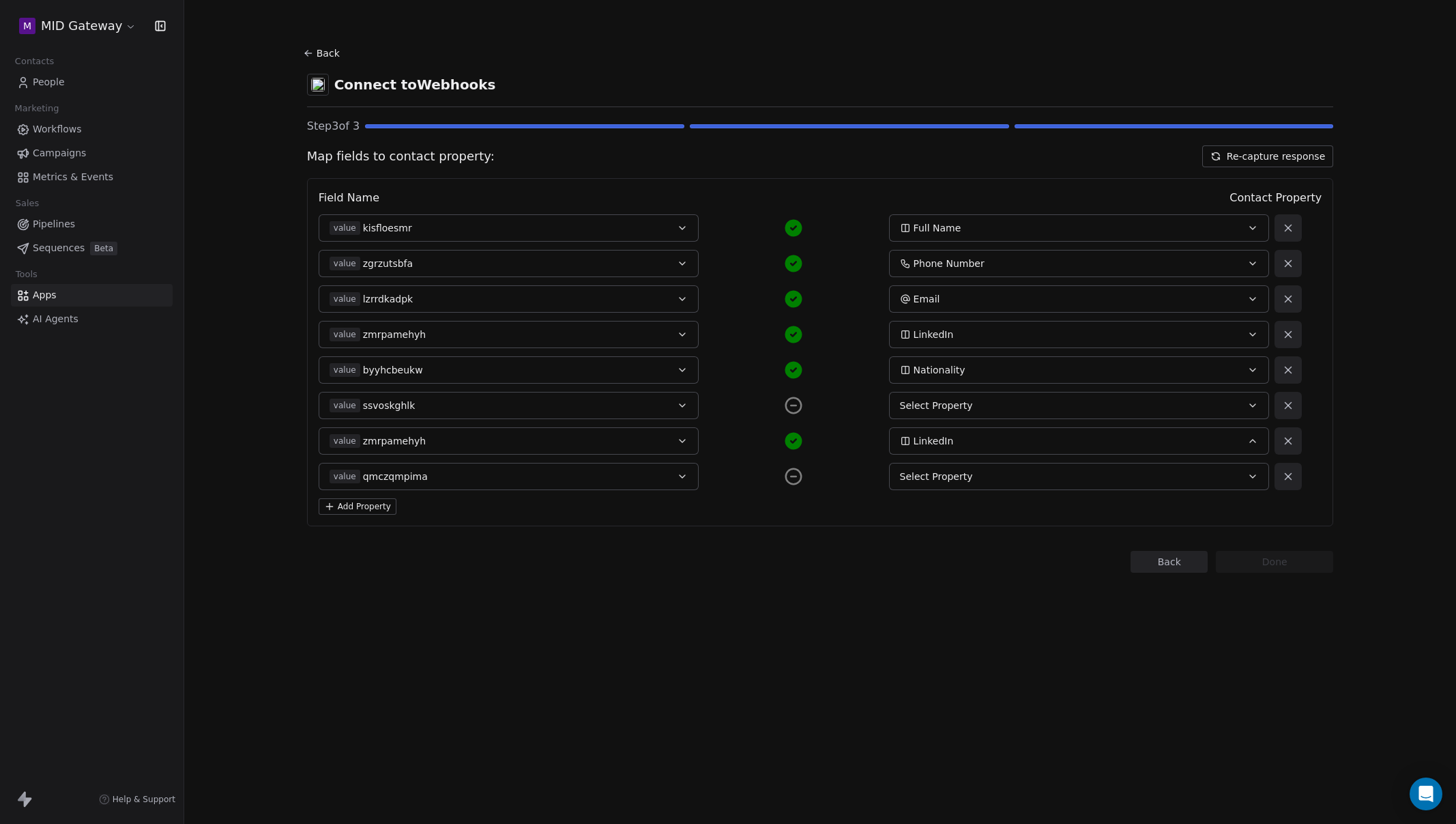
click at [971, 477] on div "Select Property" at bounding box center [1061, 476] width 323 height 14
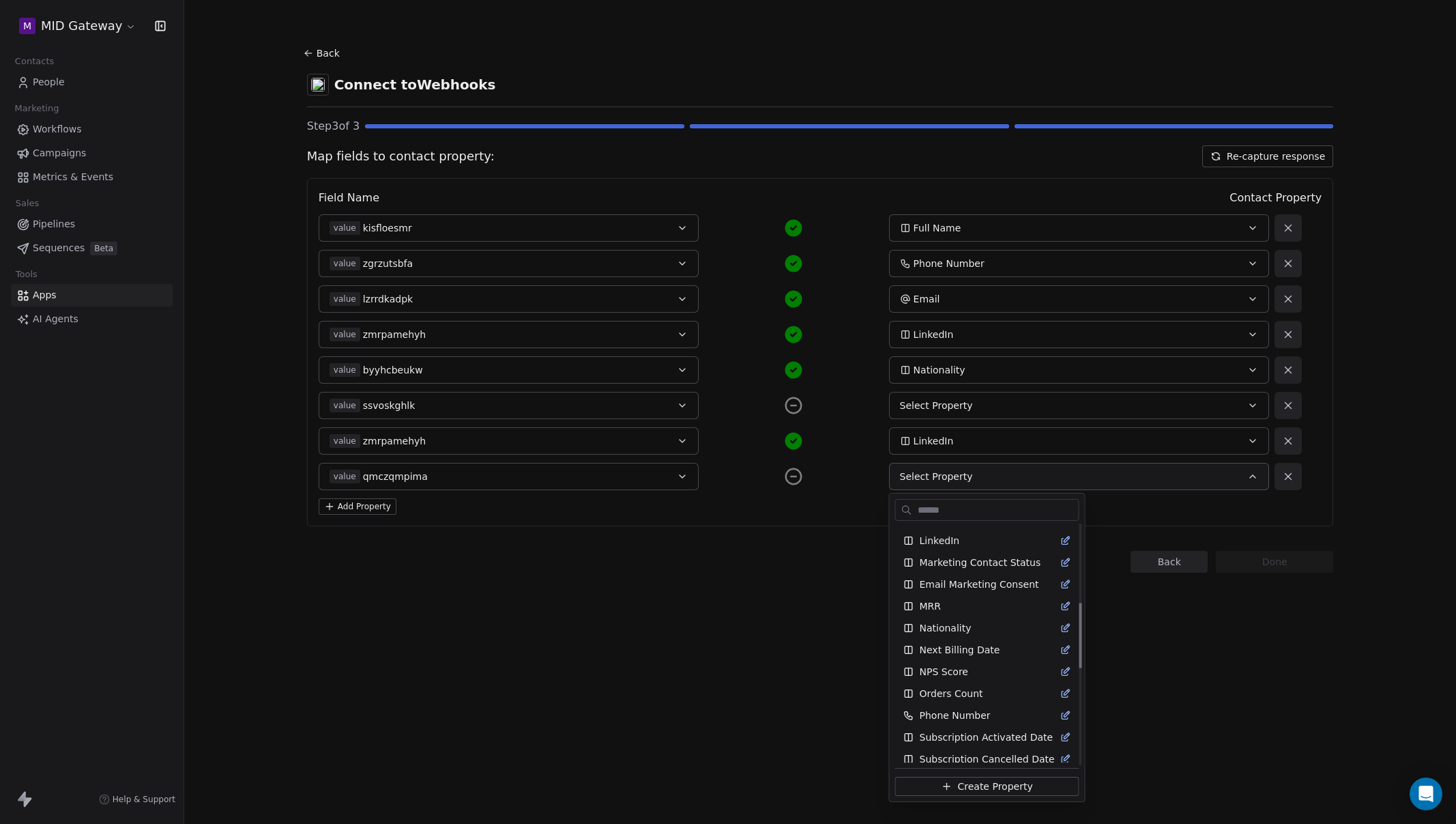
scroll to position [465, 0]
click at [1001, 787] on span "Create Property" at bounding box center [994, 786] width 75 height 14
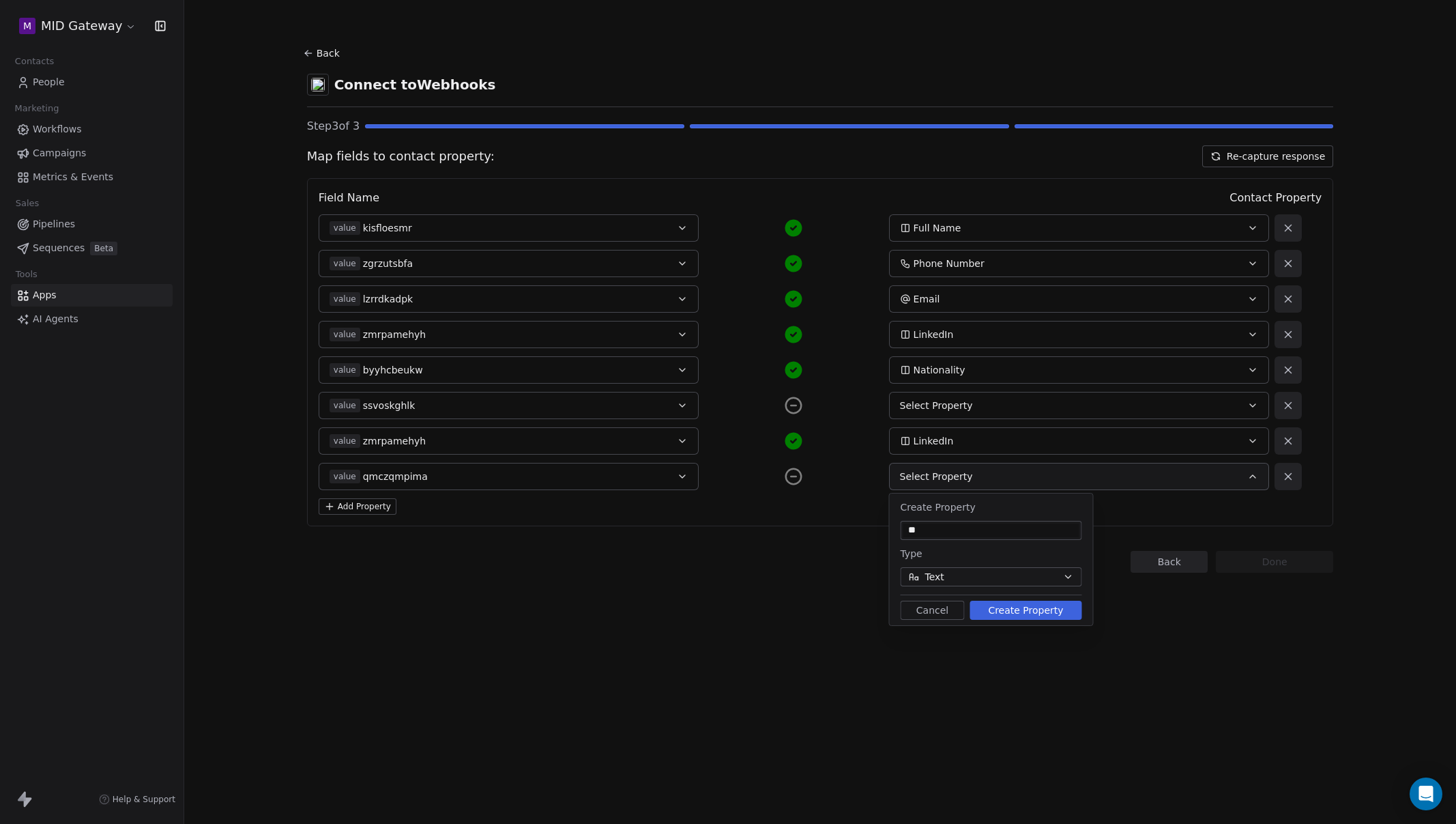
type input "*"
type input "**********"
click at [942, 570] on span "Text" at bounding box center [935, 577] width 19 height 14
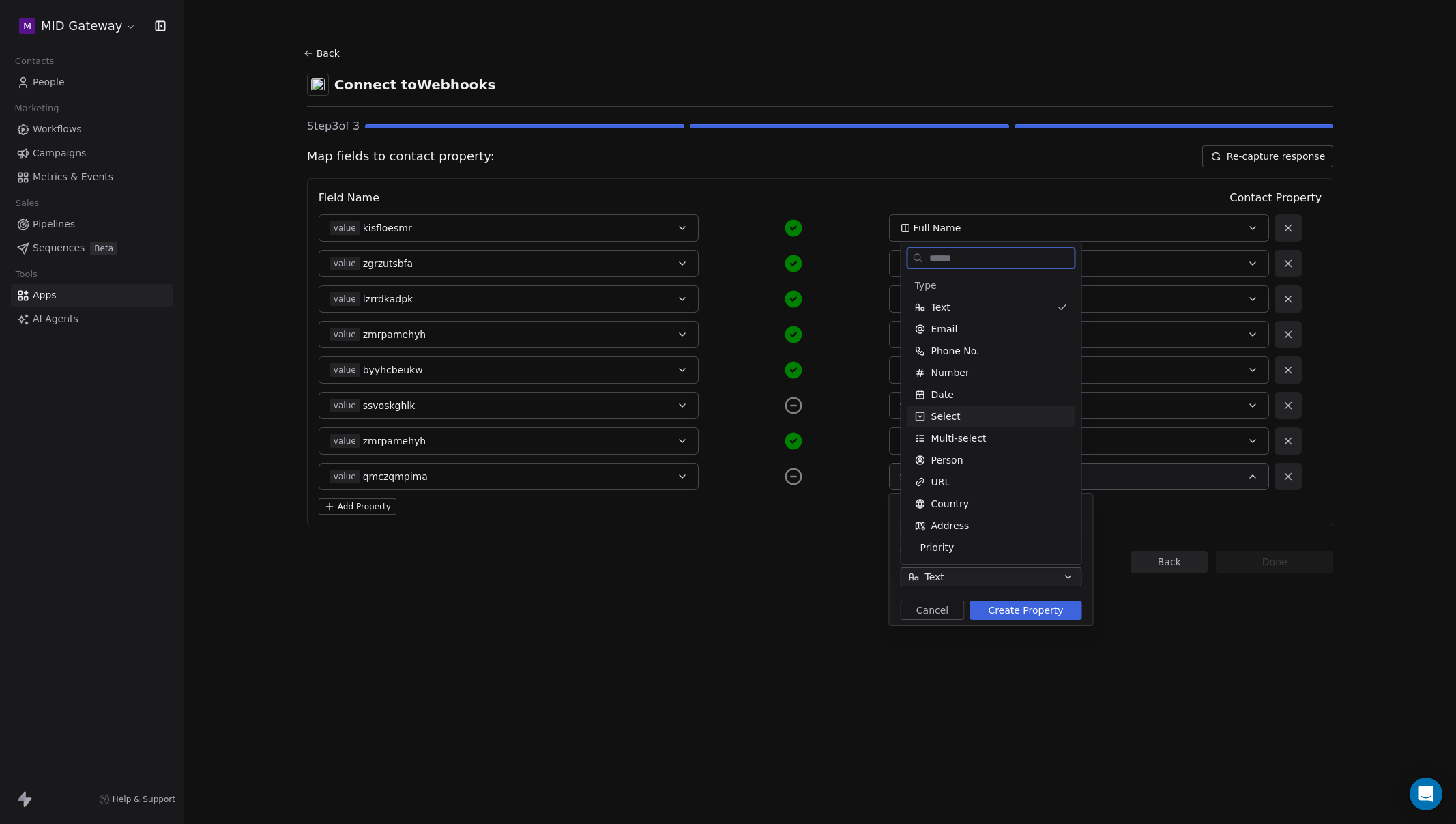
click at [997, 414] on div "Select" at bounding box center [992, 416] width 153 height 14
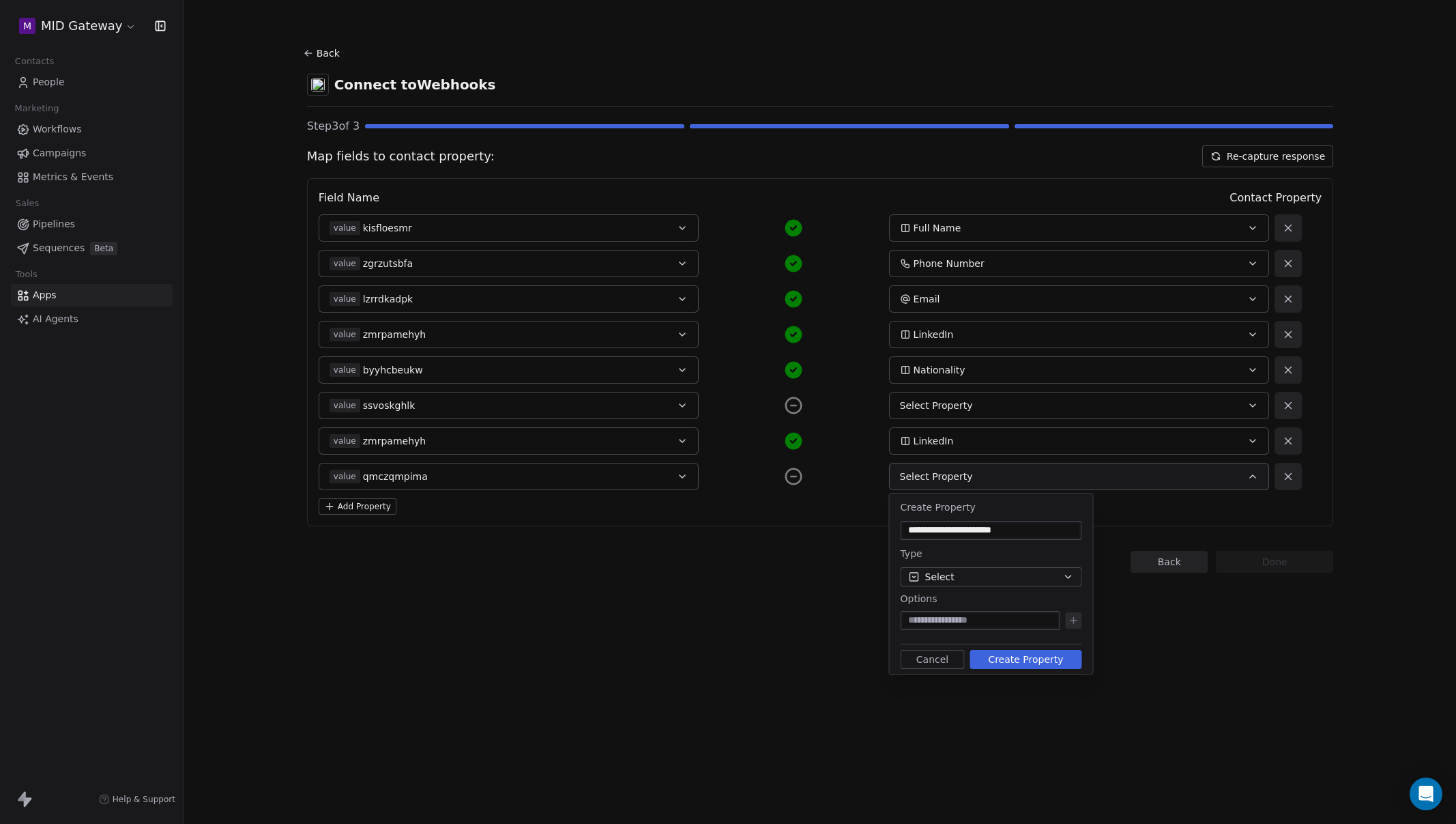
click at [964, 616] on input at bounding box center [981, 620] width 154 height 14
type input "***"
type input "**"
click at [1046, 706] on button "Create Property" at bounding box center [1025, 703] width 112 height 19
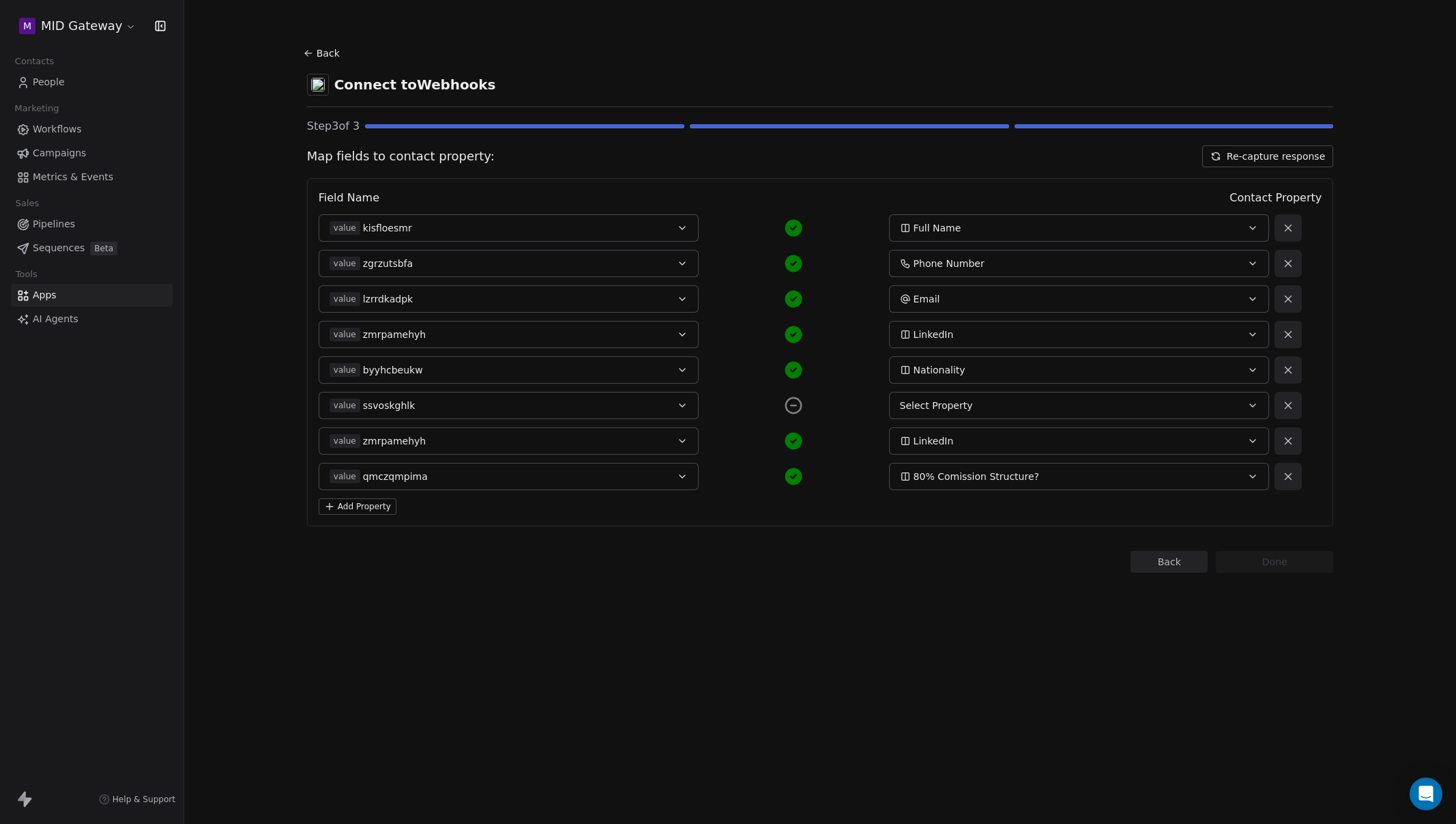
click at [971, 396] on button "Select Property" at bounding box center [1079, 406] width 380 height 27
type input "****"
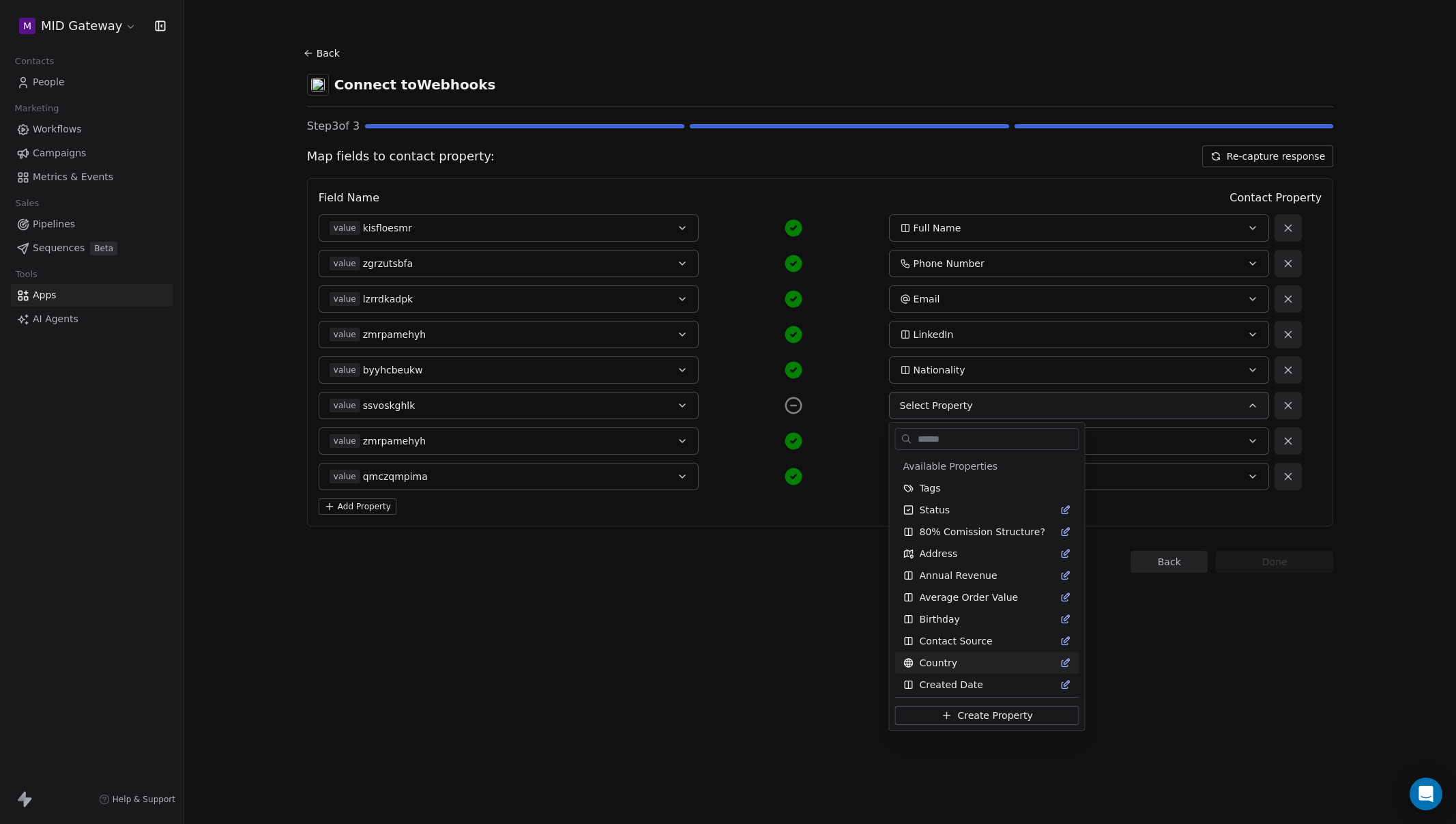
click at [736, 663] on html "M MID Gateway Contacts People Marketing Workflows Campaigns Metrics & Events Sa…" at bounding box center [728, 412] width 1456 height 824
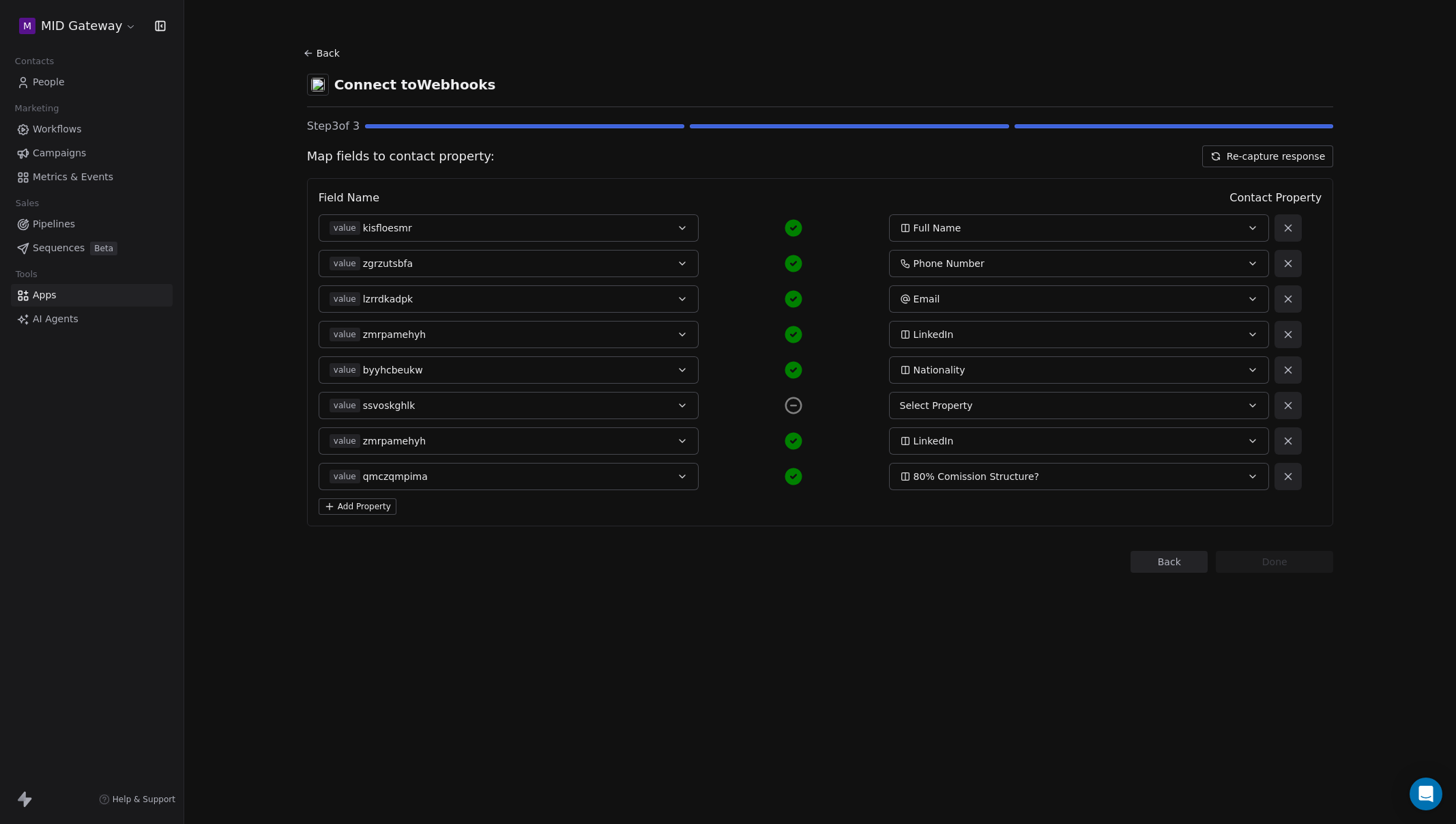
click at [383, 509] on button "Add Property" at bounding box center [358, 506] width 78 height 17
click at [384, 516] on span "Select a Field" at bounding box center [361, 511] width 63 height 14
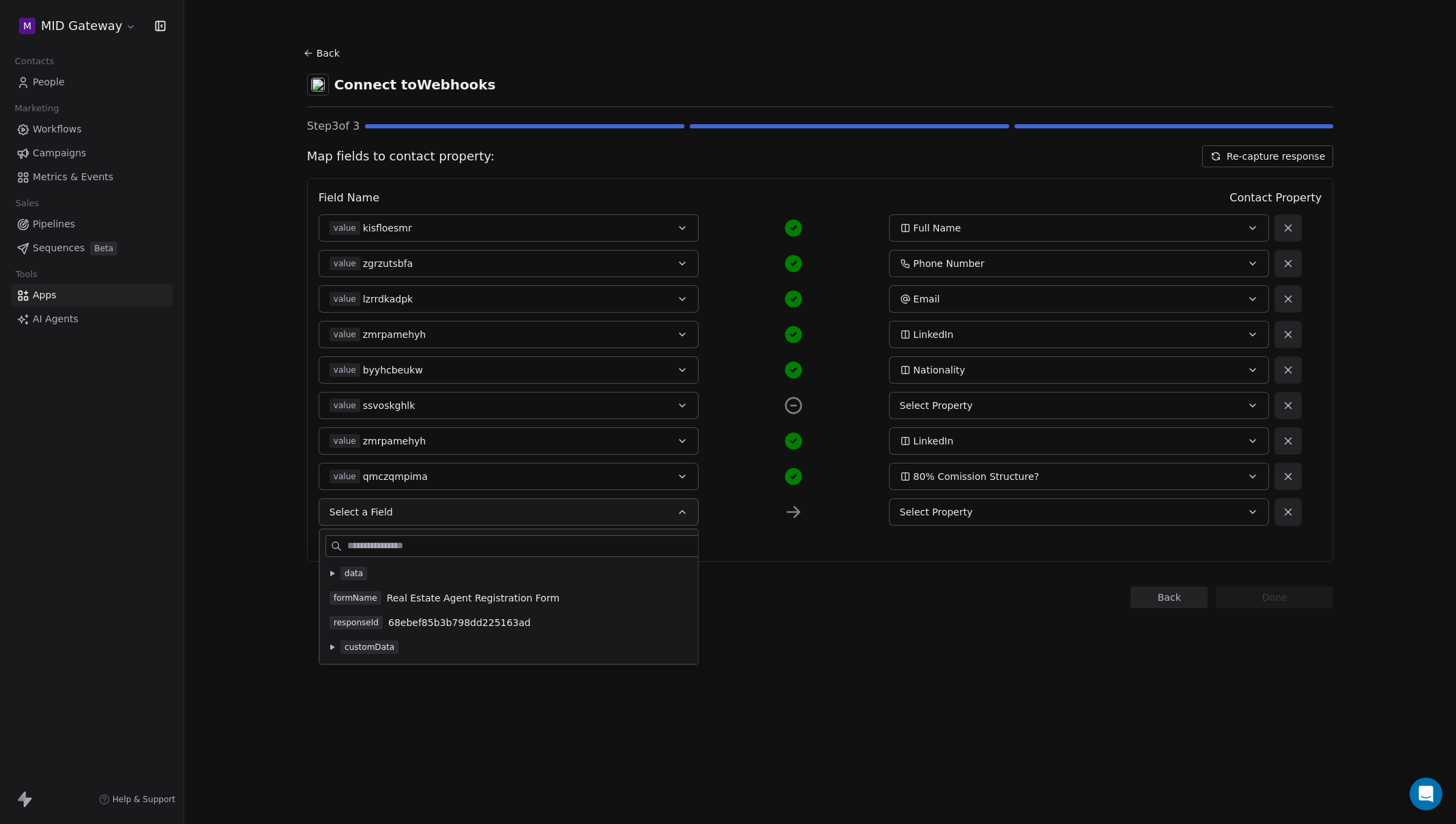
click at [325, 571] on div "data" at bounding box center [537, 573] width 424 height 22
click at [331, 576] on icon at bounding box center [333, 573] width 4 height 5
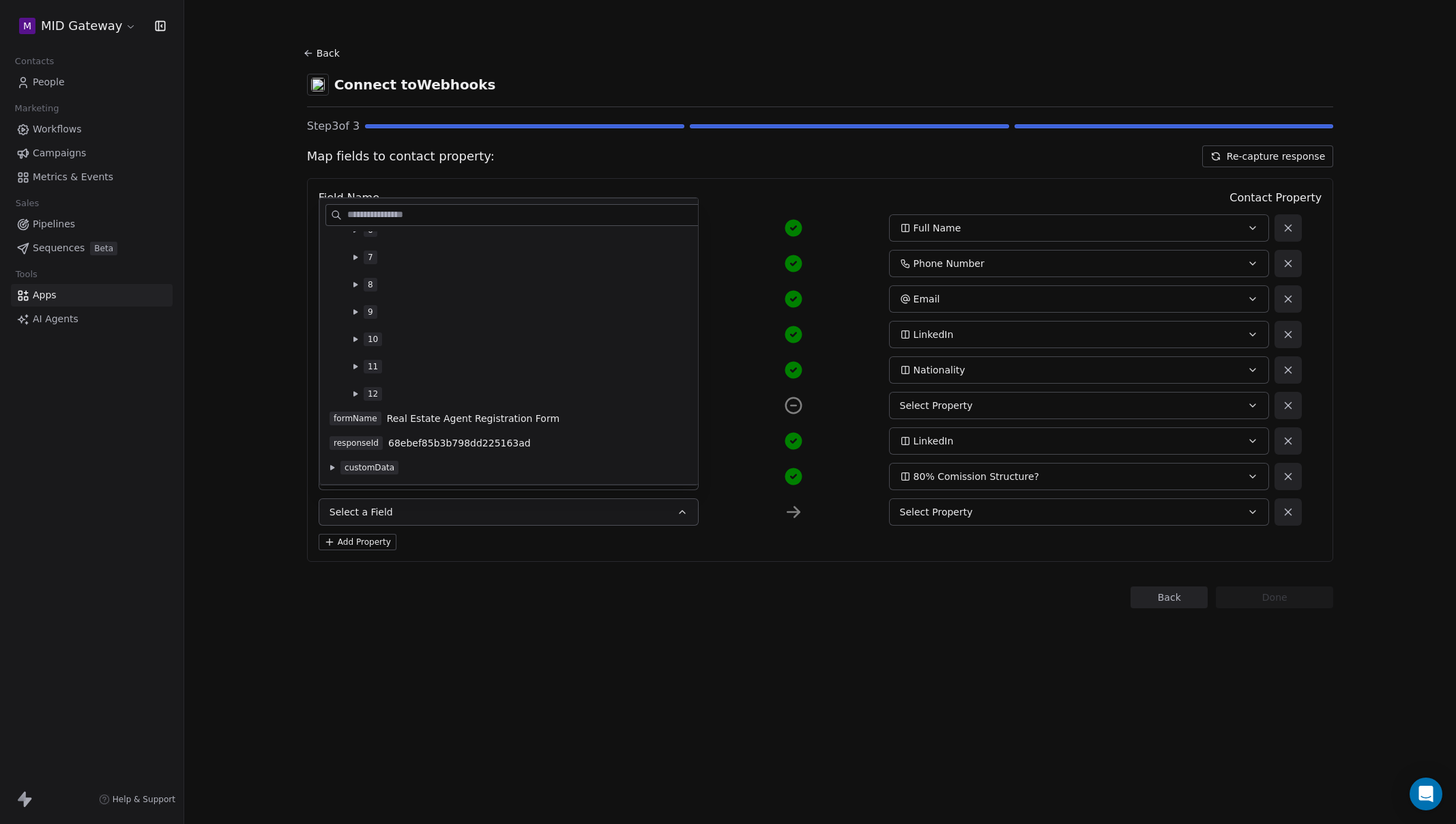
scroll to position [201, 0]
click at [350, 310] on button at bounding box center [355, 311] width 11 height 11
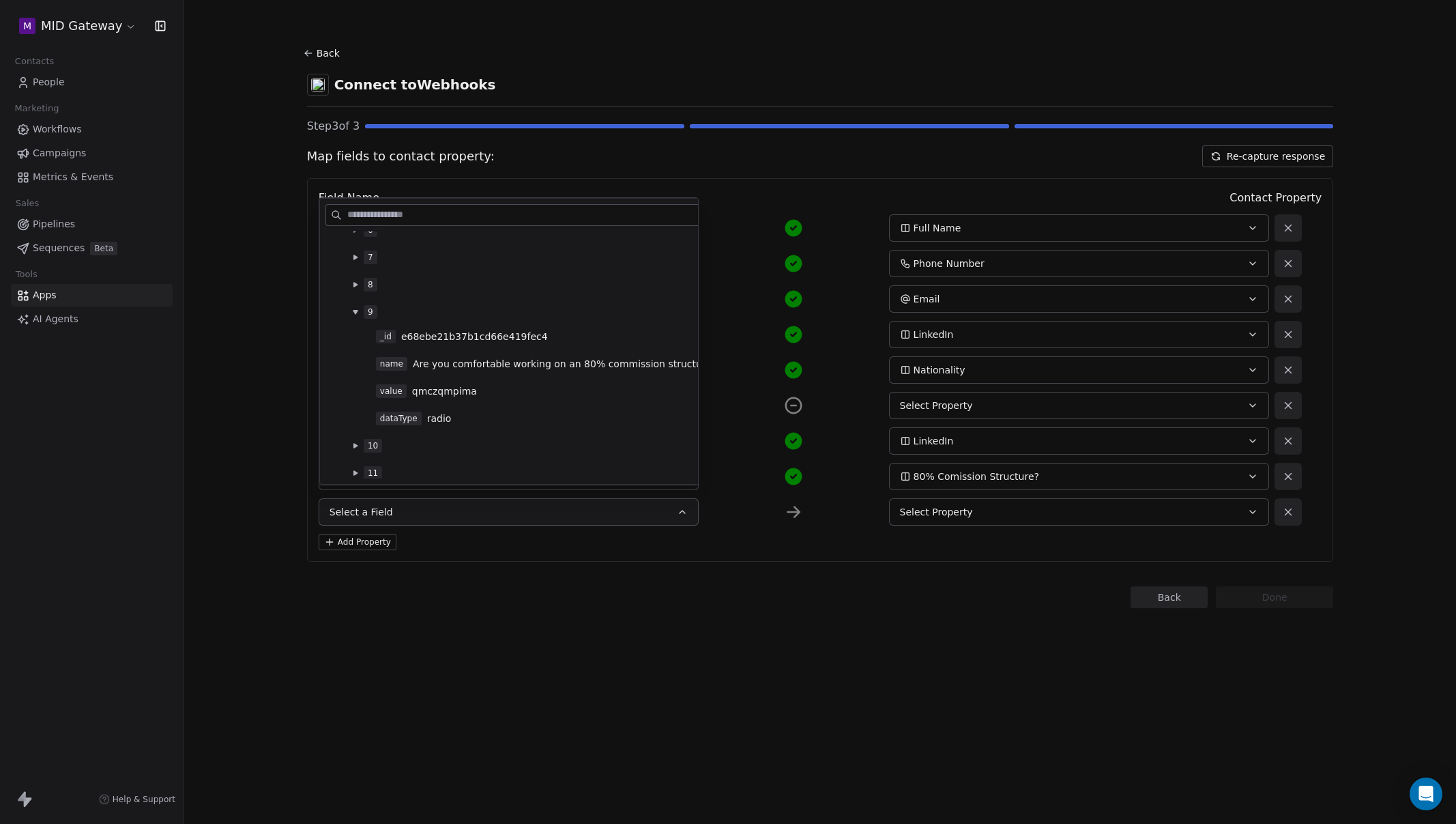
click at [351, 310] on button at bounding box center [355, 311] width 11 height 11
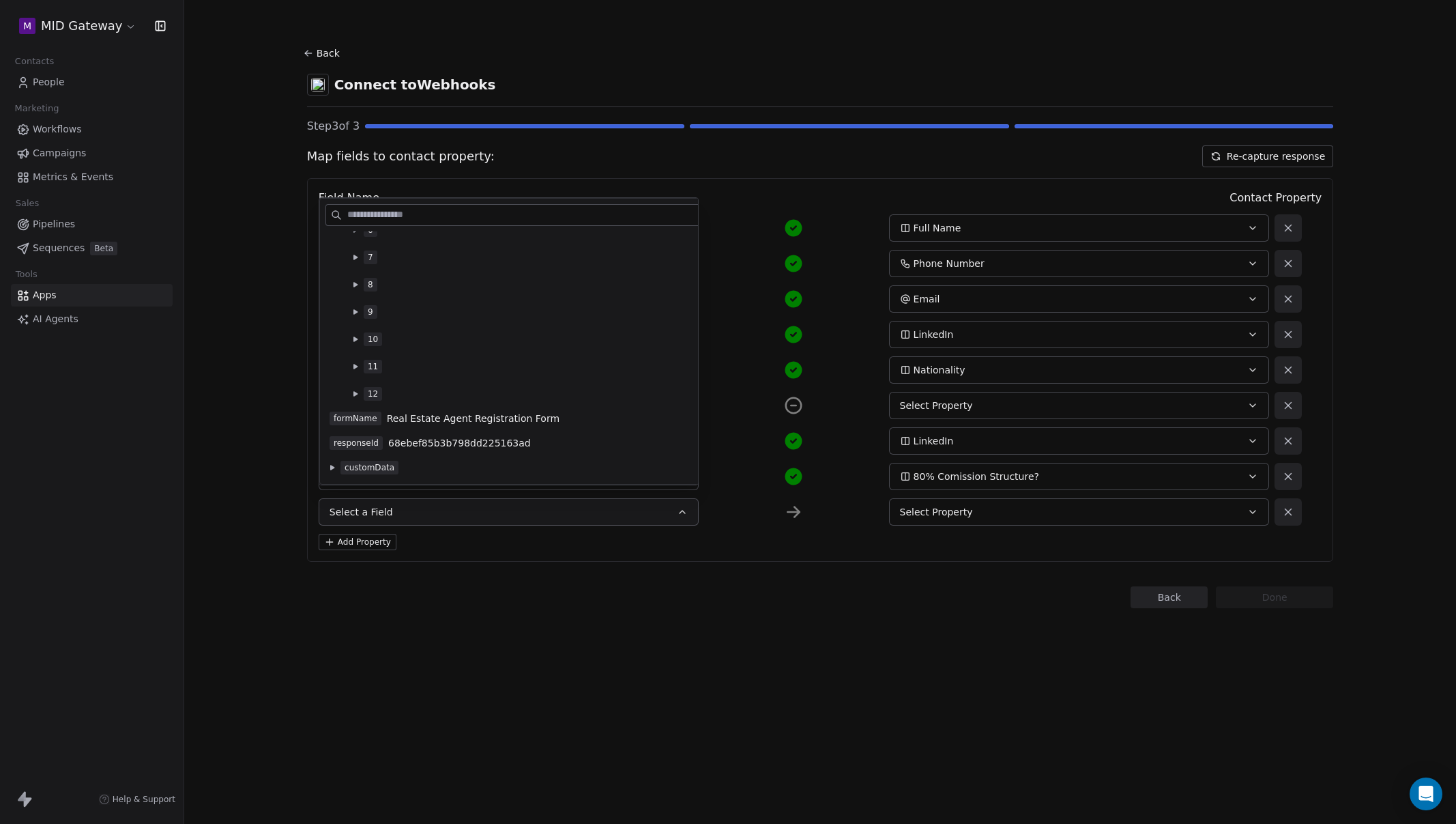
click at [356, 284] on icon at bounding box center [356, 284] width 4 height 5
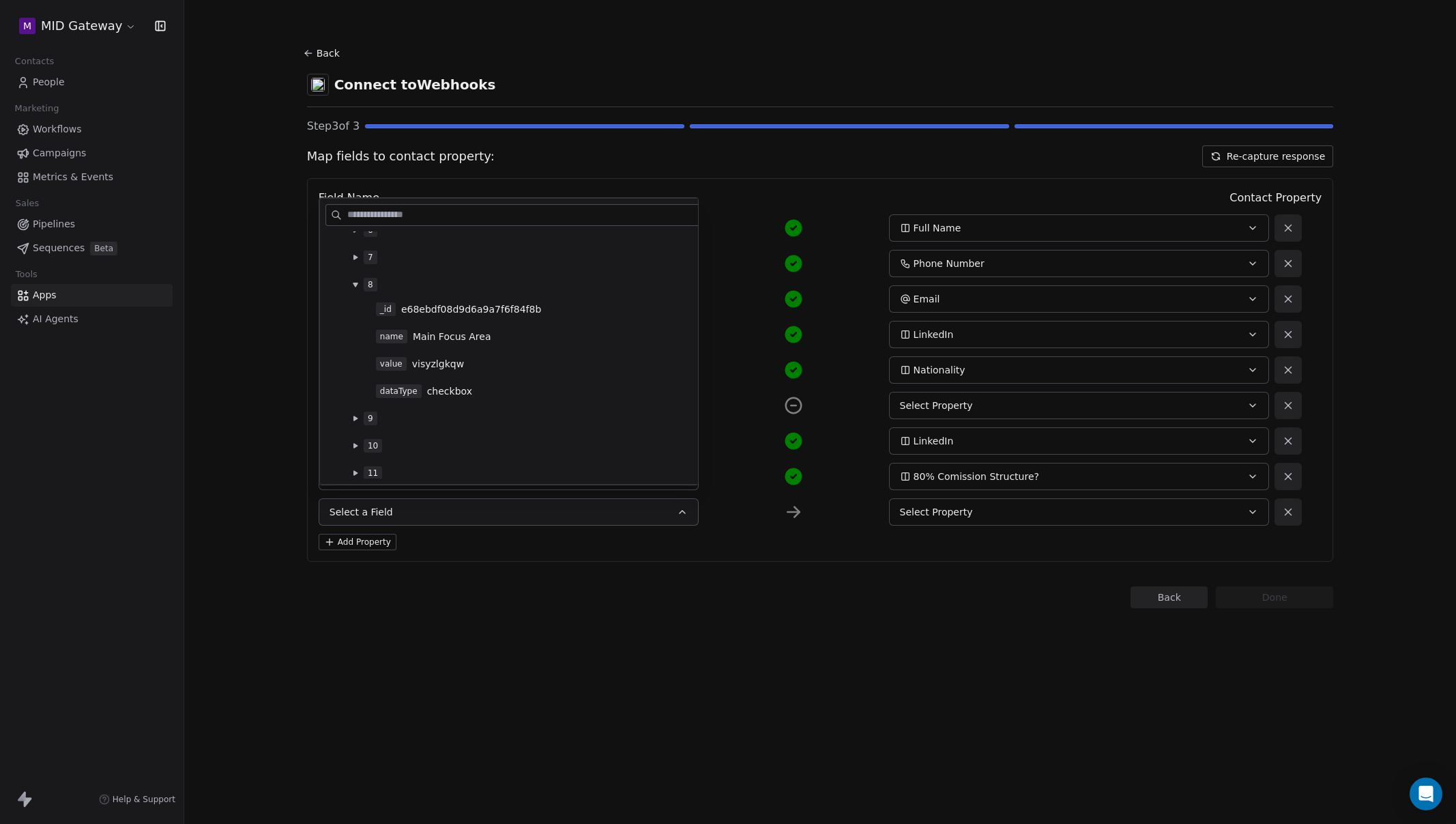
click at [475, 336] on span "Main Focus Area" at bounding box center [451, 336] width 78 height 14
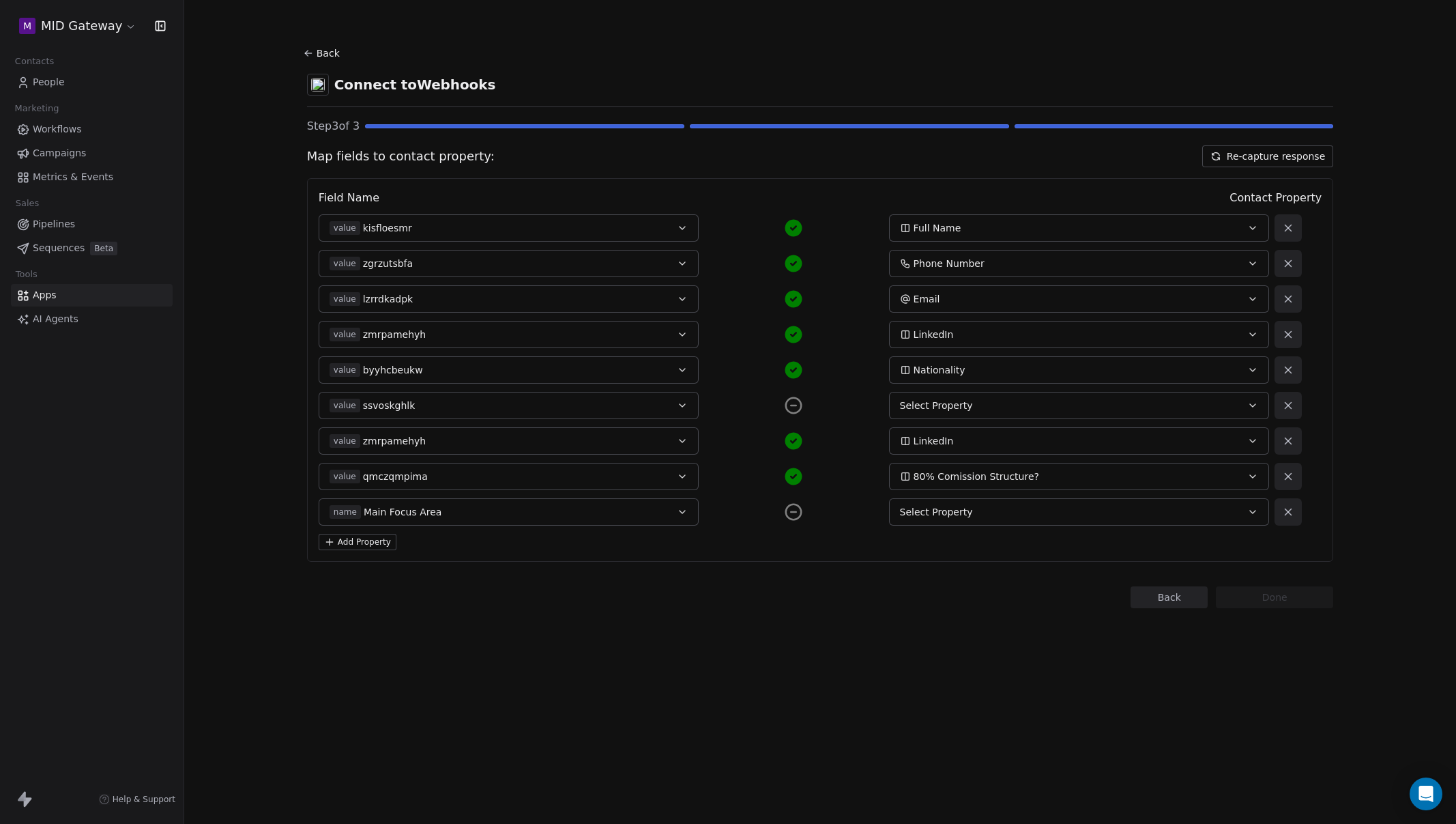
click at [483, 516] on div "name Main Focus Area" at bounding box center [491, 511] width 323 height 14
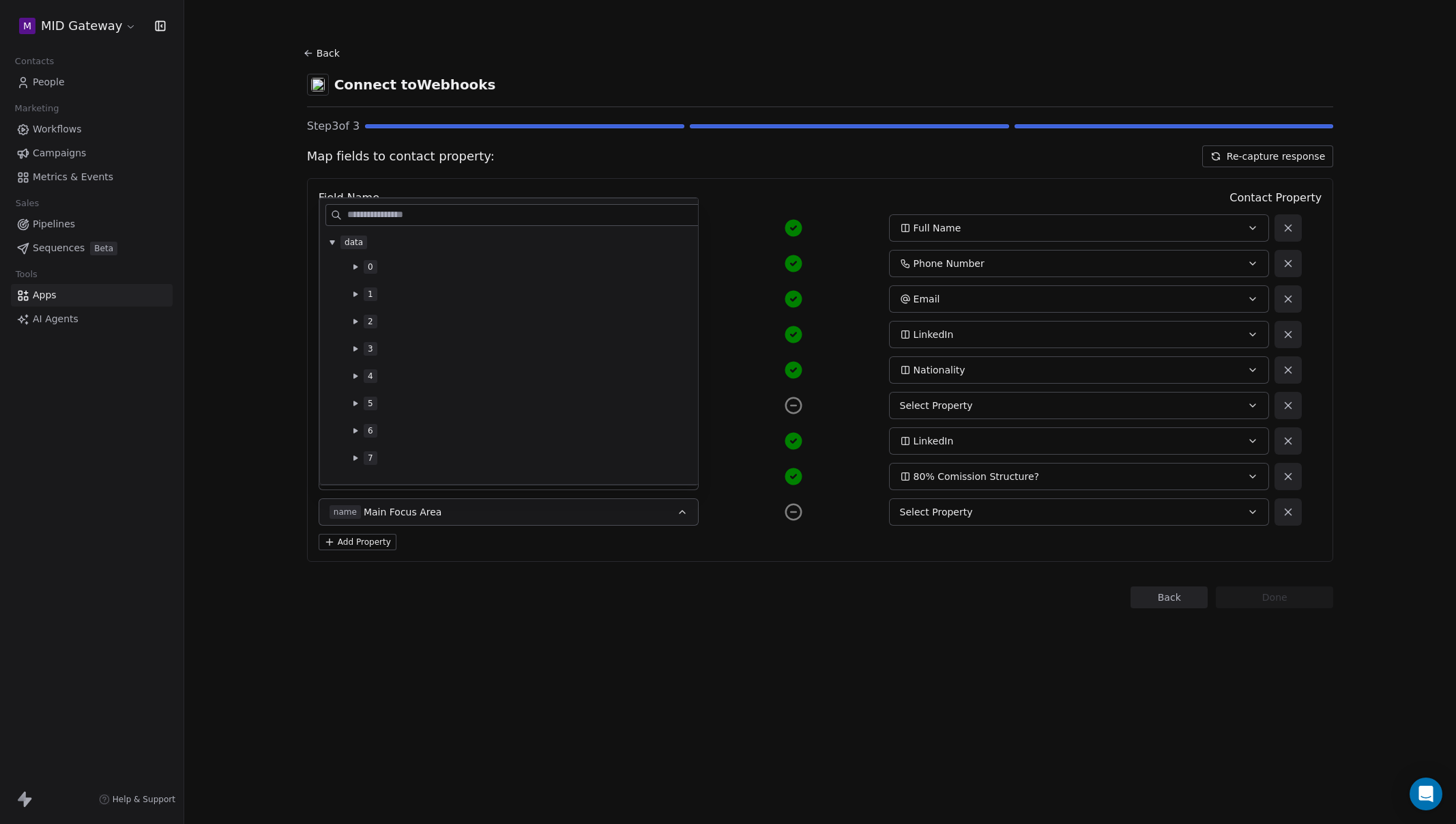
scroll to position [30, 0]
click at [351, 451] on button at bounding box center [355, 455] width 11 height 11
click at [462, 392] on div "value visyzlgkqw" at bounding box center [561, 392] width 370 height 14
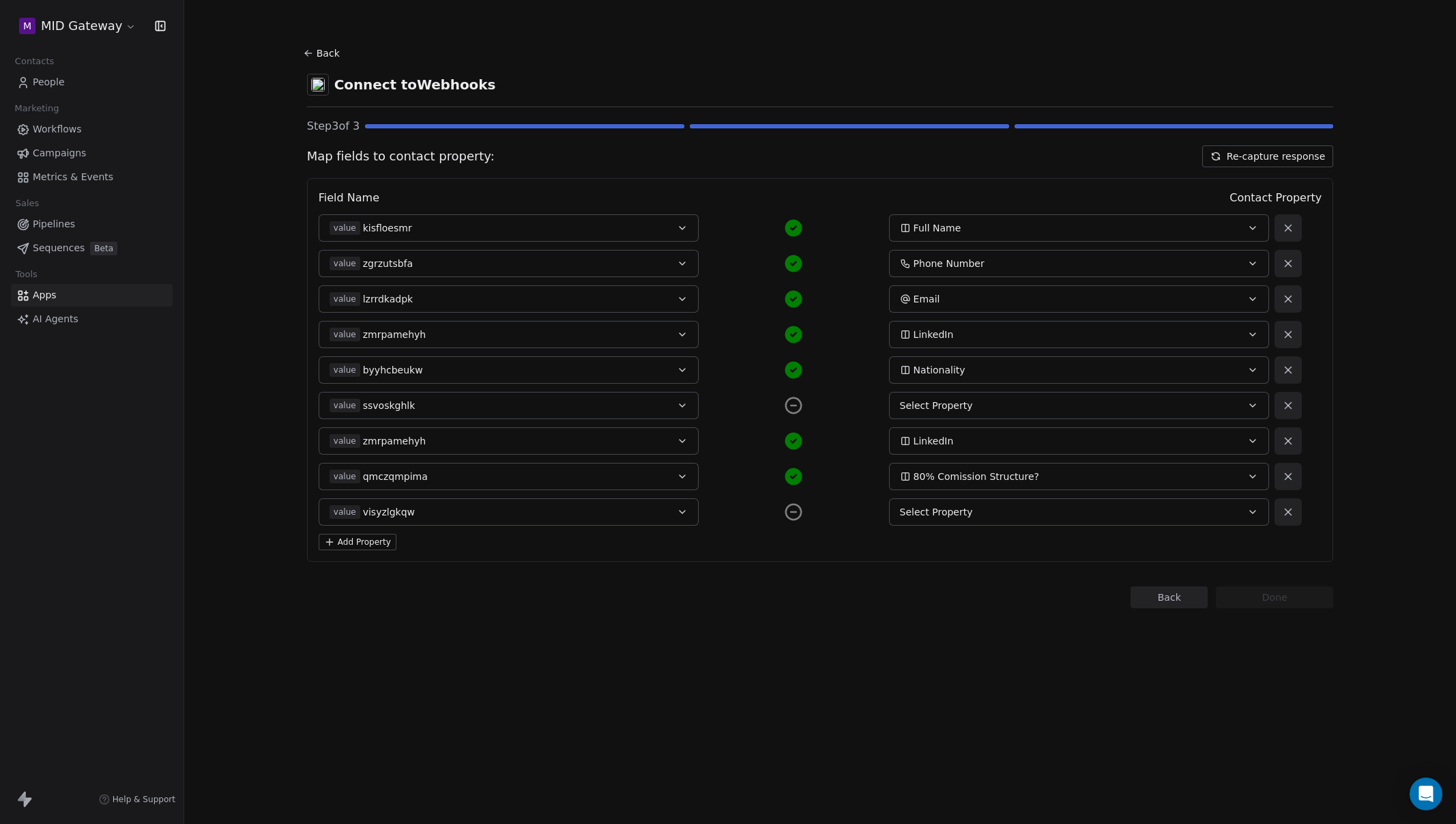
click at [970, 517] on span "Select Property" at bounding box center [936, 511] width 73 height 14
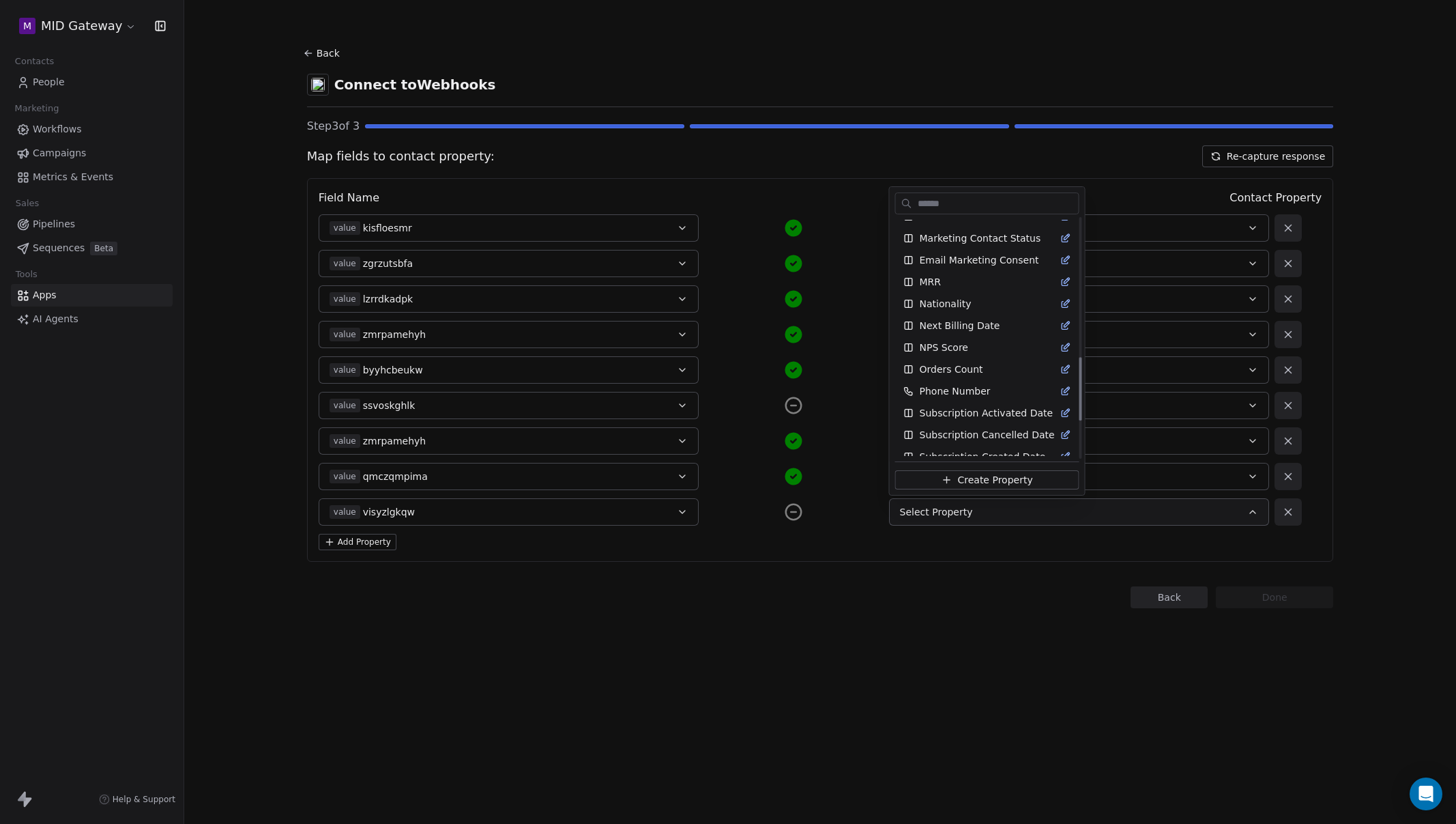
scroll to position [659, 0]
click at [996, 481] on span "Create Property" at bounding box center [994, 480] width 75 height 14
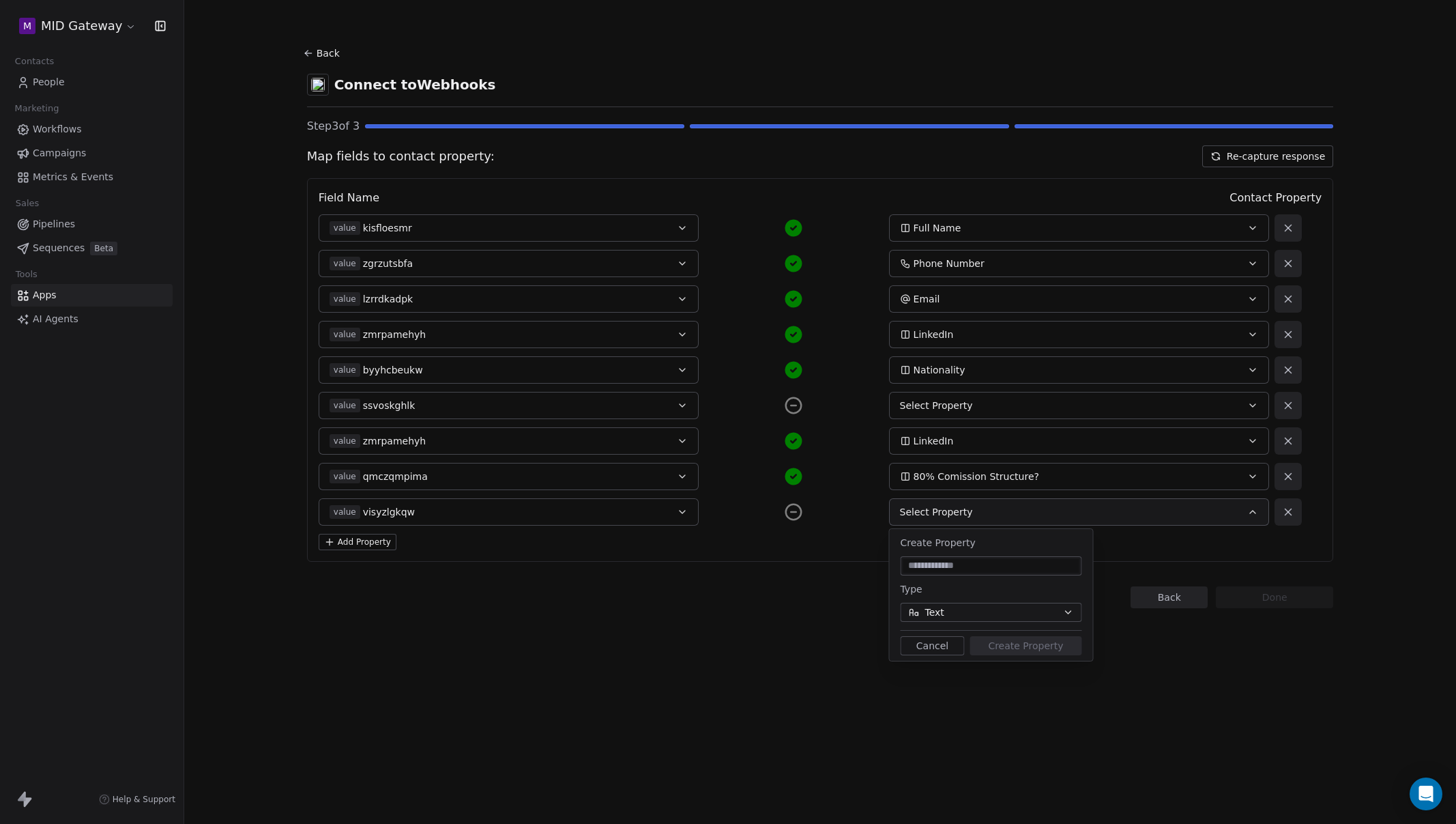
click at [969, 570] on input at bounding box center [992, 565] width 176 height 14
type input "**********"
click at [958, 615] on button "Text" at bounding box center [992, 612] width 181 height 19
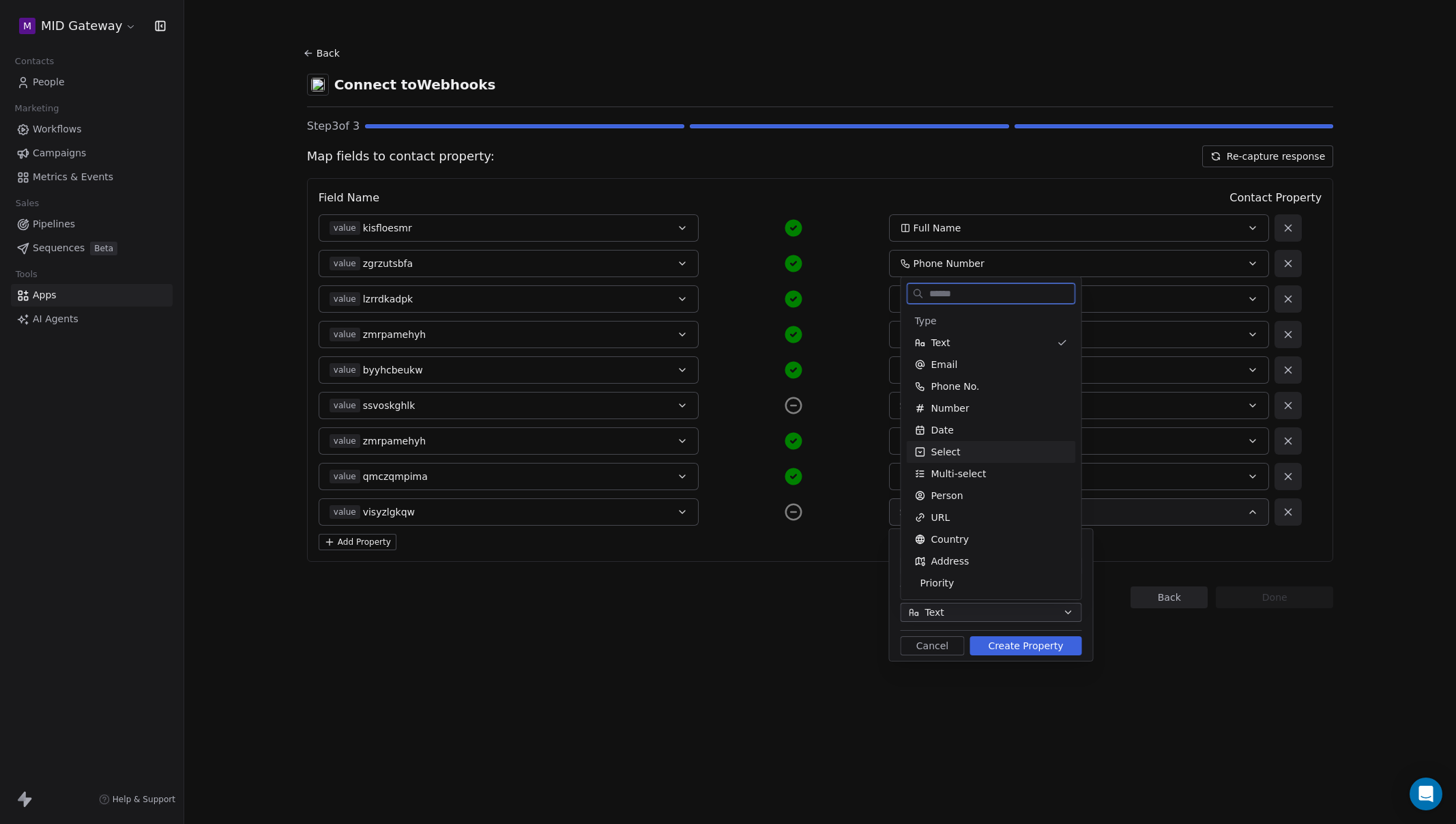
click at [983, 457] on div "Select" at bounding box center [992, 452] width 153 height 14
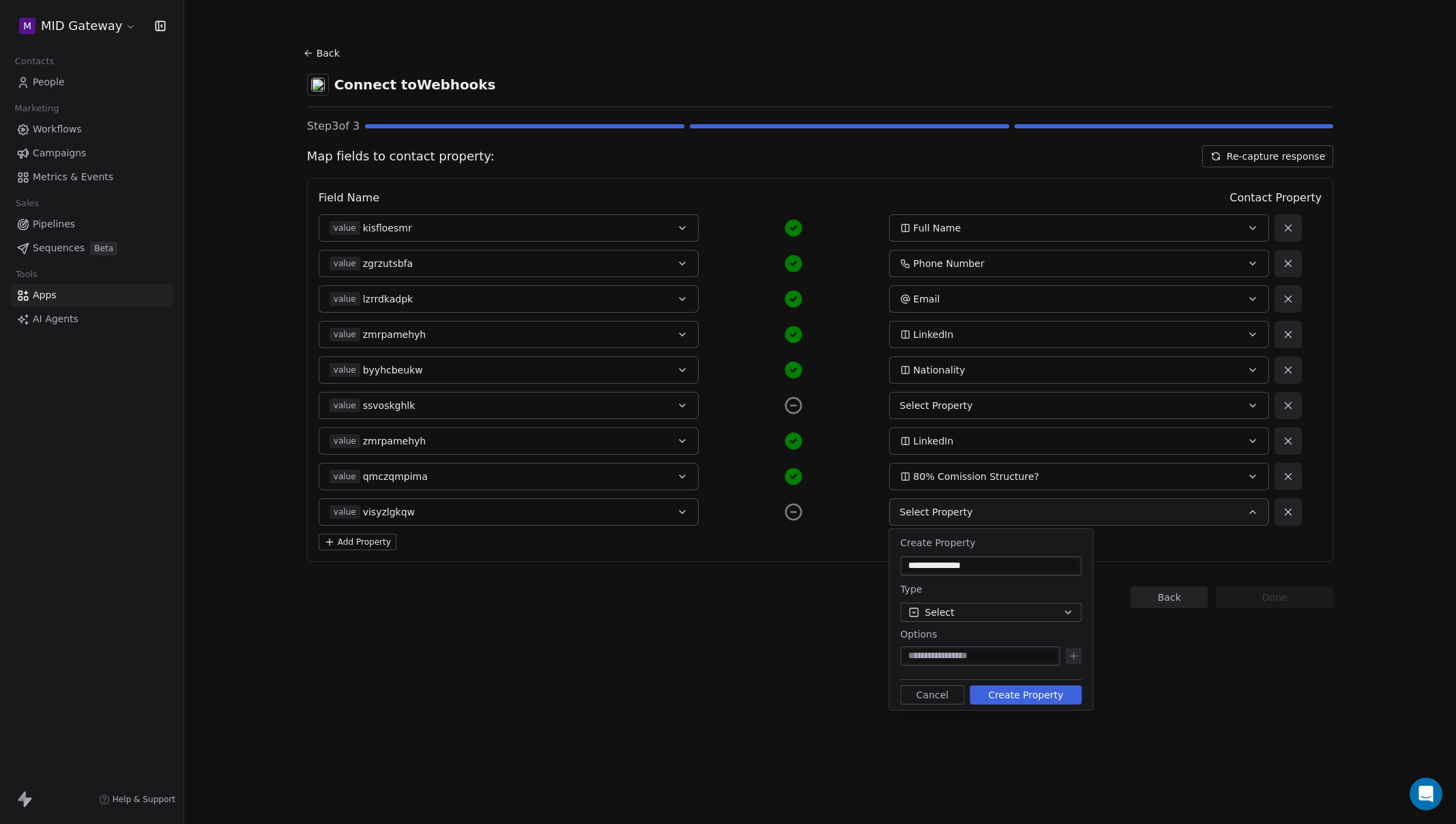
click at [945, 656] on input at bounding box center [981, 655] width 154 height 14
type input "*******"
click at [1071, 656] on icon at bounding box center [1074, 656] width 6 height 0
click at [1027, 724] on button "Create Property" at bounding box center [1025, 717] width 112 height 19
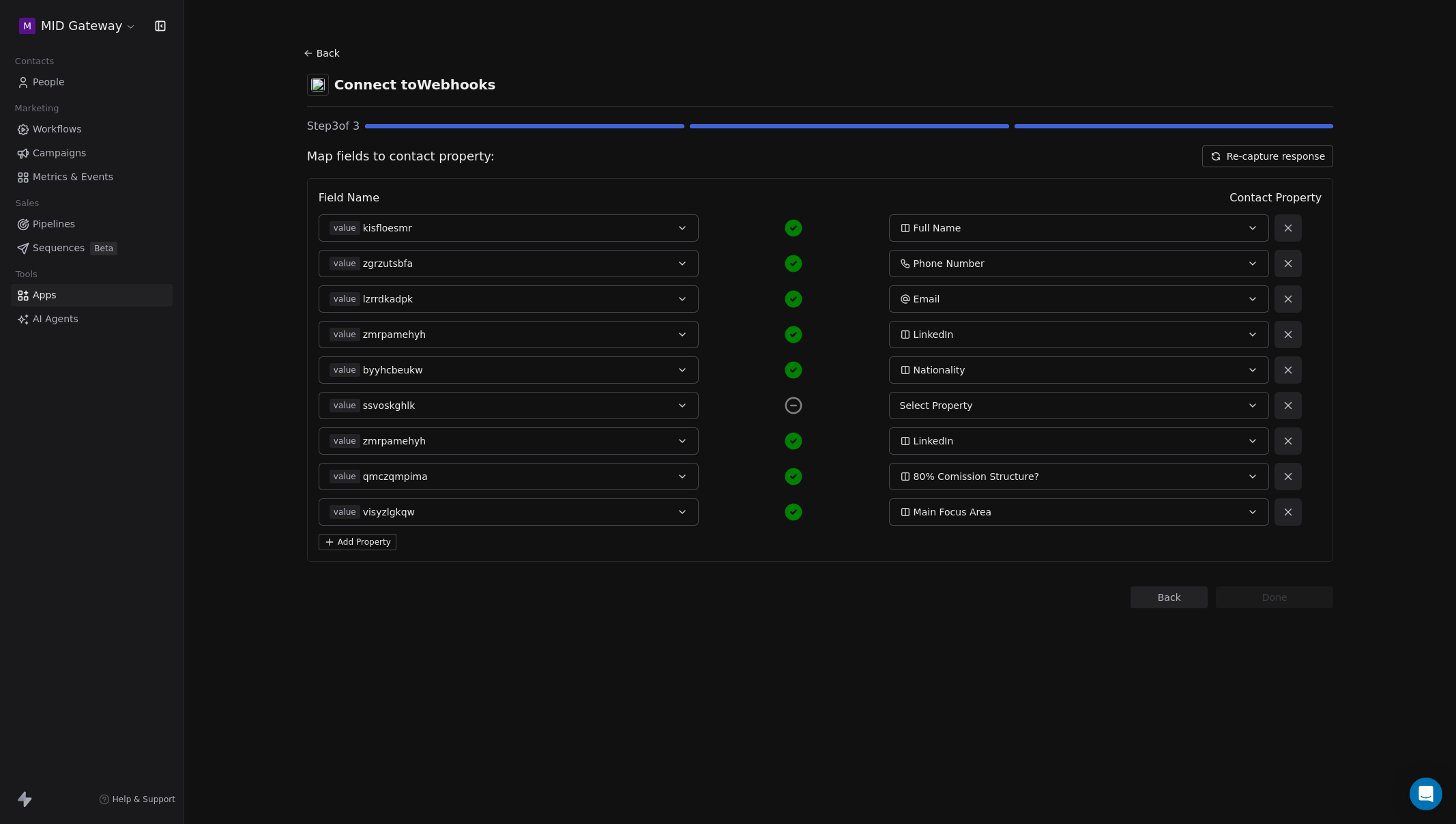
click at [367, 539] on button "Add Property" at bounding box center [358, 542] width 78 height 17
click at [397, 553] on button "Select a Field" at bounding box center [509, 547] width 380 height 27
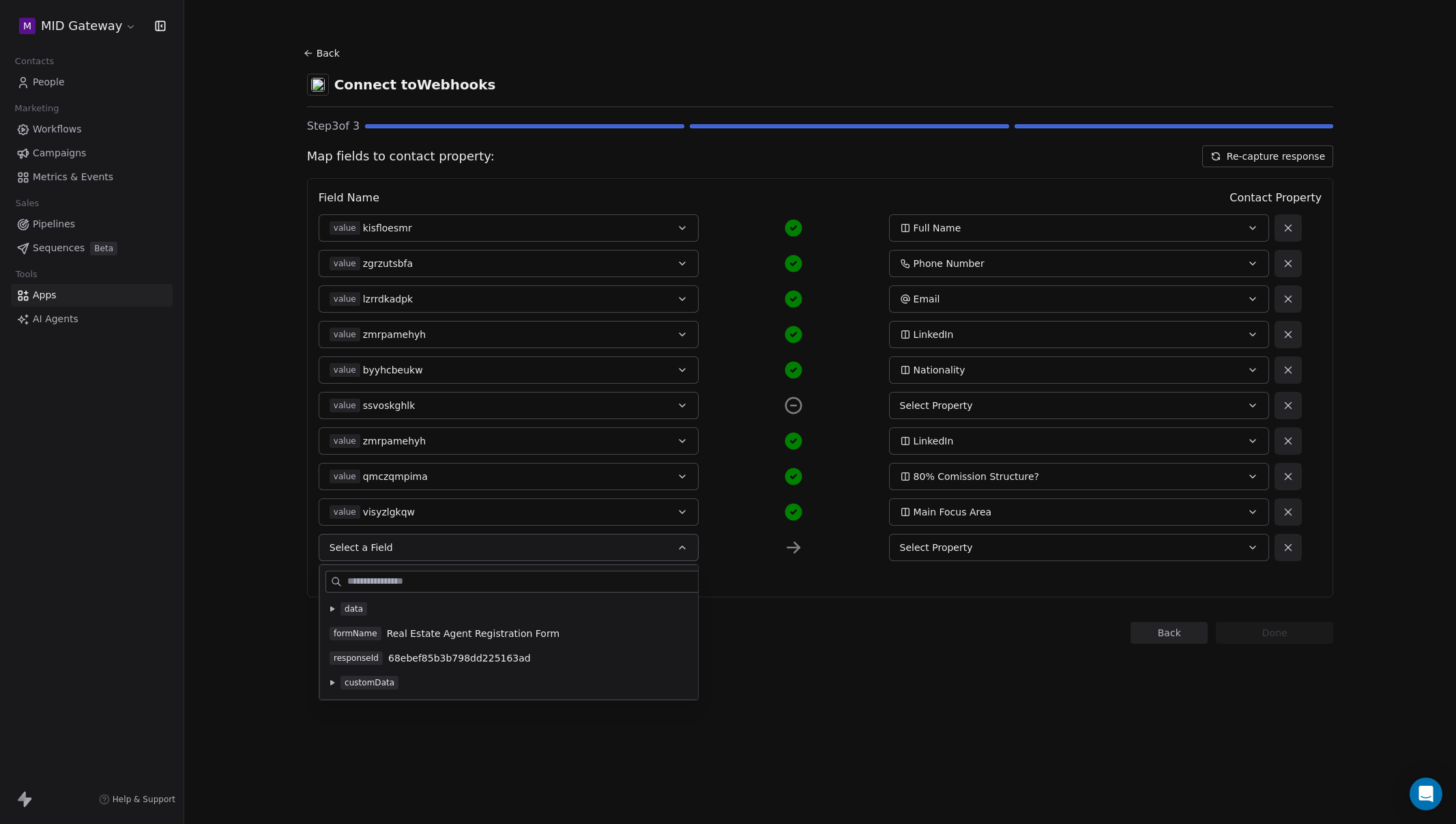
click at [327, 611] on button at bounding box center [332, 609] width 11 height 11
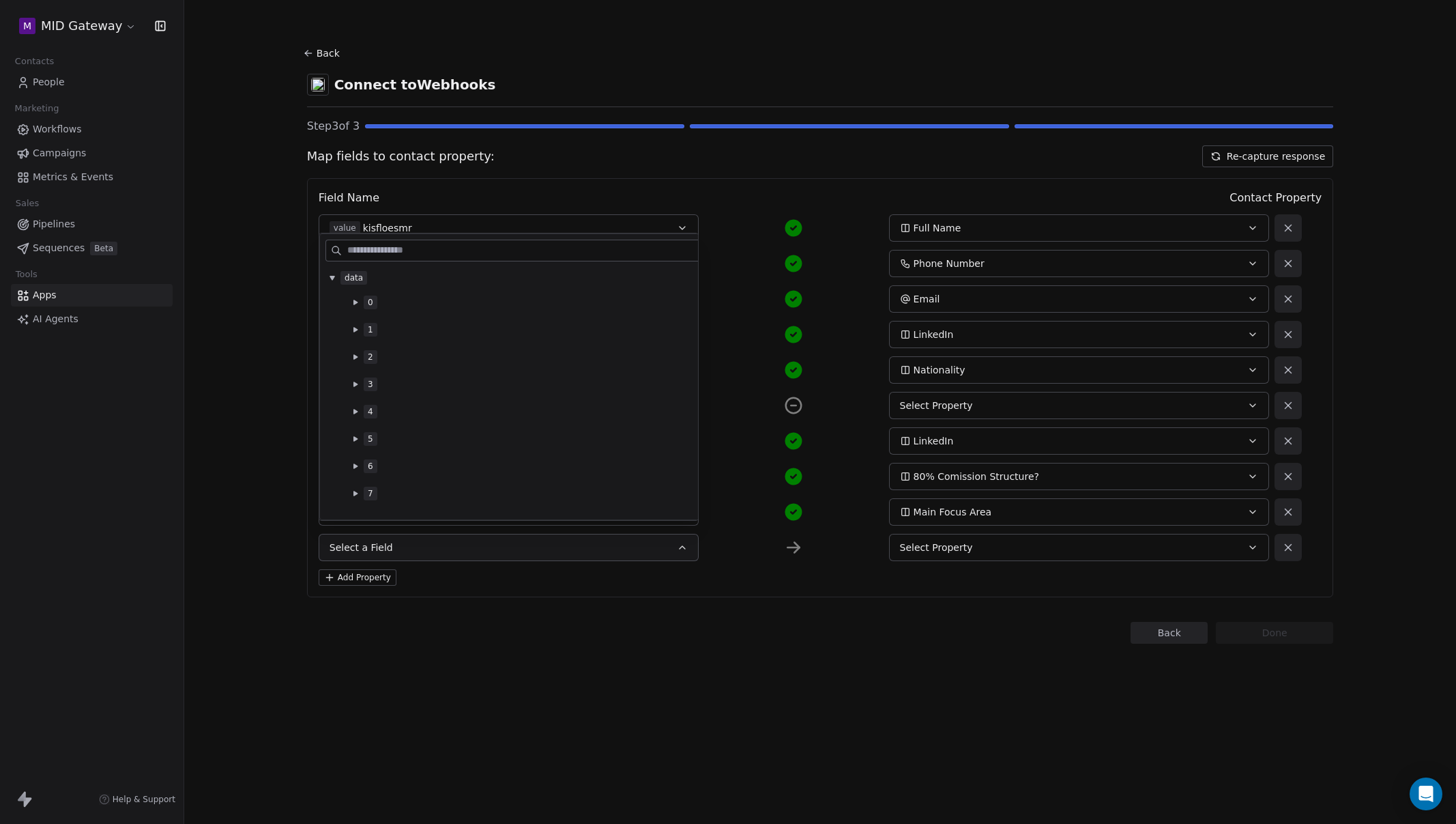
scroll to position [99, 0]
click at [356, 421] on icon at bounding box center [356, 421] width 4 height 5
click at [356, 393] on icon at bounding box center [356, 393] width 4 height 5
click at [454, 470] on span "mnrqnoaxoo" at bounding box center [441, 473] width 60 height 14
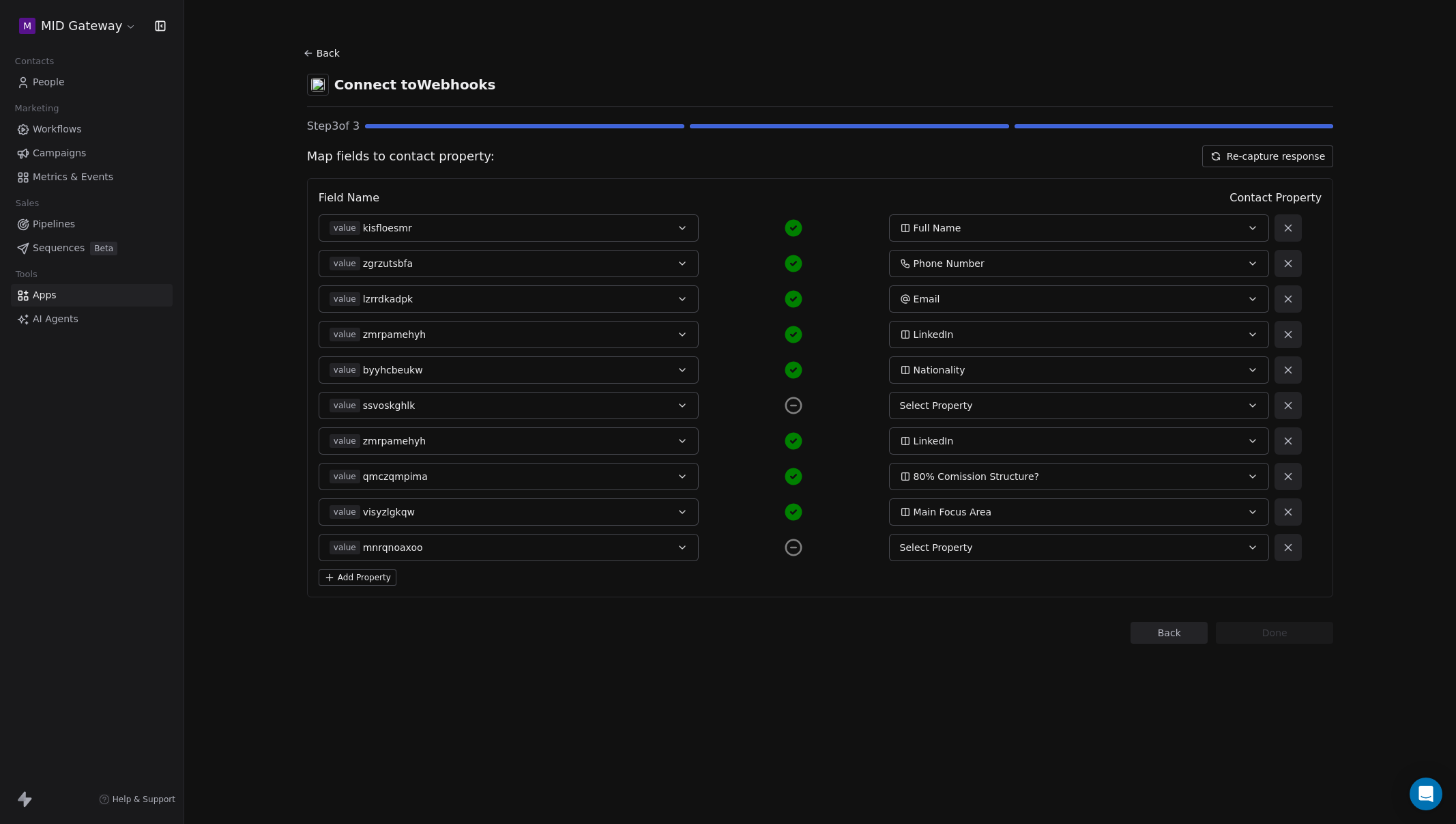
click at [976, 540] on div "Select Property" at bounding box center [1061, 547] width 323 height 14
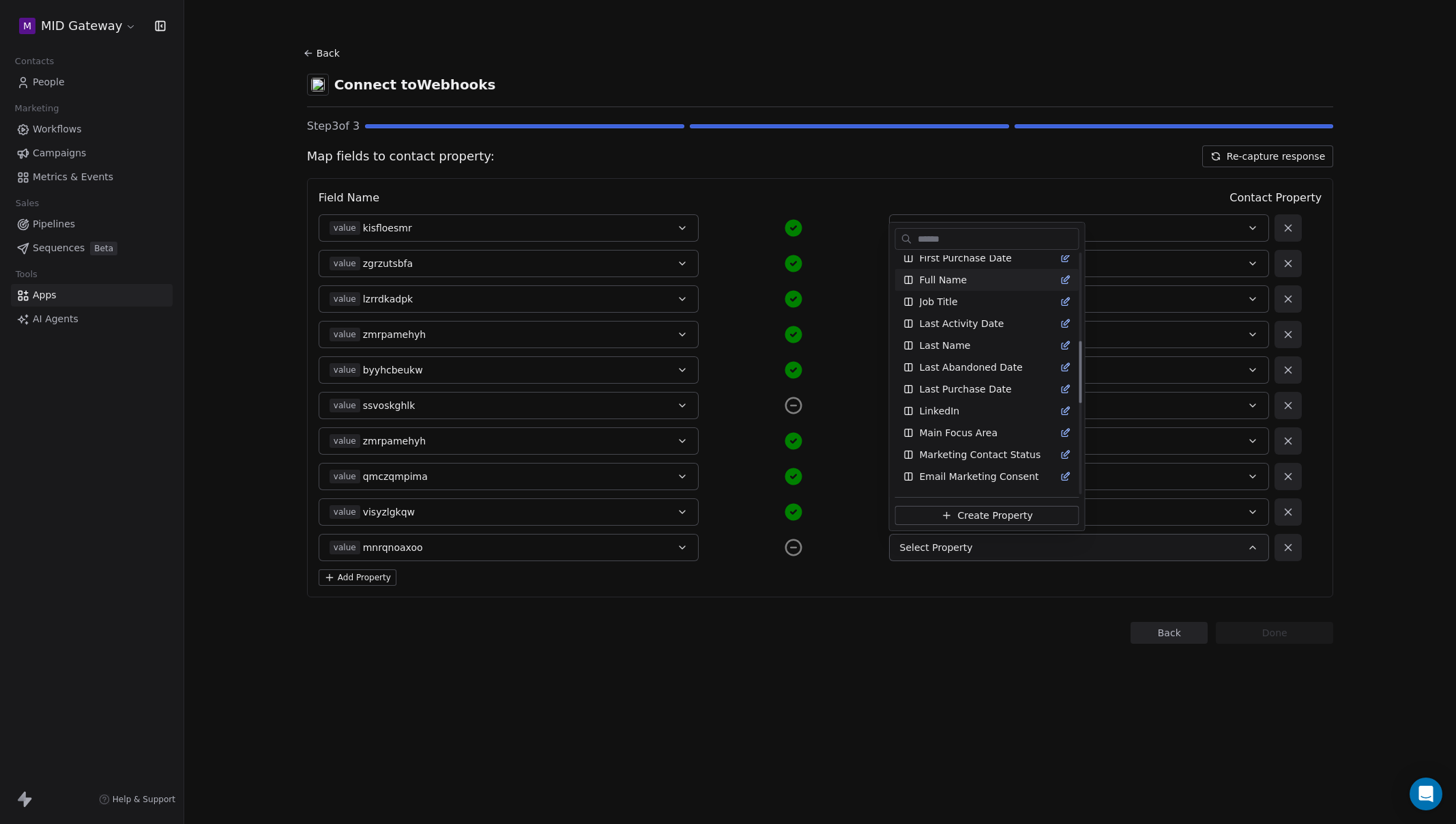
scroll to position [360, 0]
click at [984, 521] on span "Create Property" at bounding box center [994, 515] width 75 height 14
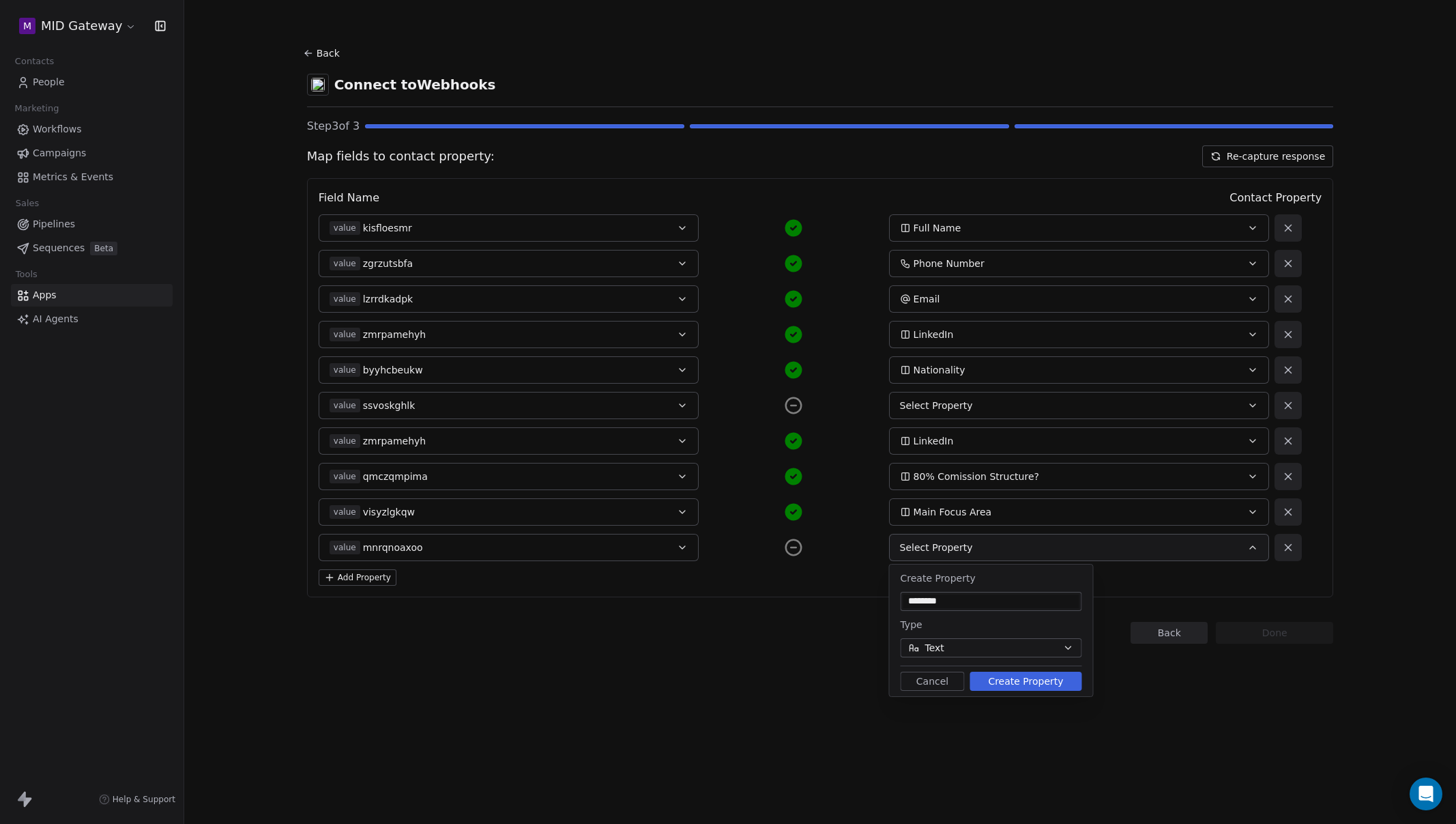
type input "********"
click at [966, 648] on button "Text" at bounding box center [992, 648] width 181 height 19
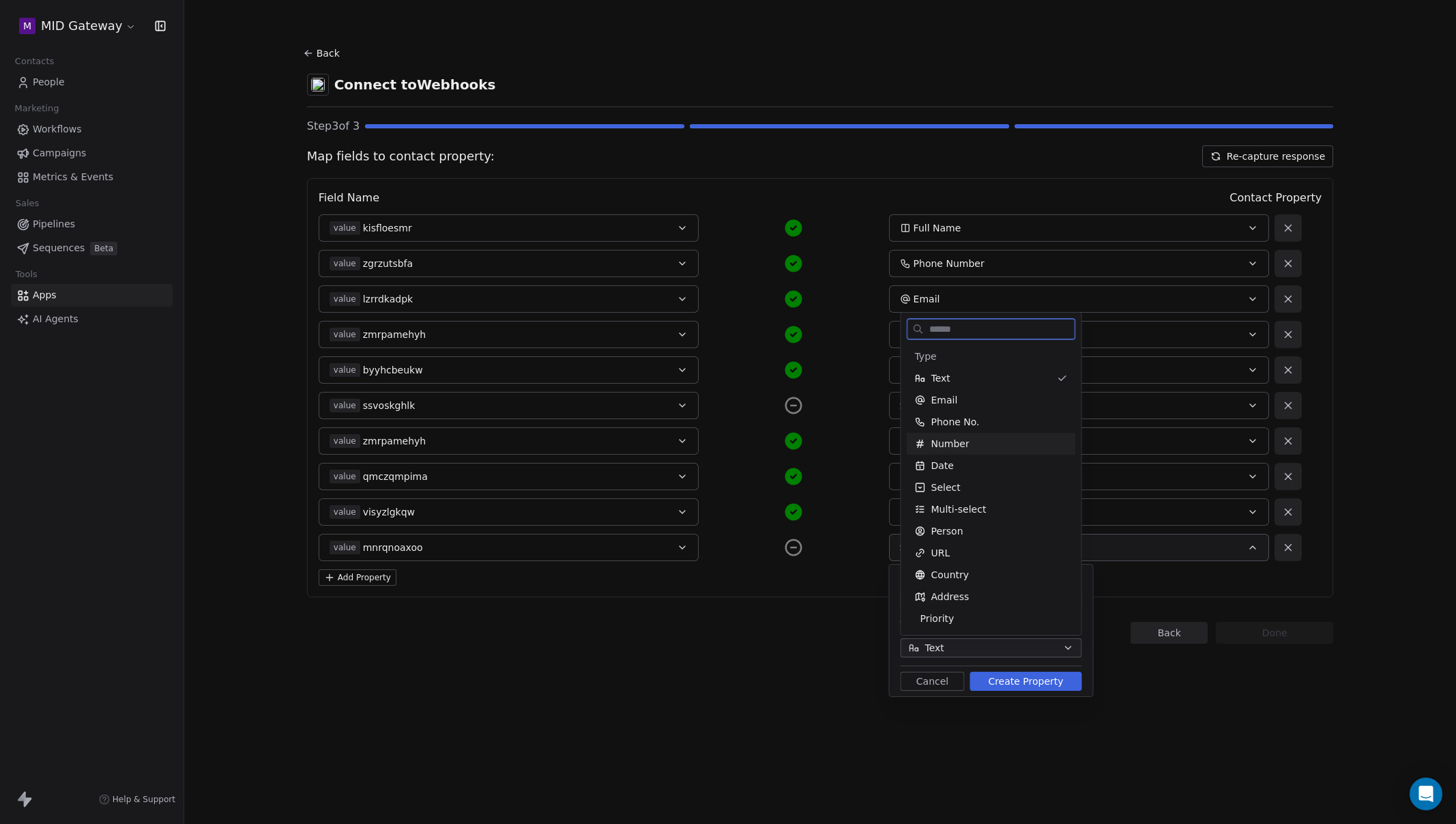
click at [976, 439] on div "Number" at bounding box center [992, 443] width 153 height 14
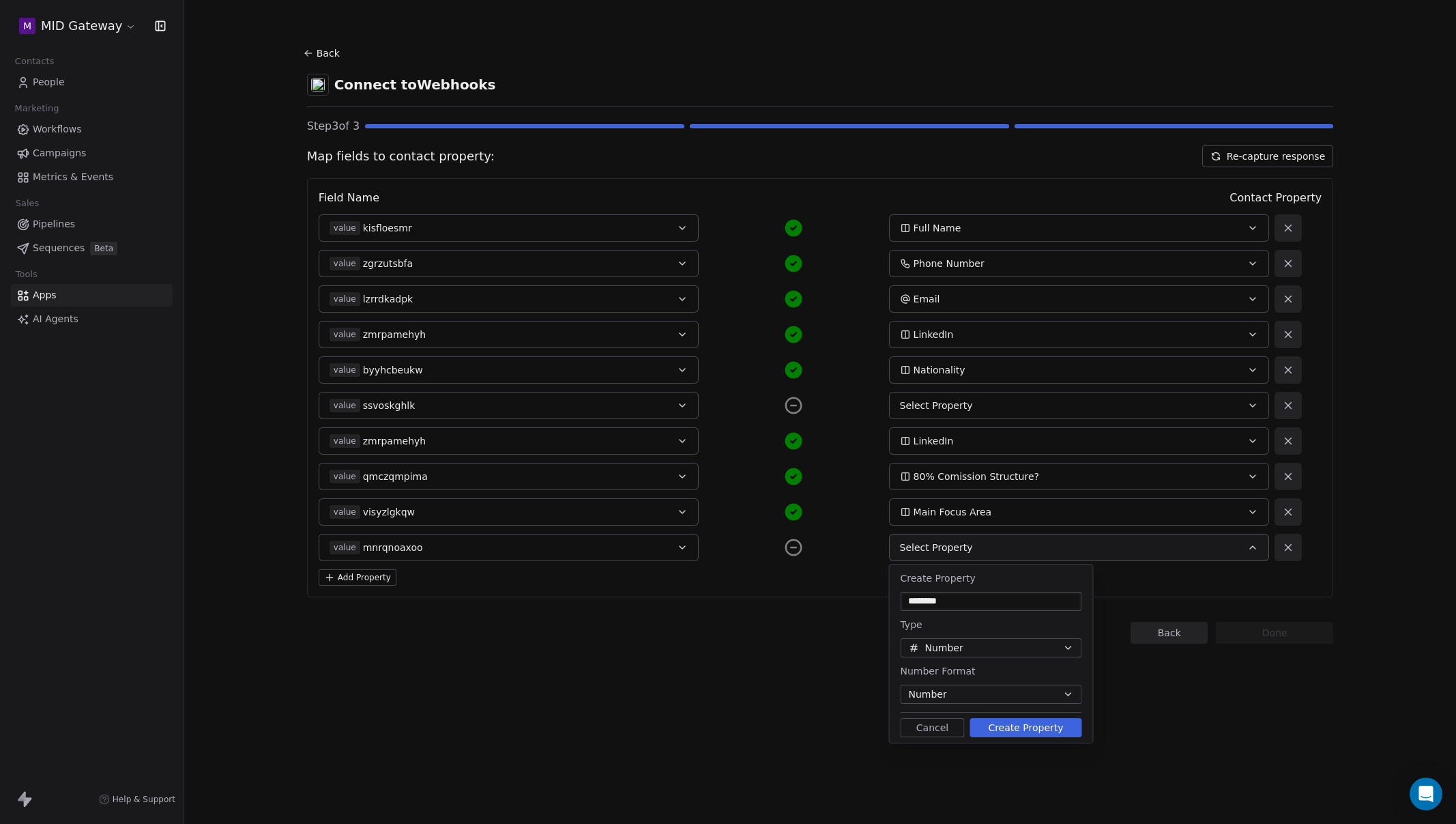
click at [980, 695] on button "Number" at bounding box center [992, 694] width 181 height 19
click at [989, 721] on div "Number" at bounding box center [984, 724] width 137 height 14
click at [1038, 725] on button "Create Property" at bounding box center [1025, 727] width 112 height 19
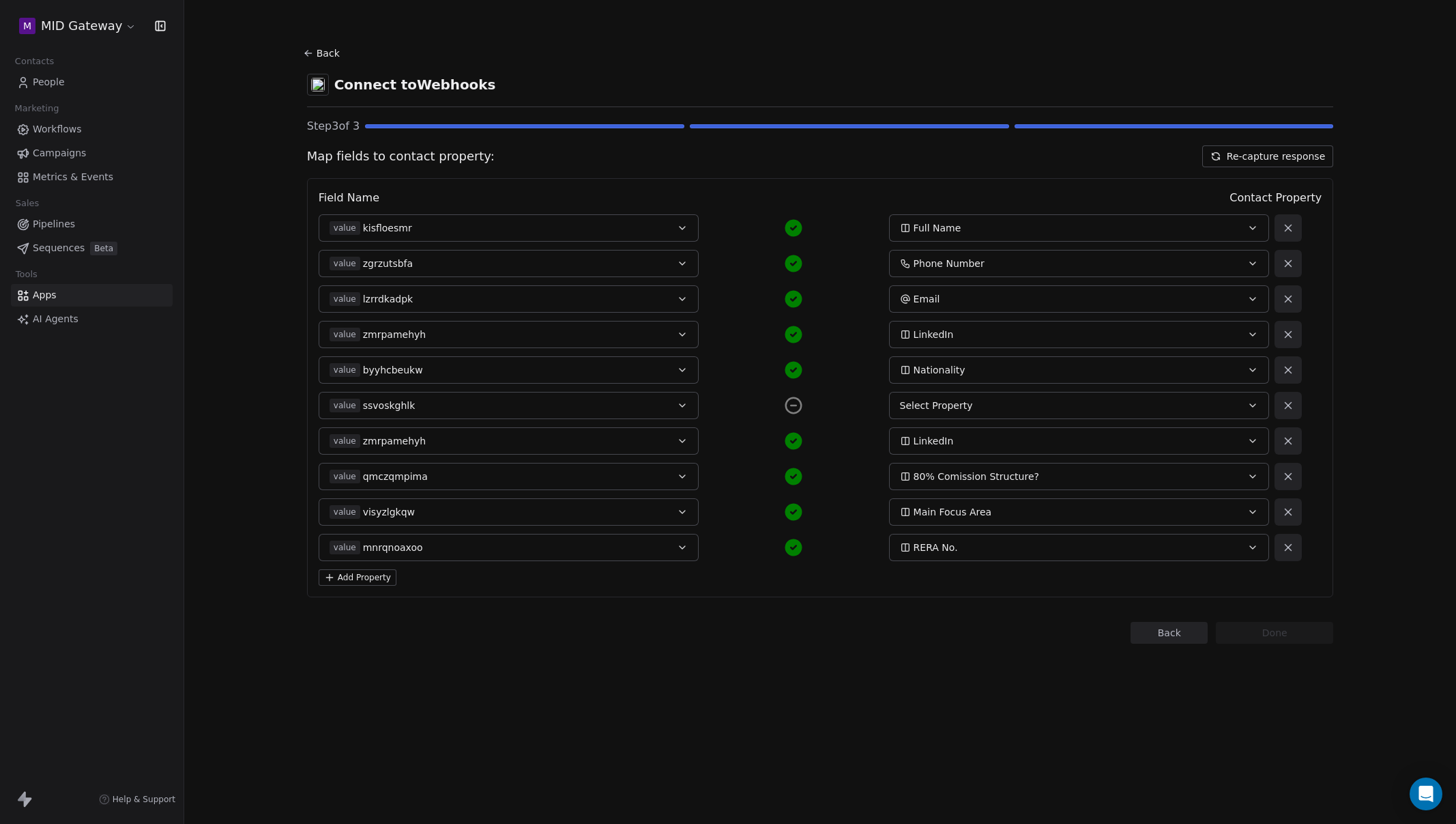
click at [896, 700] on div "Back Connect to Webhooks Step 3 of 3 Map fields to contact property: Re-capture…" at bounding box center [820, 412] width 1272 height 824
click at [365, 577] on button "Add Property" at bounding box center [358, 577] width 78 height 17
click at [385, 591] on button "Select a Field" at bounding box center [509, 583] width 380 height 27
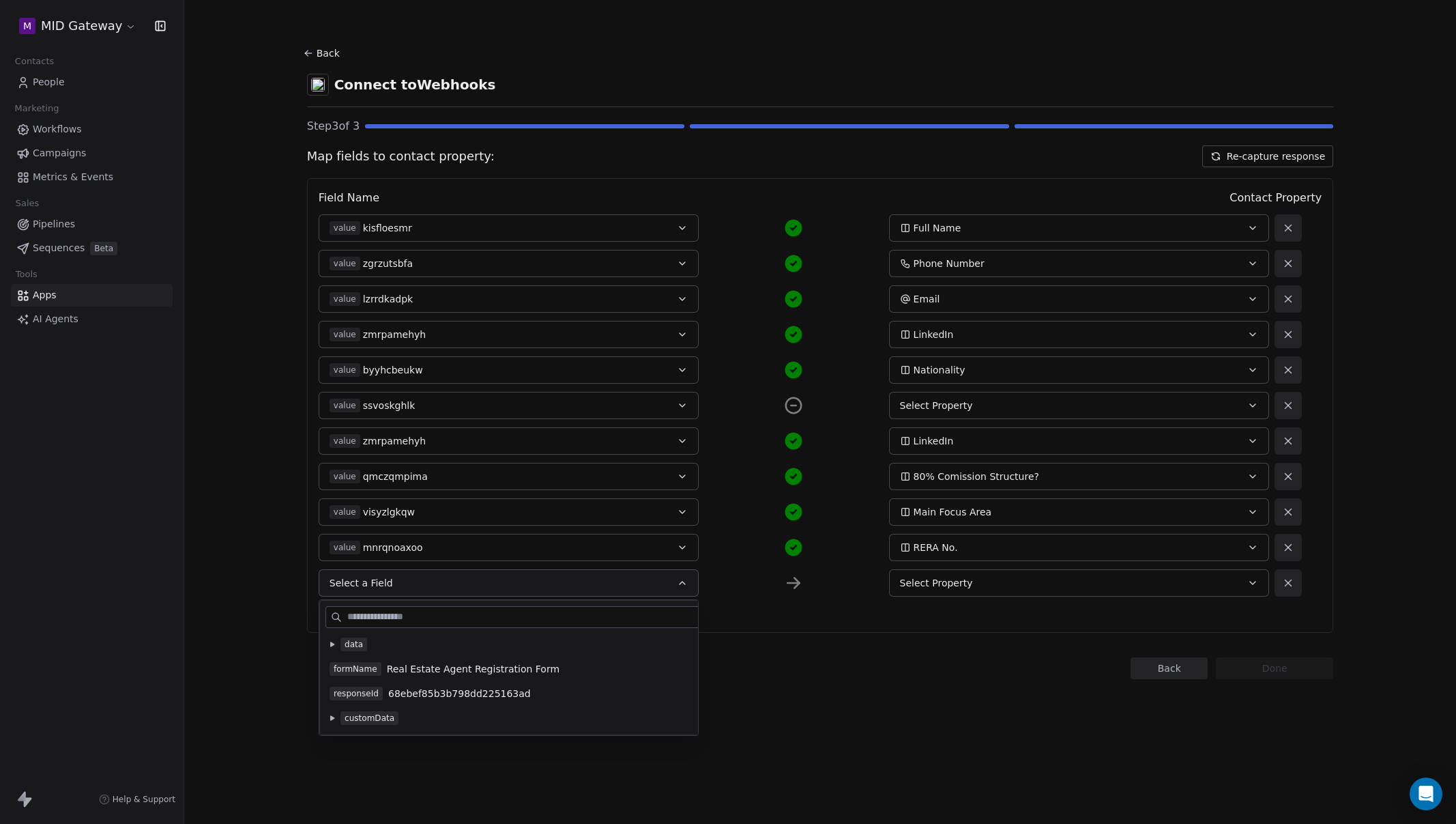
click at [336, 649] on div "data" at bounding box center [538, 644] width 416 height 14
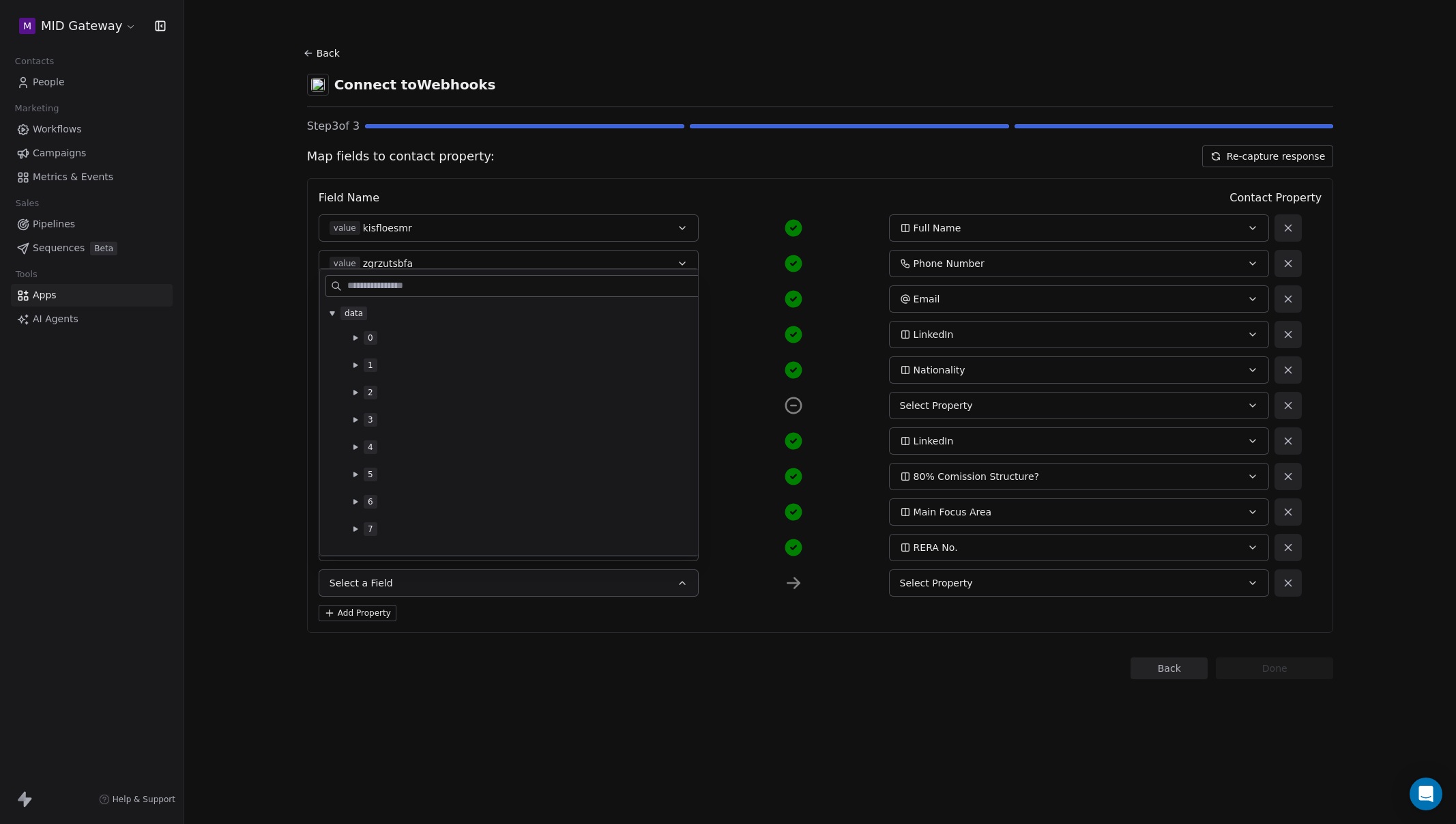
click at [354, 476] on icon at bounding box center [356, 474] width 4 height 5
click at [430, 525] on span "Current Agency / Brokerage (or write “Independent”)" at bounding box center [539, 526] width 253 height 14
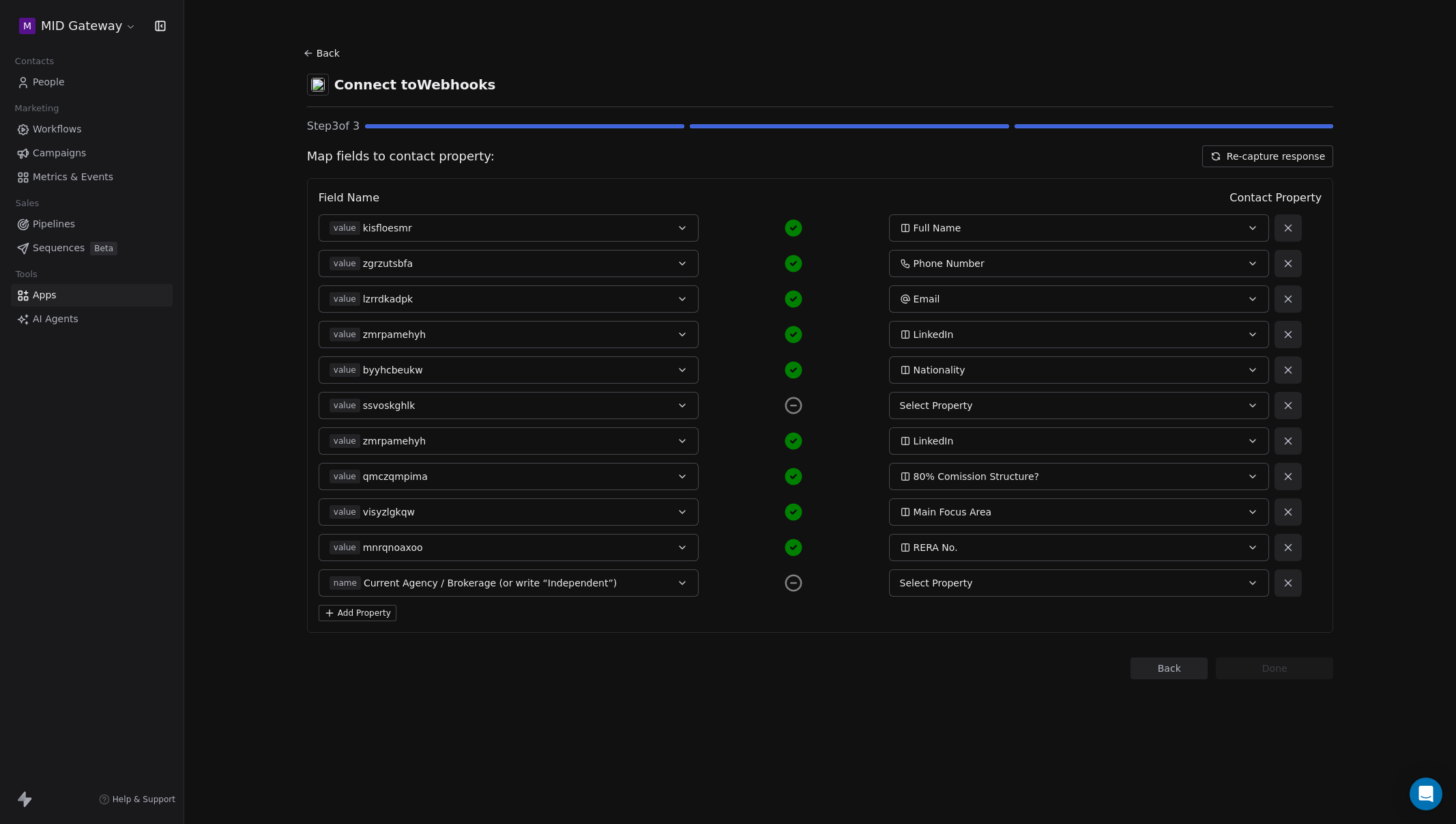
click at [986, 584] on div "Select Property" at bounding box center [1061, 583] width 323 height 14
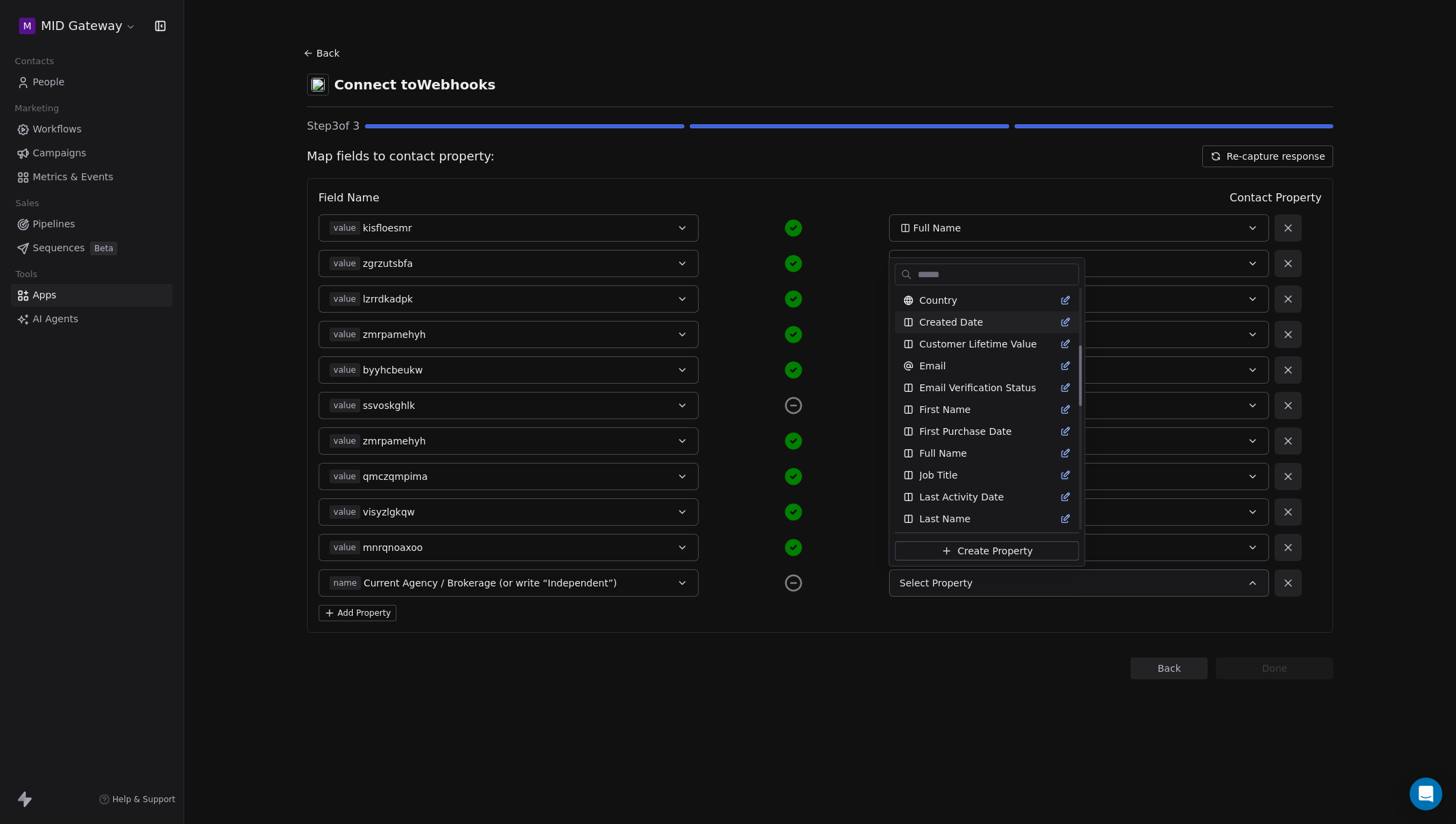
scroll to position [253, 0]
click at [994, 547] on span "Create Property" at bounding box center [994, 550] width 75 height 14
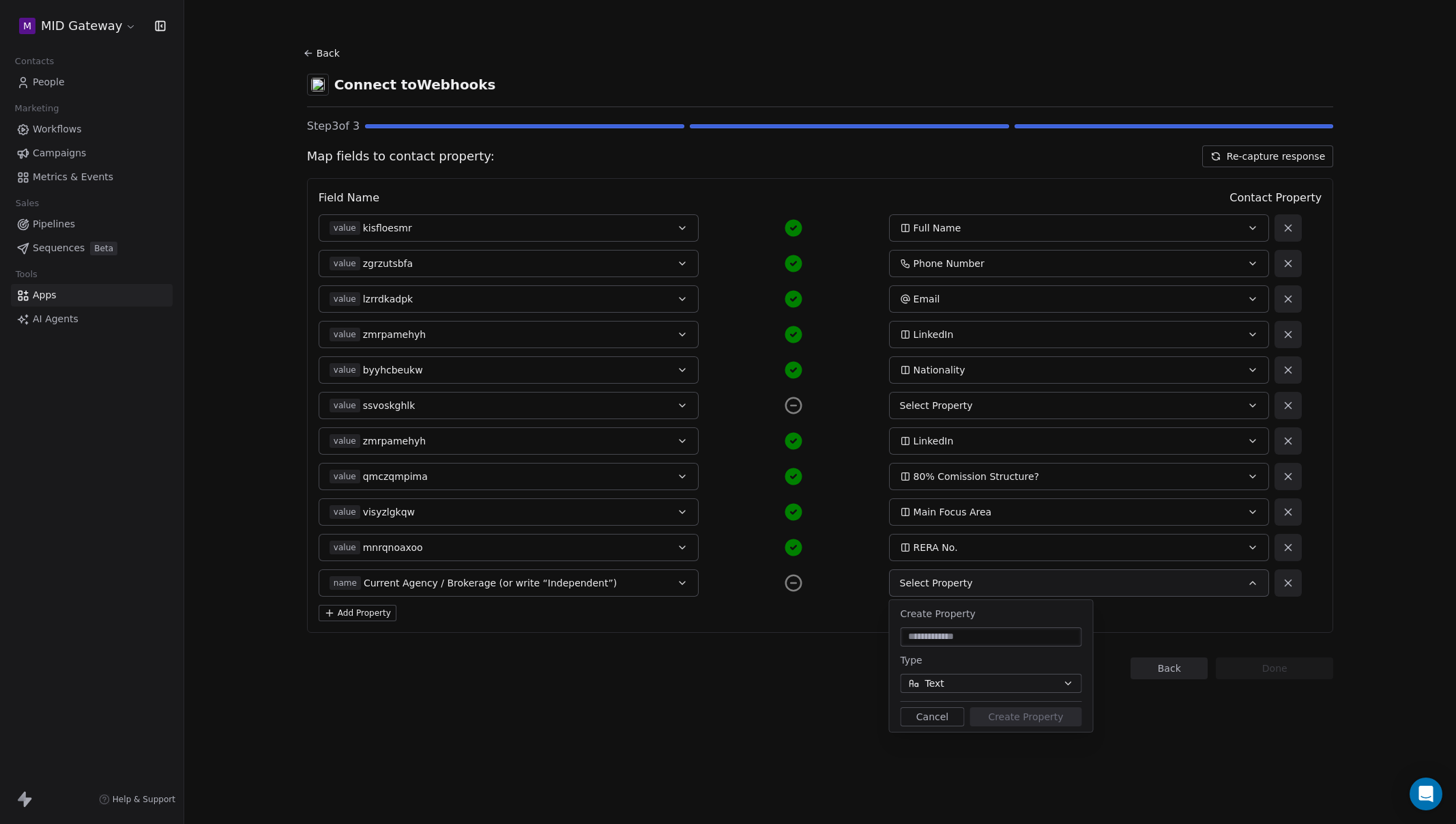
click at [947, 629] on div at bounding box center [992, 637] width 181 height 19
type input "**********"
click at [1012, 712] on button "Create Property" at bounding box center [1025, 717] width 112 height 19
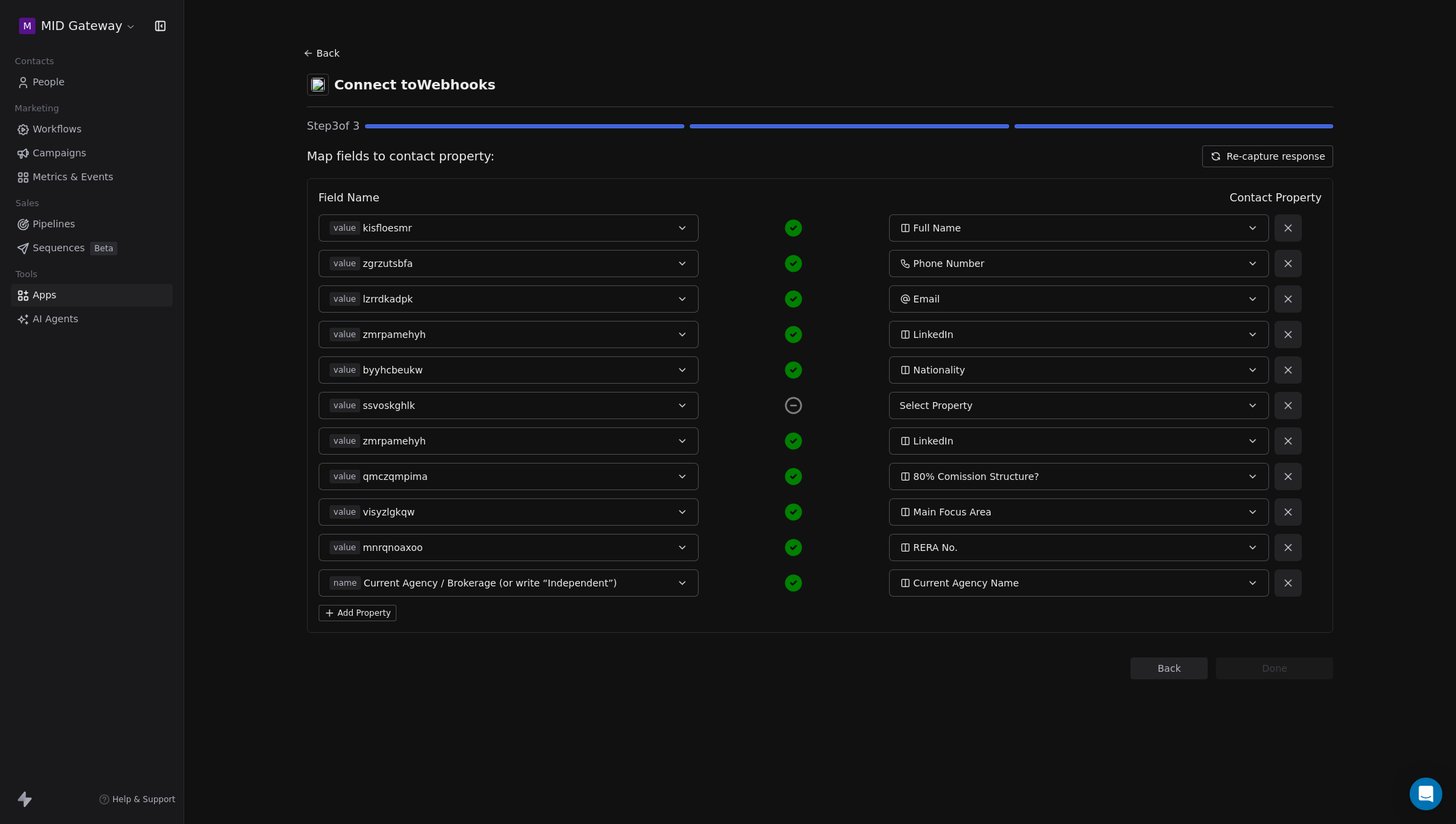
click at [374, 614] on button "Add Property" at bounding box center [358, 613] width 78 height 17
click at [377, 617] on span "Select a Field" at bounding box center [361, 618] width 63 height 14
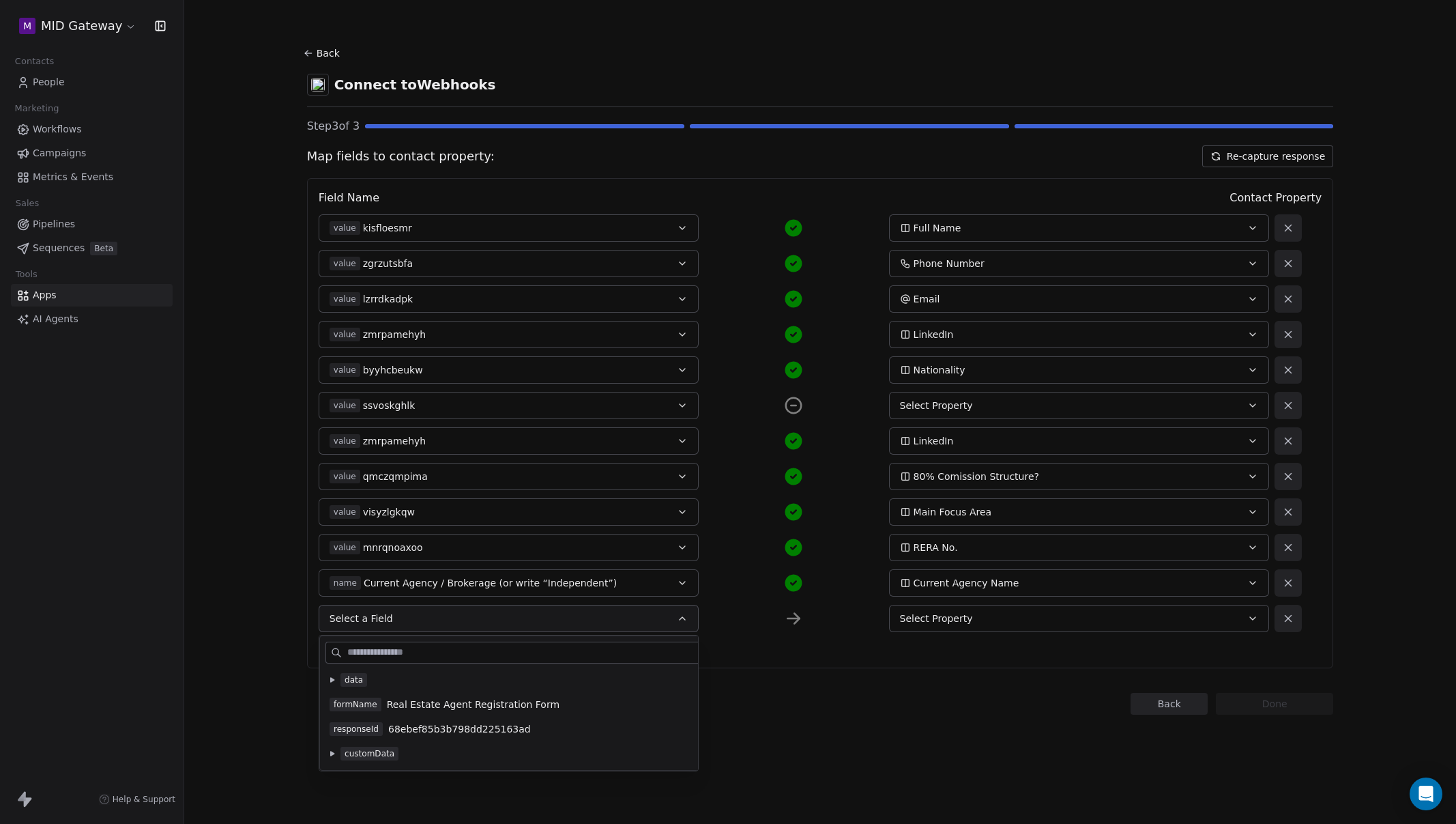
click at [332, 680] on icon at bounding box center [333, 679] width 4 height 5
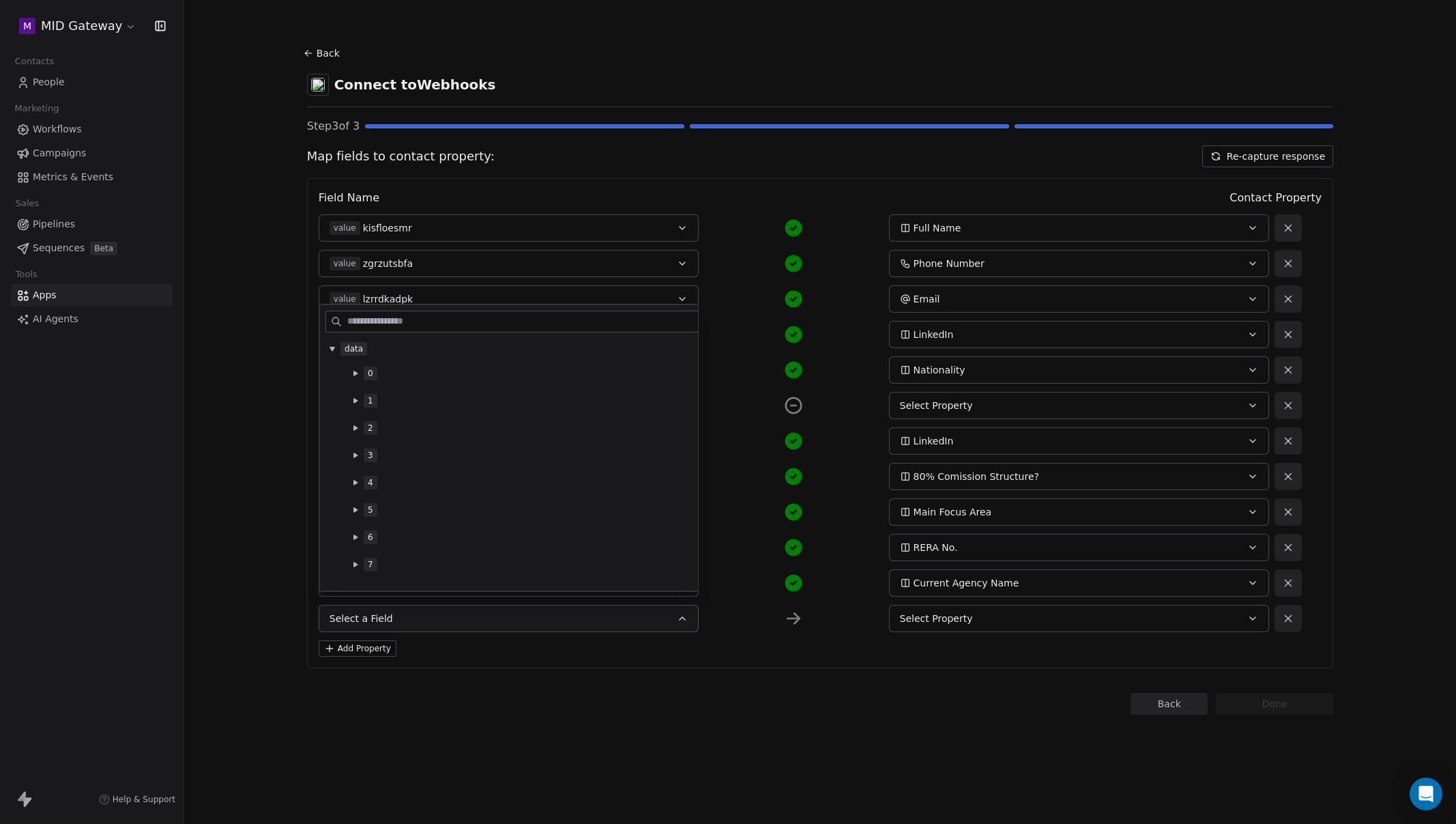
click at [356, 479] on button at bounding box center [355, 482] width 11 height 11
click at [354, 453] on icon at bounding box center [356, 454] width 4 height 5
click at [358, 519] on button at bounding box center [355, 519] width 11 height 11
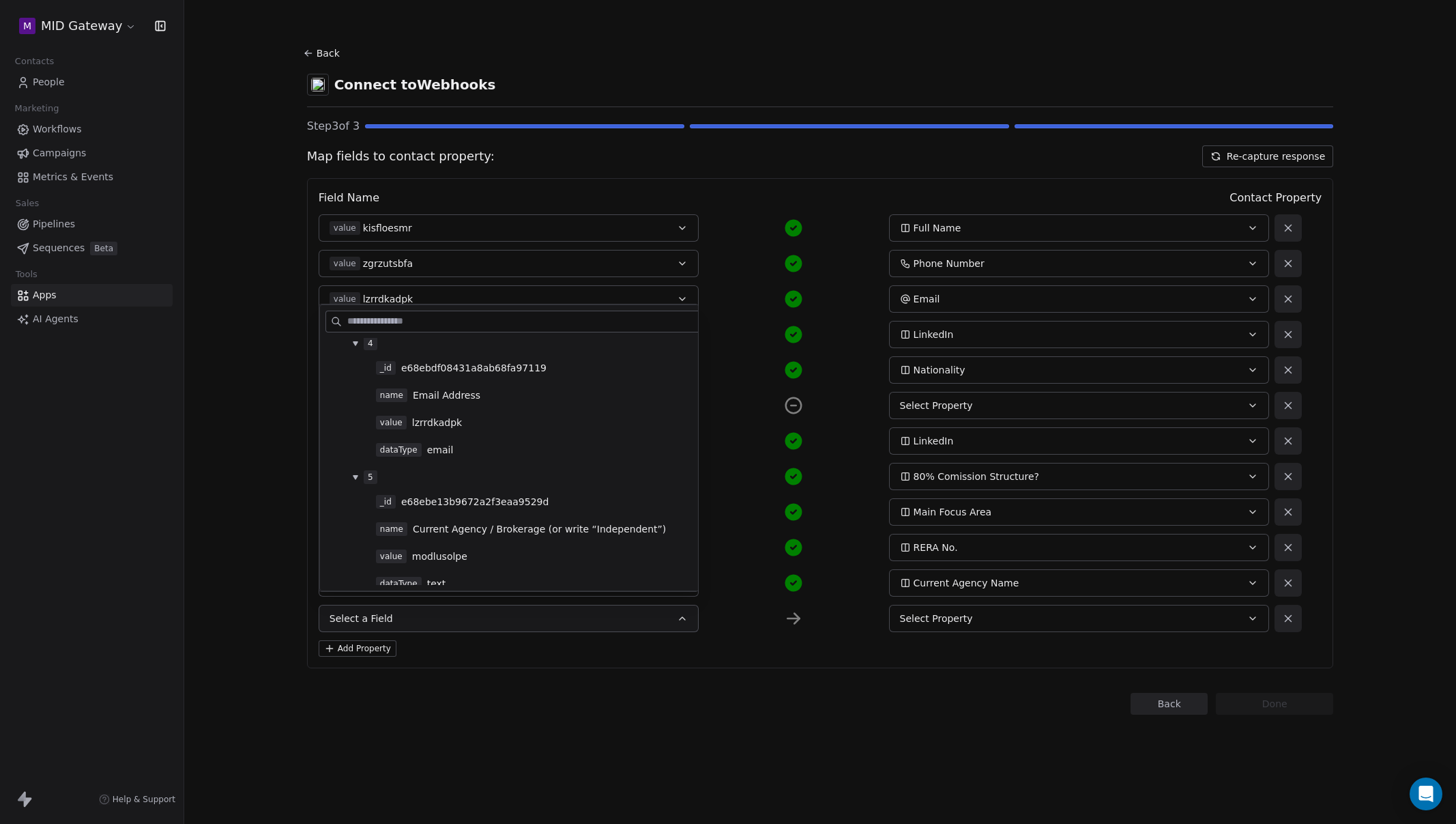
scroll to position [320, 0]
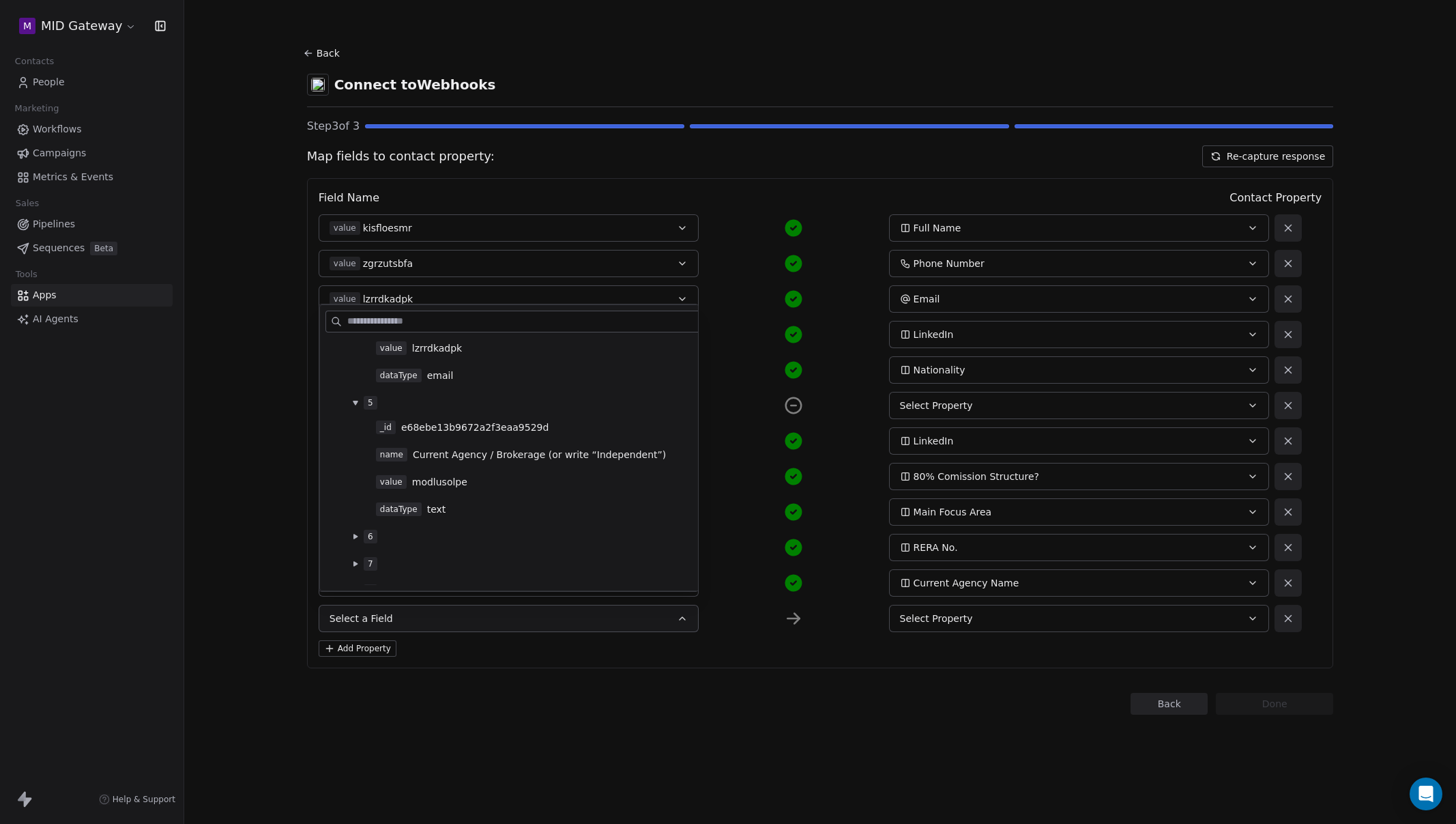
click at [355, 534] on icon at bounding box center [356, 537] width 6 height 6
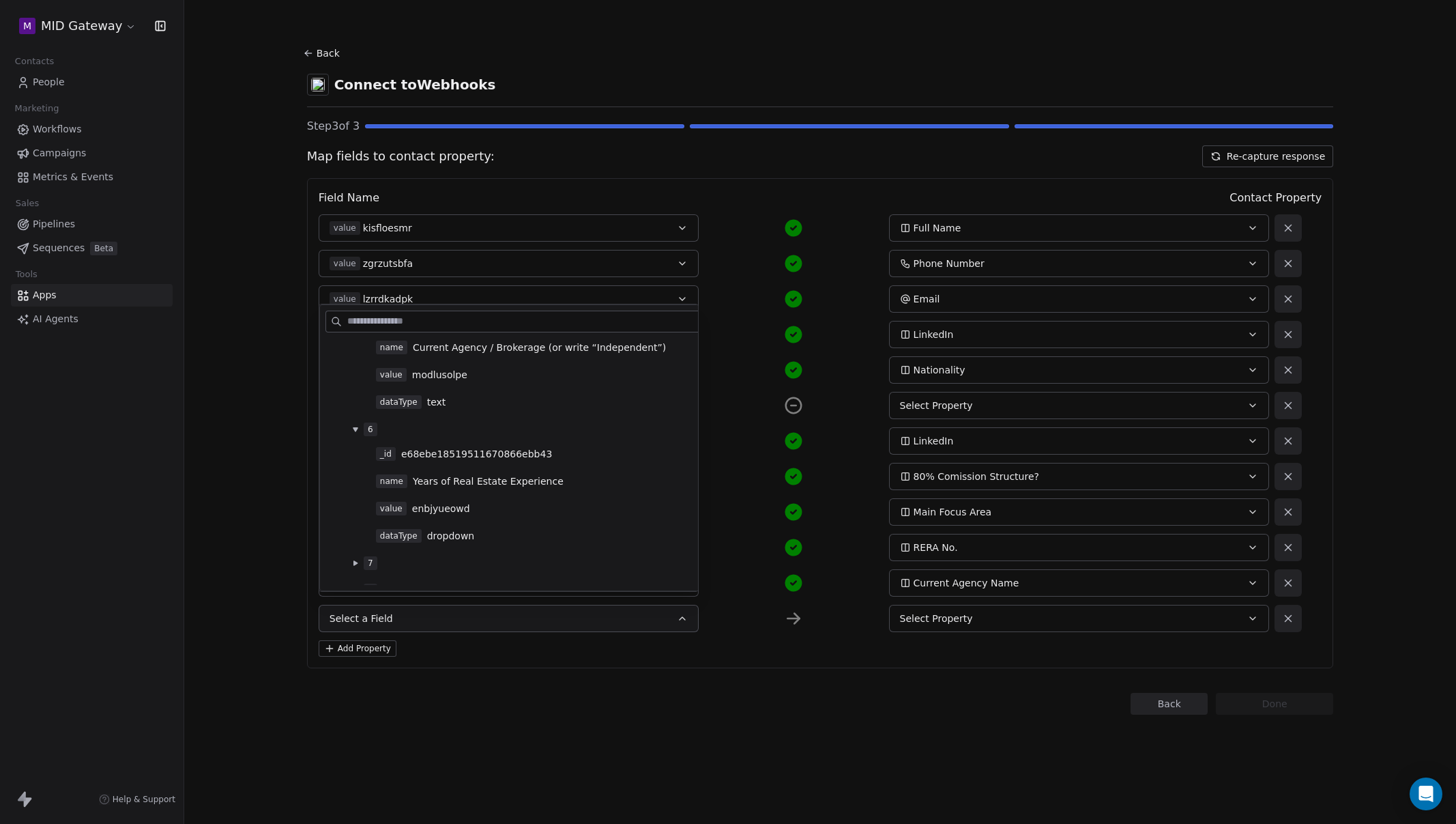
click at [437, 518] on div "value enbjyueowd" at bounding box center [537, 509] width 424 height 22
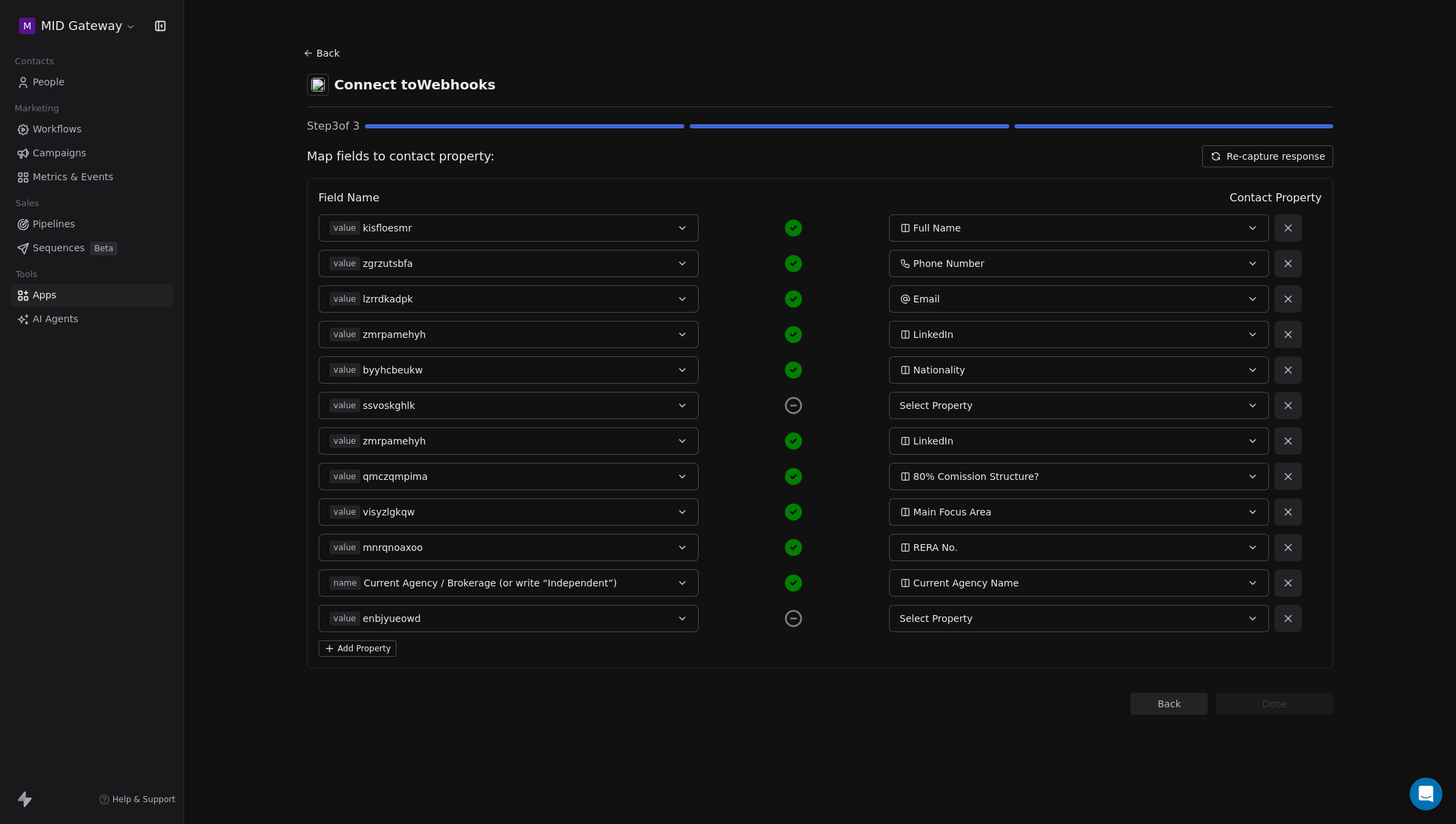
click at [541, 581] on span "Current Agency / Brokerage (or write “Independent”)" at bounding box center [490, 583] width 253 height 14
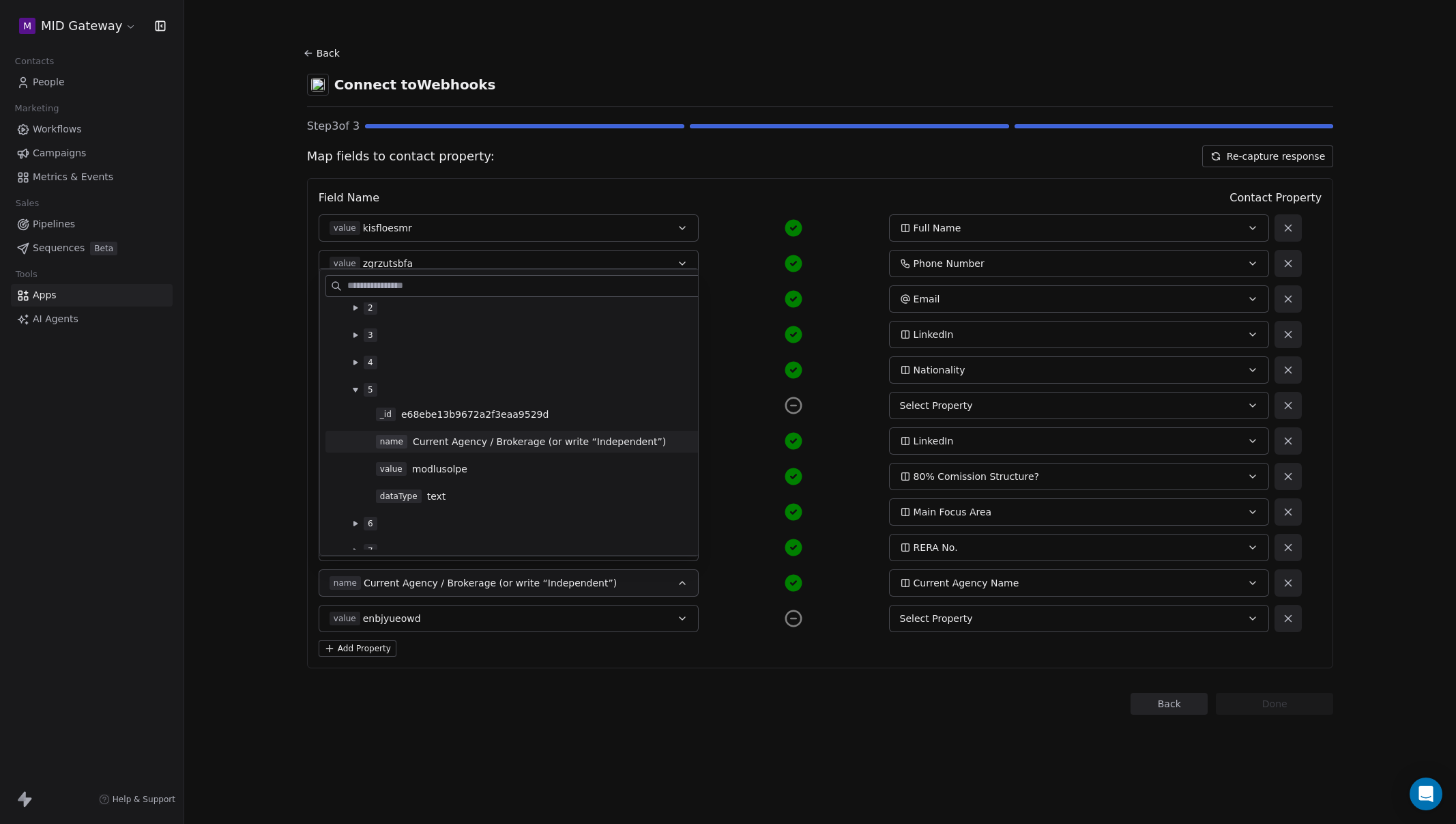
scroll to position [94, 0]
click at [449, 462] on span "modlusolpe" at bounding box center [439, 459] width 55 height 14
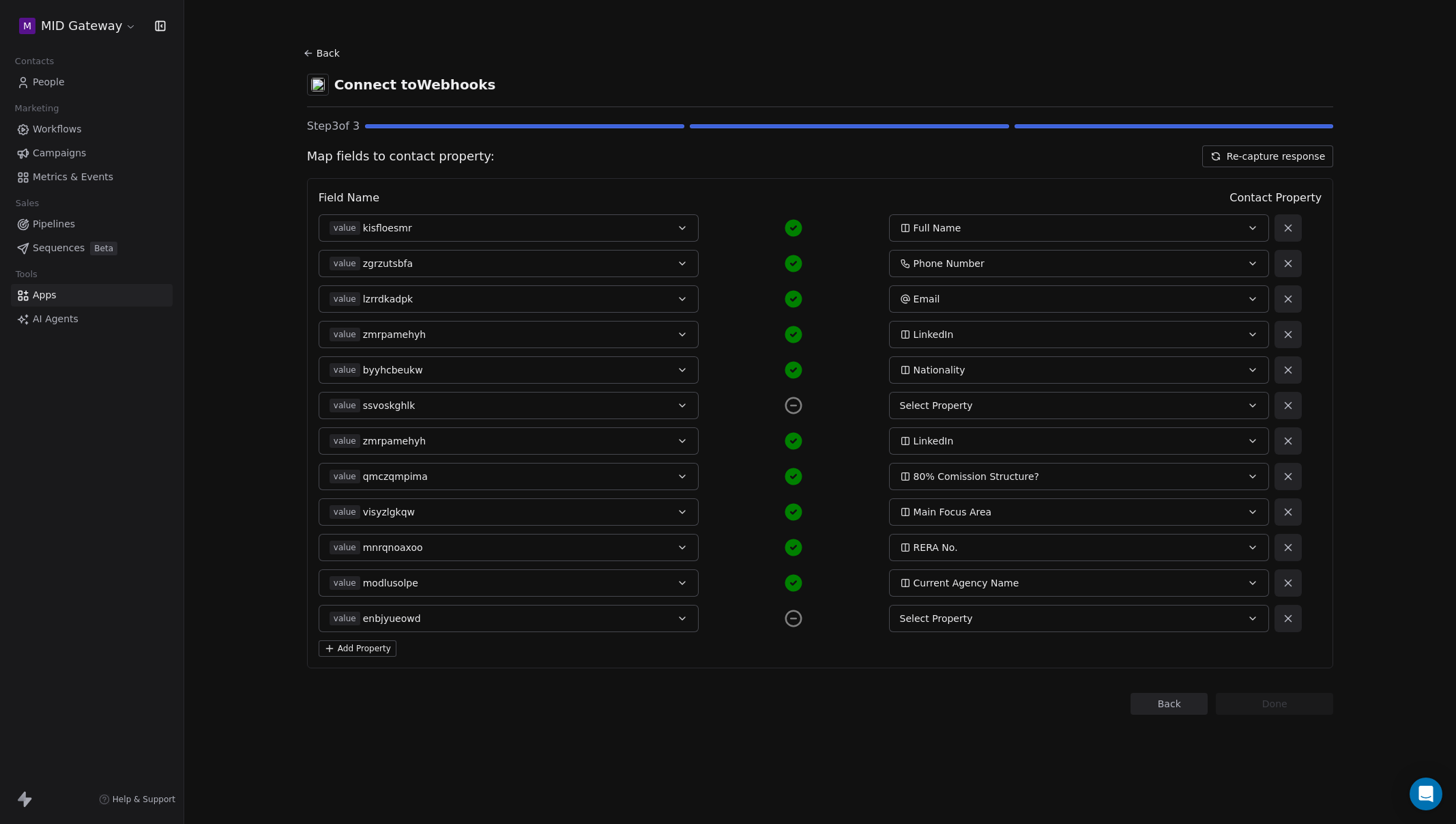
click at [986, 619] on div "Select Property" at bounding box center [1061, 618] width 323 height 14
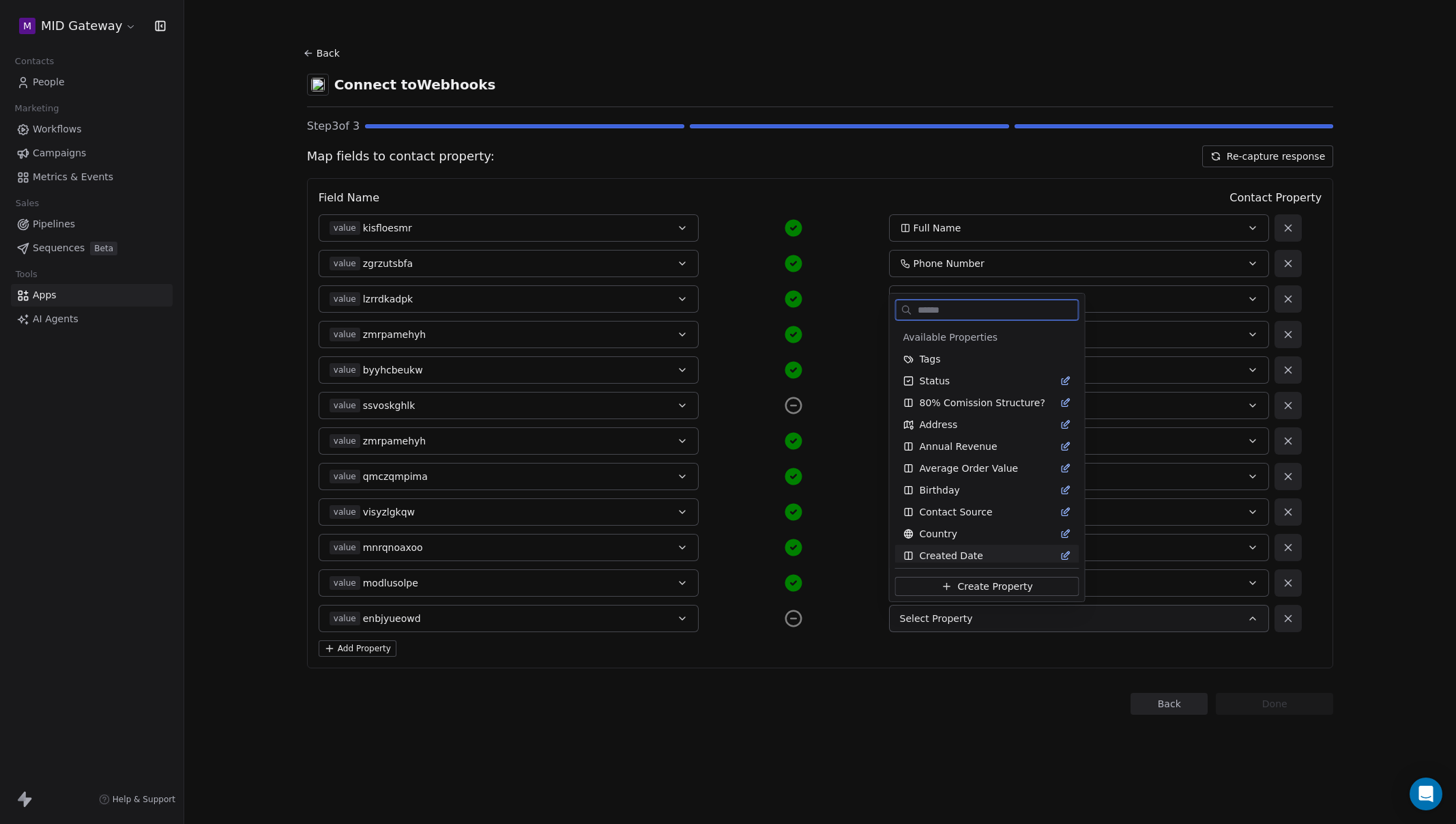
click at [969, 588] on span "Create Property" at bounding box center [994, 586] width 75 height 14
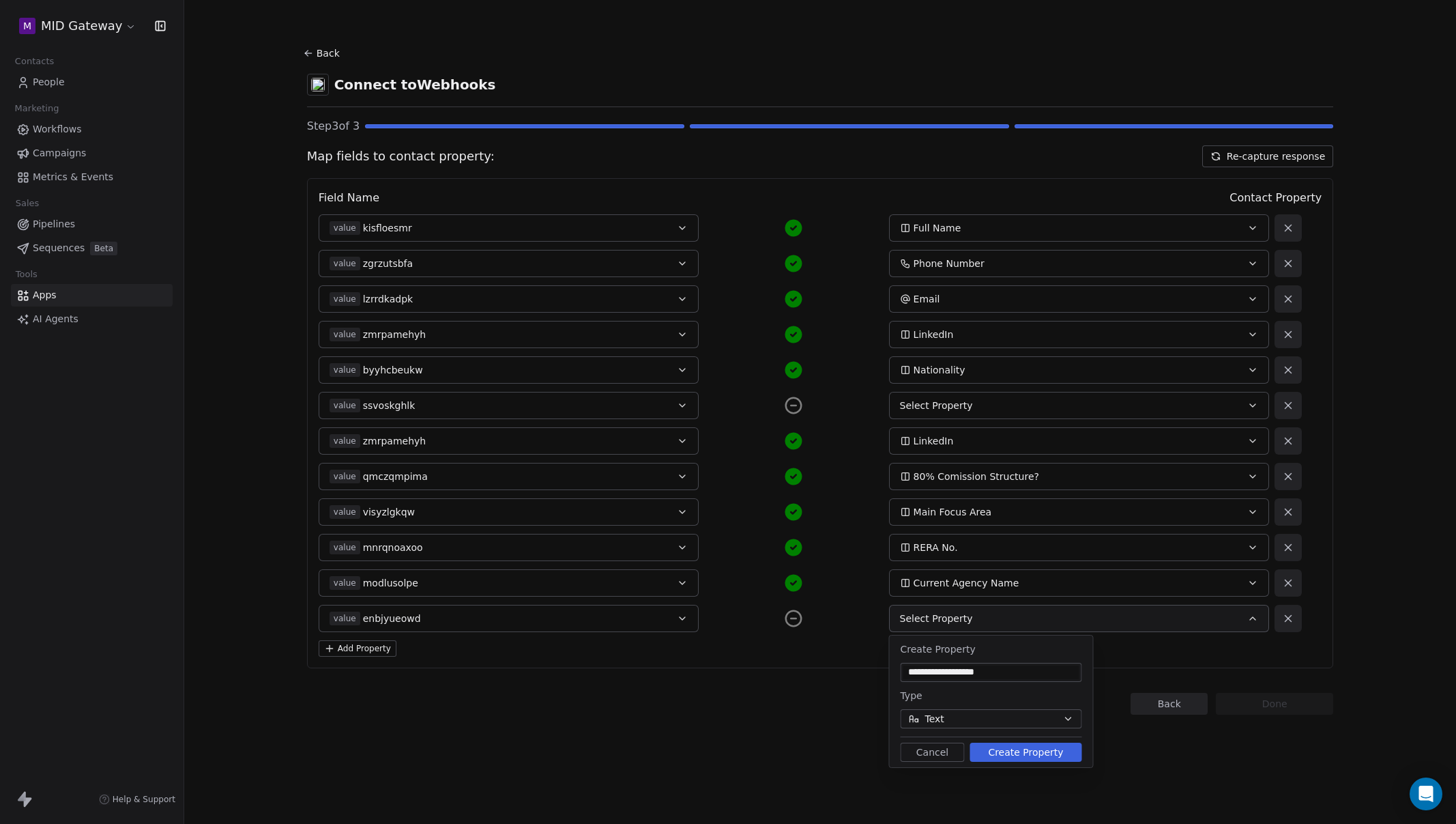
type input "**********"
drag, startPoint x: 974, startPoint y: 716, endPoint x: 981, endPoint y: 717, distance: 7.1
click at [974, 716] on button "Text" at bounding box center [992, 719] width 181 height 19
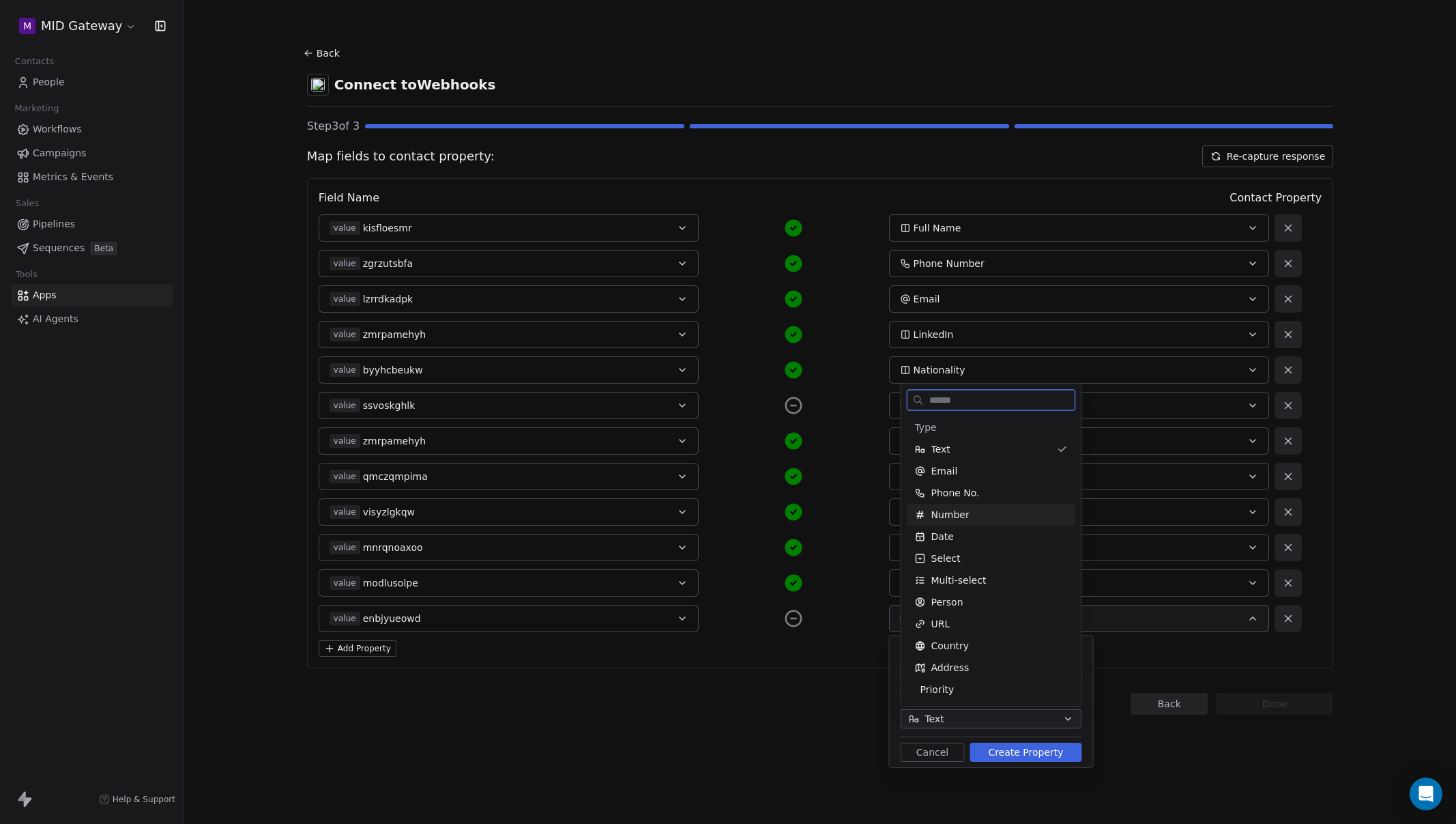
click at [976, 509] on div "Number" at bounding box center [992, 514] width 153 height 14
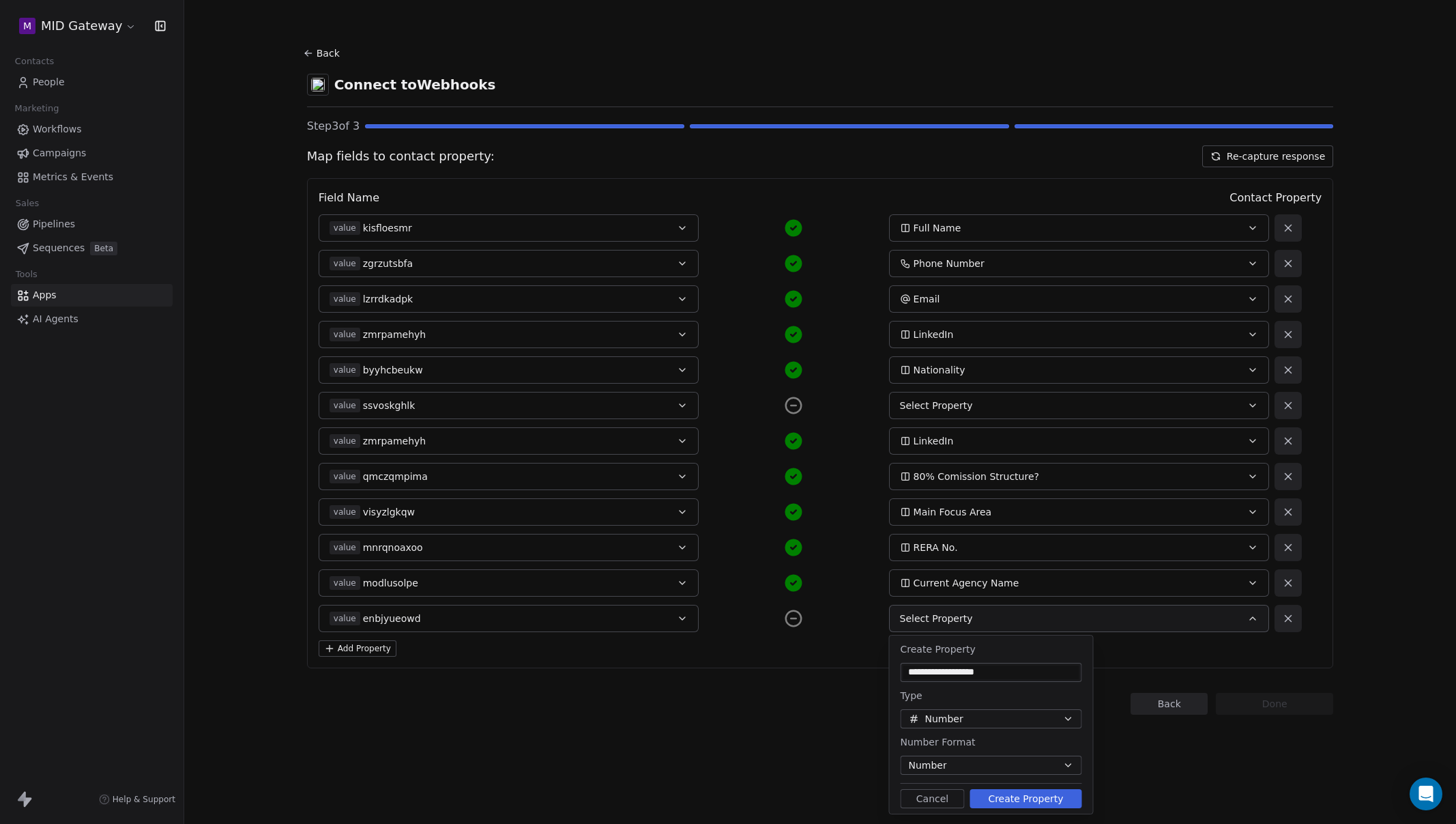
click at [1014, 798] on button "Create Property" at bounding box center [1025, 798] width 112 height 19
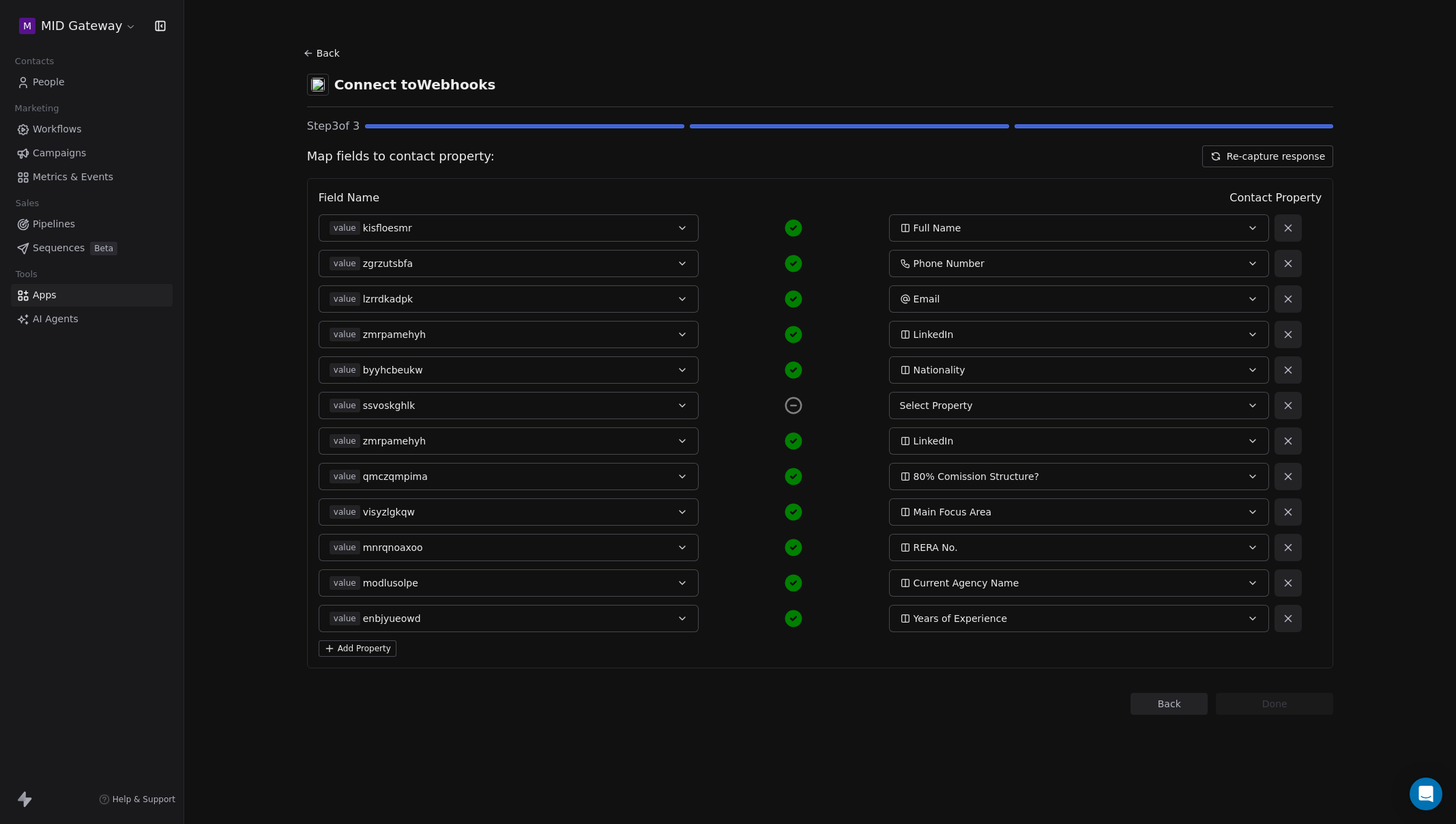
click at [1022, 779] on div "Back Connect to Webhooks Step 3 of 3 Map fields to contact property: Re-capture…" at bounding box center [820, 412] width 1272 height 824
click at [481, 396] on button "value ssvoskghlk" at bounding box center [509, 406] width 380 height 27
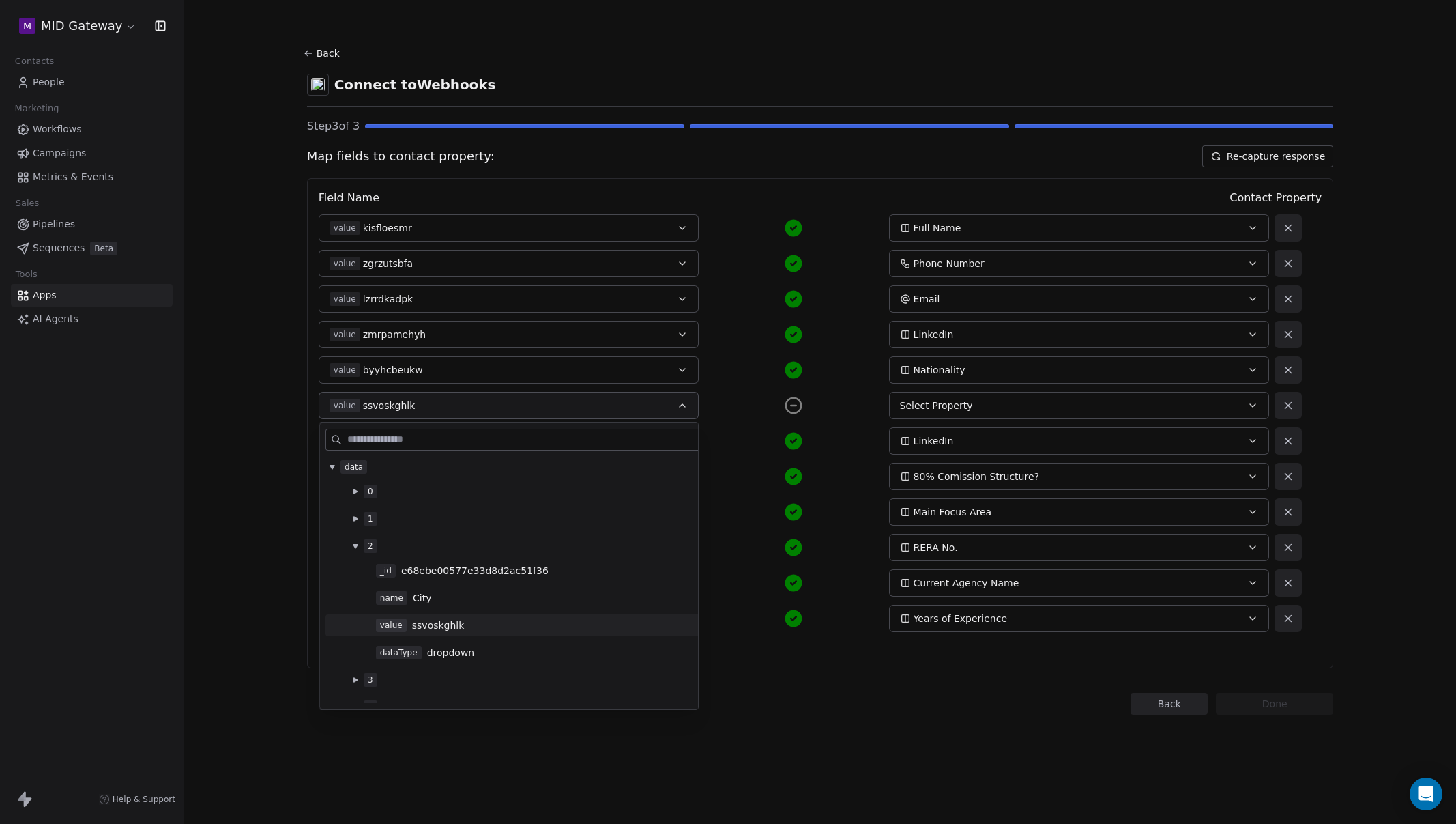
click at [996, 403] on div "Select Property" at bounding box center [1061, 405] width 323 height 14
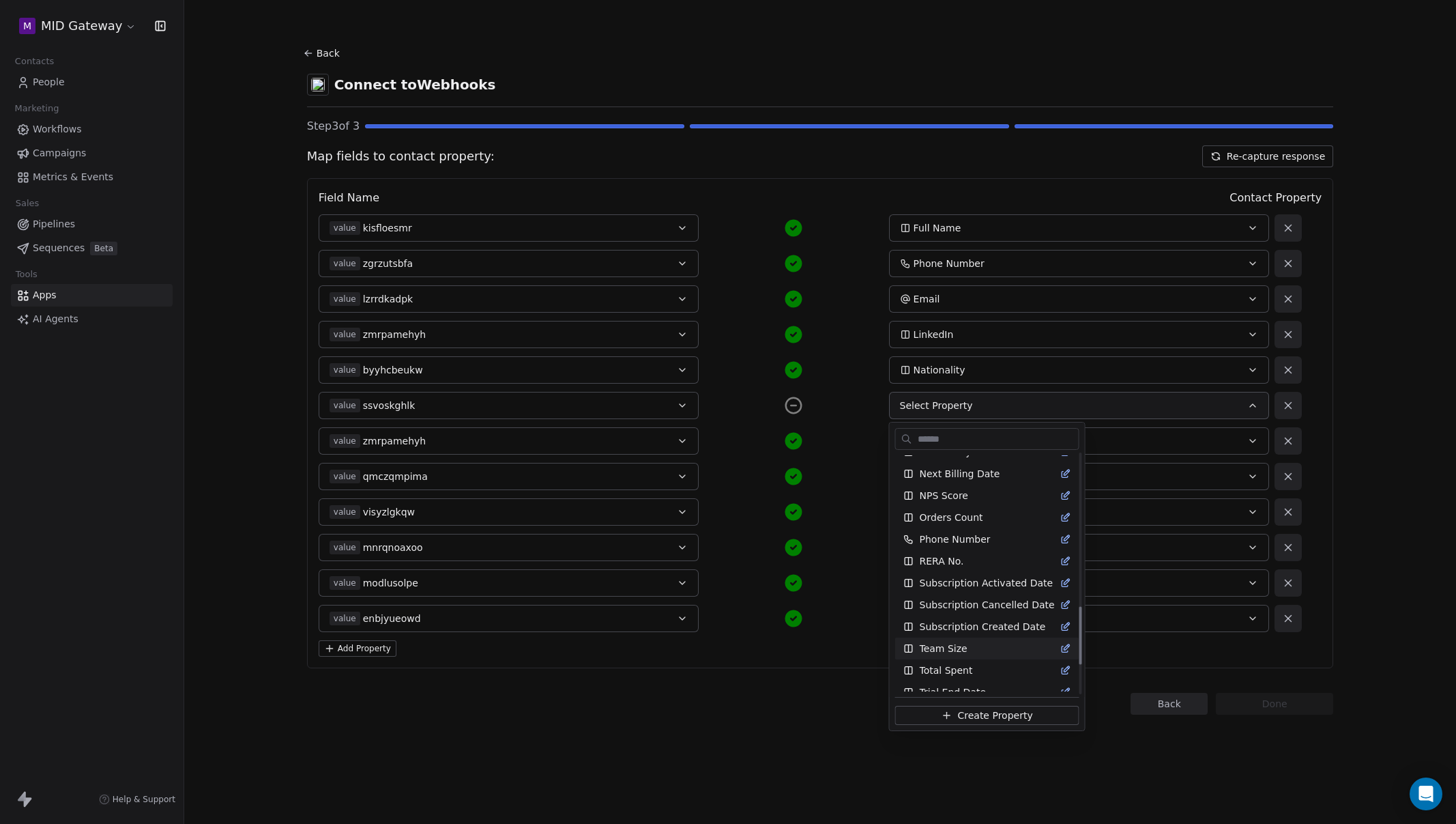
scroll to position [617, 0]
click at [987, 711] on span "Create Property" at bounding box center [994, 715] width 75 height 14
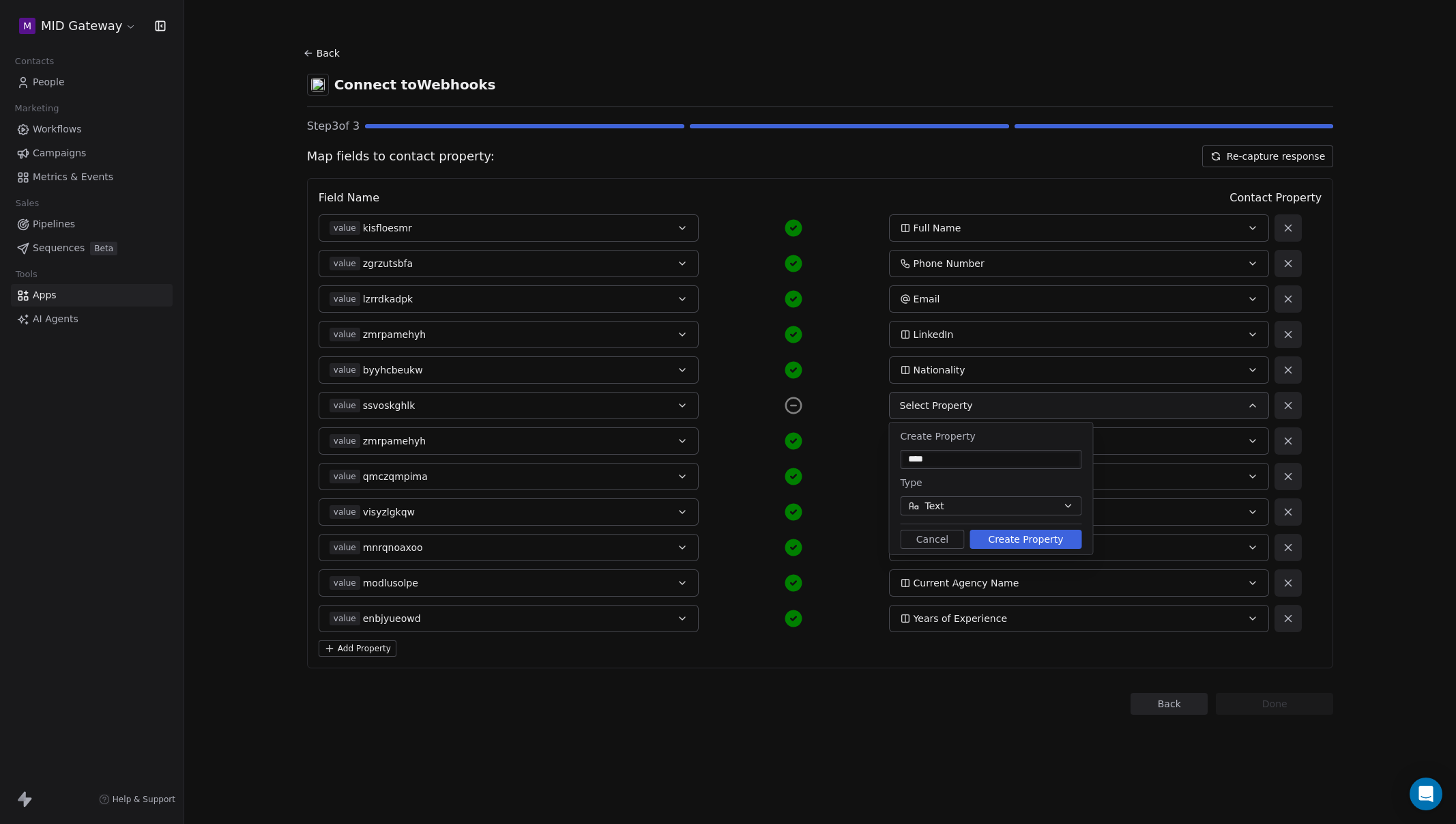
type input "****"
click at [994, 498] on button "Text" at bounding box center [992, 506] width 181 height 19
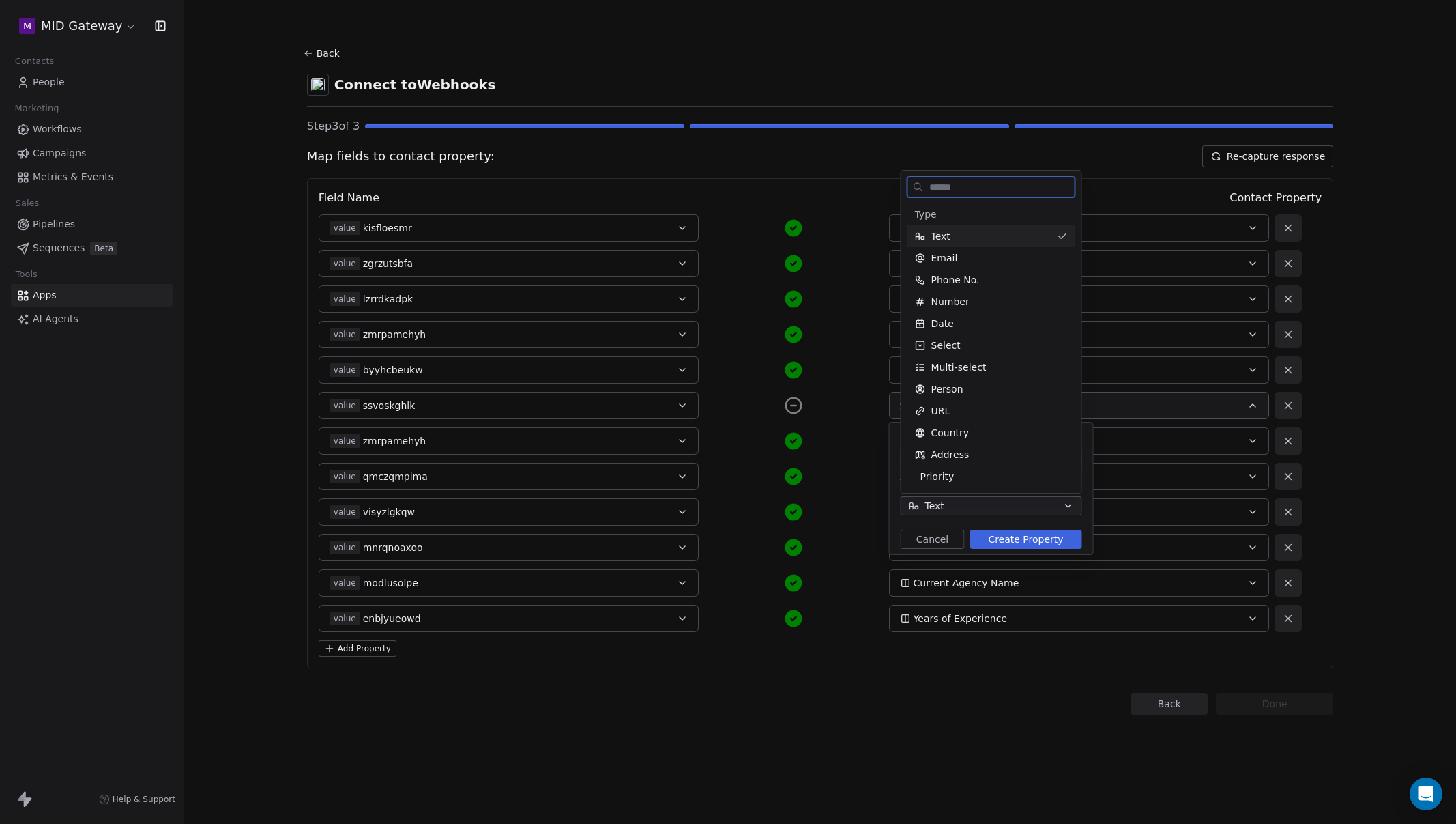
click at [996, 234] on div "Text" at bounding box center [984, 236] width 137 height 14
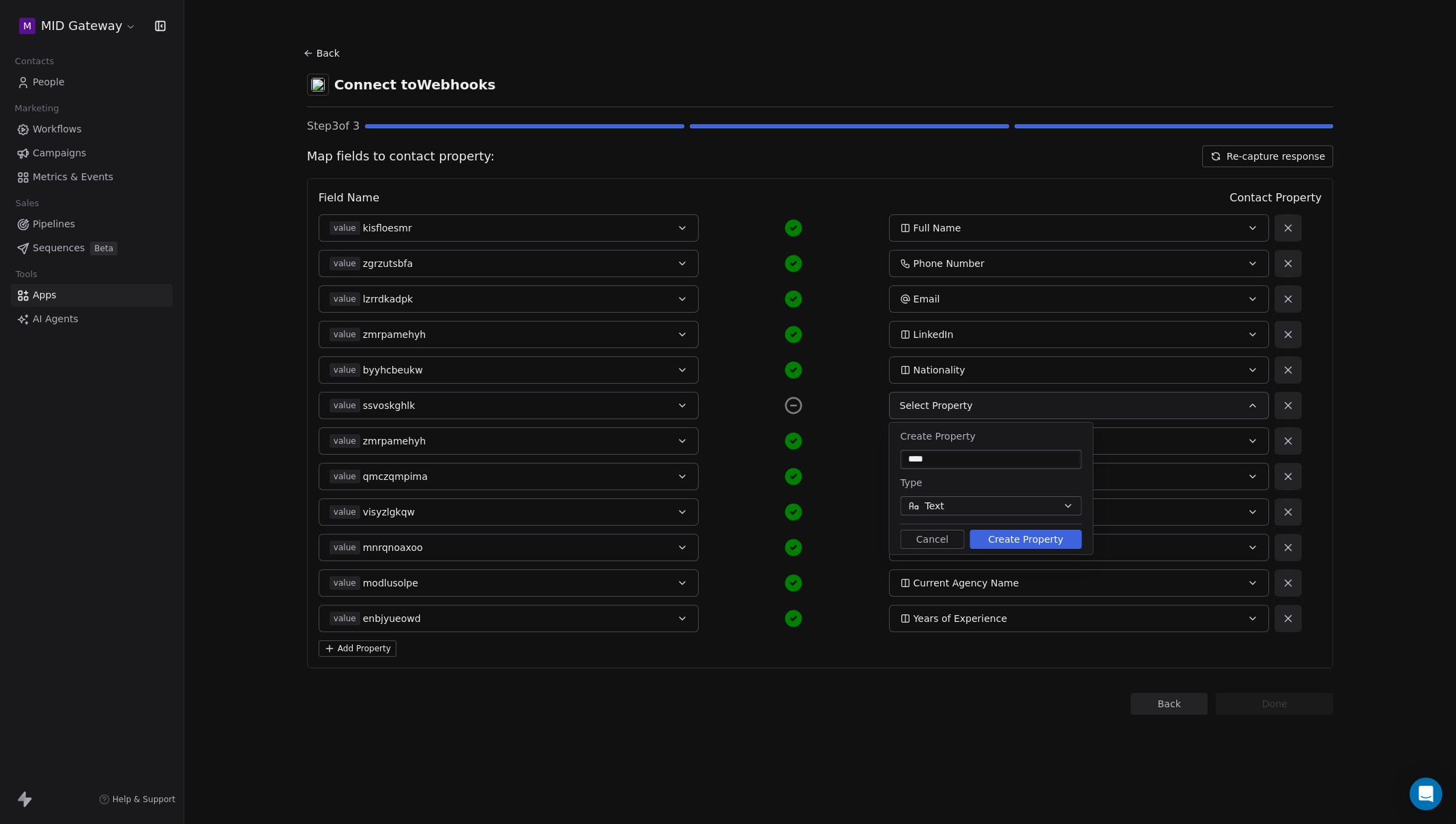
click at [1043, 542] on button "Create Property" at bounding box center [1025, 539] width 112 height 19
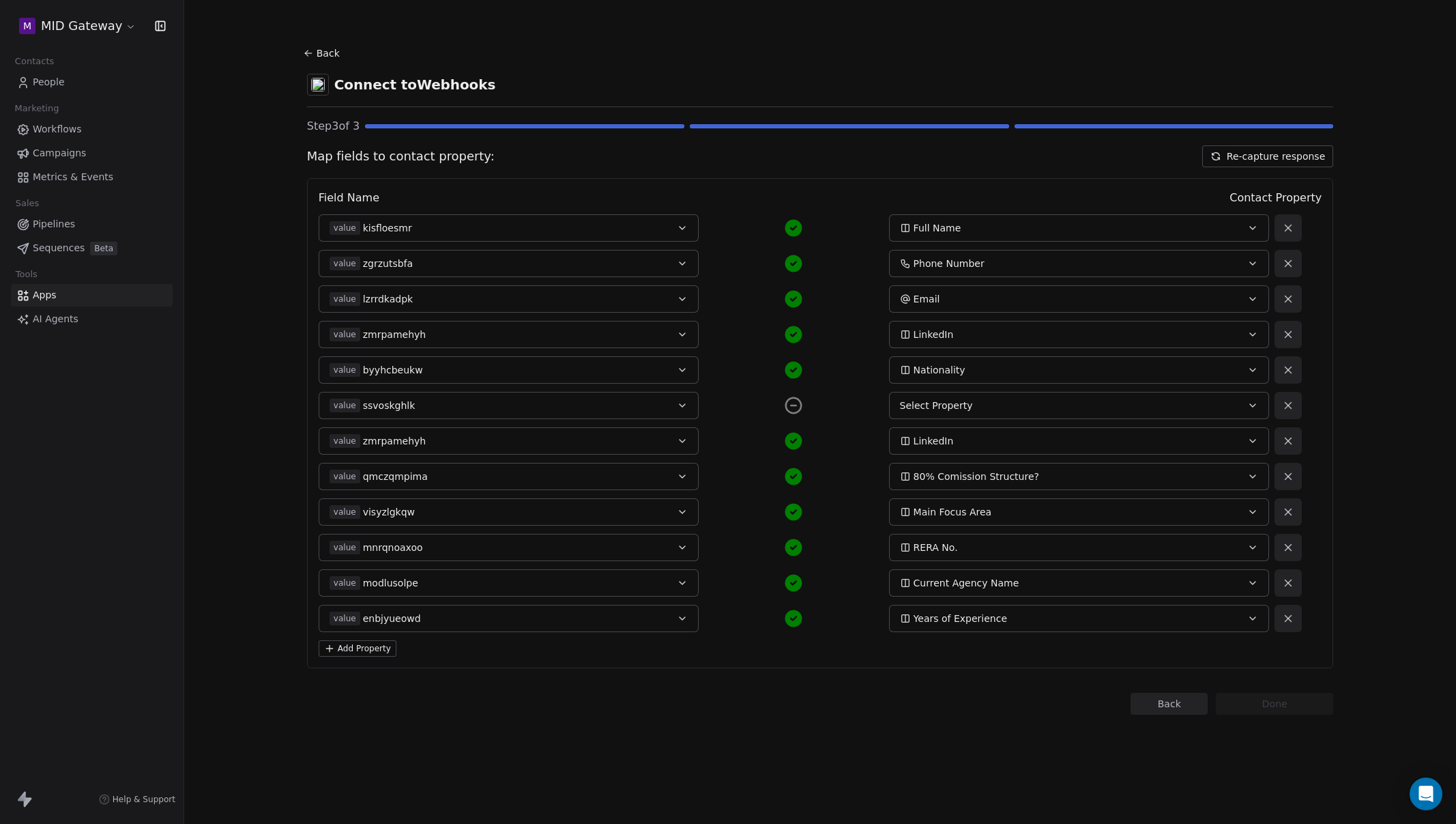
click at [794, 411] on icon at bounding box center [794, 406] width 20 height 20
click at [607, 402] on div "value ssvoskghlk" at bounding box center [491, 405] width 323 height 14
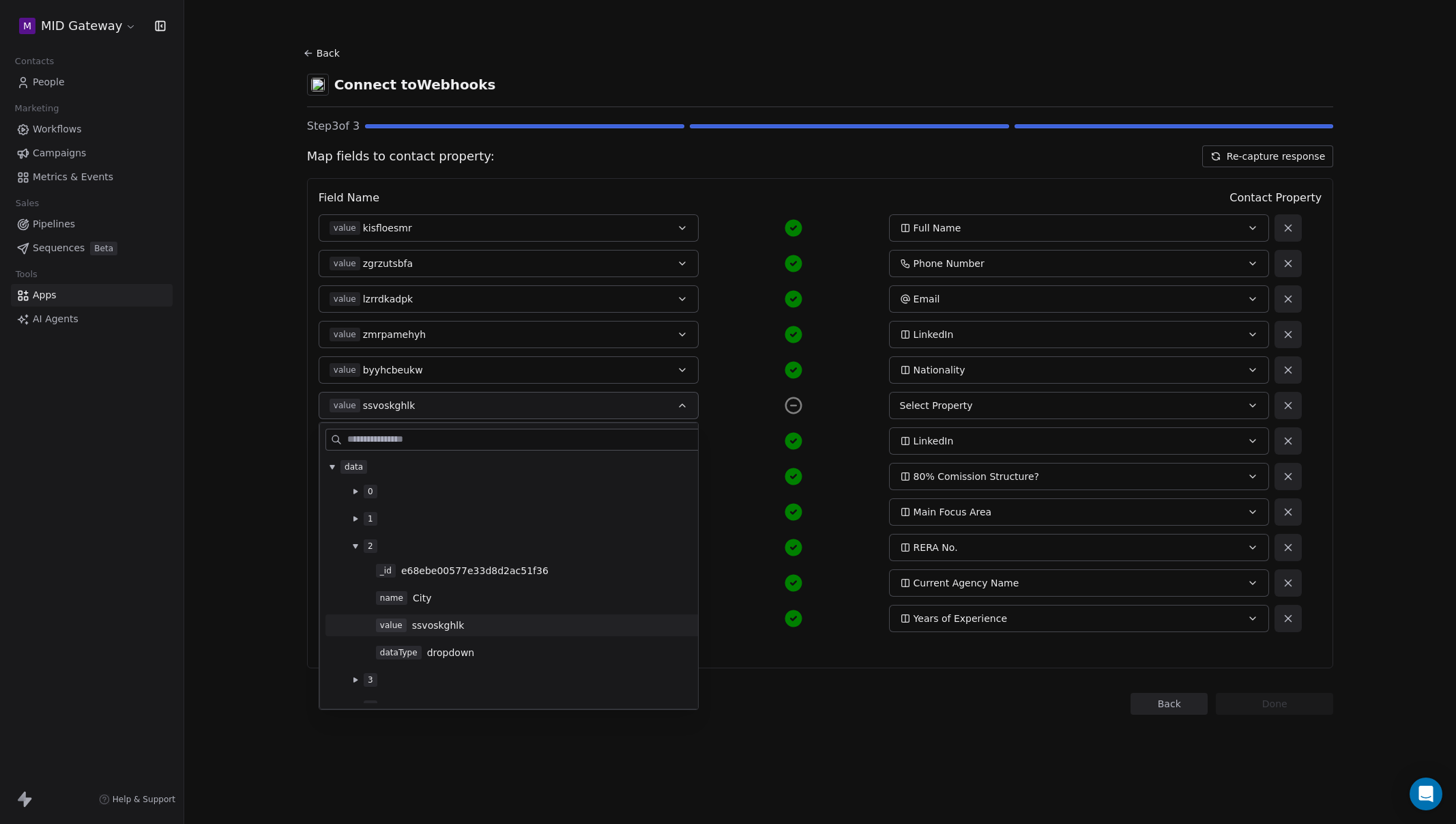
click at [485, 620] on div "value ssvoskghlk" at bounding box center [561, 625] width 370 height 14
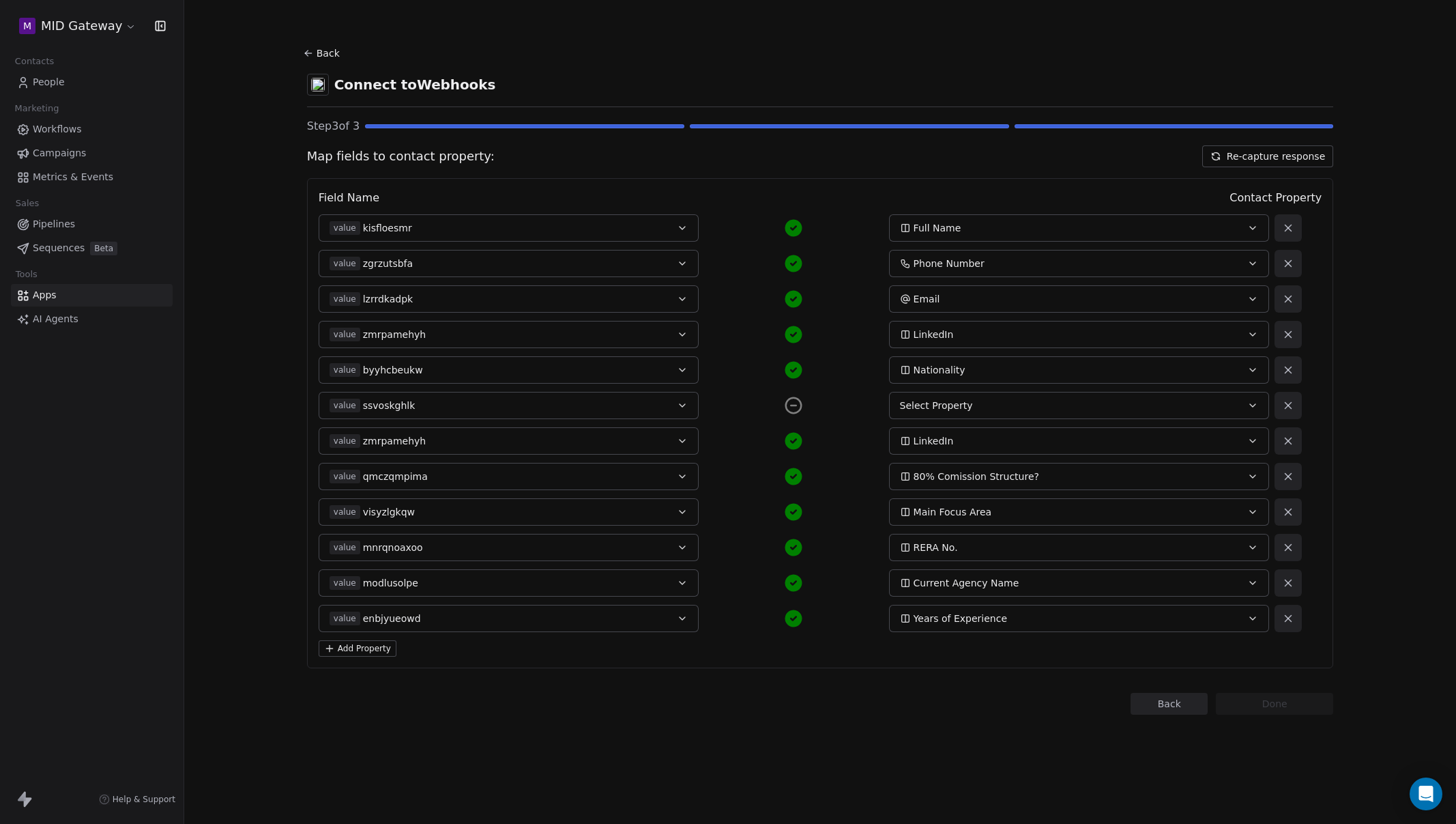
click at [974, 408] on div "Select Property" at bounding box center [1061, 405] width 323 height 14
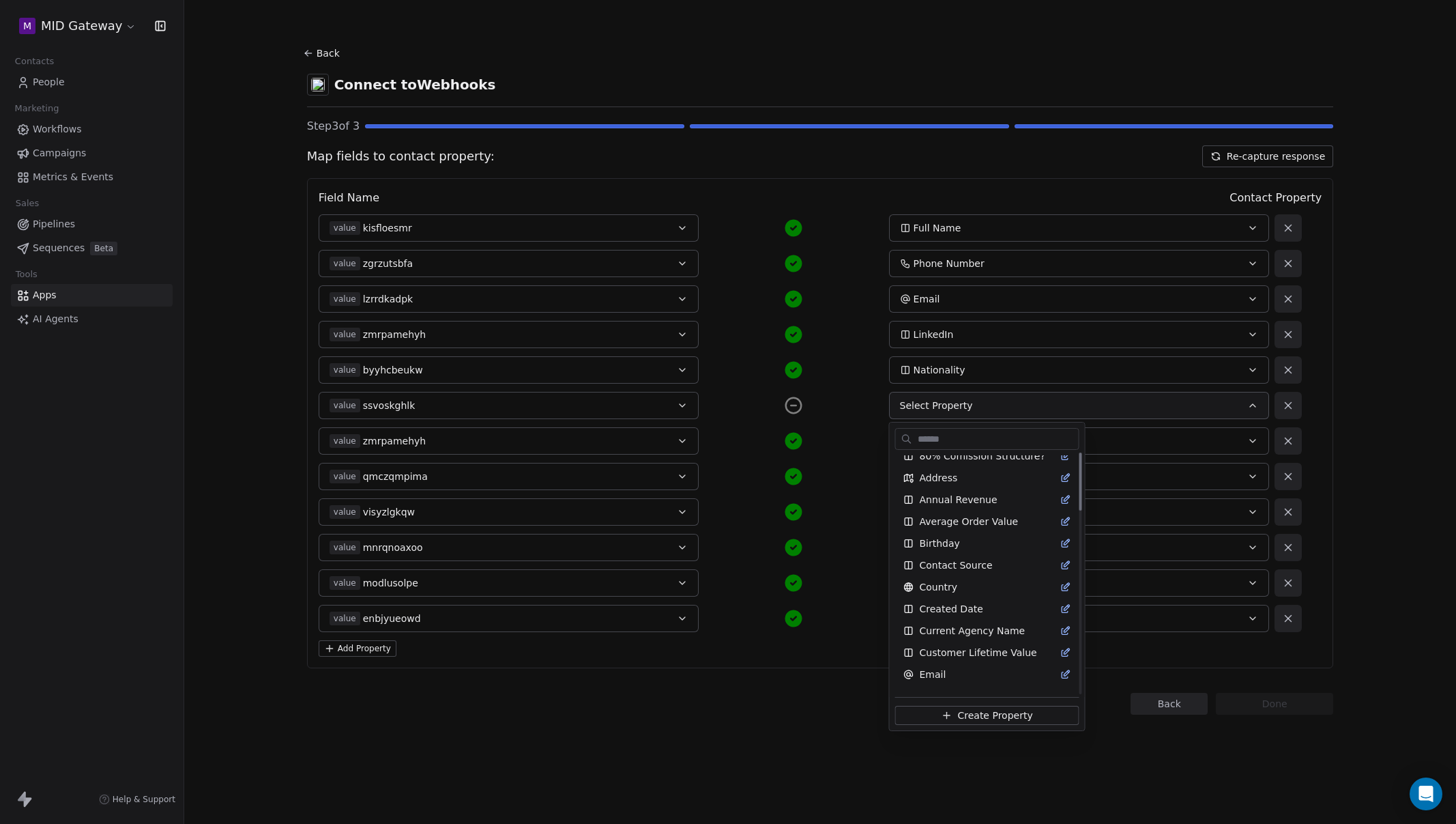
scroll to position [0, 0]
click at [1097, 743] on html "M MID Gateway Contacts People Marketing Workflows Campaigns Metrics & Events Sa…" at bounding box center [728, 412] width 1456 height 824
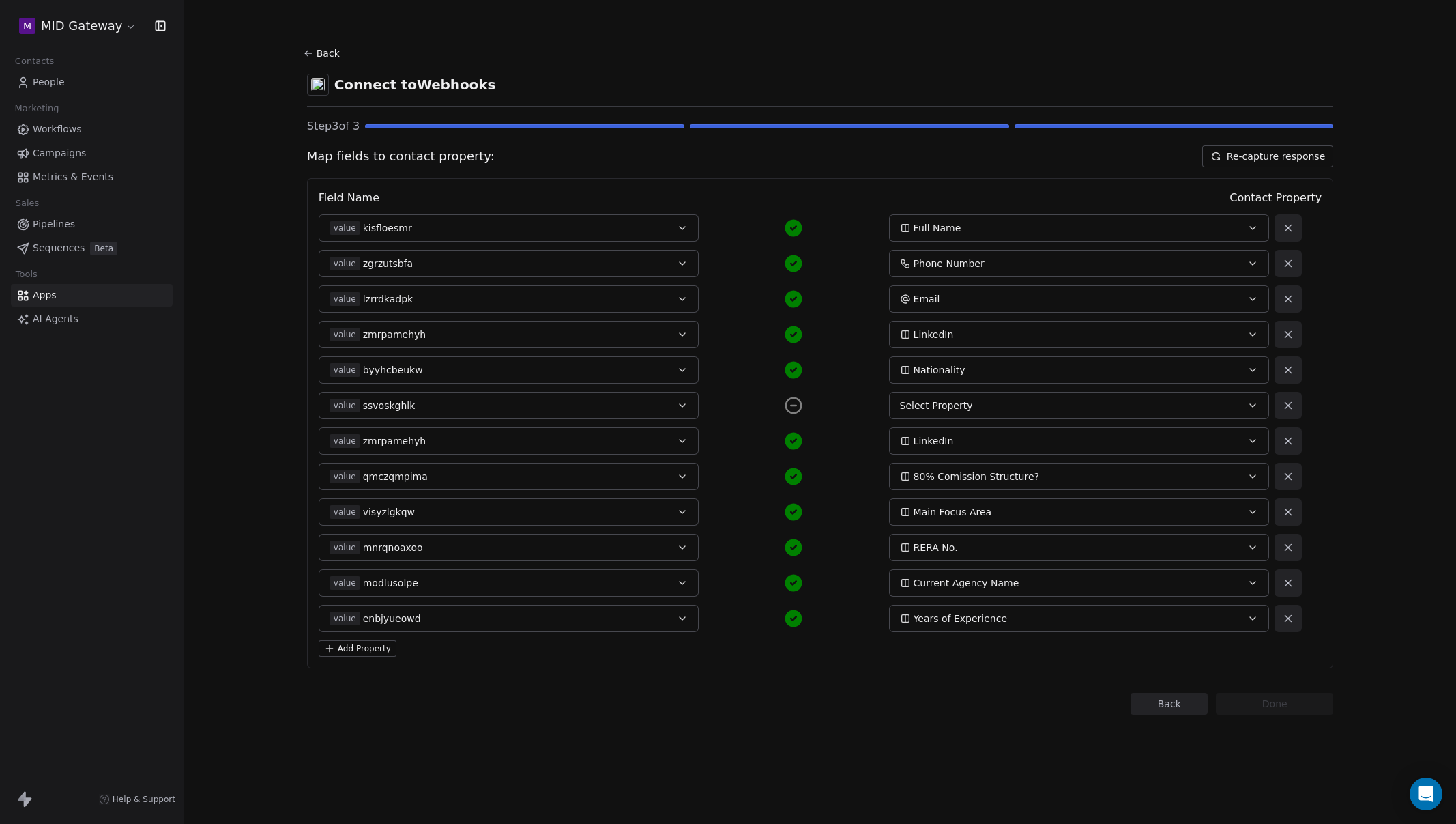
click at [793, 399] on icon at bounding box center [794, 406] width 20 height 20
click at [791, 411] on icon at bounding box center [794, 406] width 16 height 16
click at [1285, 399] on icon at bounding box center [1288, 405] width 12 height 12
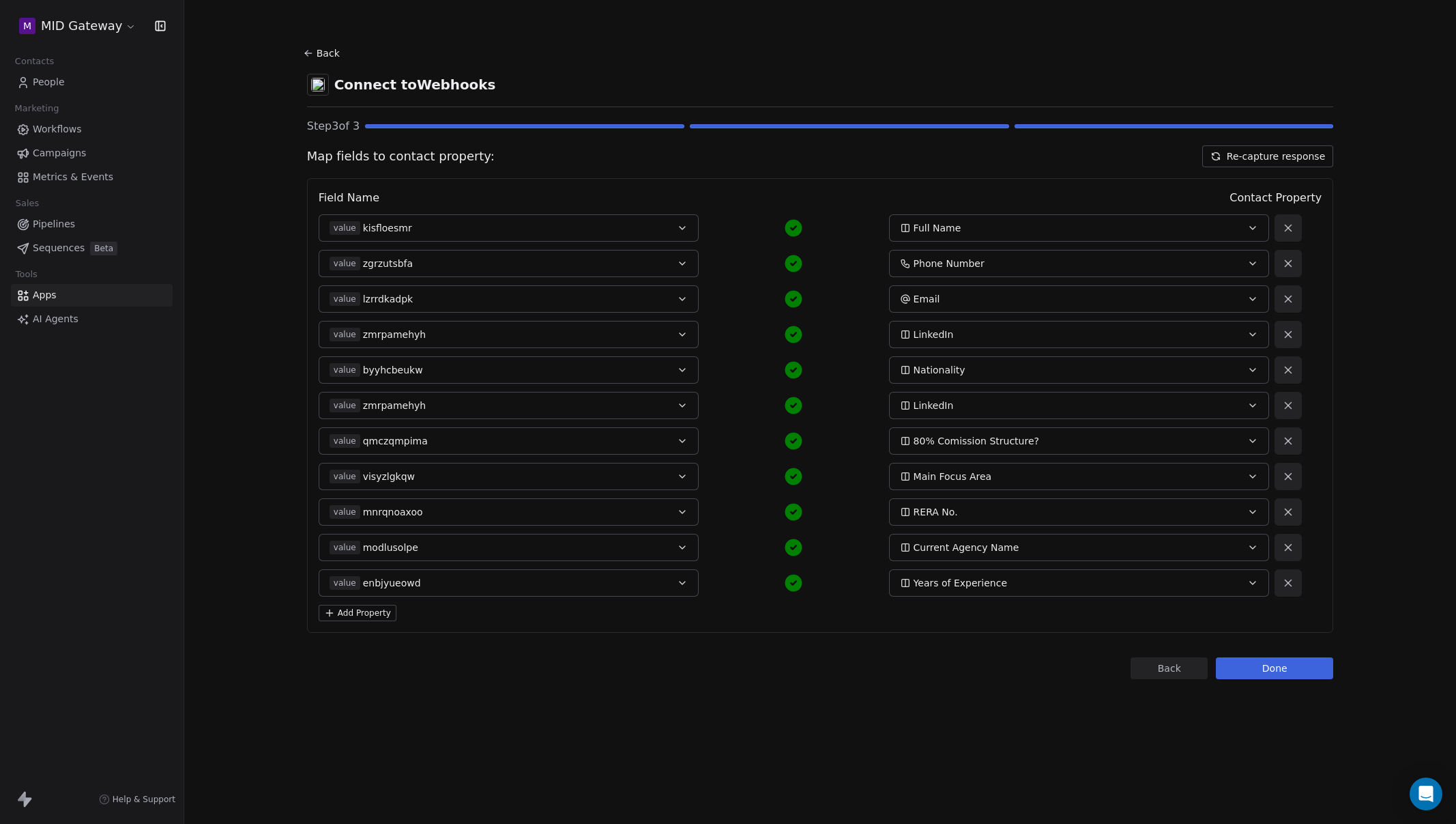
click at [1273, 671] on button "Done" at bounding box center [1275, 668] width 117 height 22
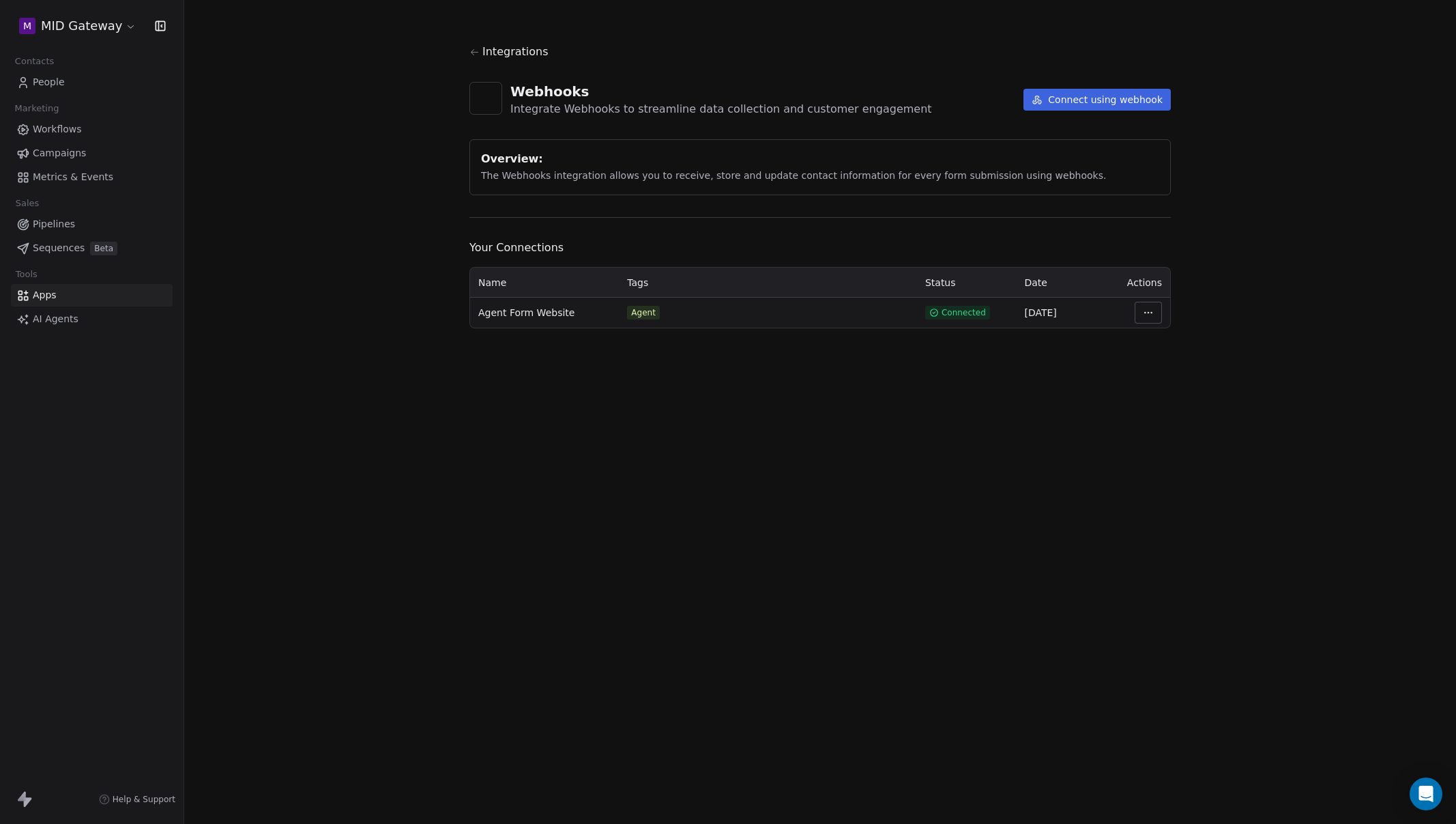
click at [48, 82] on span "People" at bounding box center [48, 82] width 32 height 14
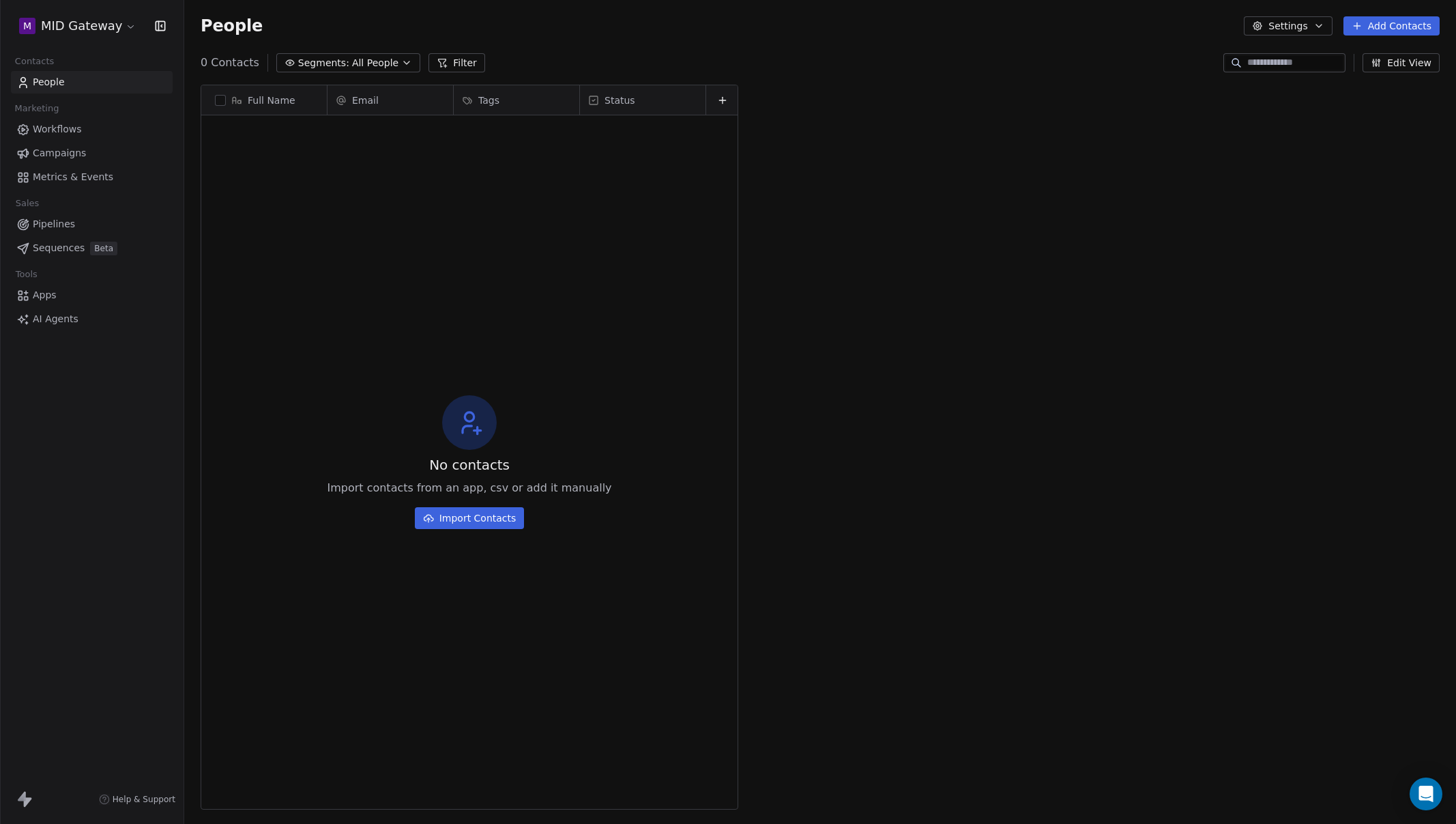
scroll to position [715, 1262]
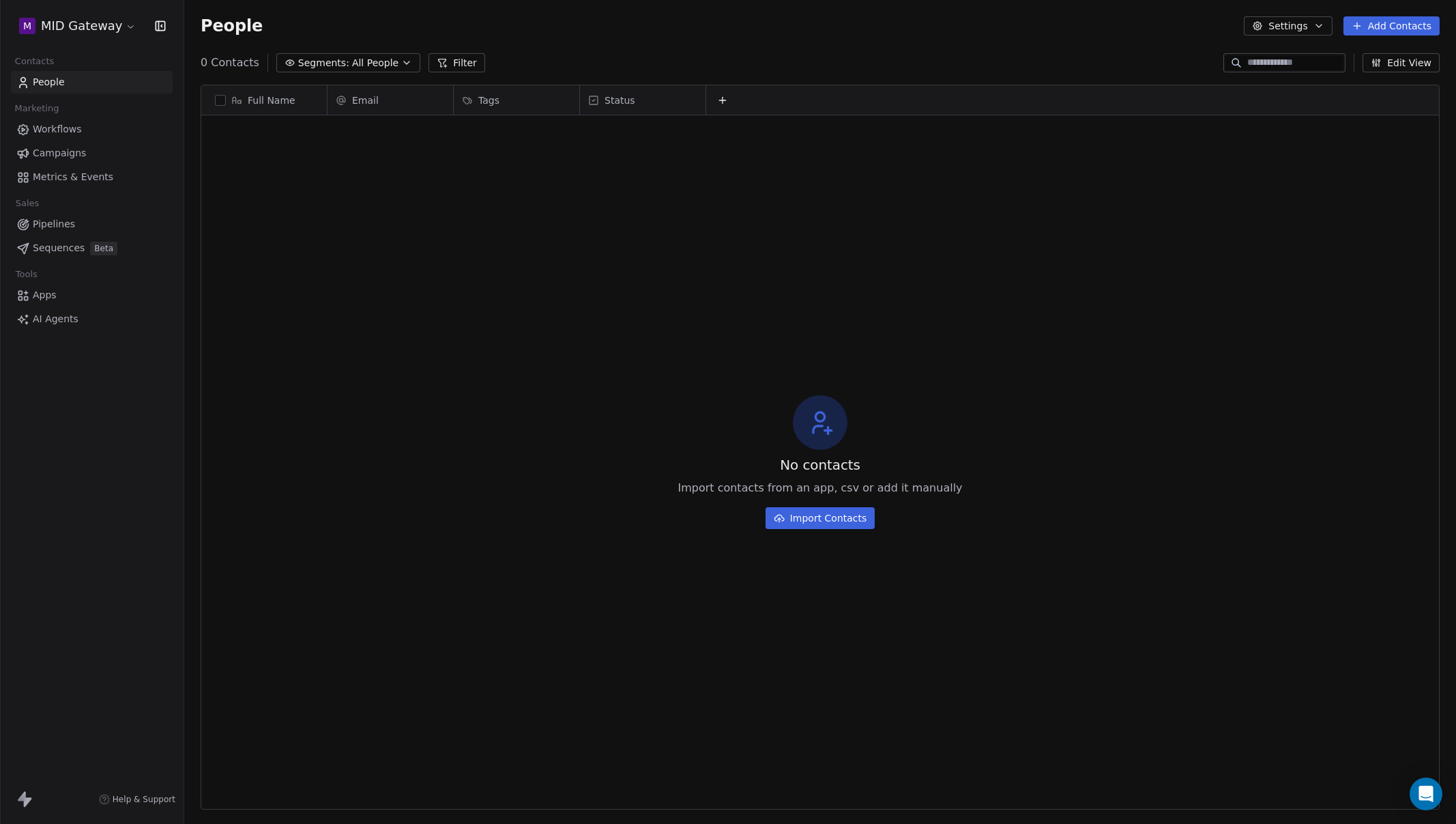
click at [66, 85] on link "People" at bounding box center [91, 82] width 162 height 22
click at [51, 129] on span "Workflows" at bounding box center [57, 130] width 49 height 14
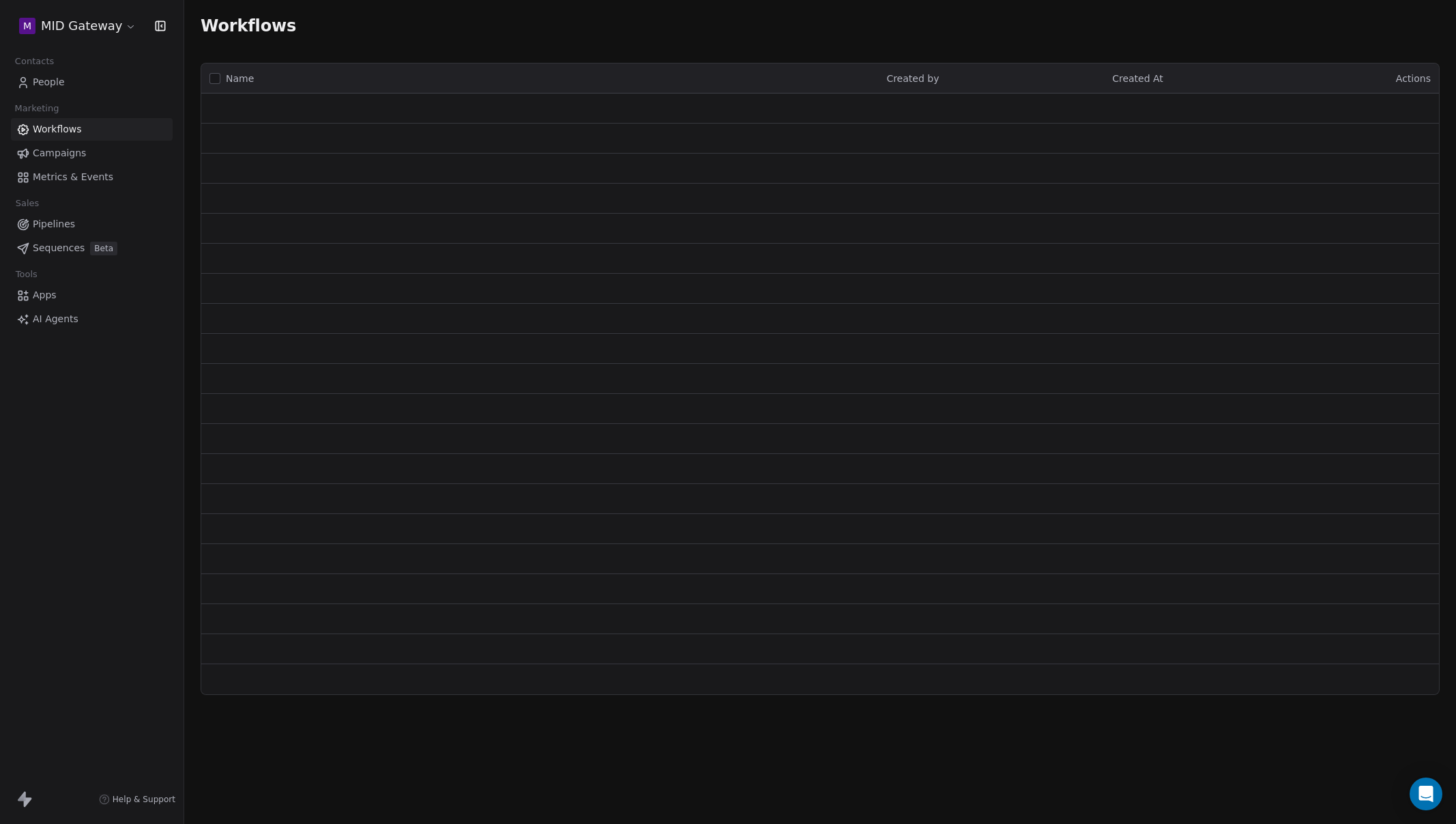
click at [70, 84] on link "People" at bounding box center [91, 82] width 162 height 22
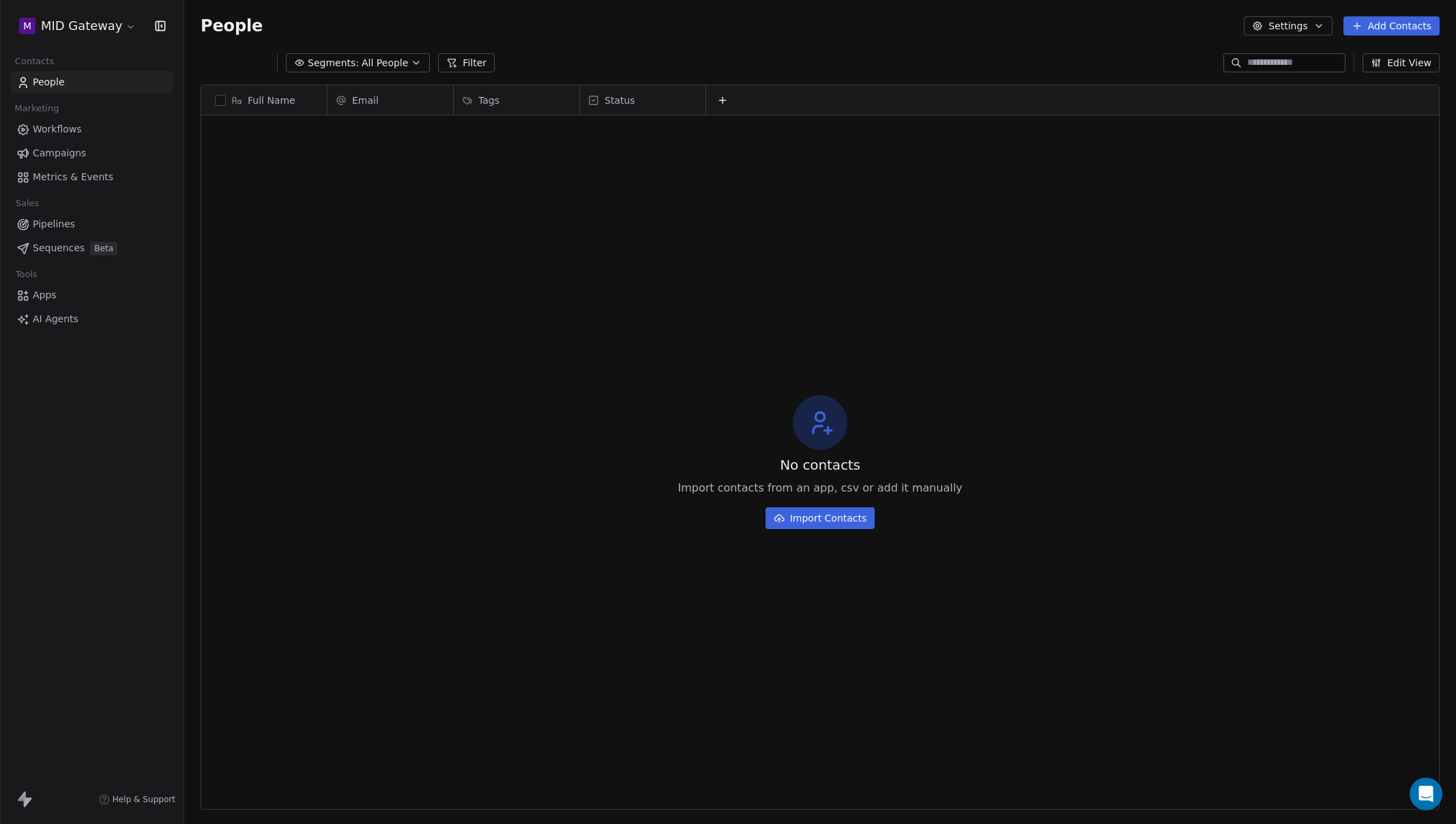
scroll to position [715, 1262]
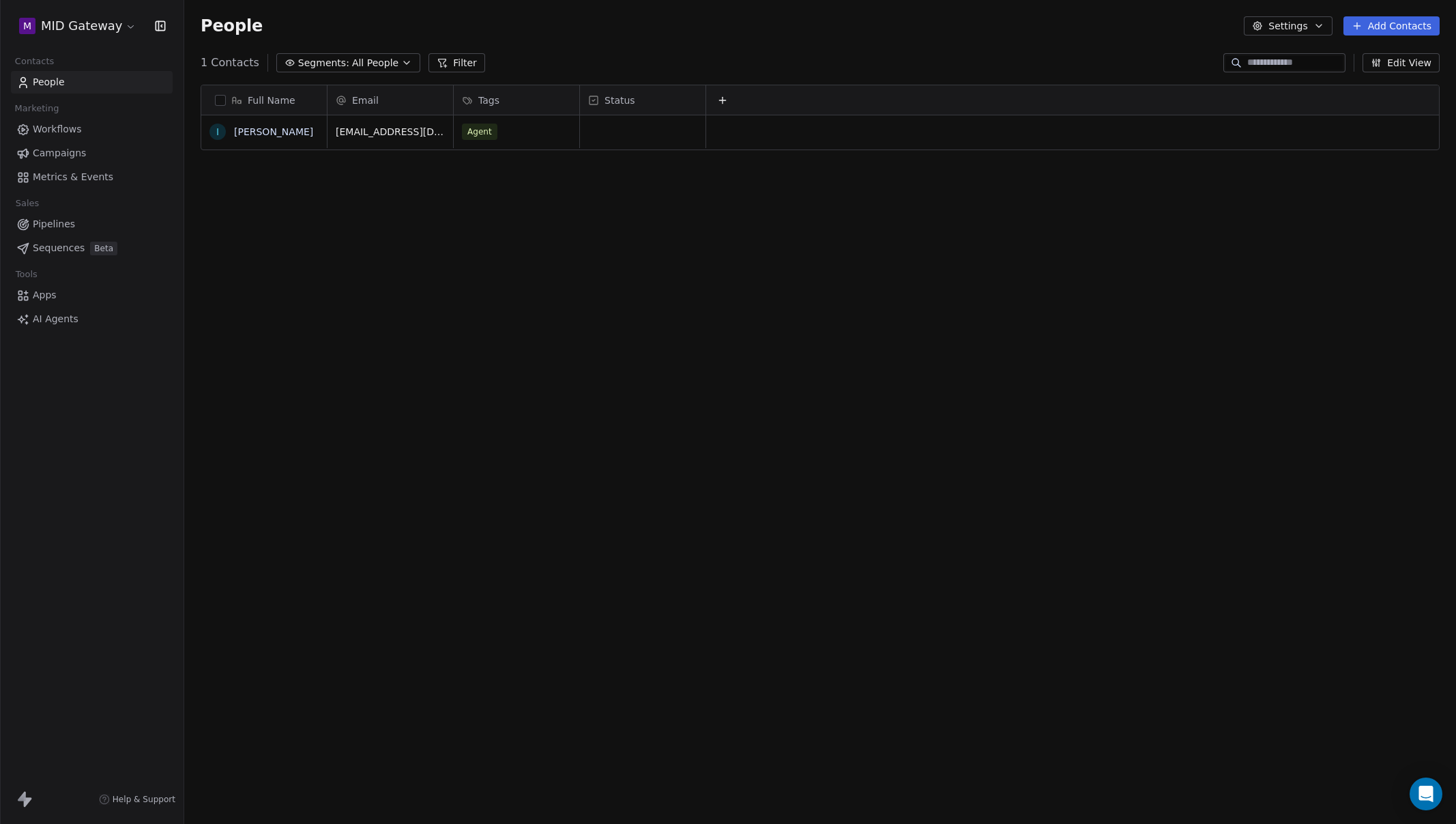
click at [1399, 60] on button "Edit View" at bounding box center [1401, 63] width 77 height 19
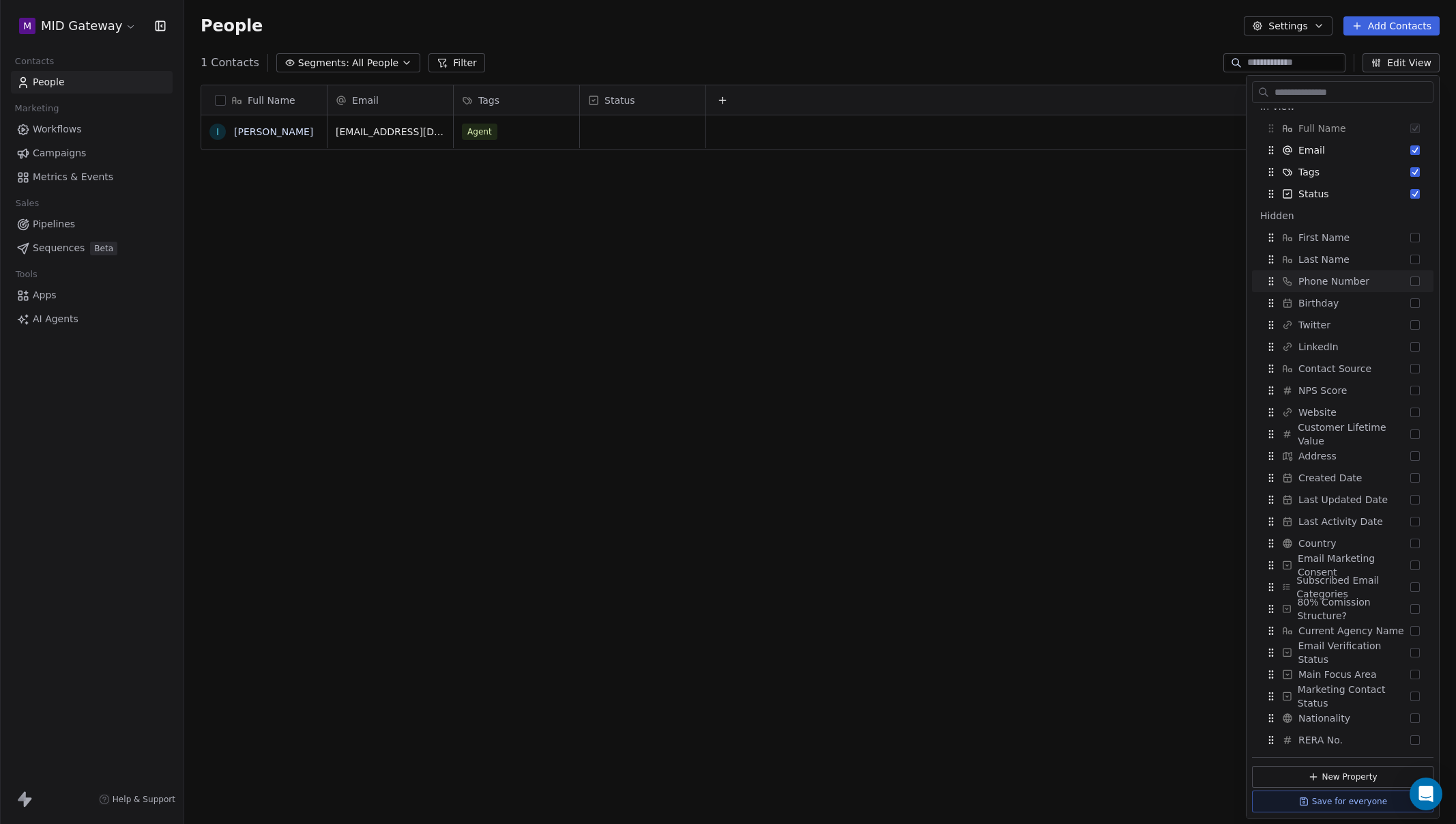
scroll to position [0, 0]
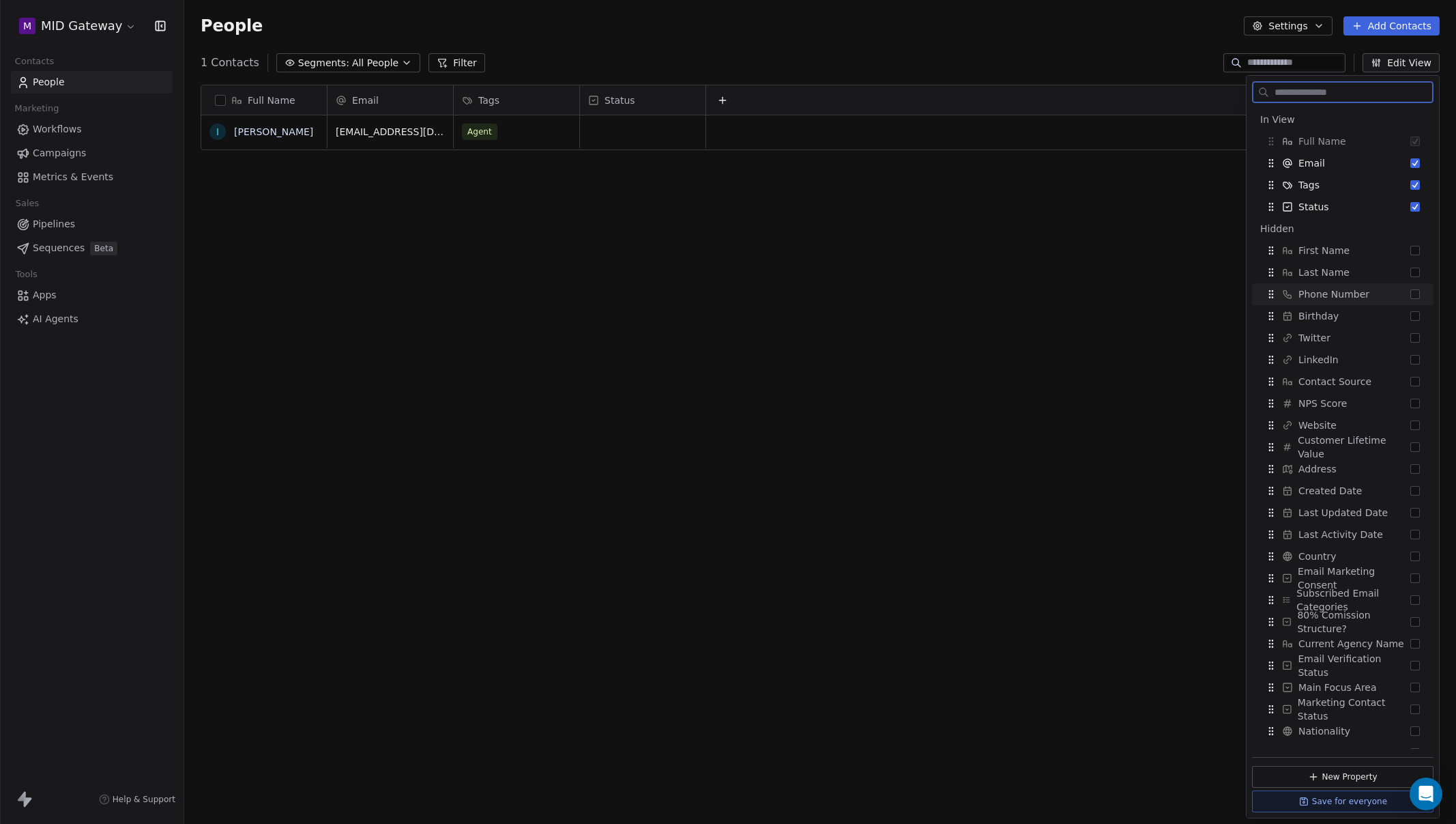
click at [1411, 293] on button "Suggestions" at bounding box center [1415, 294] width 9 height 9
click at [1411, 359] on button "Suggestions" at bounding box center [1415, 359] width 9 height 9
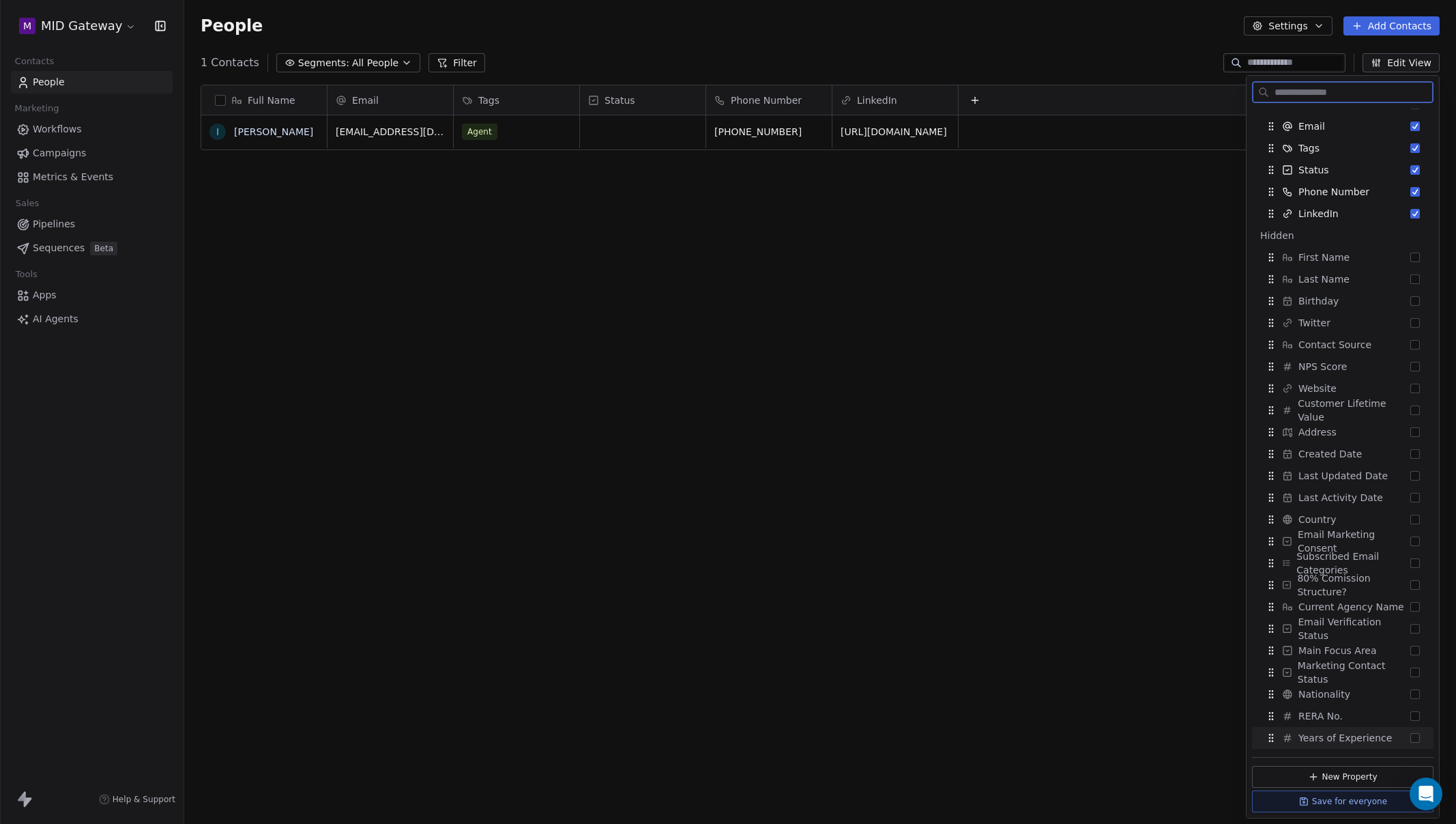
click at [1411, 739] on button "Suggestions" at bounding box center [1415, 738] width 9 height 9
click at [1400, 740] on div "RERA No." at bounding box center [1342, 738] width 171 height 22
click at [1411, 733] on button "Suggestions" at bounding box center [1415, 738] width 9 height 9
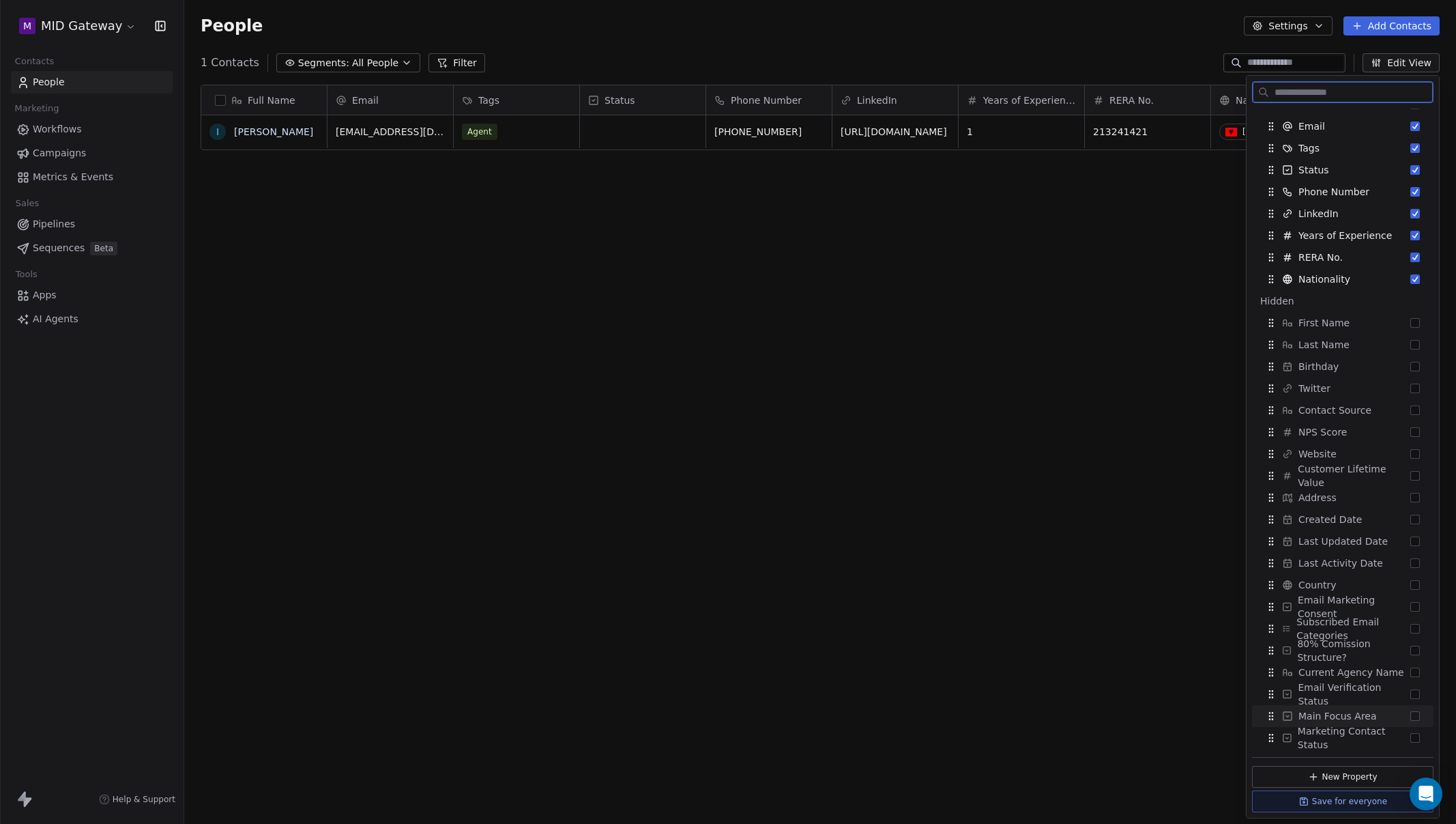
click at [1411, 714] on button "Suggestions" at bounding box center [1415, 715] width 9 height 9
click at [1411, 668] on button "Suggestions" at bounding box center [1415, 672] width 9 height 9
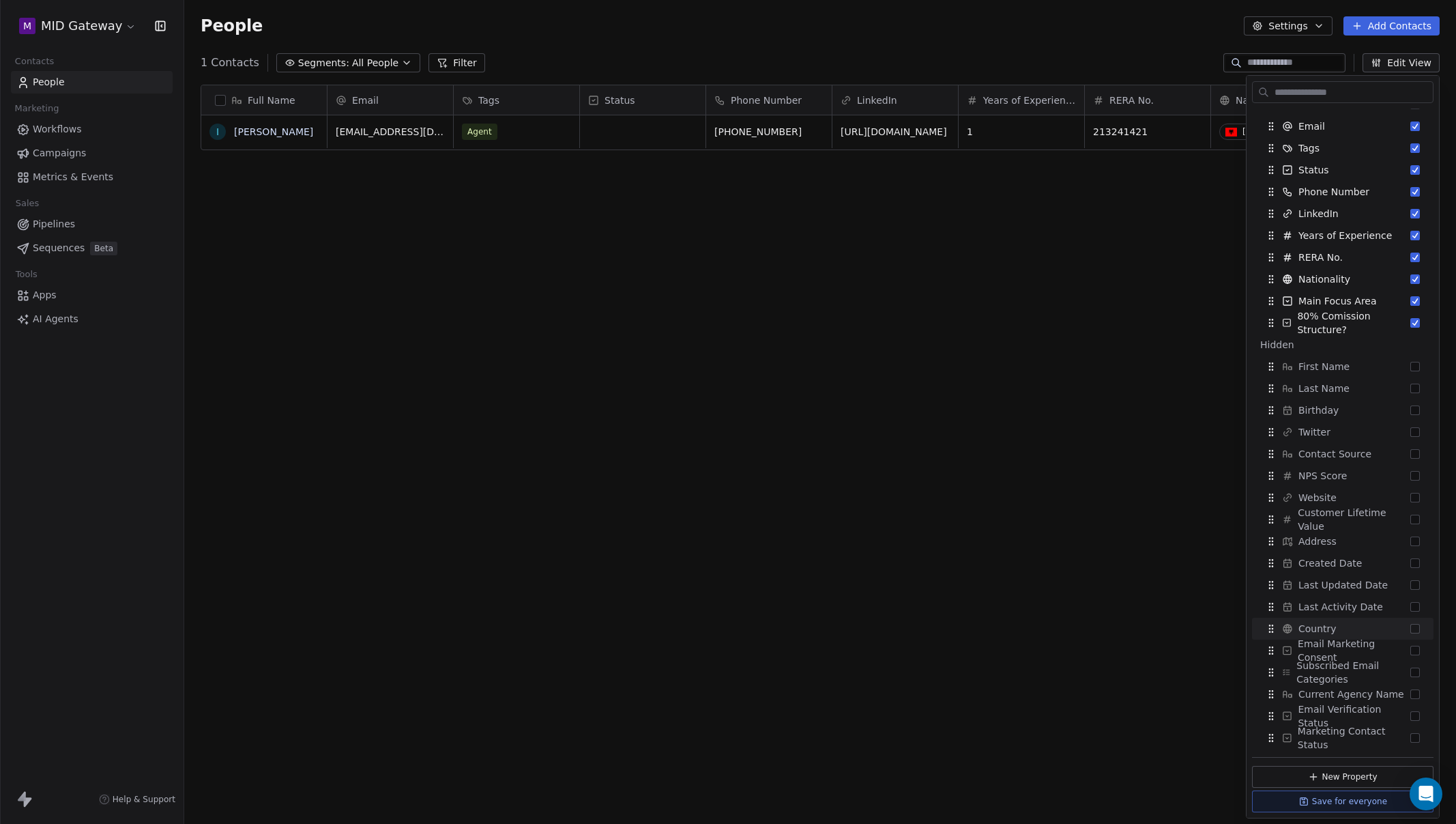
click at [1149, 606] on div "Full Name I [PERSON_NAME] Email Tags Status Phone Number LinkedIn Years of Expe…" at bounding box center [820, 436] width 1272 height 725
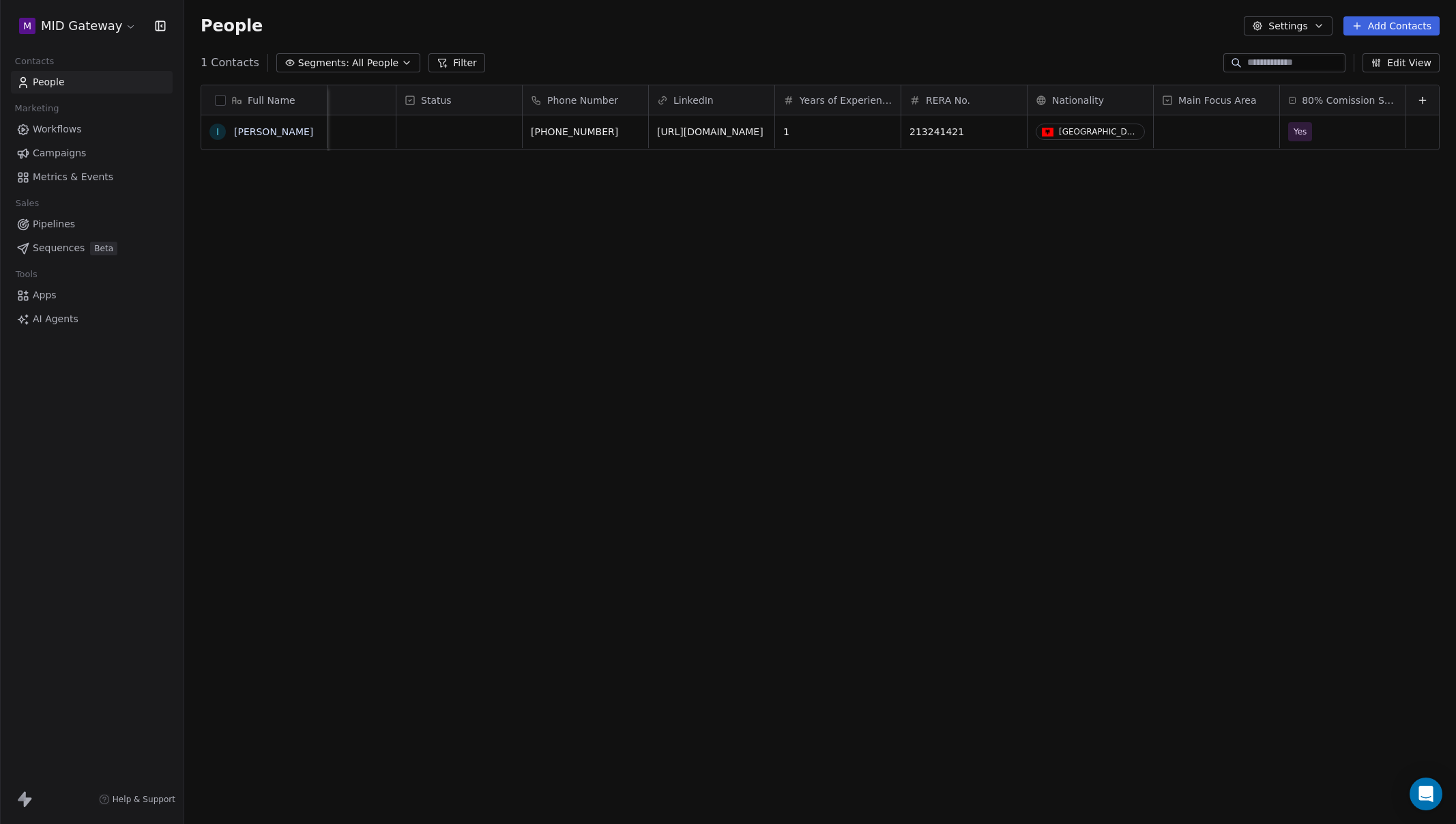
scroll to position [0, 194]
click at [1228, 130] on div "grid" at bounding box center [1216, 131] width 125 height 32
click at [1196, 246] on html "M MID Gateway Contacts People Marketing Workflows Campaigns Metrics & Events Sa…" at bounding box center [728, 412] width 1456 height 824
